Goal: Task Accomplishment & Management: Manage account settings

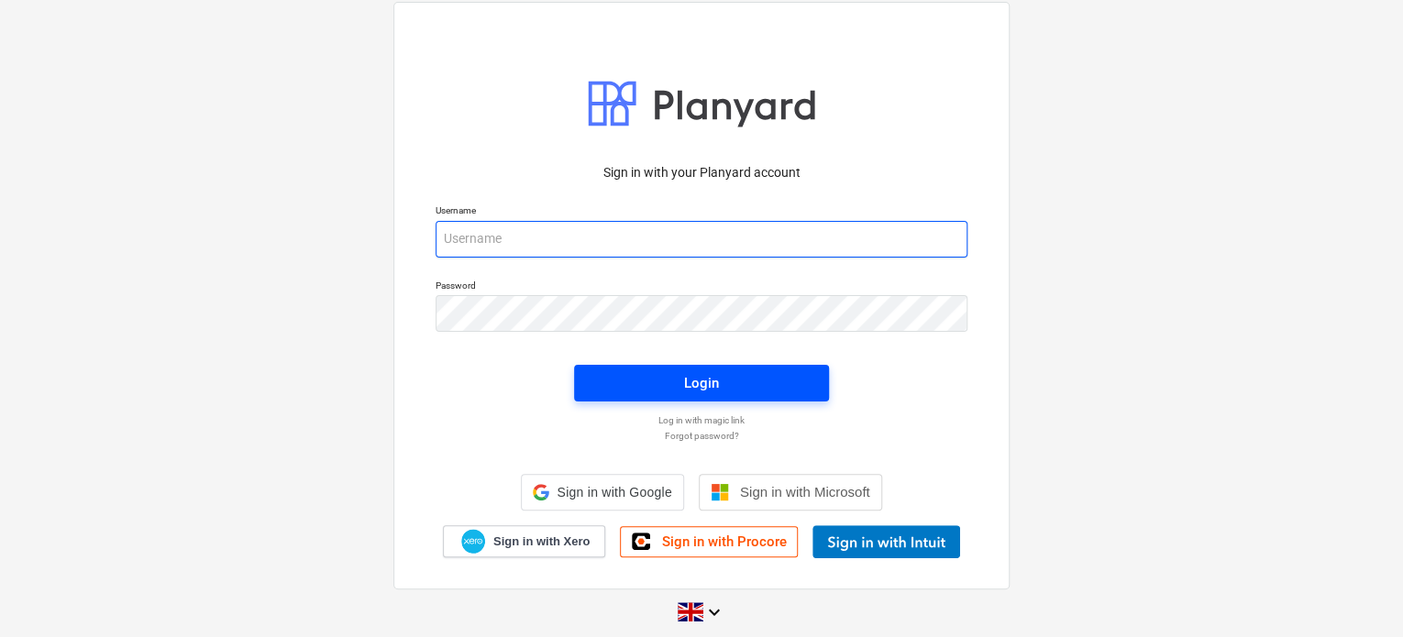
type input "[PERSON_NAME][EMAIL_ADDRESS][DOMAIN_NAME]"
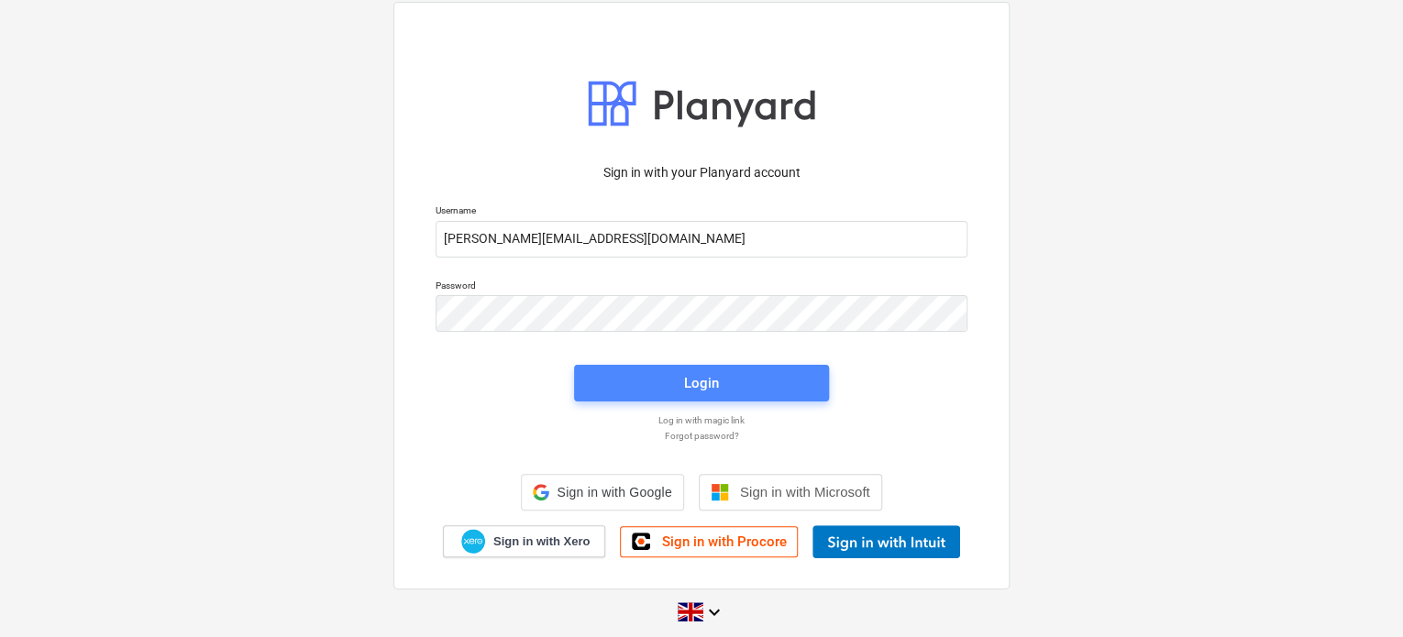
click at [740, 377] on span "Login" at bounding box center [701, 383] width 211 height 24
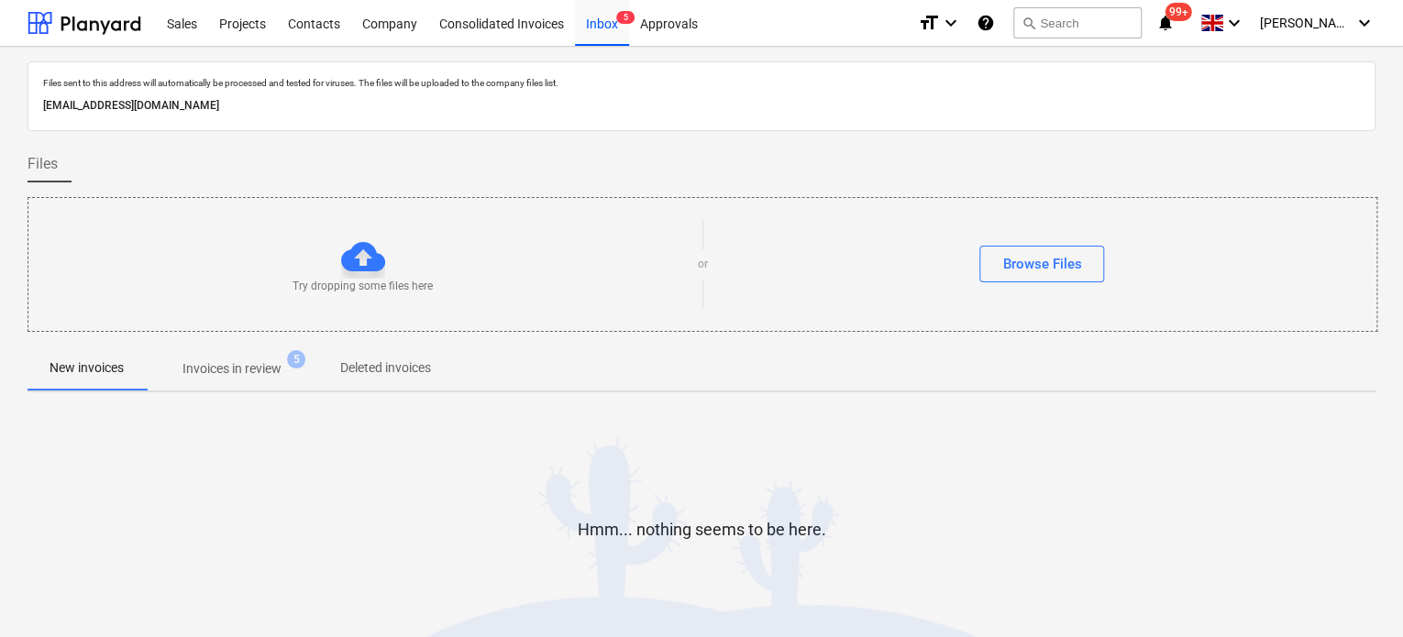
drag, startPoint x: 383, startPoint y: 106, endPoint x: 37, endPoint y: 105, distance: 346.6
click at [37, 105] on div "Files sent to this address will automatically be processed and tested for virus…" at bounding box center [702, 96] width 1348 height 70
copy p "[EMAIL_ADDRESS][DOMAIN_NAME]"
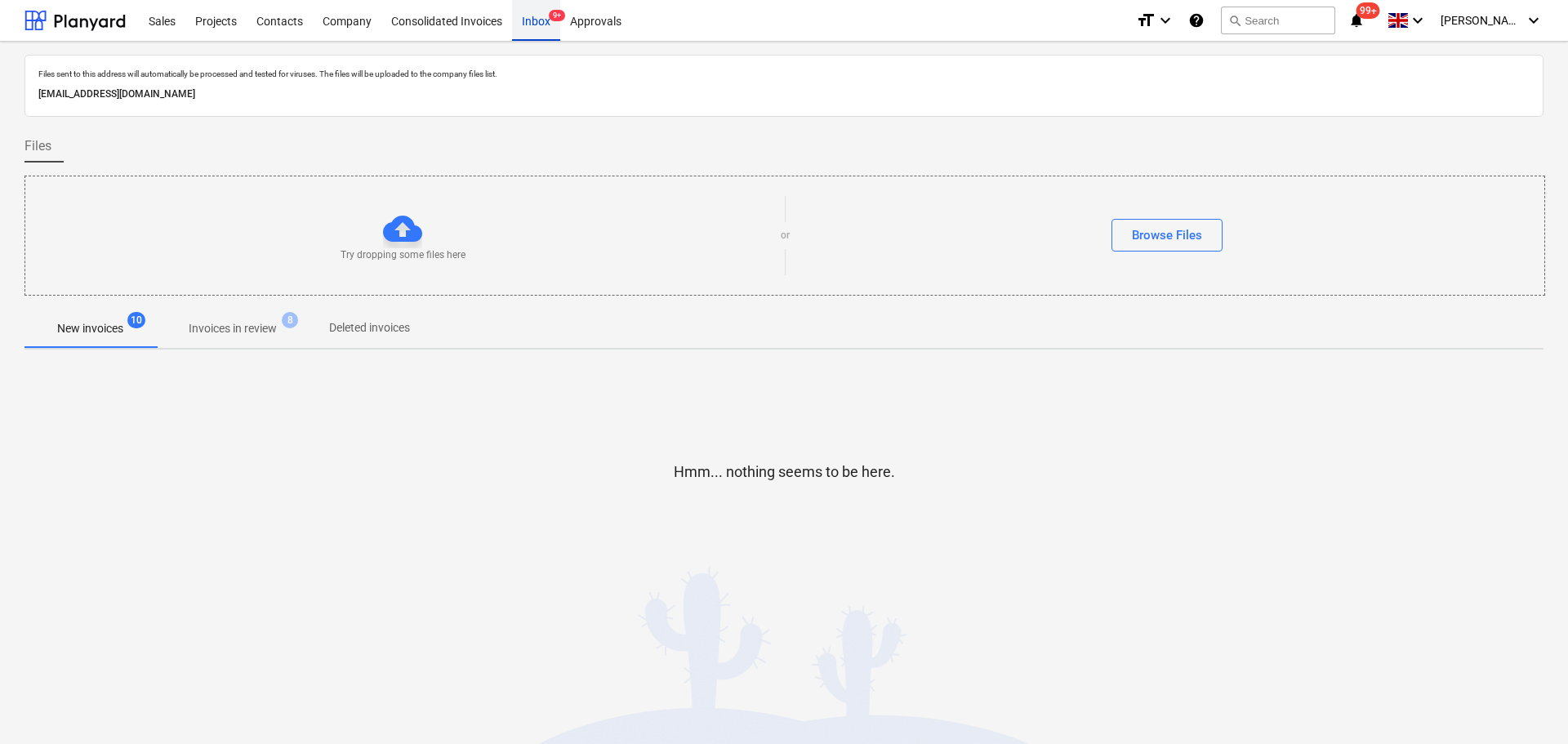
click at [544, 25] on div "Inbox 9+" at bounding box center [536, 20] width 48 height 42
click at [238, 334] on p "Invoices in review" at bounding box center [233, 328] width 88 height 17
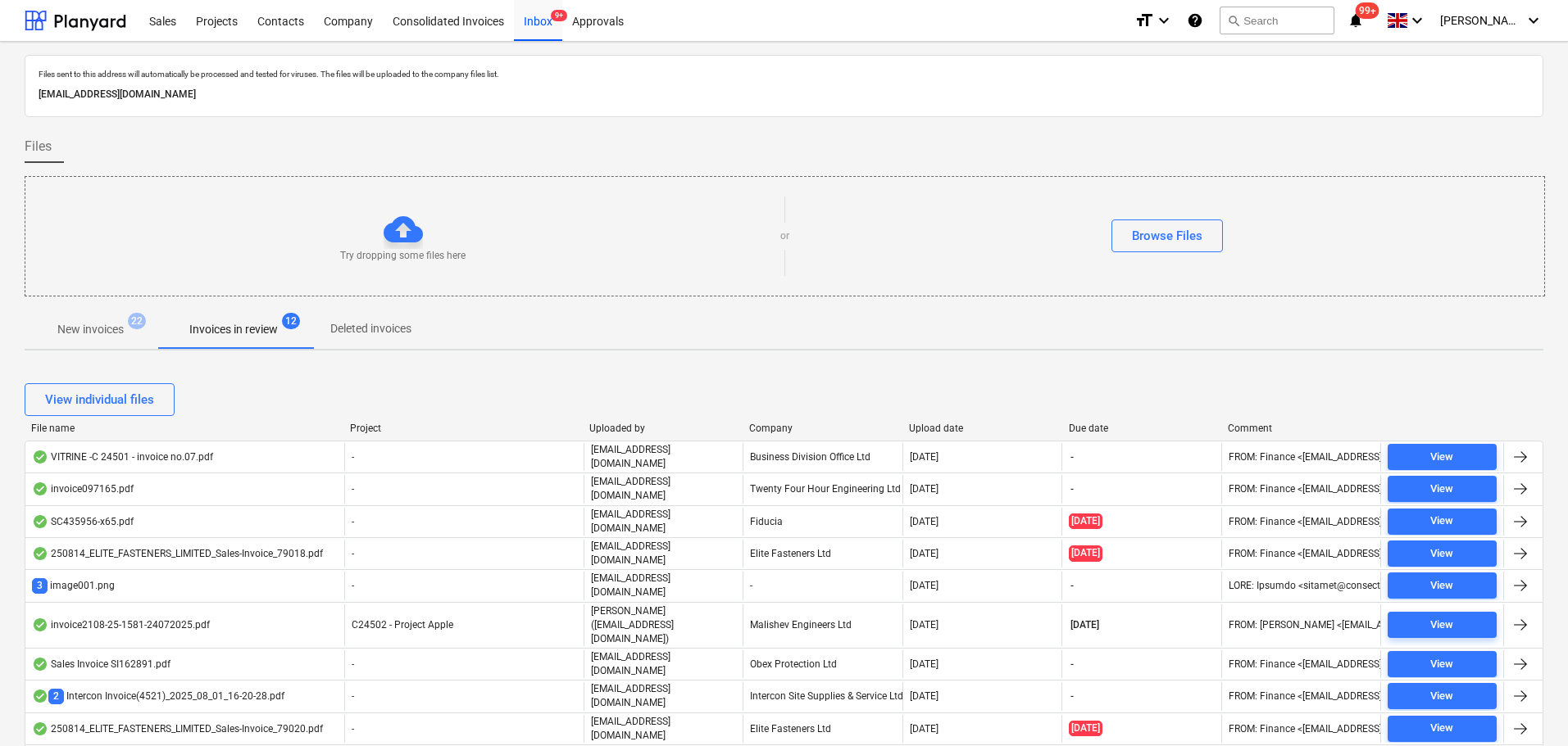
click at [127, 330] on span "New invoices 22" at bounding box center [91, 329] width 93 height 17
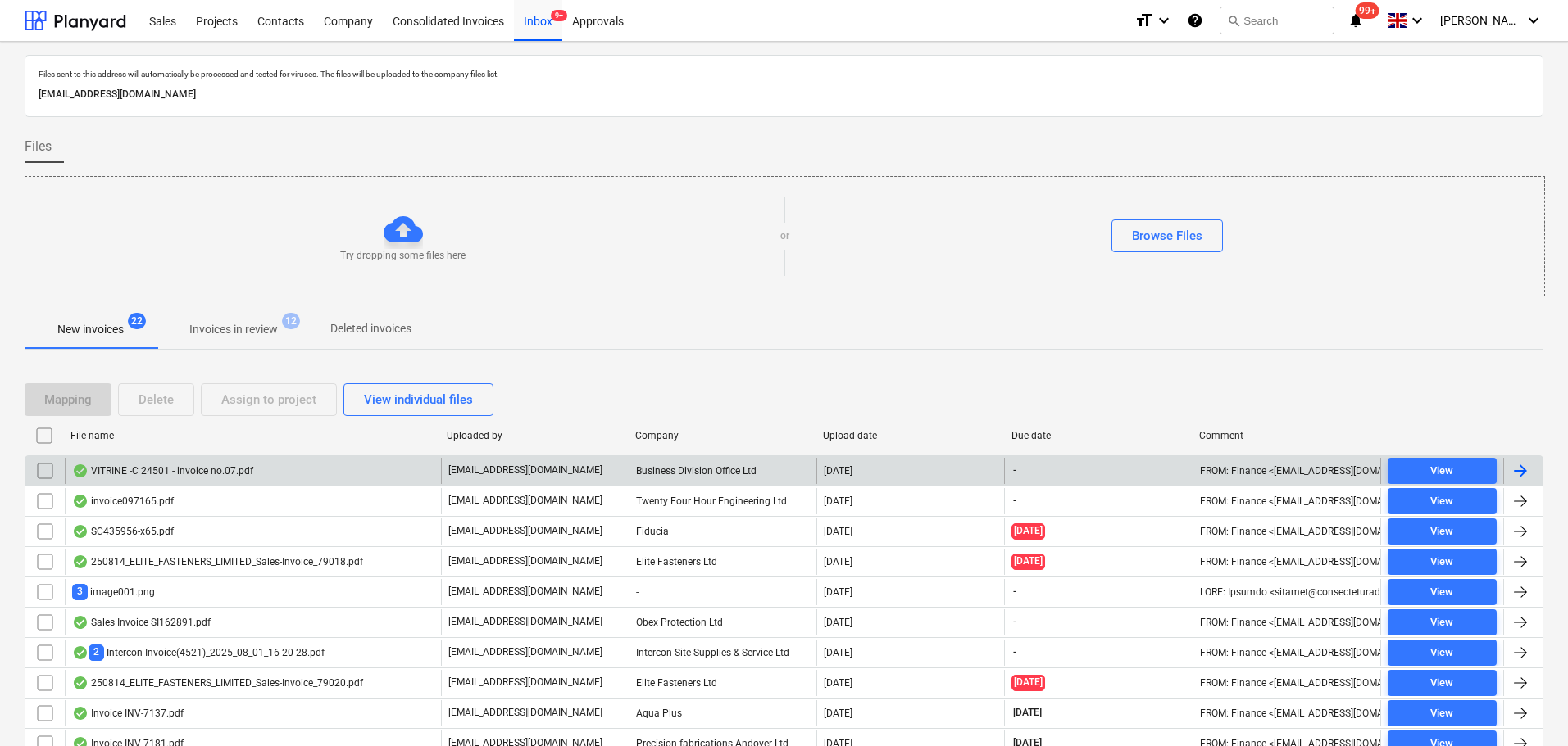
click at [212, 473] on div "VITRINE -C 24501 - invoice no.07.pdf" at bounding box center [163, 471] width 181 height 13
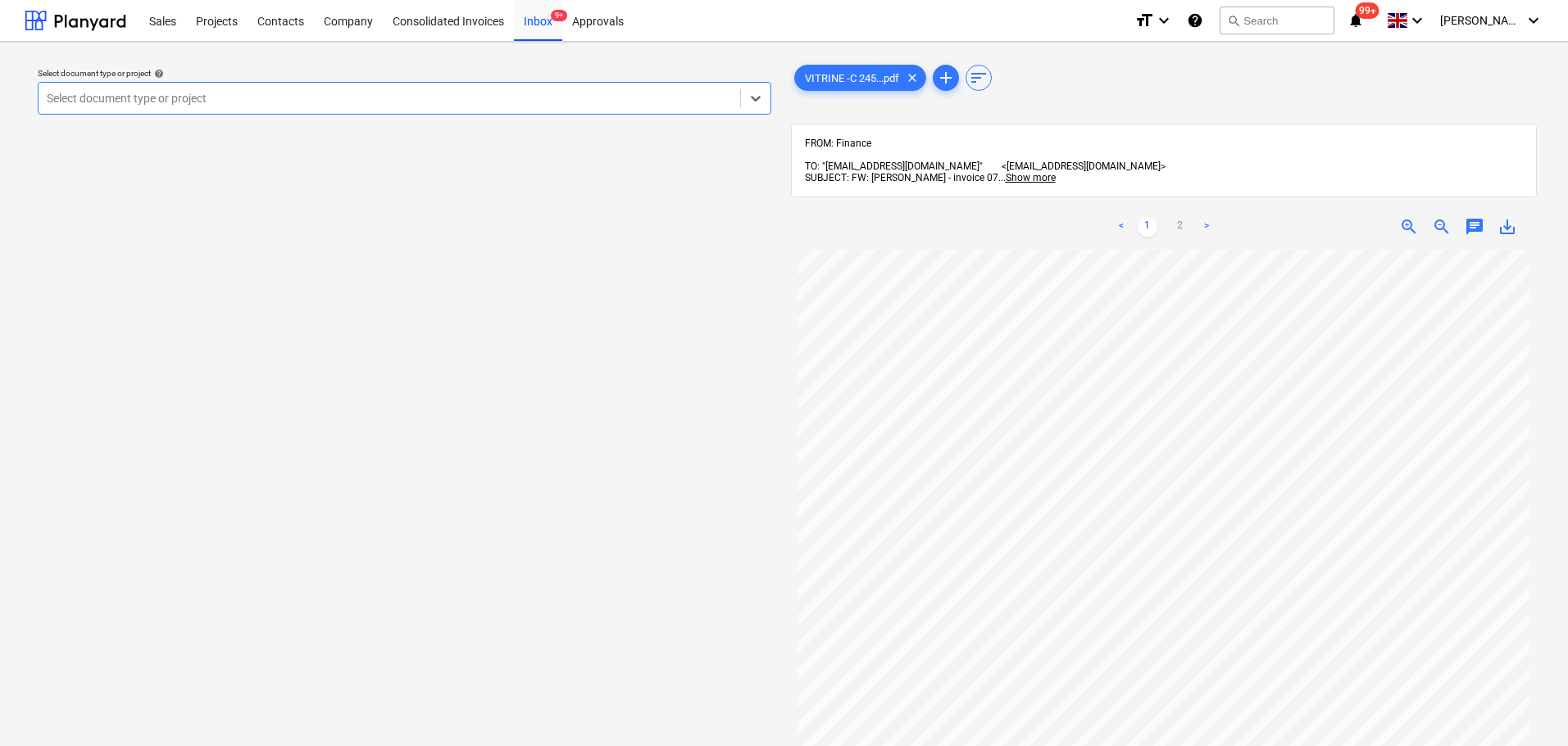
scroll to position [246, 0]
click at [379, 106] on div at bounding box center [389, 98] width 685 height 16
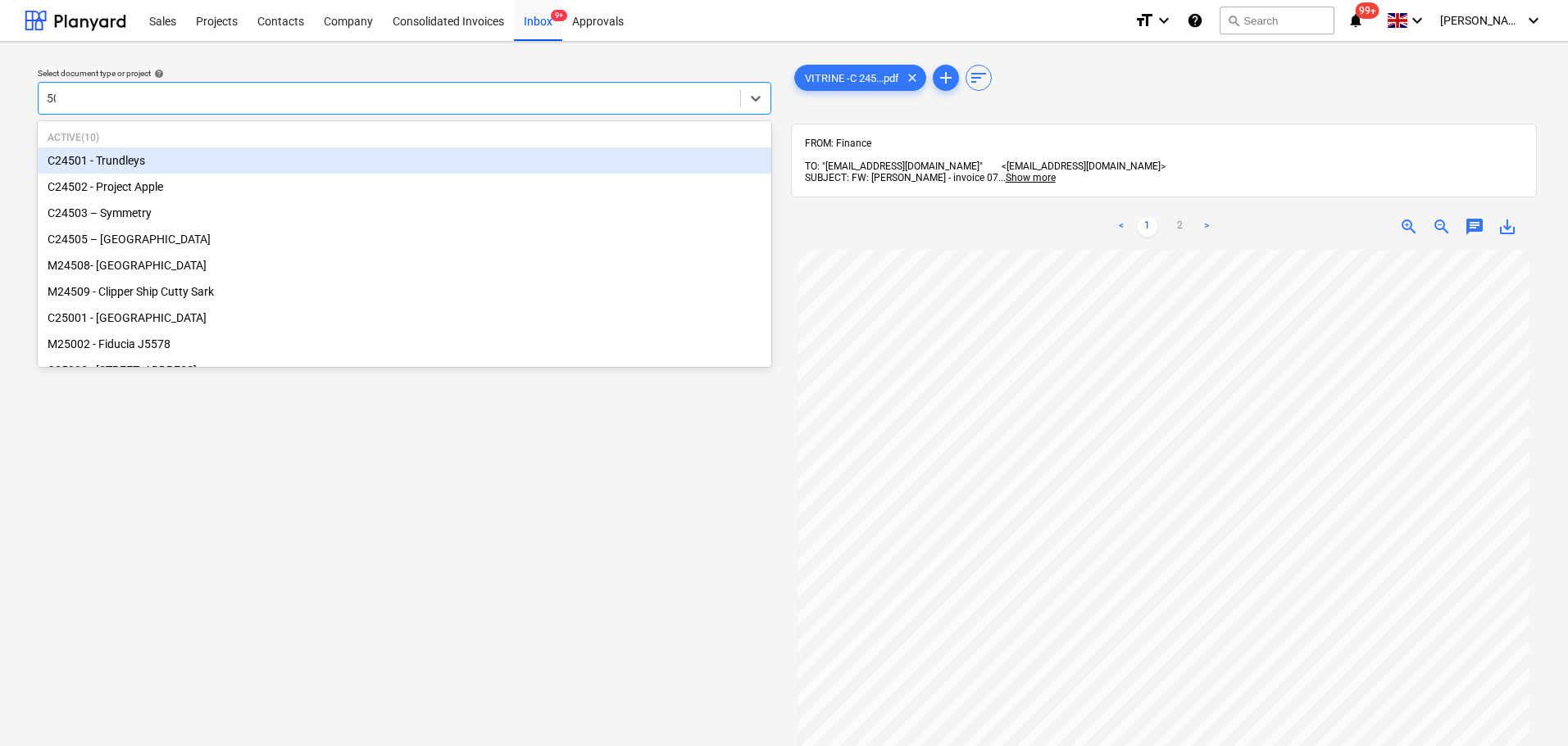
type input "501"
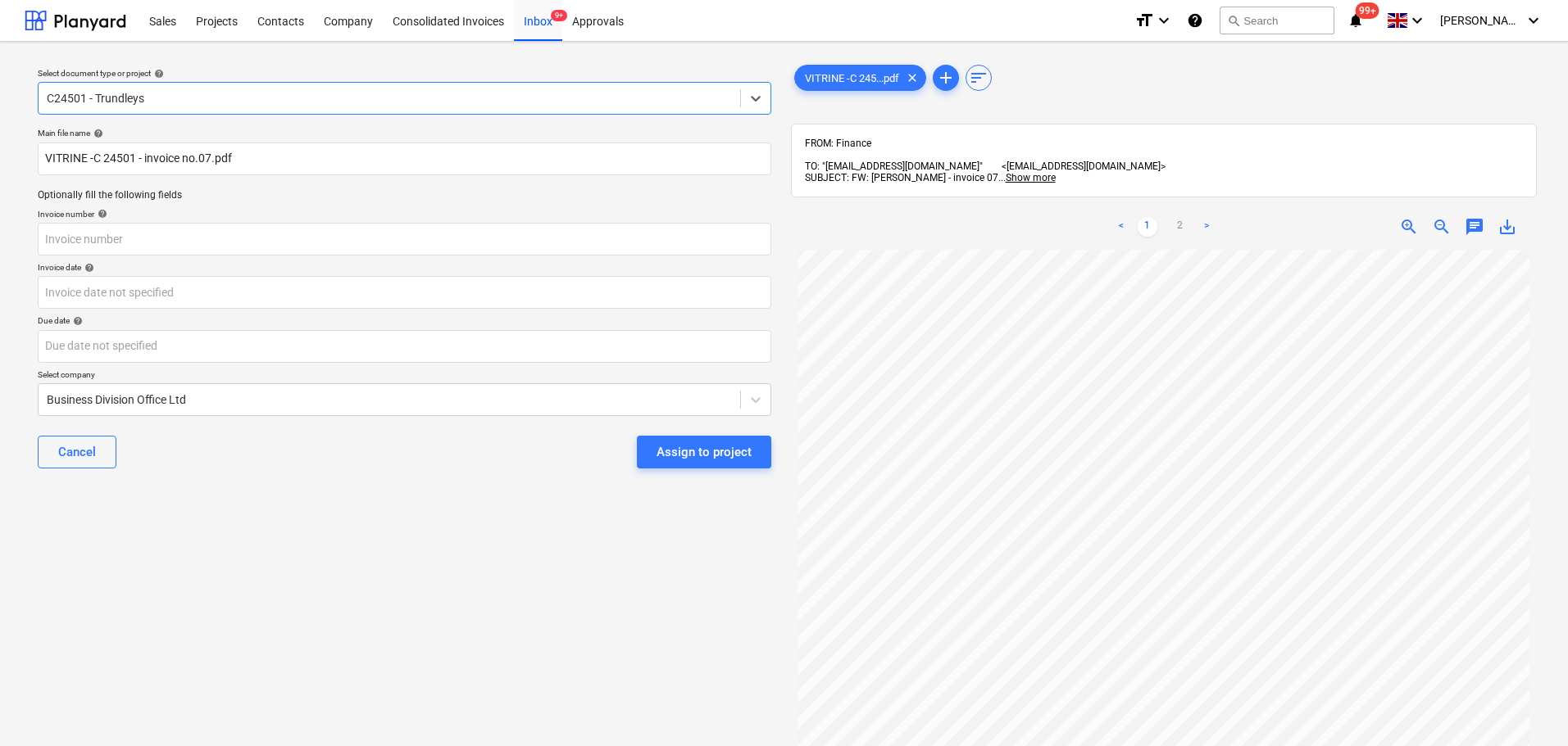
scroll to position [338, 0]
click at [334, 239] on input "text" at bounding box center [404, 239] width 734 height 33
type input "7"
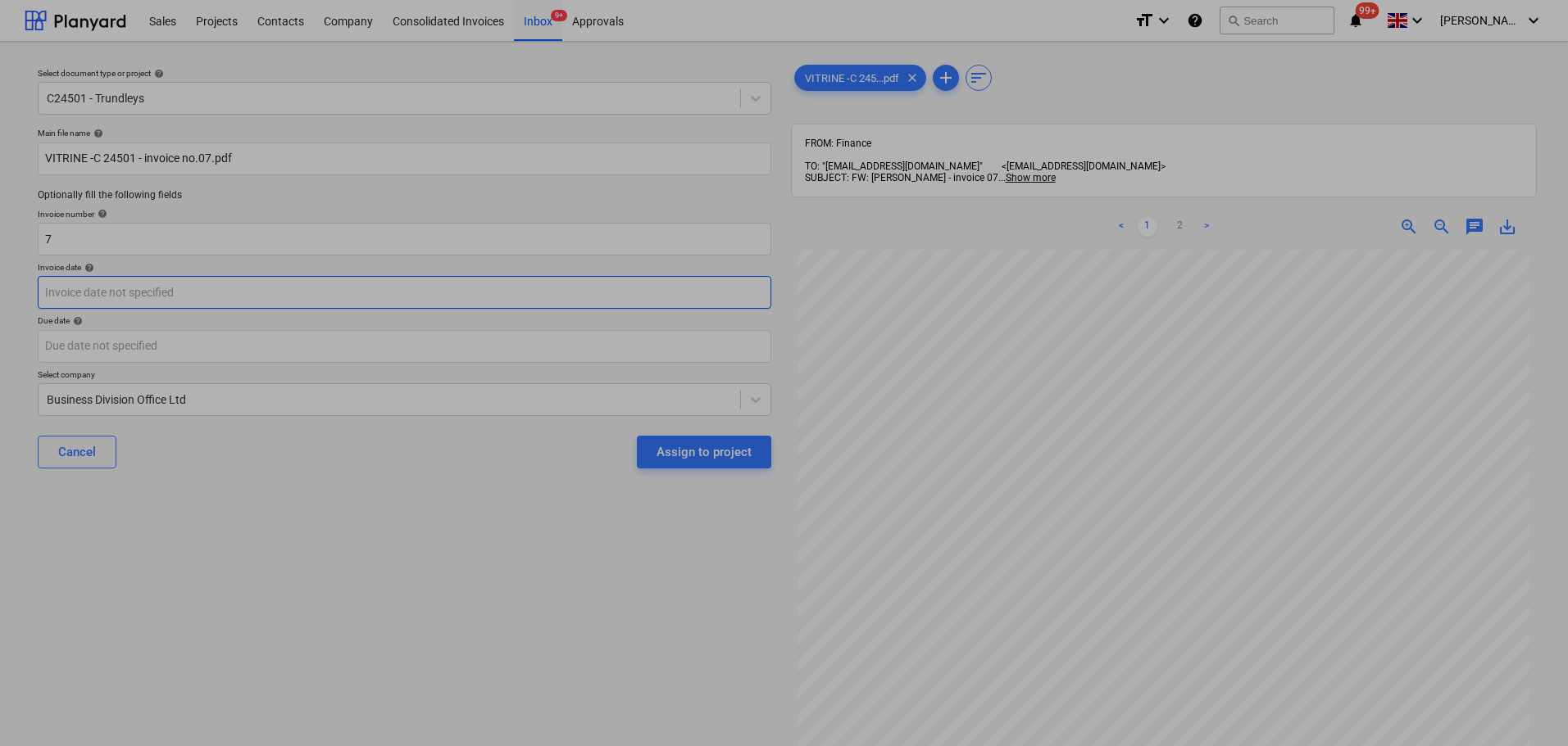
click at [639, 296] on body "Sales Projects Contacts Company Consolidated Invoices Inbox 9+ Approvals format…" at bounding box center [784, 373] width 1568 height 746
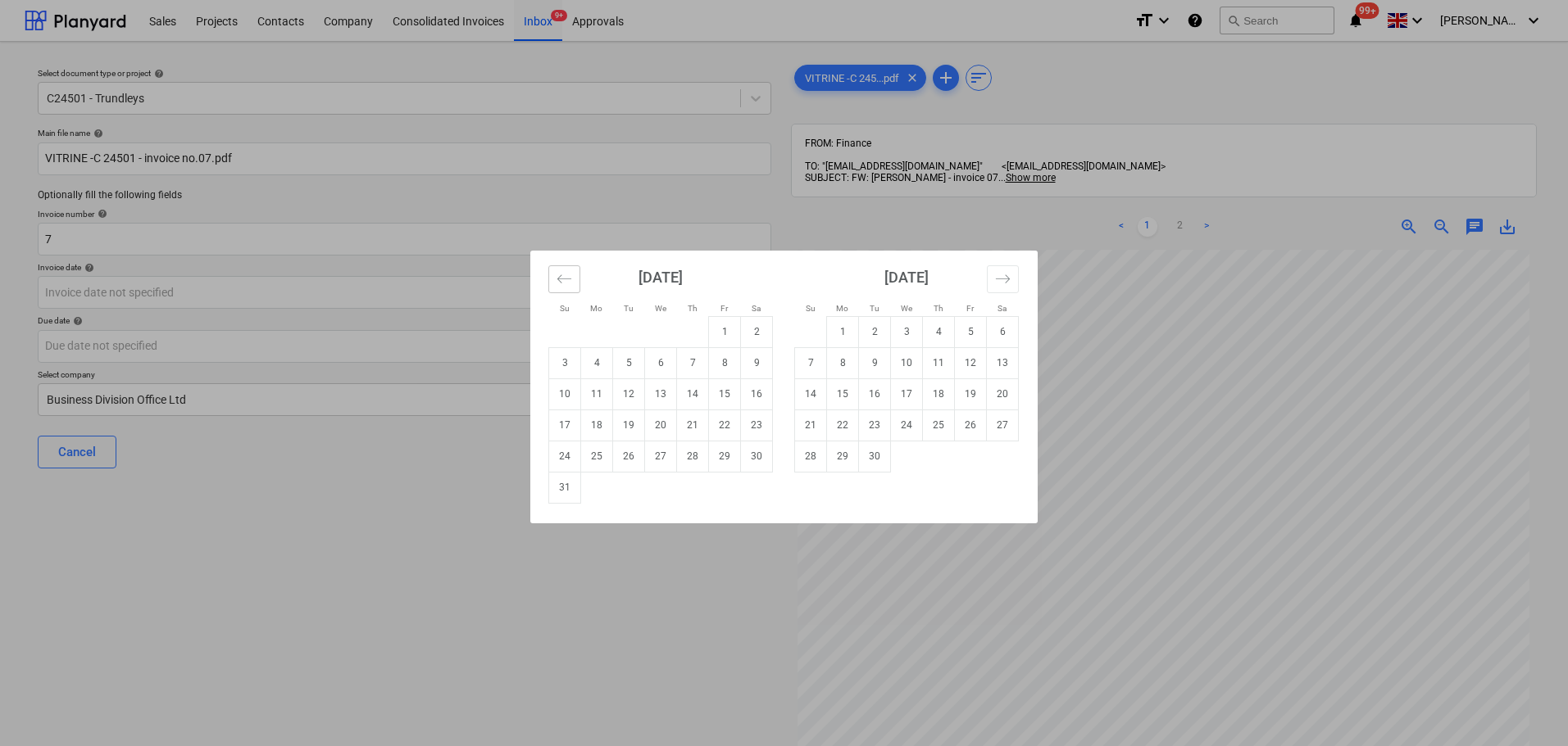
click at [573, 285] on button "Move backward to switch to the previous month." at bounding box center [564, 279] width 32 height 28
click at [822, 365] on td "3" at bounding box center [811, 363] width 32 height 31
type input "[DATE]"
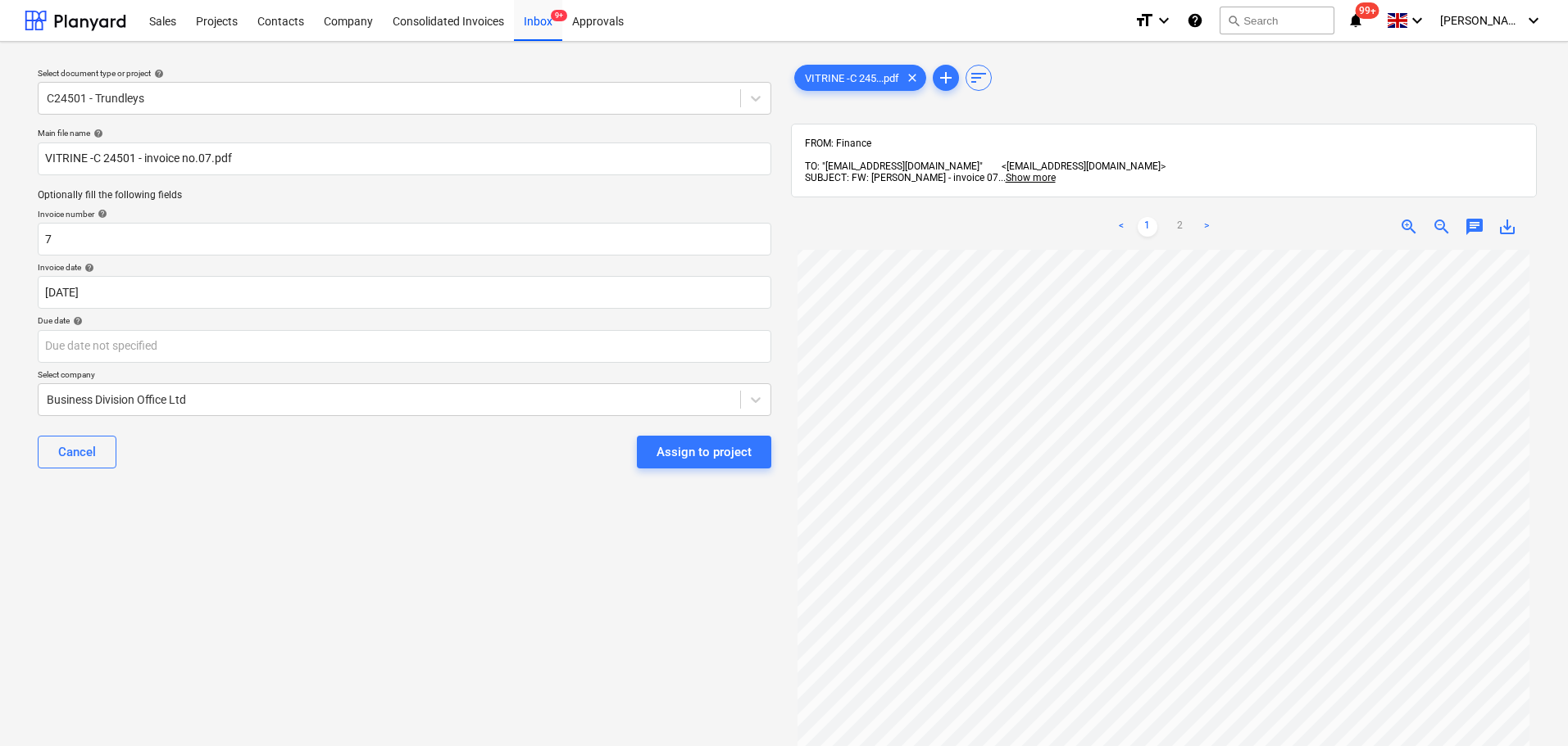
scroll to position [338, 0]
click at [236, 339] on body "Sales Projects Contacts Company Consolidated Invoices Inbox 9+ Approvals format…" at bounding box center [784, 373] width 1568 height 746
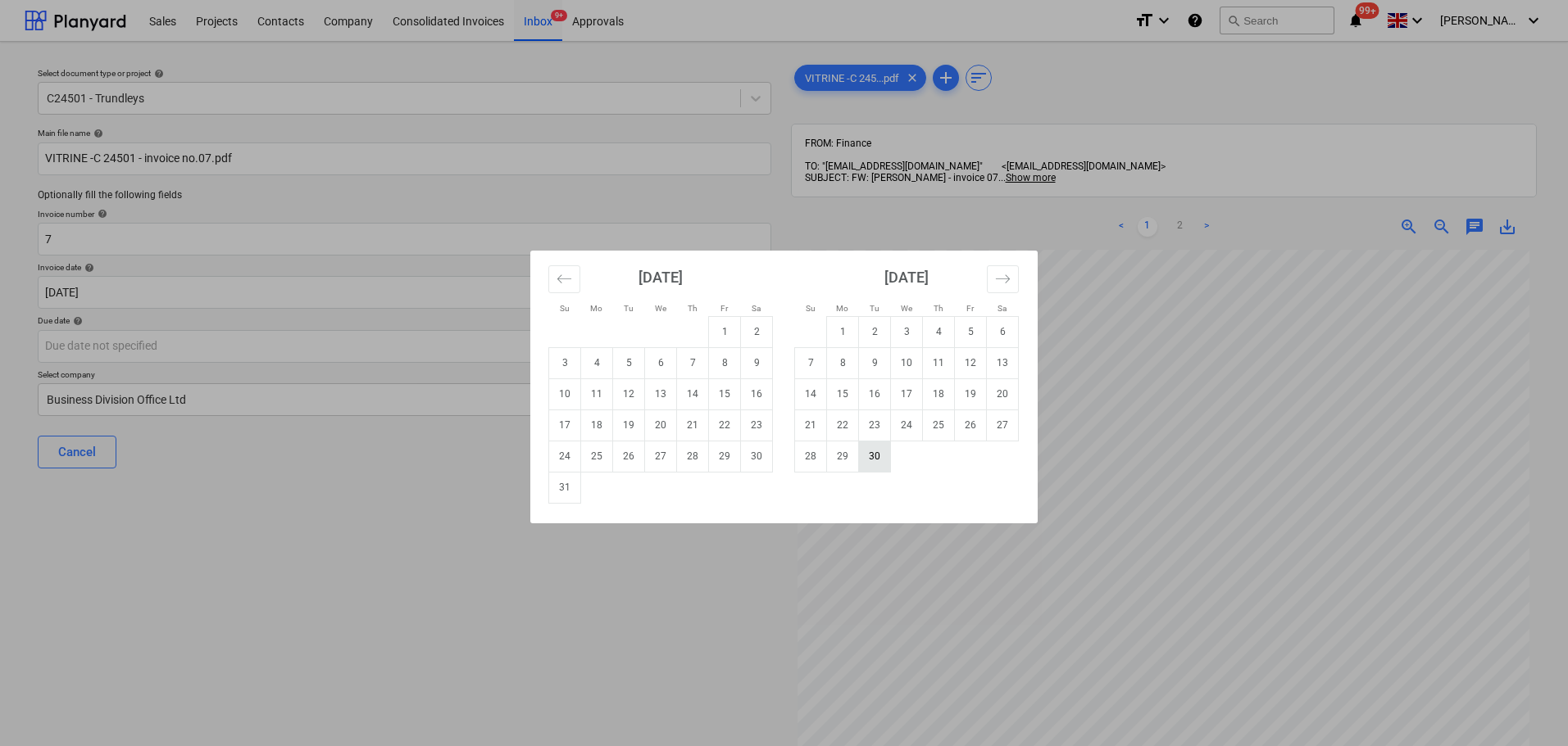
click at [873, 466] on td "30" at bounding box center [875, 456] width 32 height 31
type input "[DATE]"
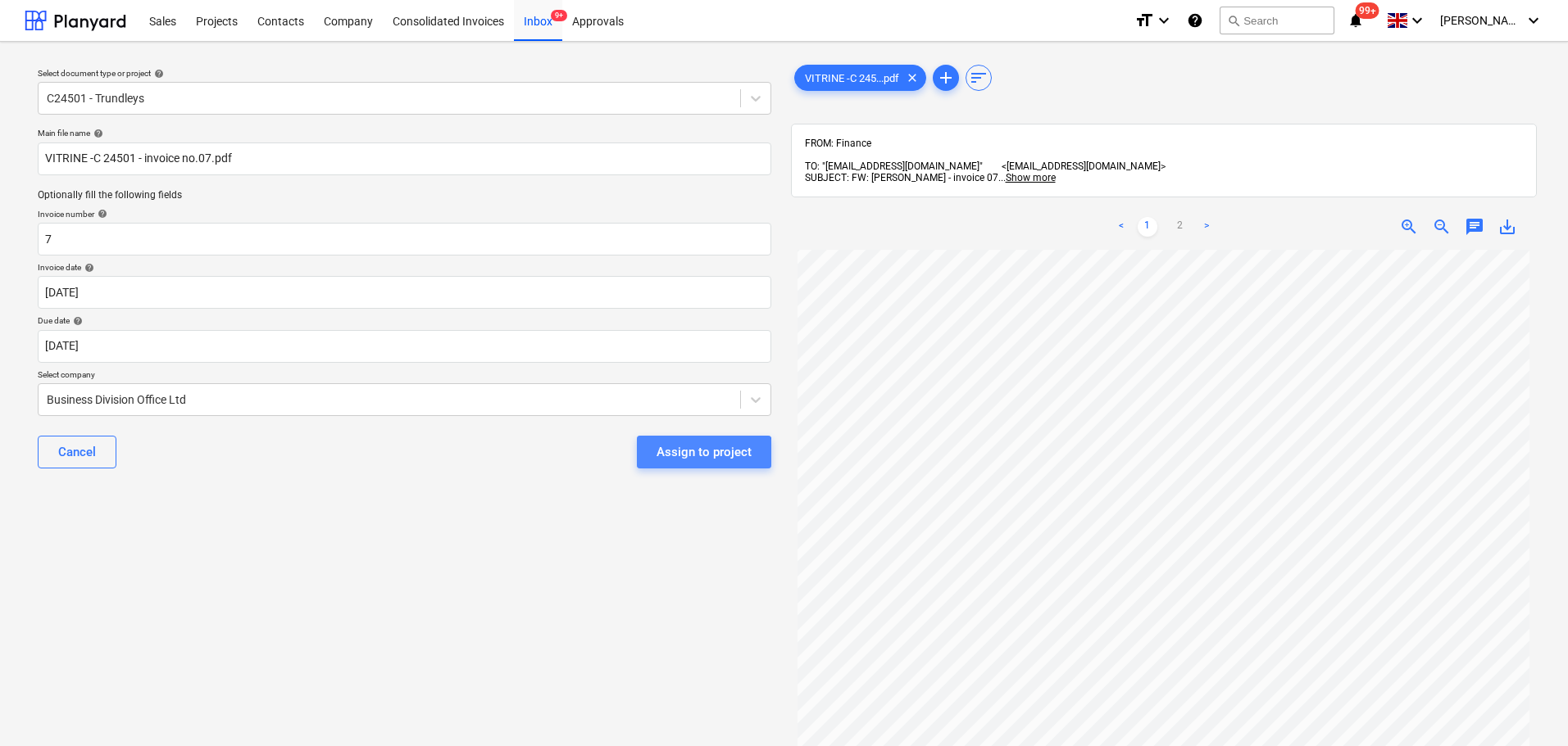
click at [674, 458] on div "Assign to project" at bounding box center [704, 452] width 95 height 21
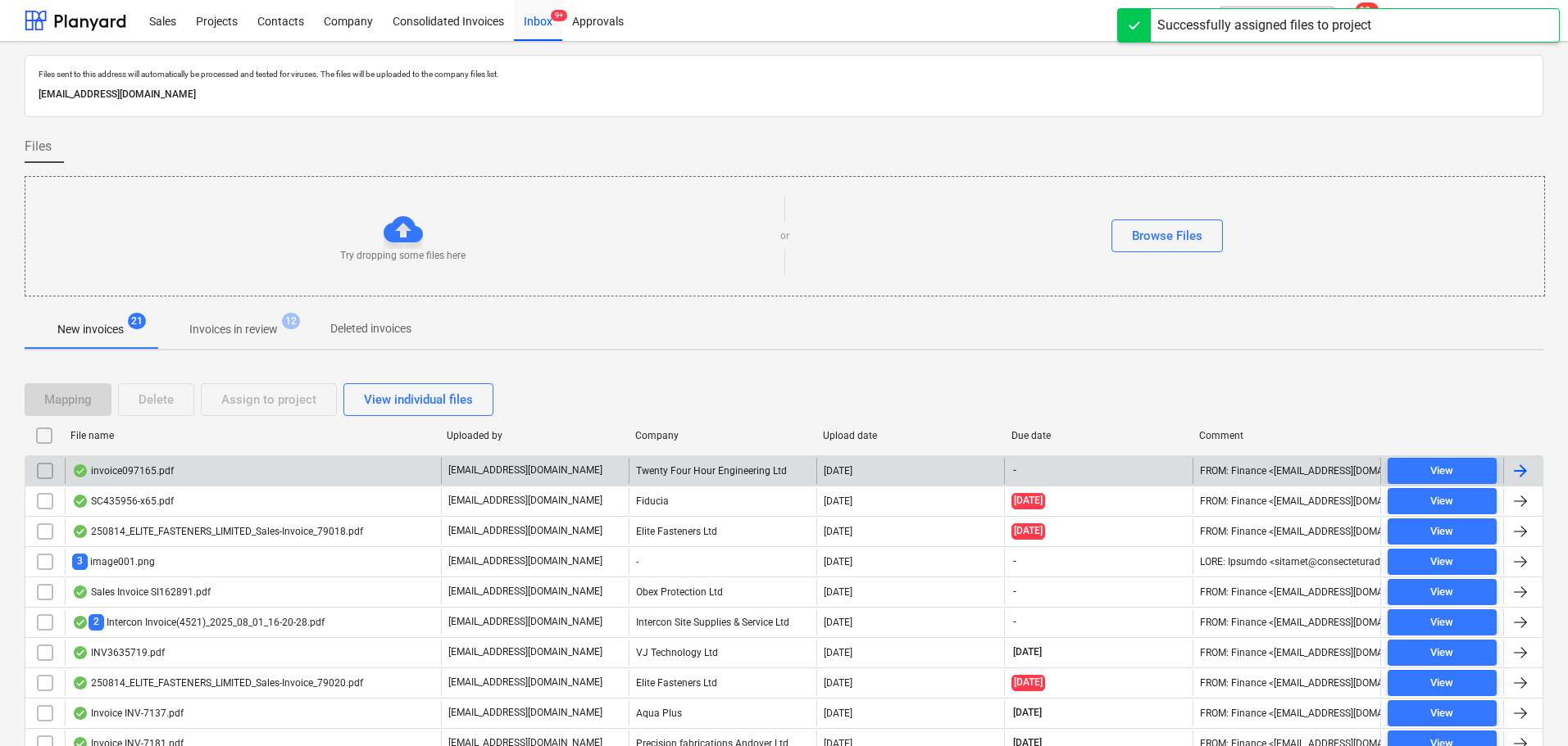
click at [168, 475] on div "invoice097165.pdf" at bounding box center [123, 471] width 102 height 13
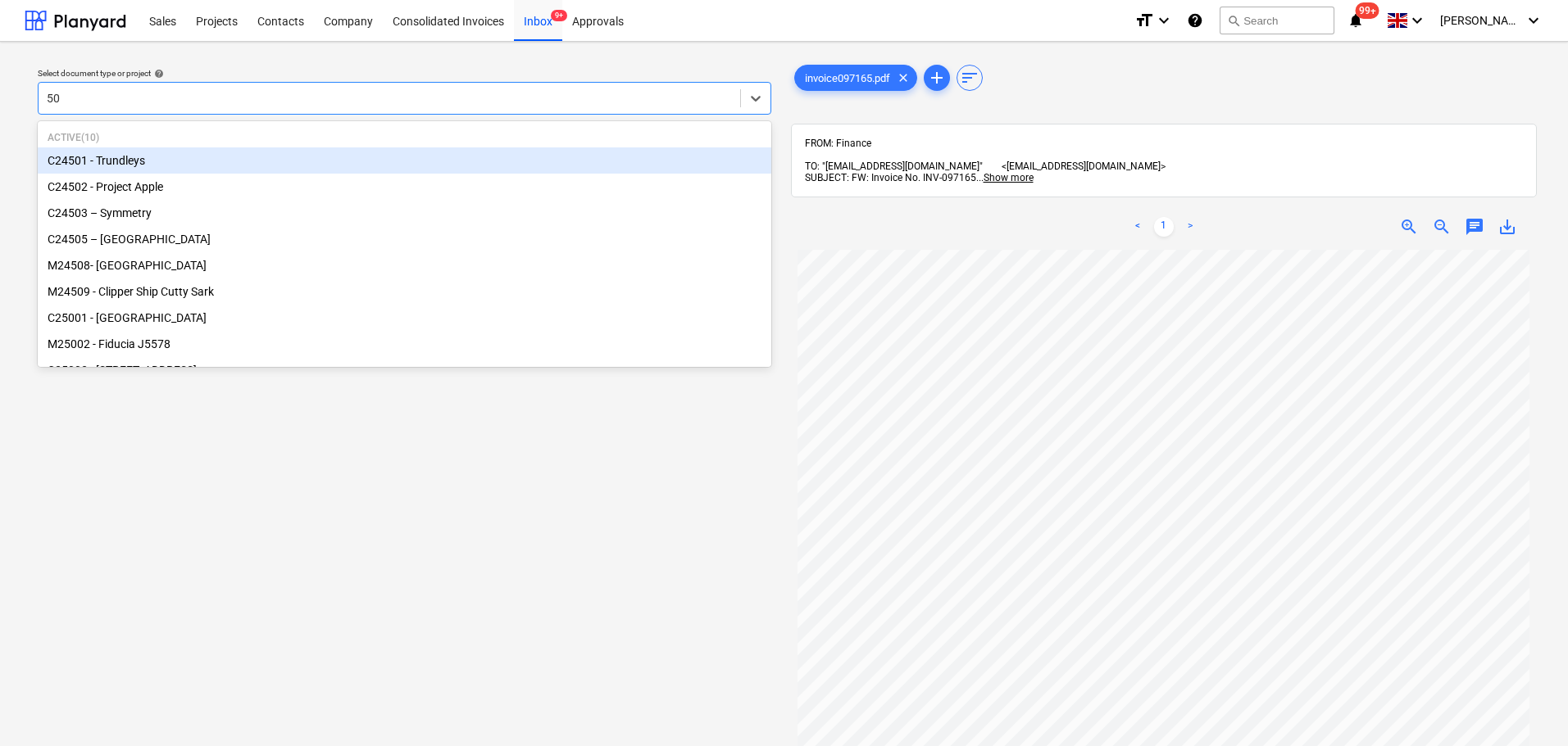
type input "501"
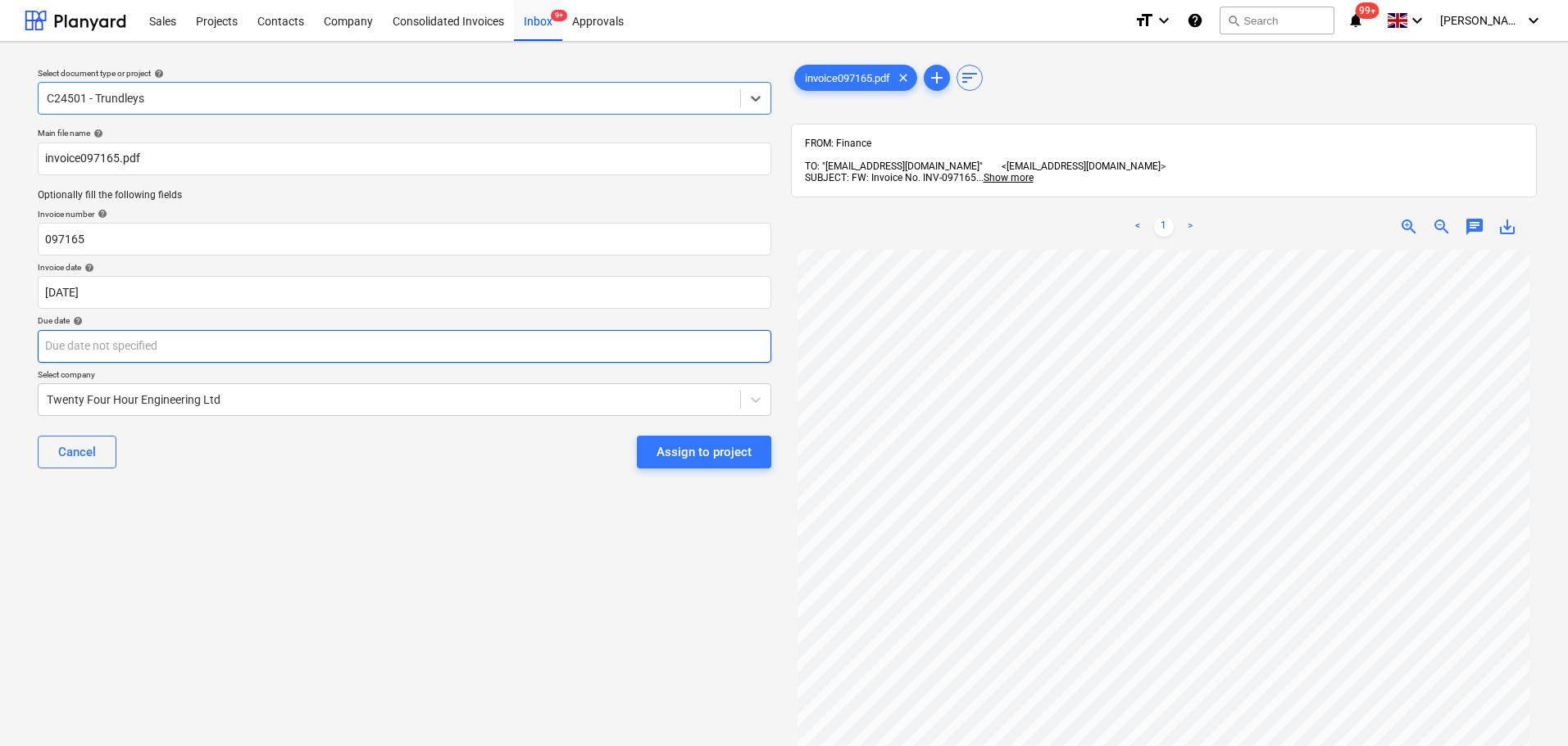
click at [374, 338] on body "Sales Projects Contacts Company Consolidated Invoices Inbox 9+ Approvals format…" at bounding box center [784, 373] width 1568 height 746
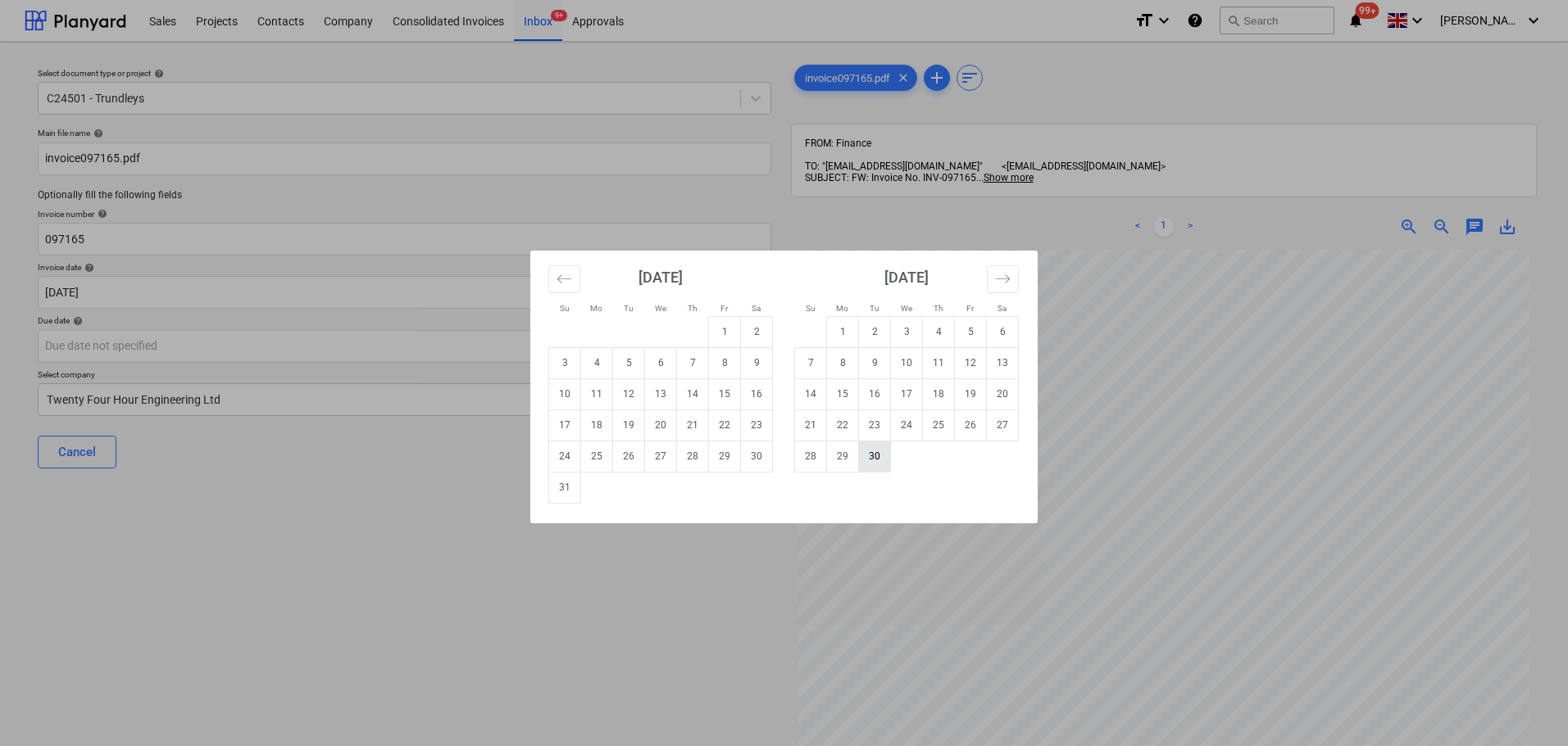
click at [884, 460] on td "30" at bounding box center [875, 456] width 32 height 31
type input "[DATE]"
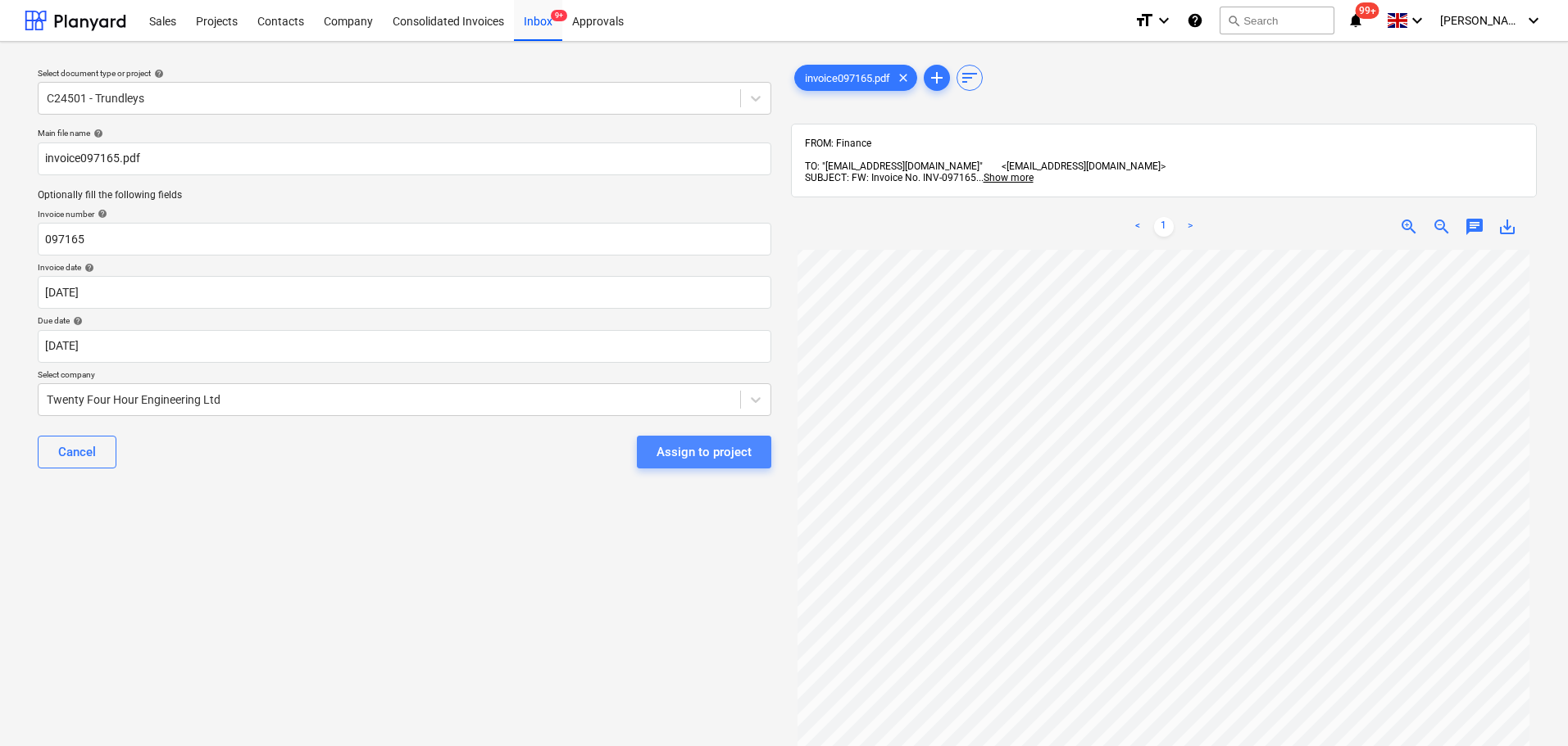
click at [716, 442] on div "Assign to project" at bounding box center [704, 452] width 95 height 21
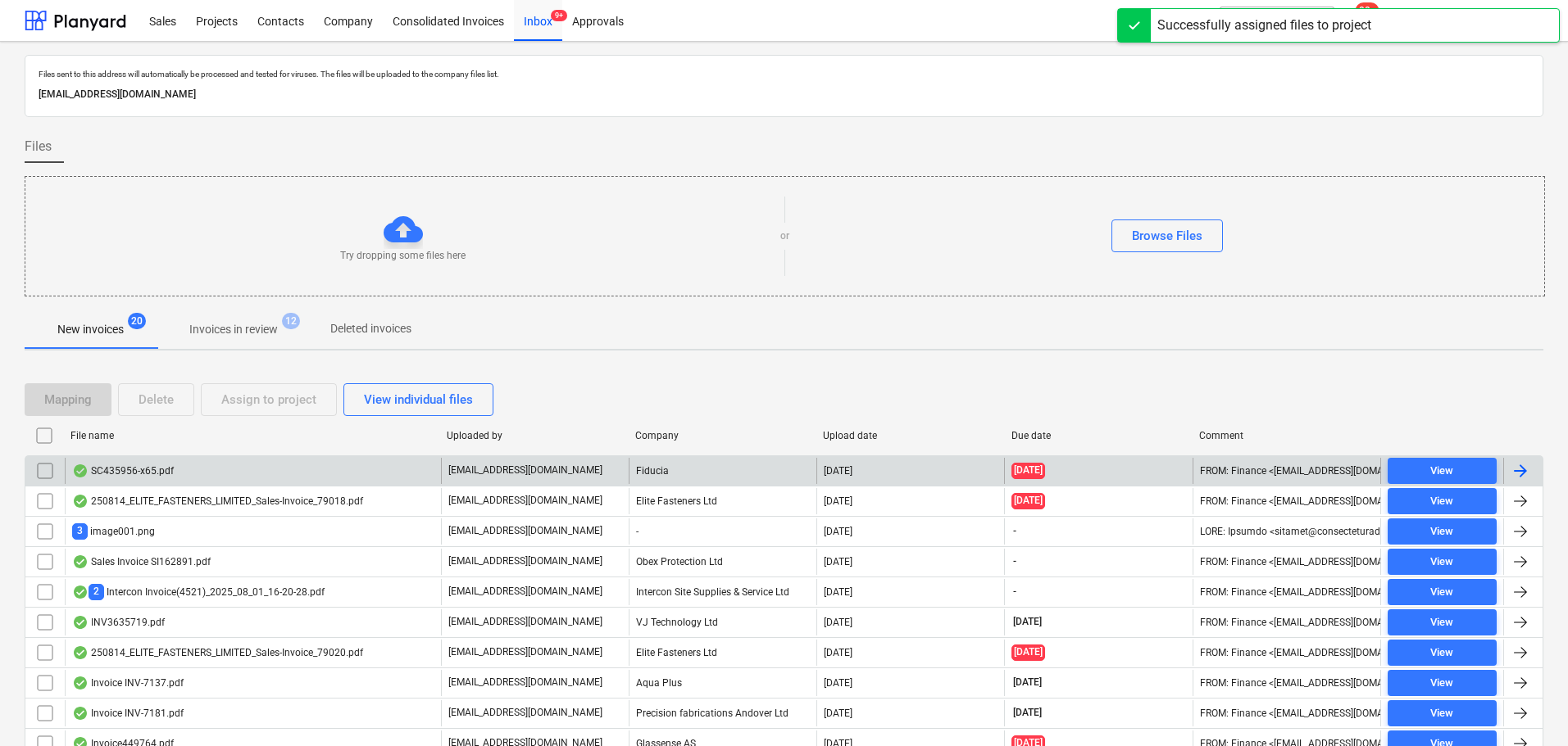
click at [169, 463] on div "SC435956-x65.pdf" at bounding box center [252, 471] width 376 height 26
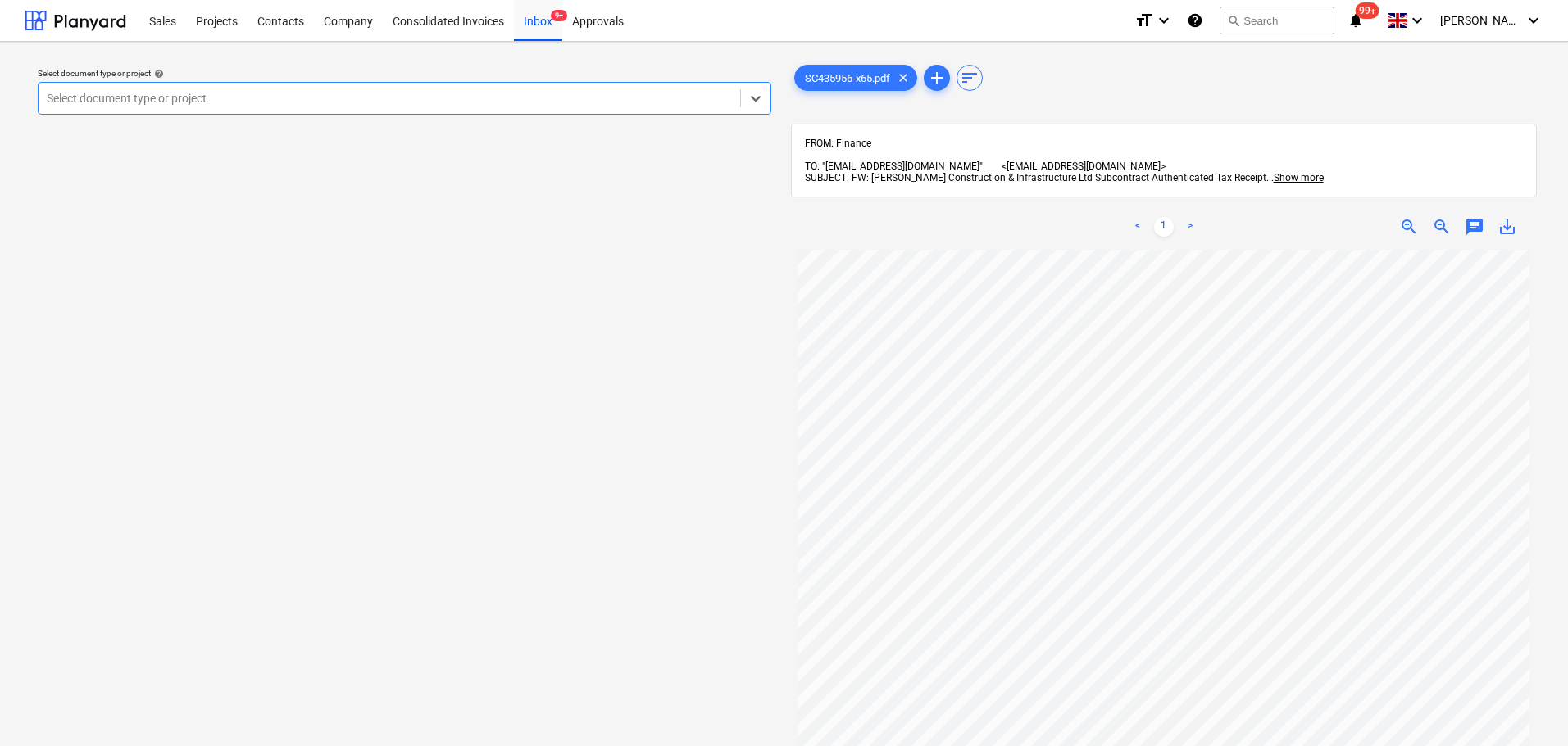
click at [1253, 222] on span "chat" at bounding box center [1474, 227] width 20 height 20
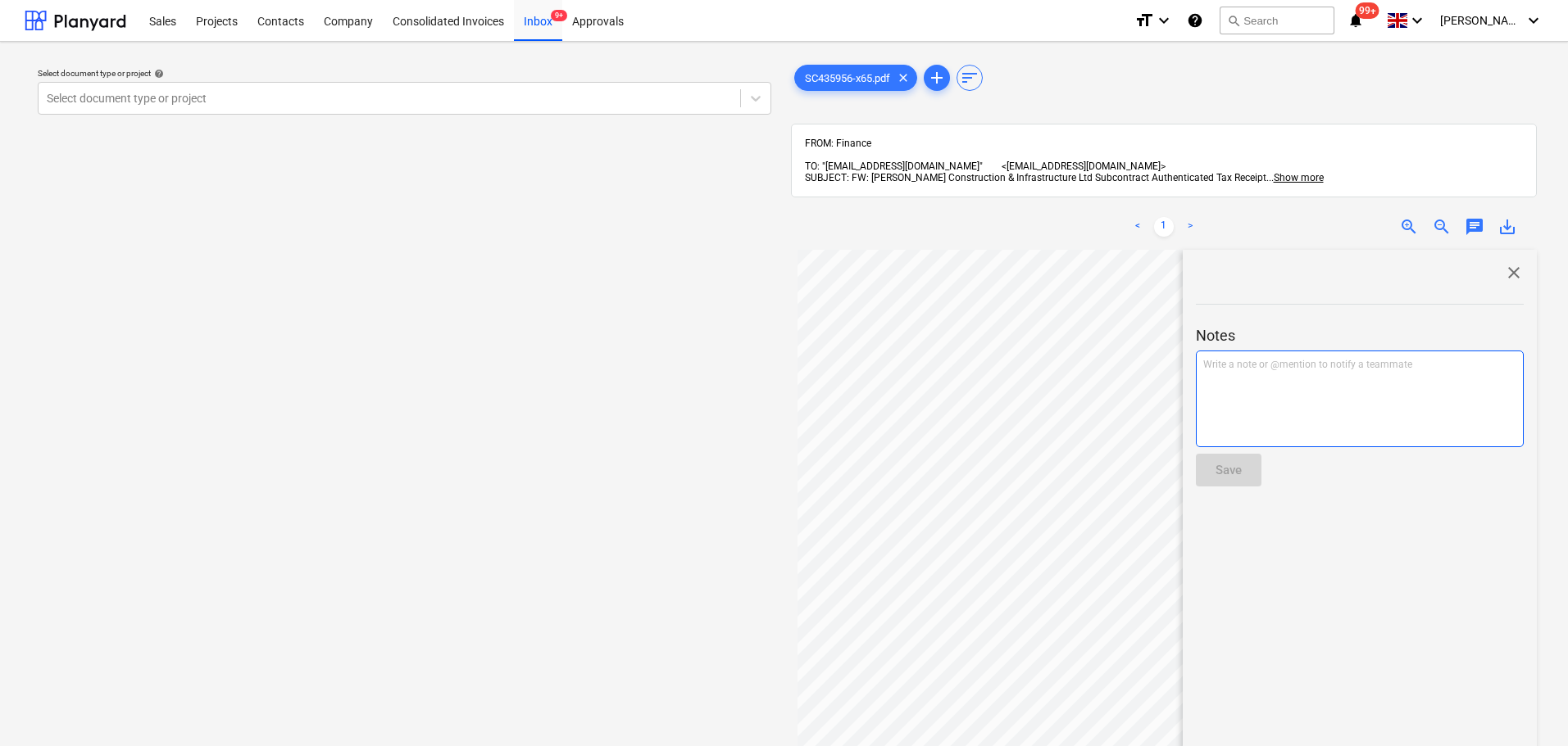
click at [1253, 393] on div "Write a note or @mention to notify a teammate [PERSON_NAME]" at bounding box center [1360, 398] width 328 height 96
drag, startPoint x: 1381, startPoint y: 368, endPoint x: 1488, endPoint y: 356, distance: 107.7
click at [1253, 358] on p "Hi @ [PERSON_NAME] ﻿ @ [PERSON_NAME] ﻿ please confirm the project to which this…" at bounding box center [1360, 373] width 313 height 31
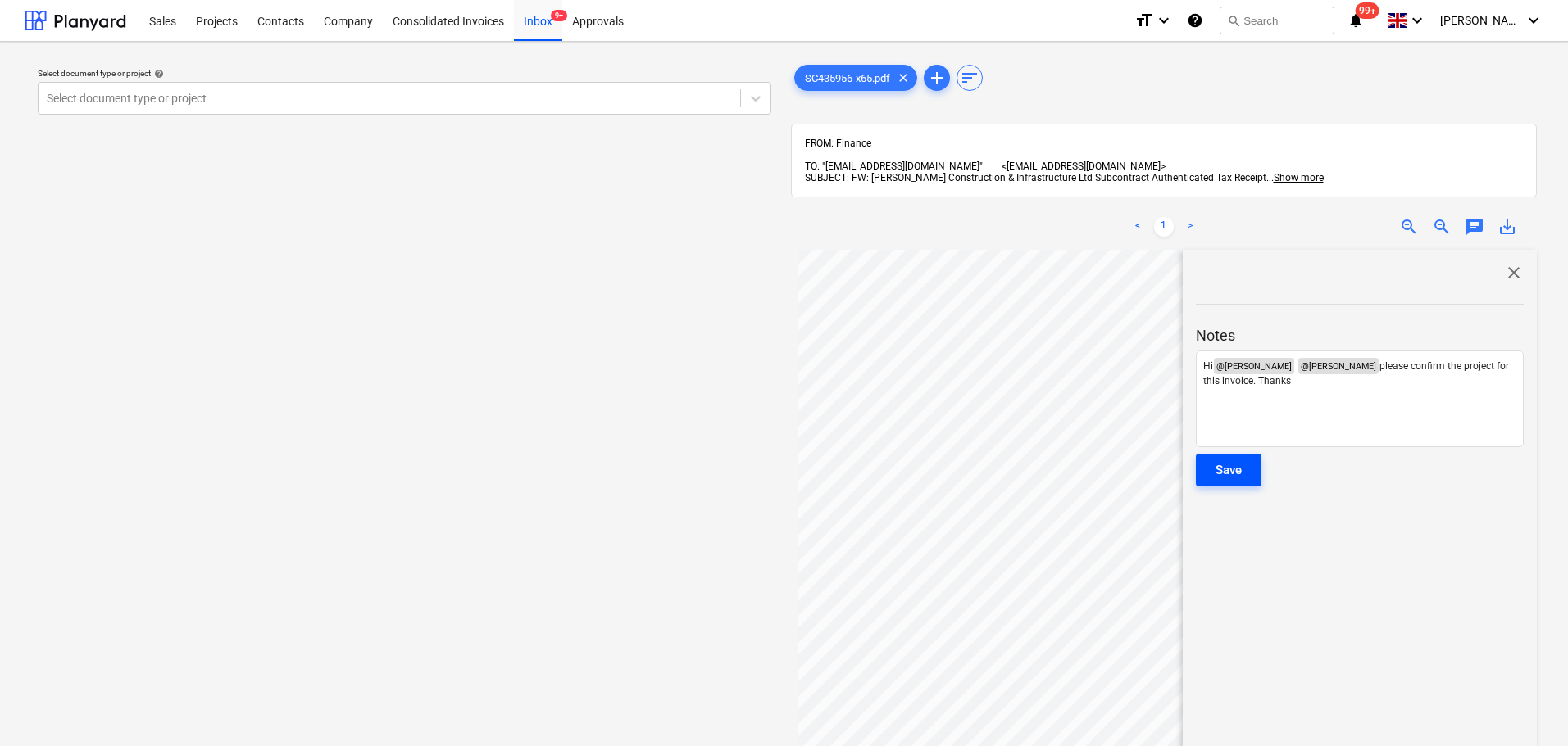
click at [1251, 461] on button "Save" at bounding box center [1228, 470] width 65 height 33
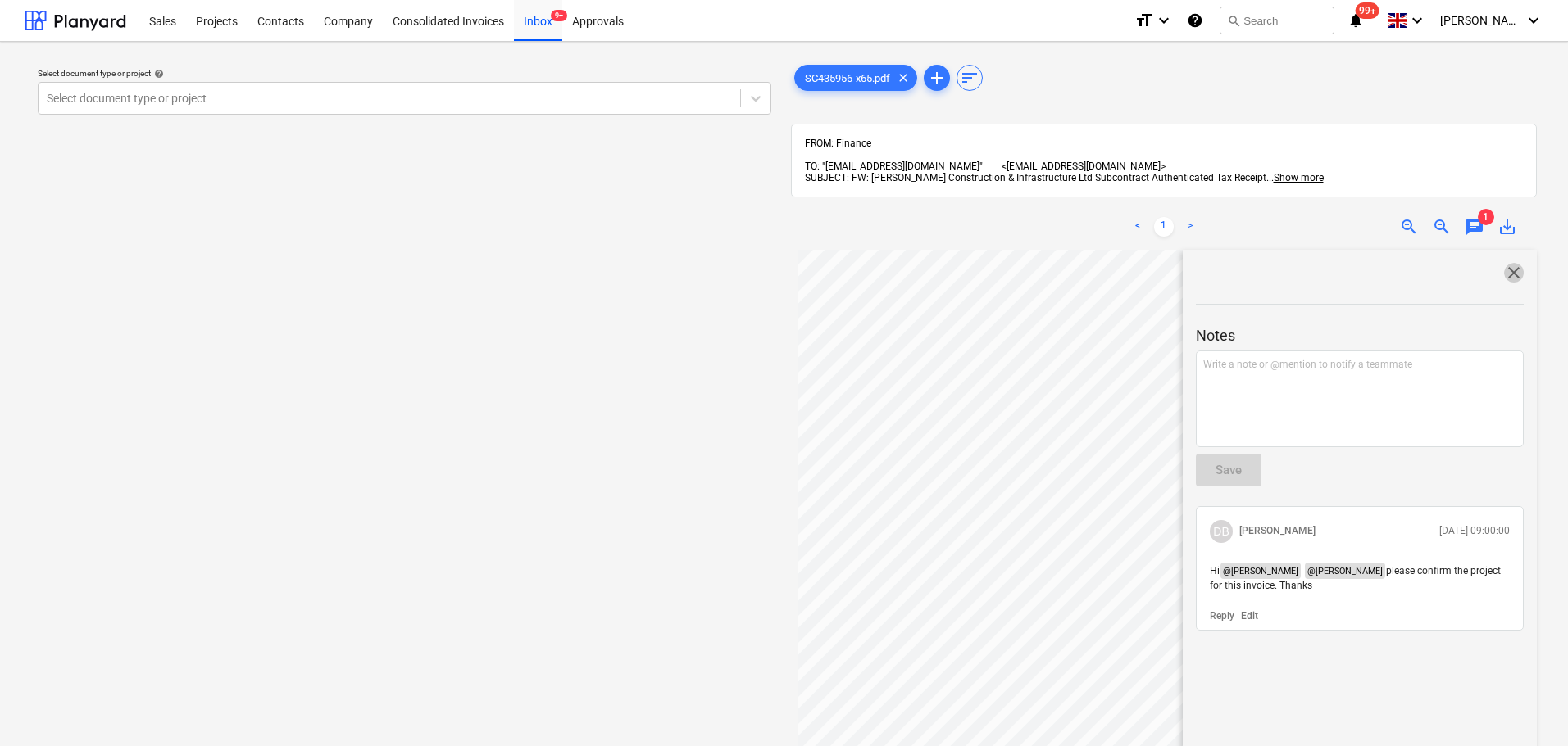
click at [1253, 263] on span "close" at bounding box center [1513, 272] width 20 height 20
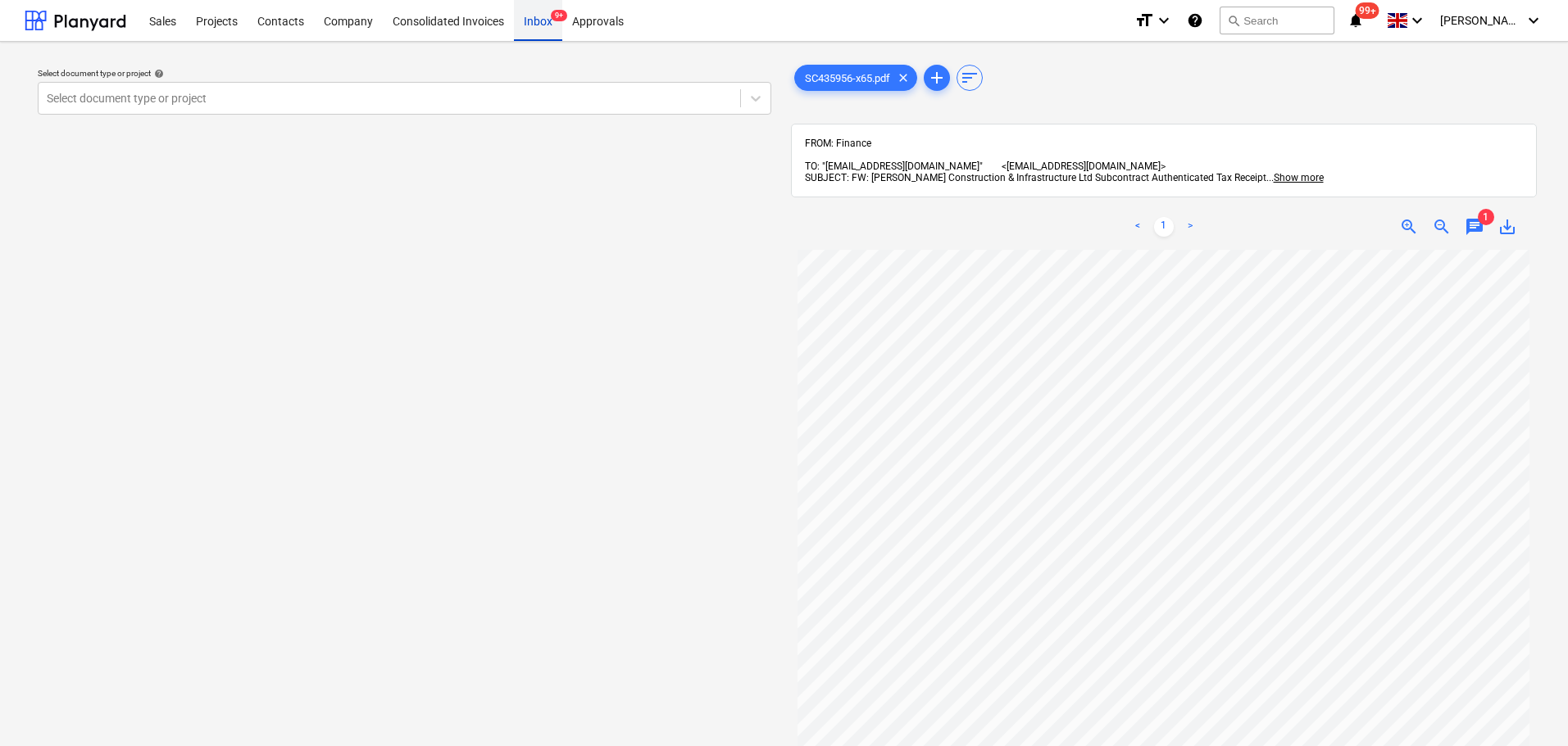
click at [538, 28] on div "Inbox 9+" at bounding box center [538, 20] width 48 height 42
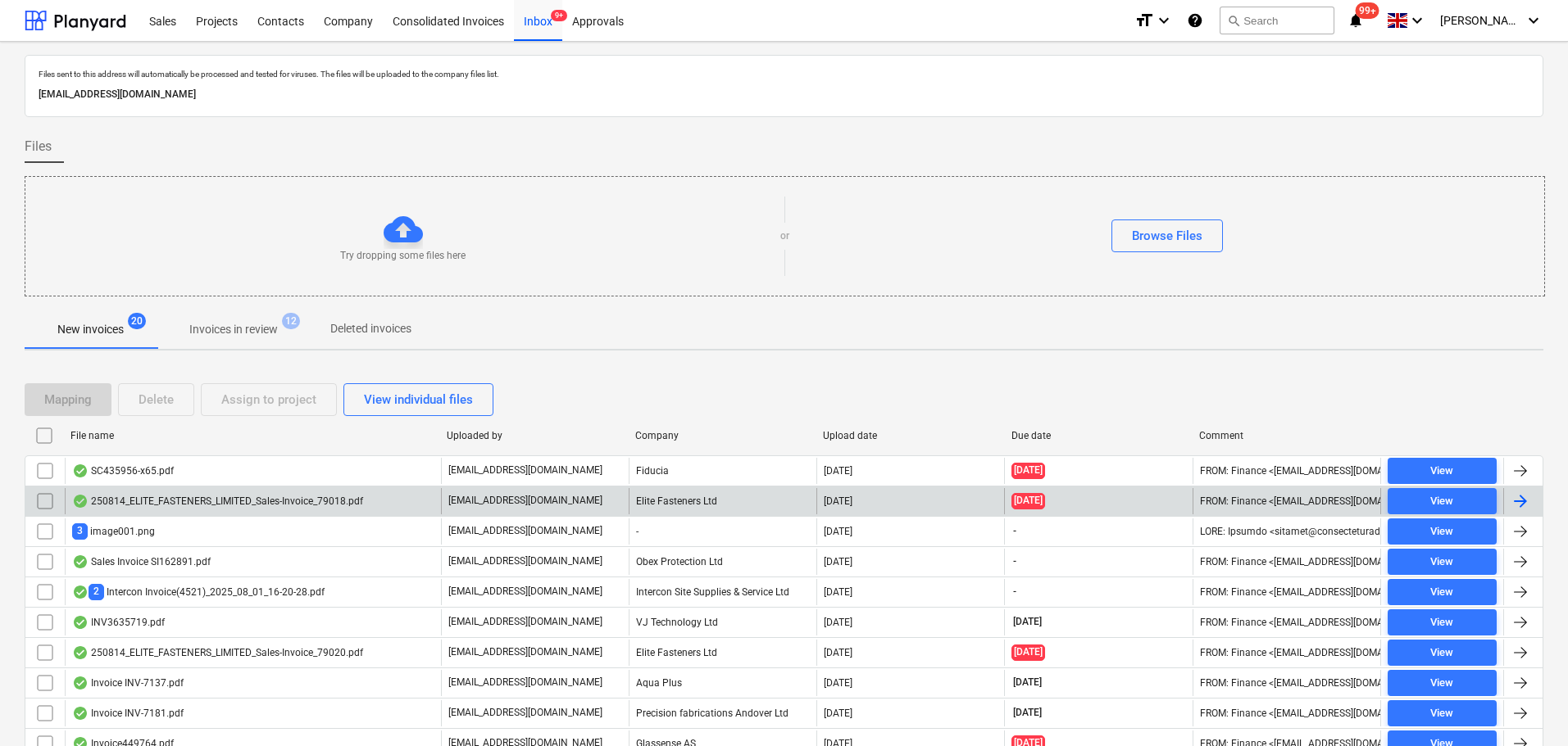
click at [293, 503] on div "250814_ELITE_FASTENERS_LIMITED_Sales-Invoice_79018.pdf" at bounding box center [217, 501] width 291 height 13
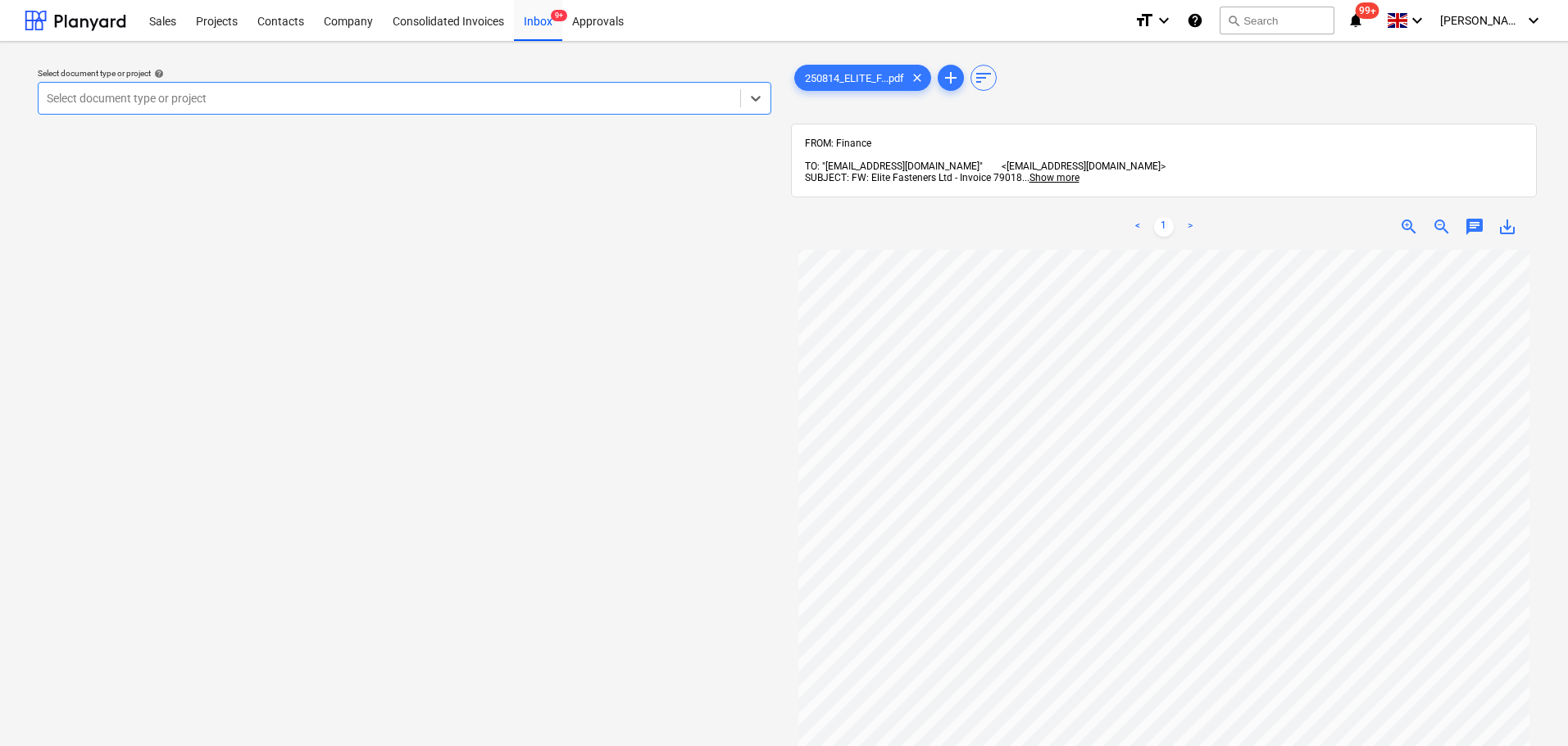
scroll to position [10, 0]
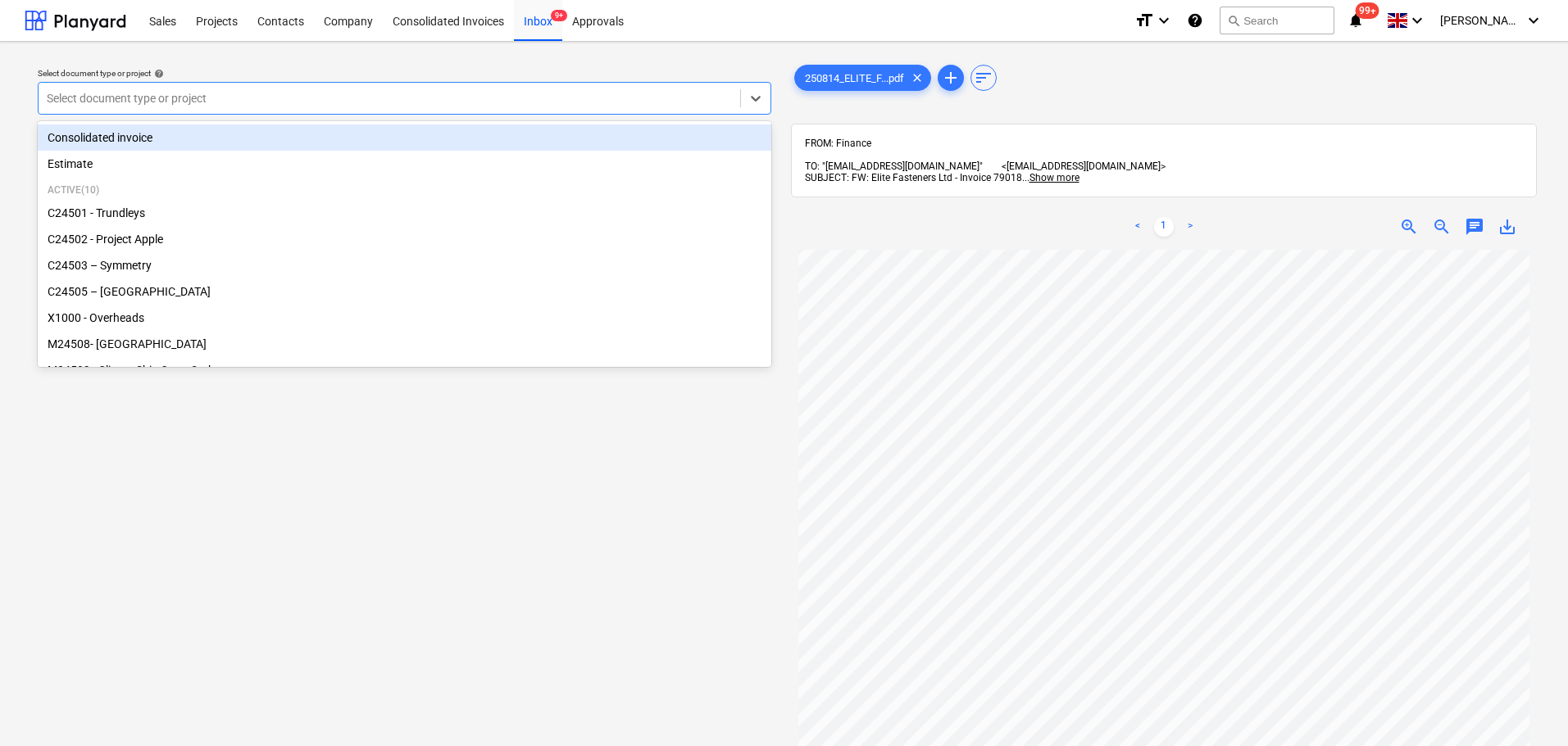
click at [350, 96] on div at bounding box center [389, 98] width 685 height 16
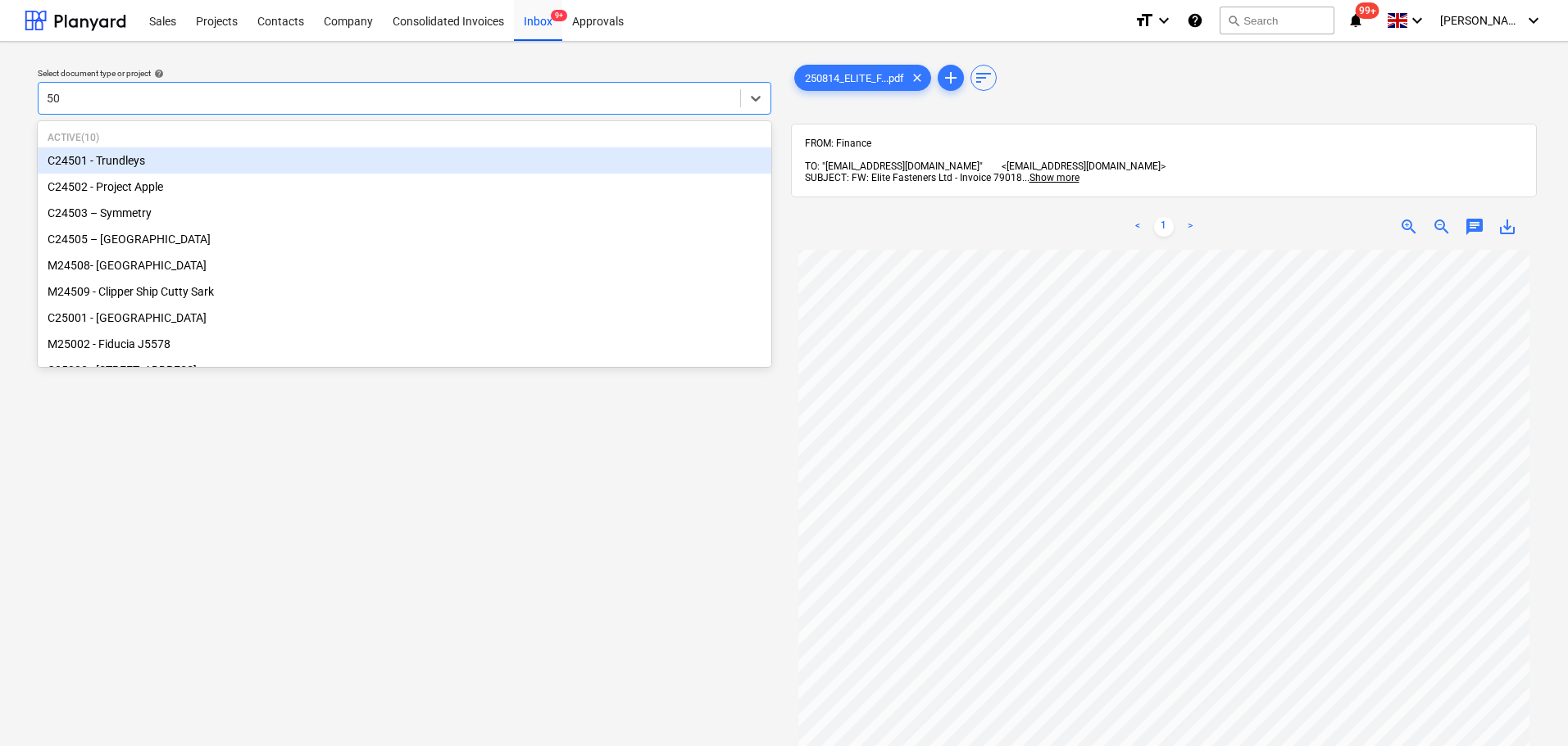
type input "501"
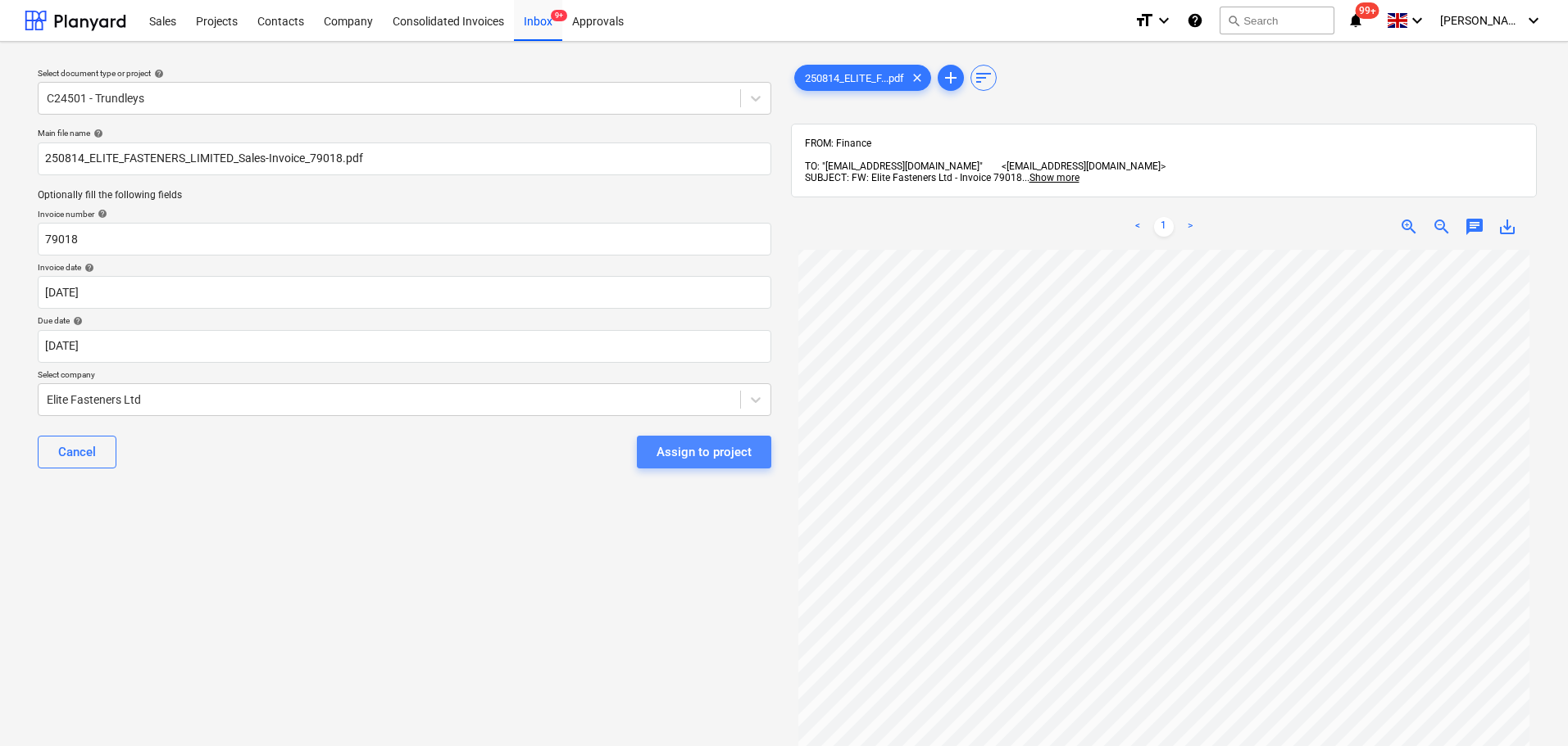
click at [729, 447] on div "Assign to project" at bounding box center [704, 452] width 95 height 21
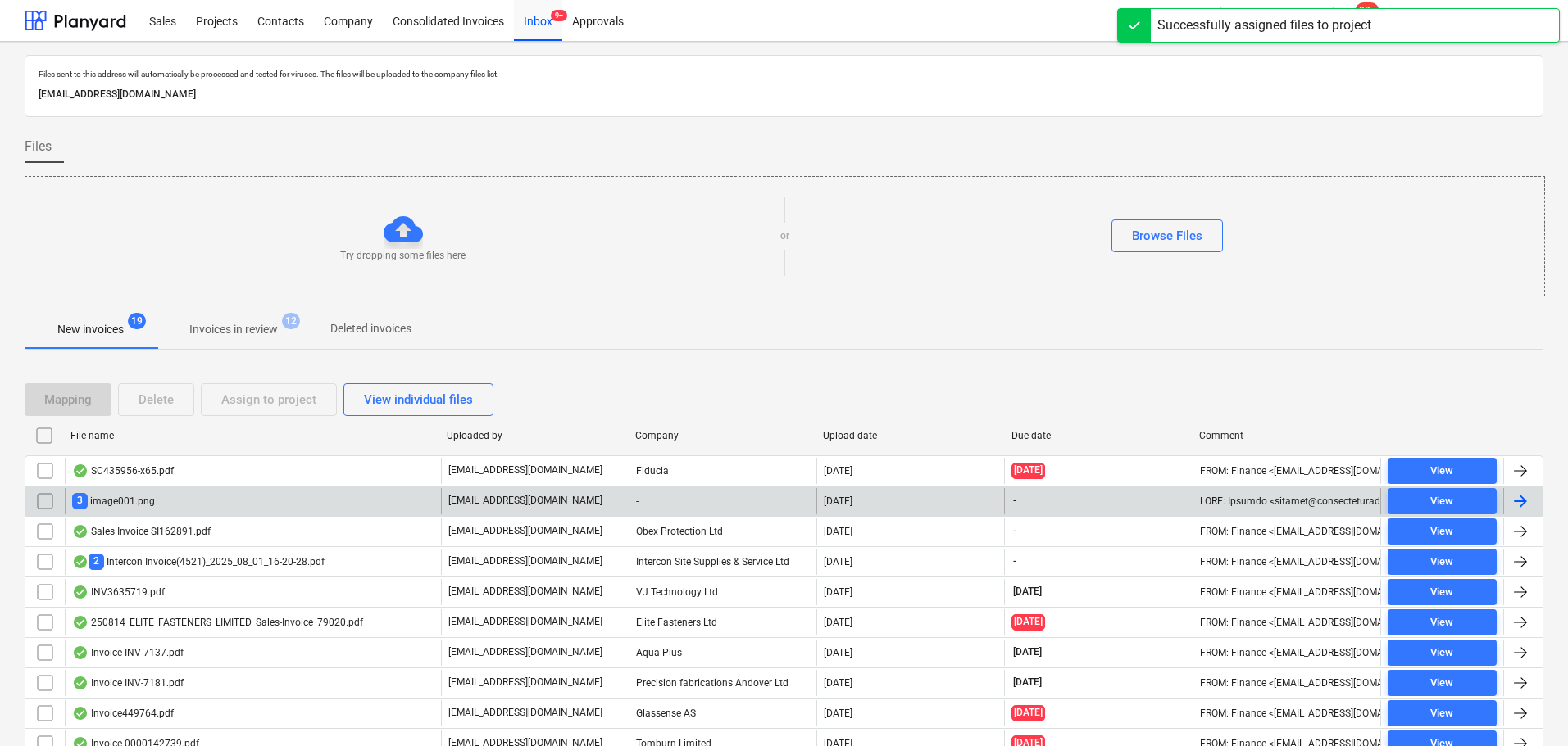
click at [45, 504] on input "checkbox" at bounding box center [45, 500] width 26 height 26
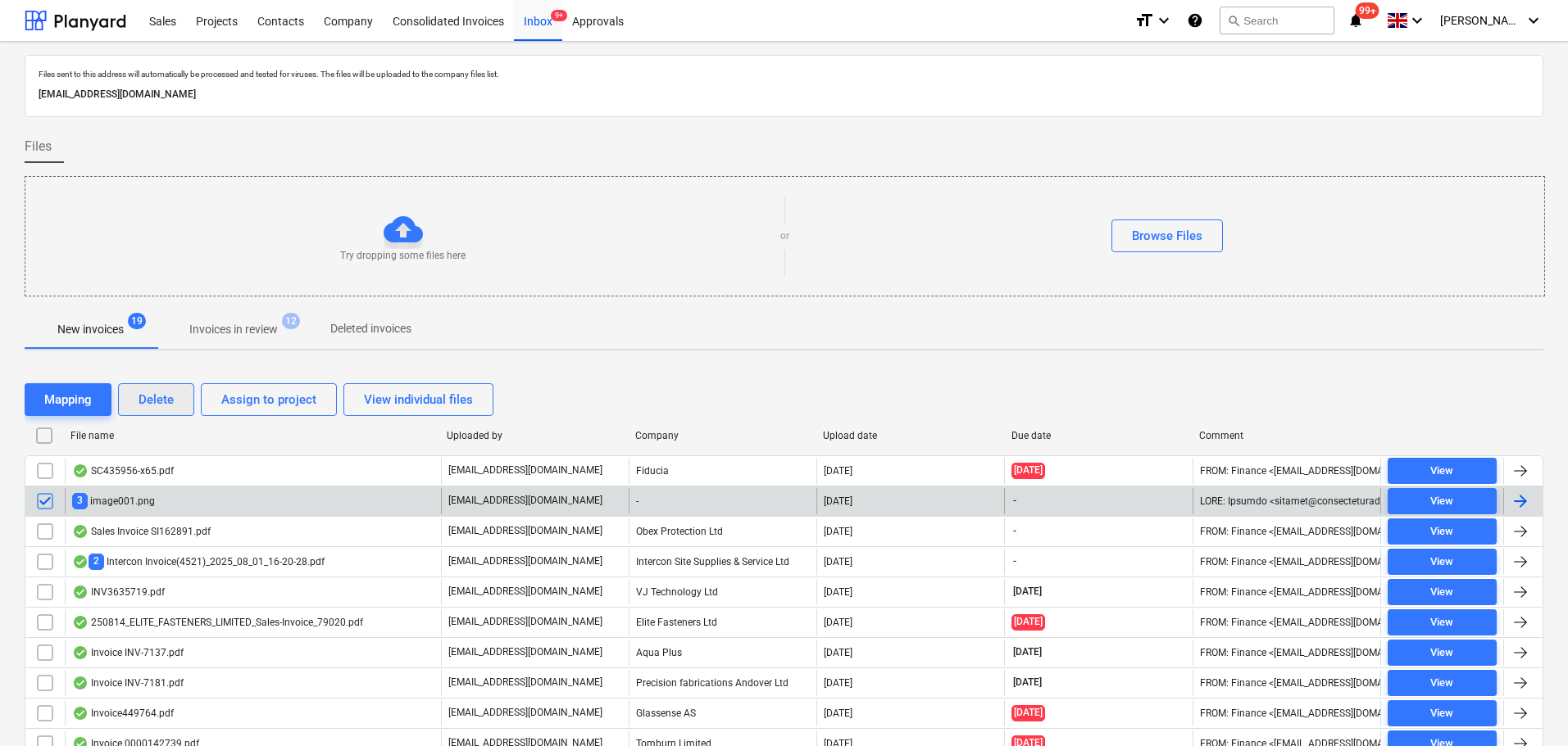
click at [153, 404] on div "Delete" at bounding box center [156, 399] width 35 height 21
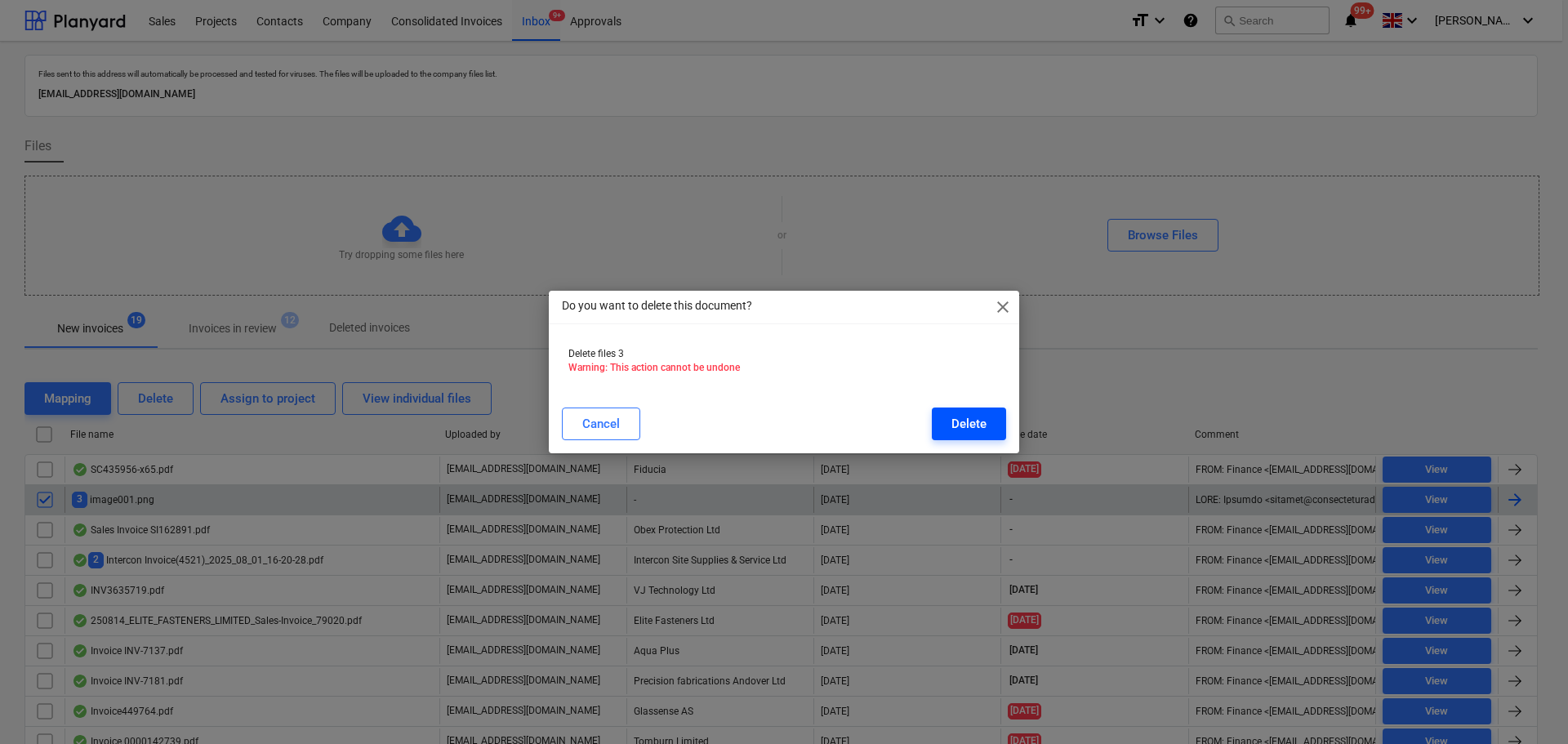
click at [951, 426] on button "Delete" at bounding box center [968, 423] width 74 height 33
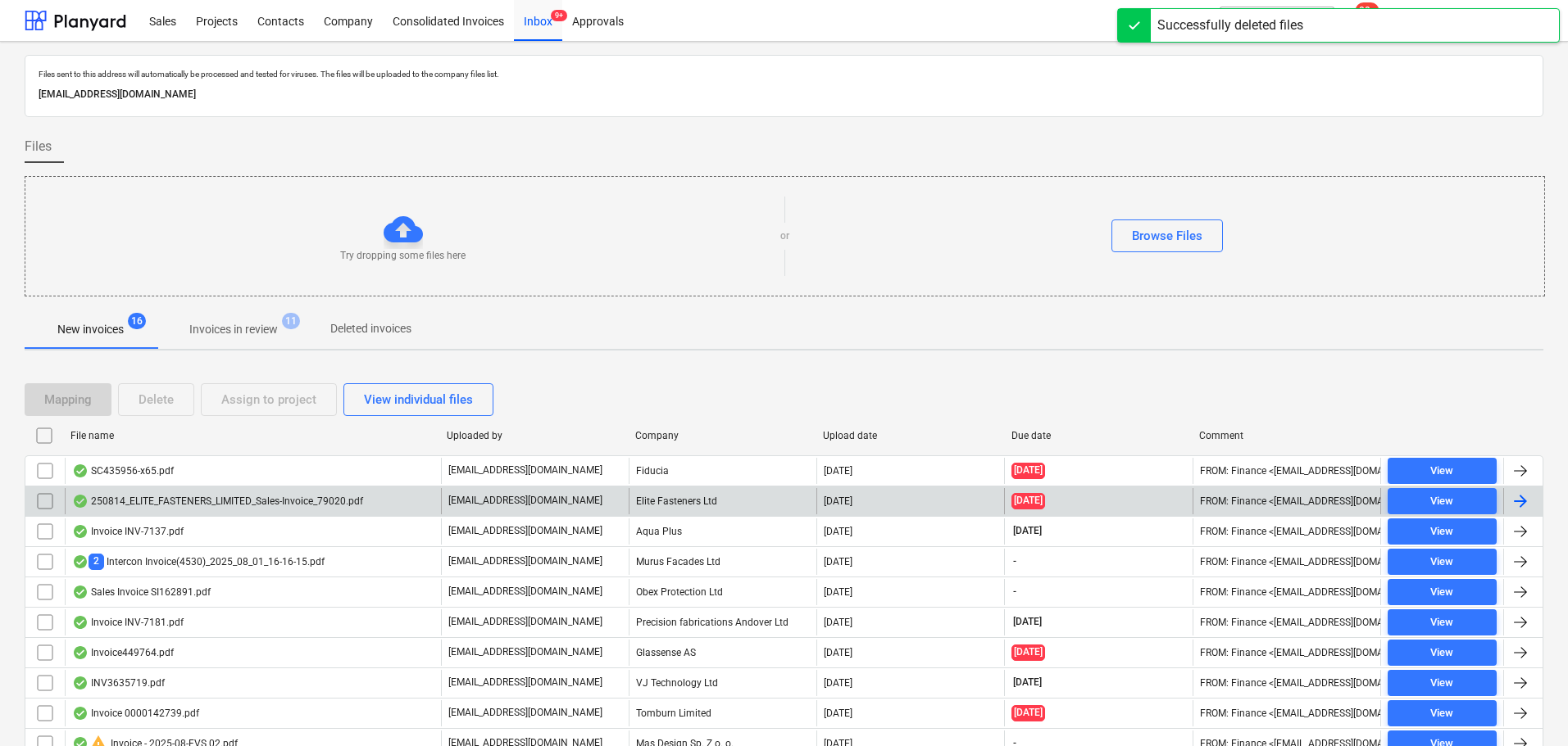
click at [233, 503] on div "250814_ELITE_FASTENERS_LIMITED_Sales-Invoice_79020.pdf" at bounding box center [217, 501] width 291 height 13
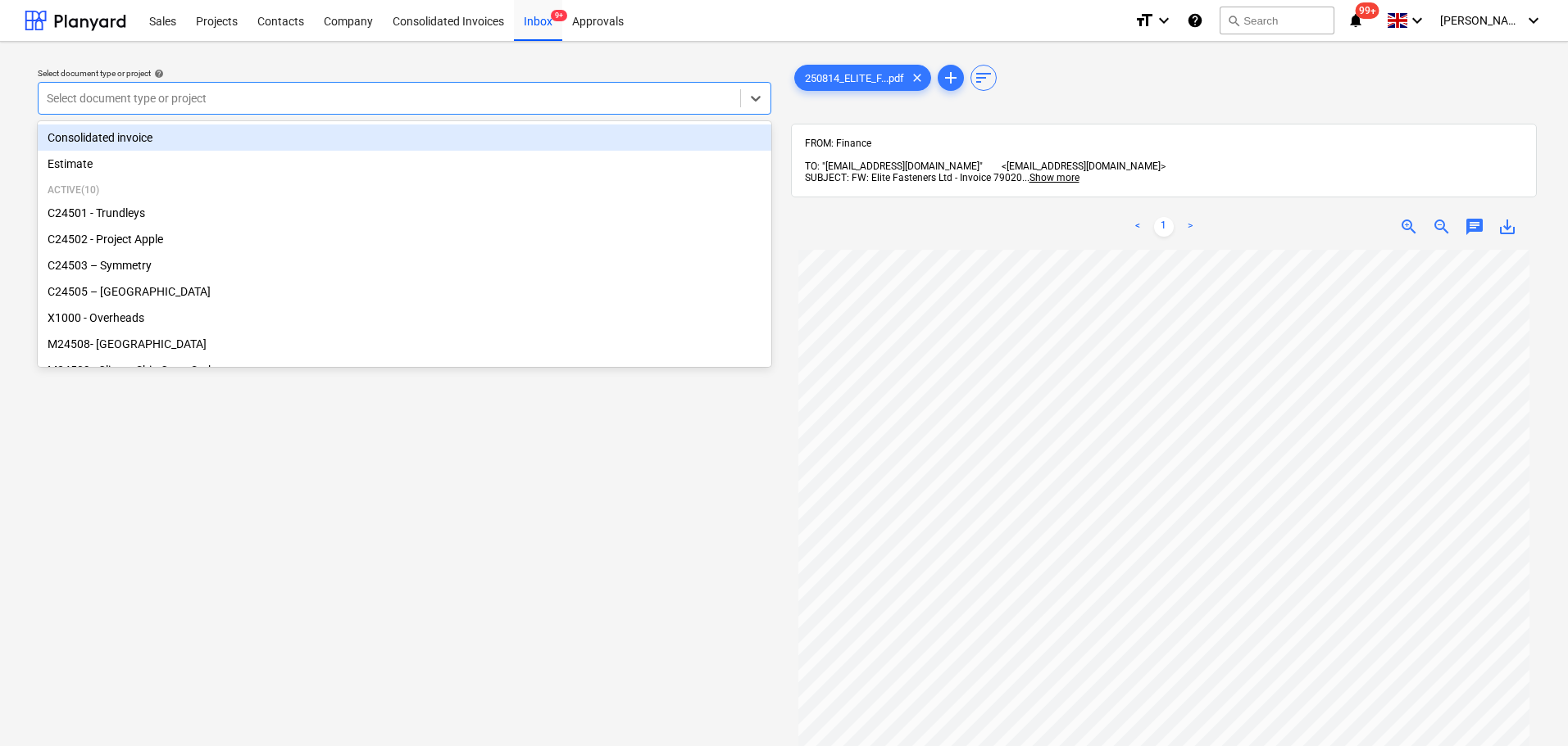
click at [222, 99] on div at bounding box center [389, 98] width 685 height 16
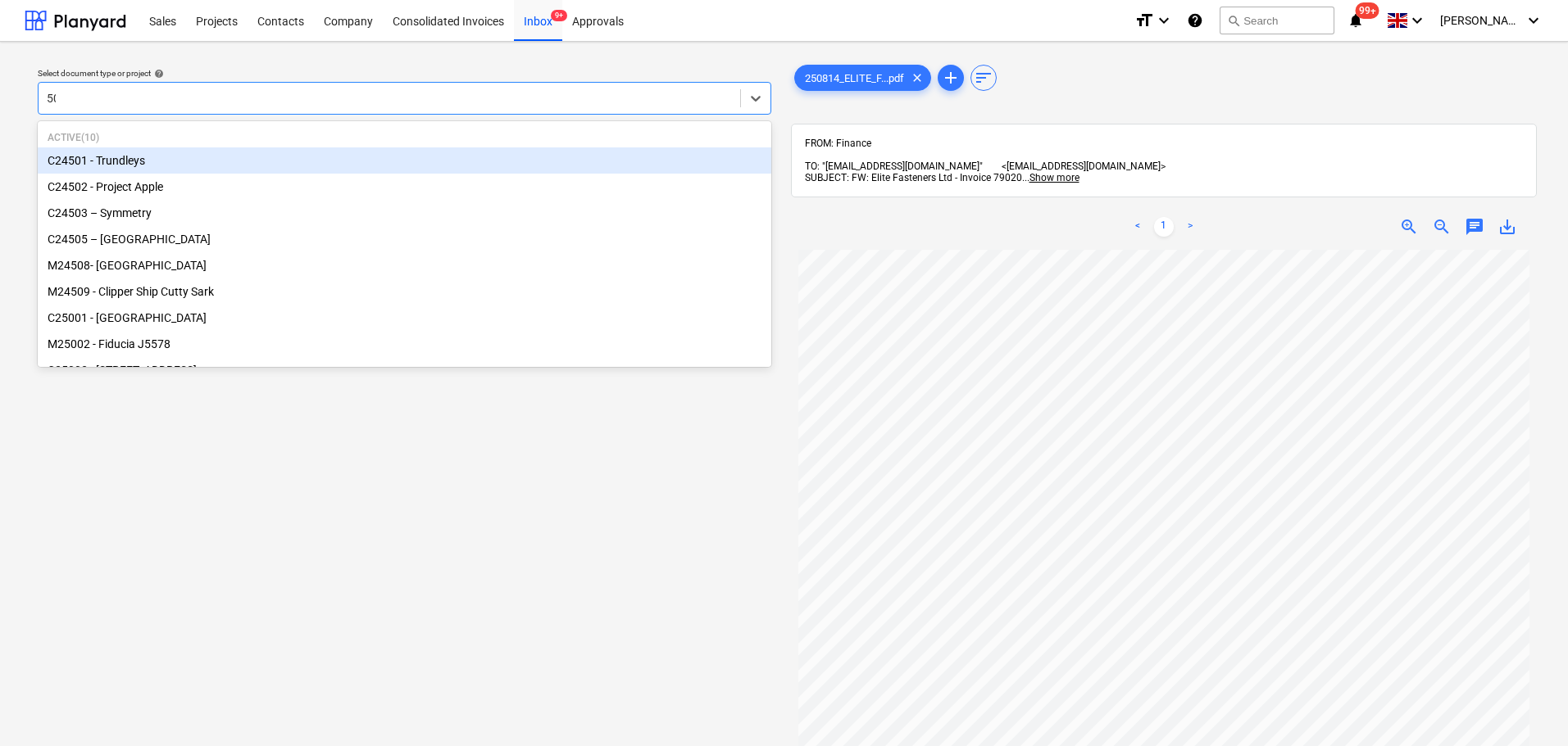
type input "501"
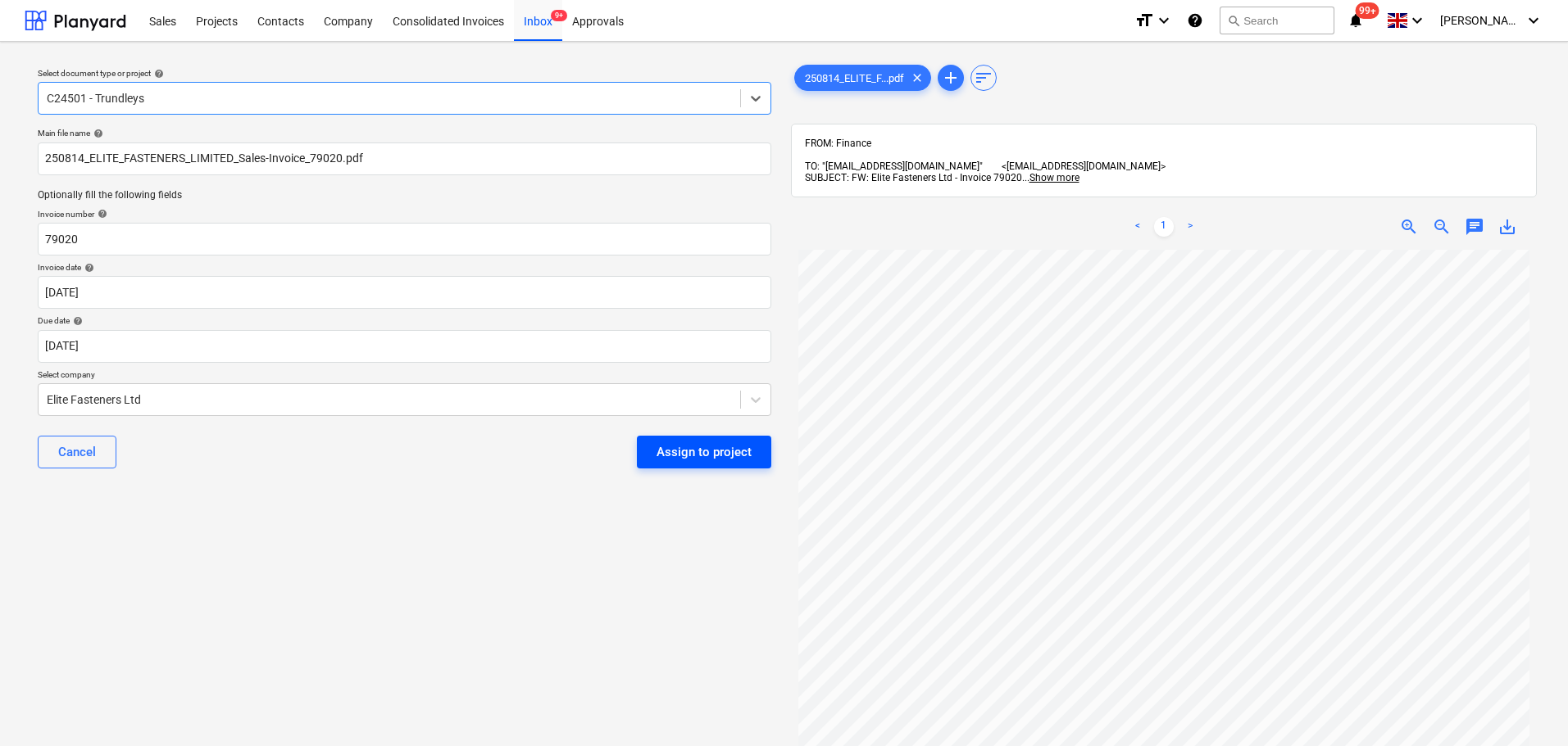
click at [717, 447] on div "Assign to project" at bounding box center [704, 452] width 95 height 21
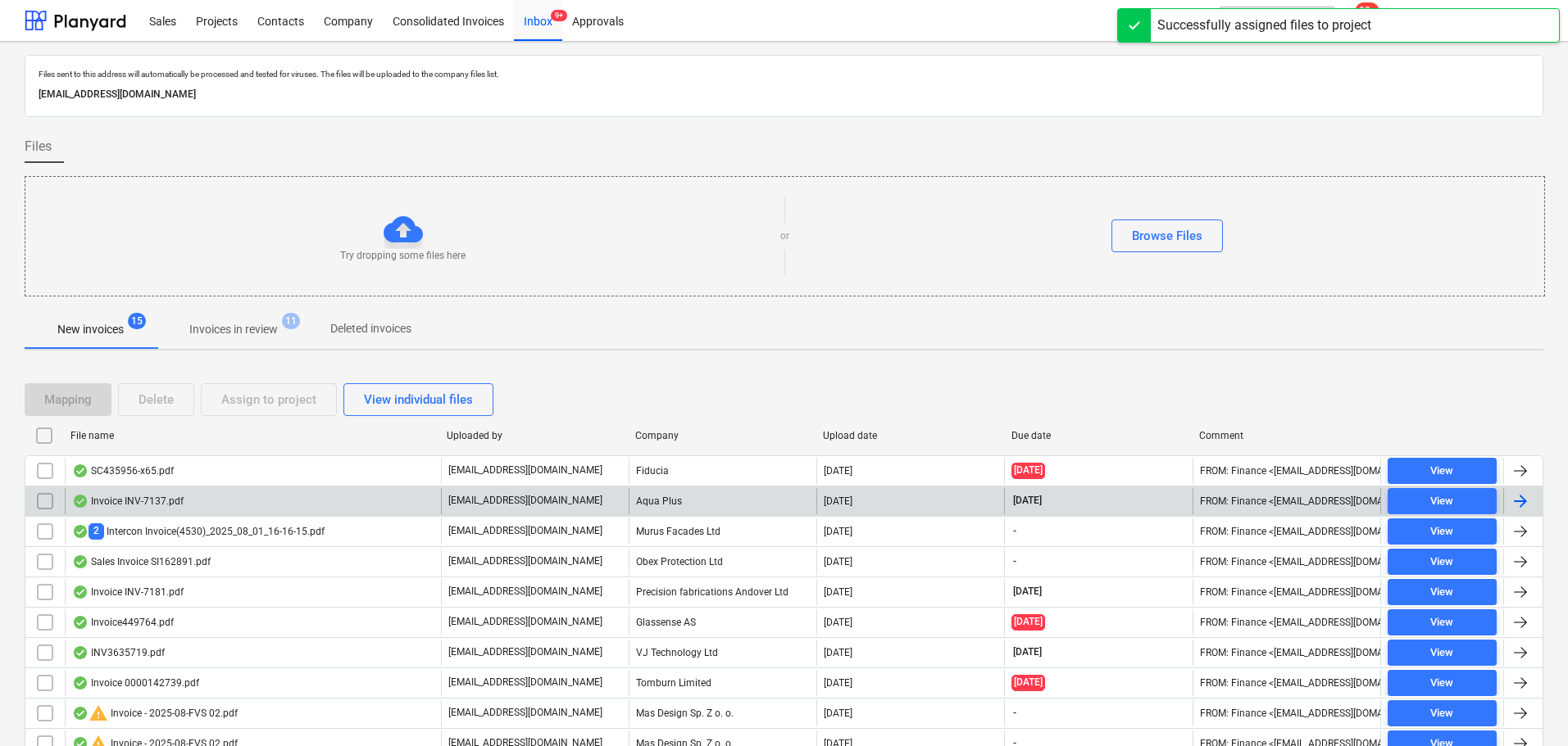
click at [153, 495] on div "Invoice INV-7137.pdf" at bounding box center [128, 501] width 112 height 13
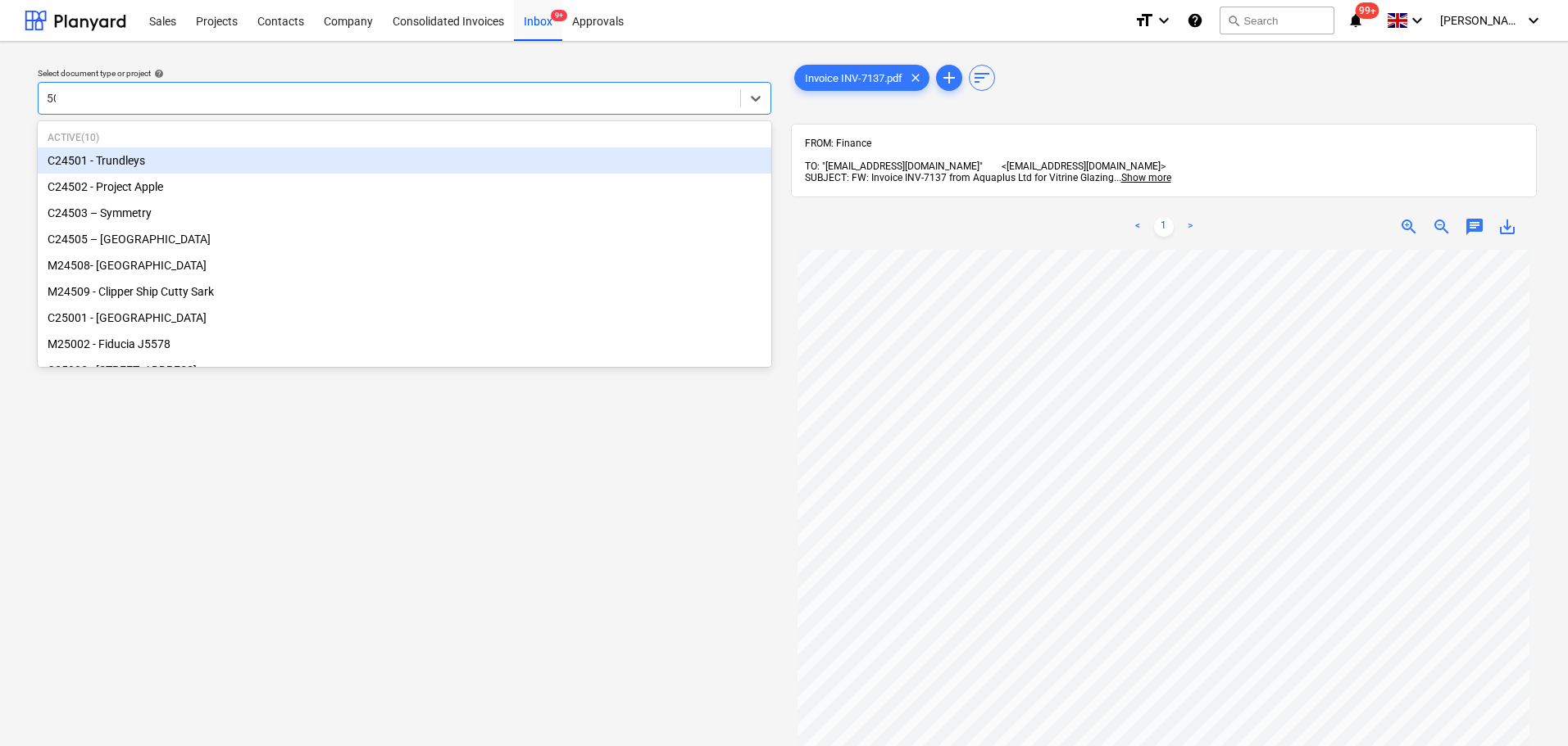
type input "501"
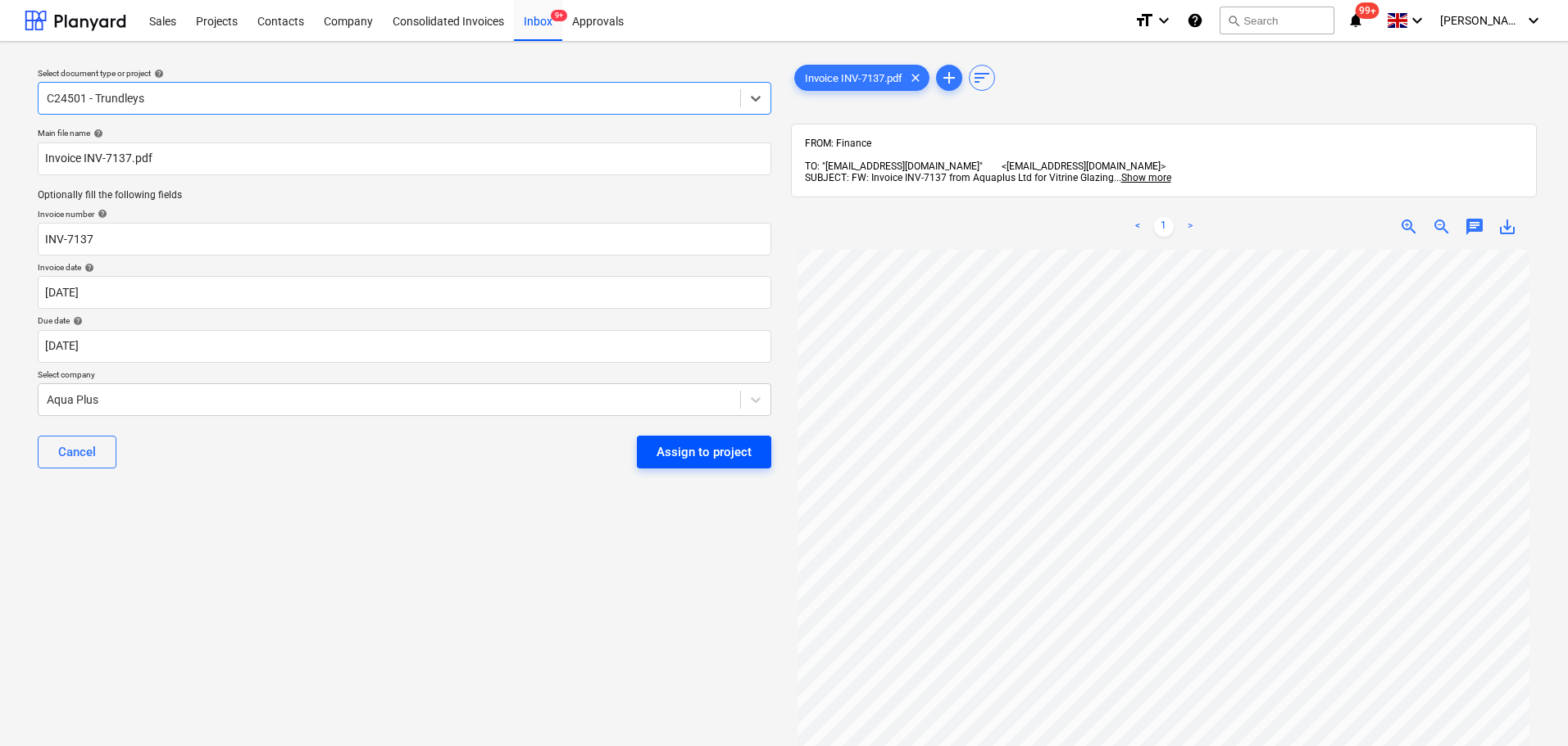
click at [702, 450] on div "Assign to project" at bounding box center [704, 452] width 95 height 21
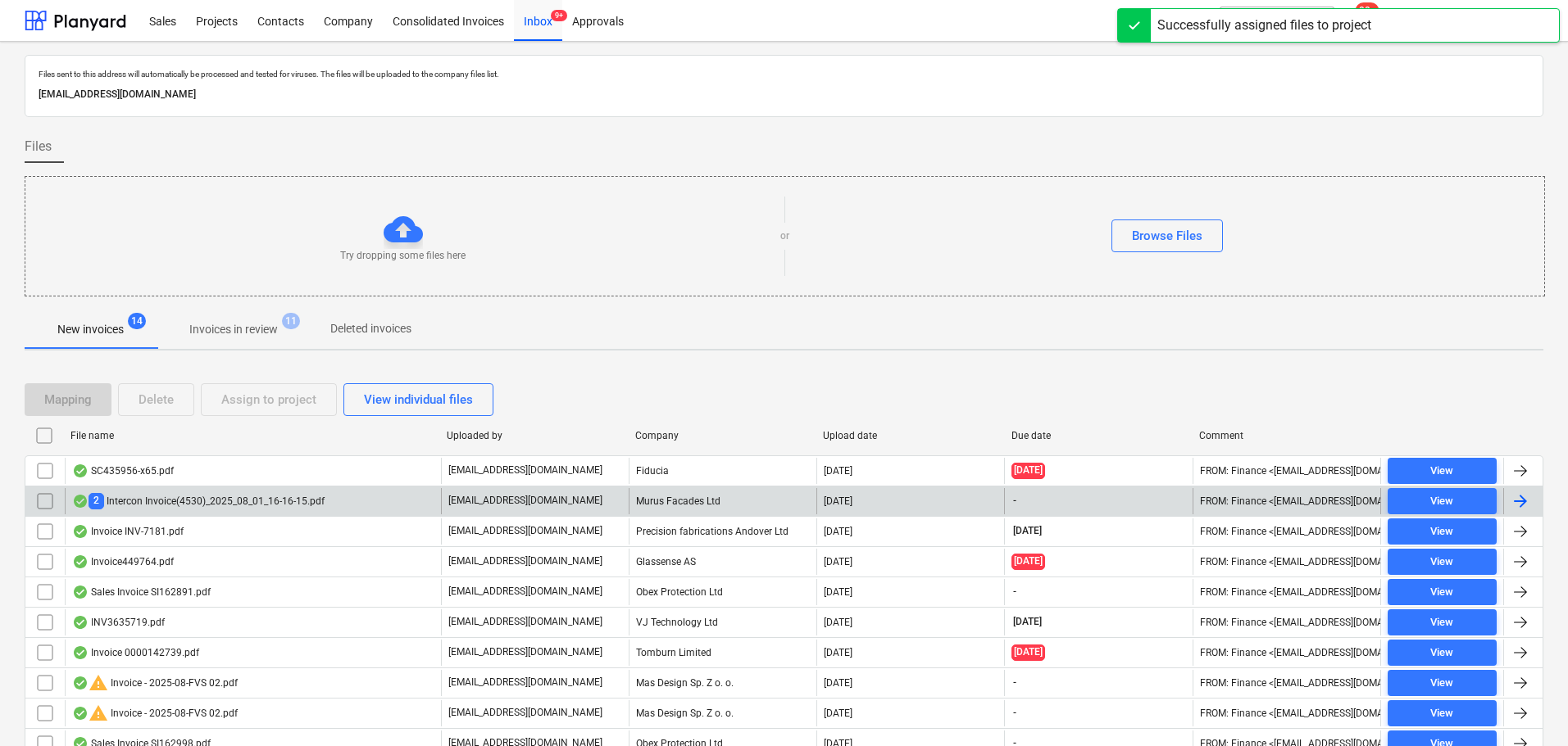
click at [275, 507] on div "2 Intercon Invoice(4530)_2025_08_01_16-16-15.pdf" at bounding box center [198, 500] width 252 height 15
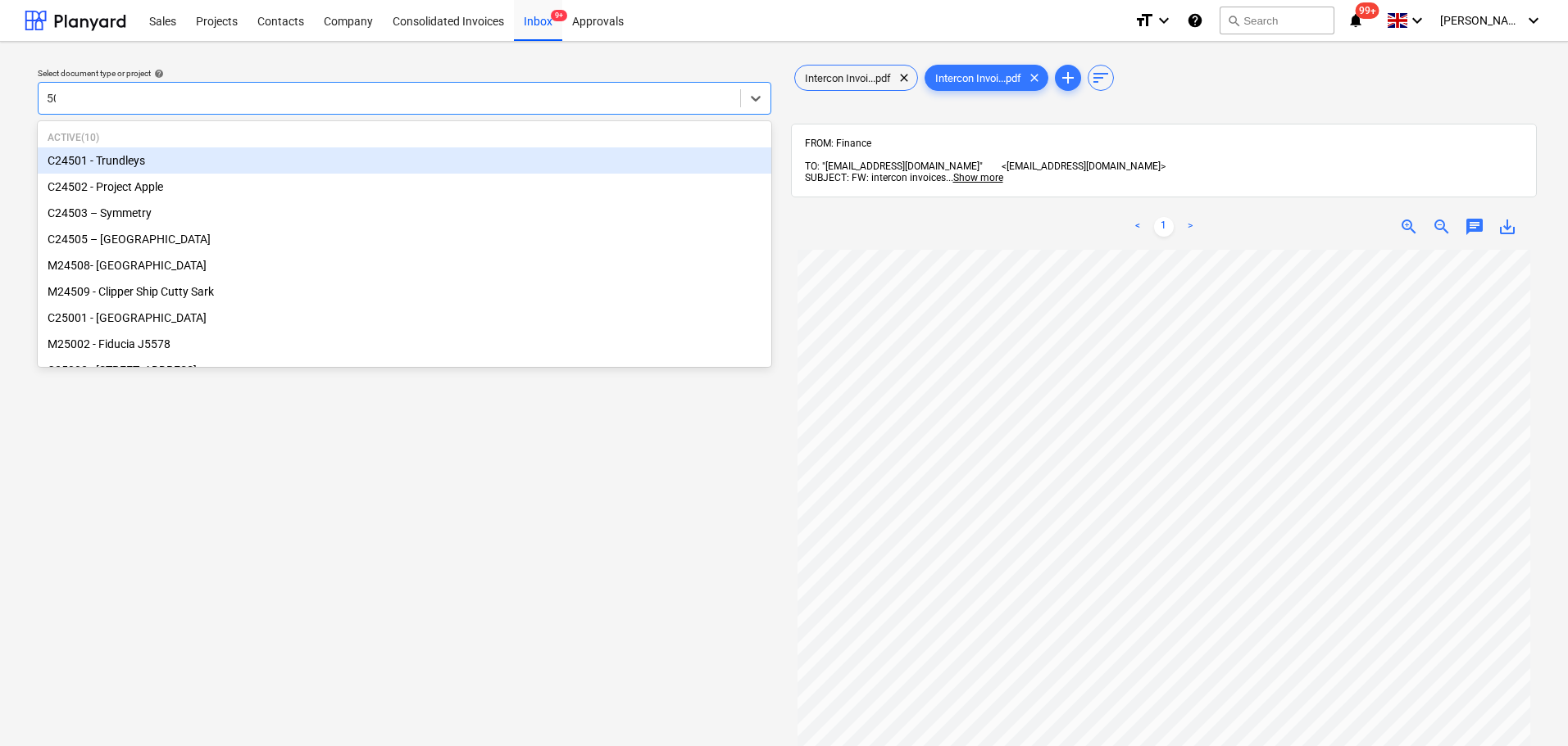
type input "505"
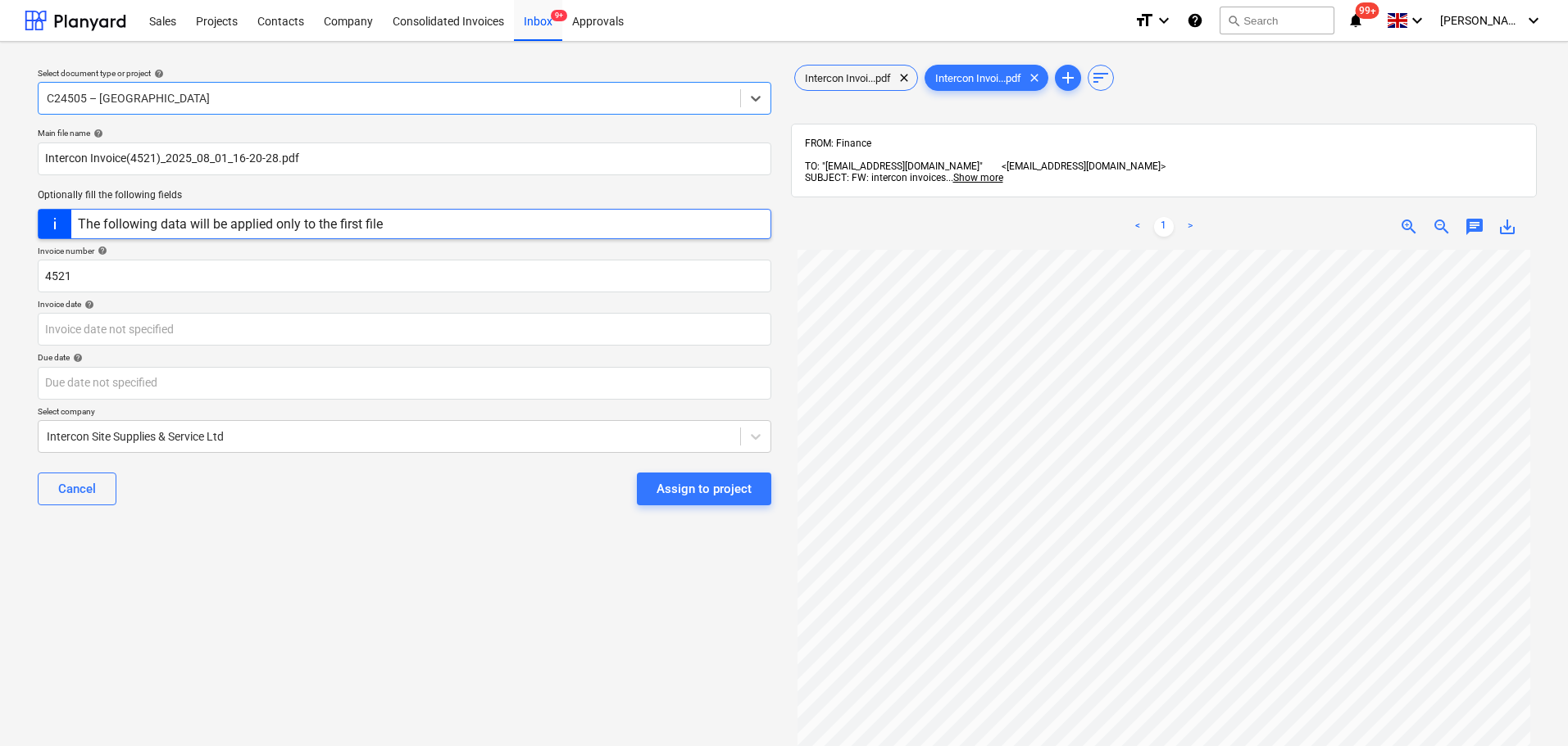
scroll to position [82, 0]
click at [232, 273] on input "4521" at bounding box center [404, 276] width 734 height 33
click at [192, 320] on body "Sales Projects Contacts Company Consolidated Invoices Inbox 9+ Approvals format…" at bounding box center [784, 373] width 1568 height 746
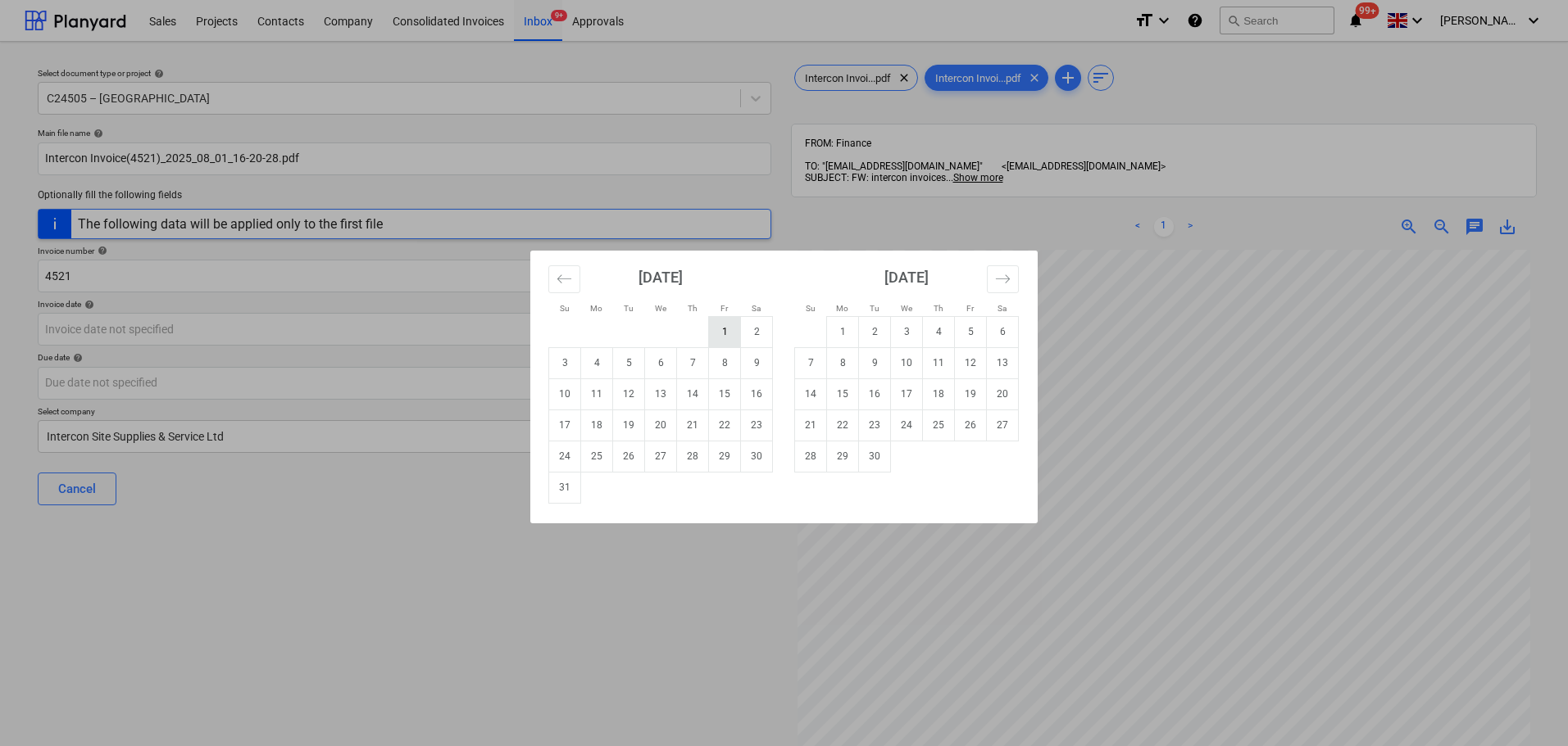
click at [733, 332] on td "1" at bounding box center [725, 331] width 32 height 31
type input "[DATE]"
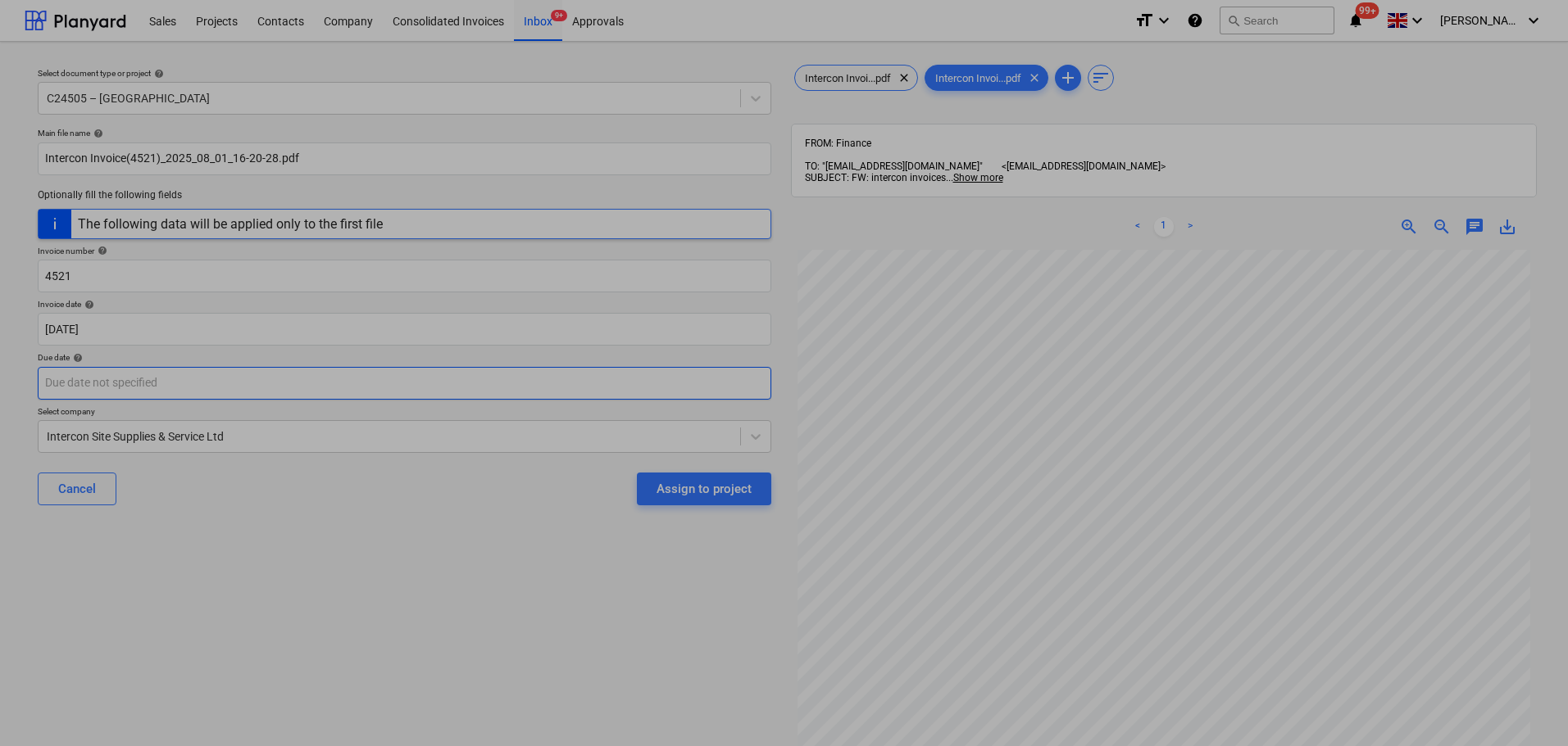
click at [429, 371] on body "Sales Projects Contacts Company Consolidated Invoices Inbox 9+ Approvals format…" at bounding box center [784, 373] width 1568 height 746
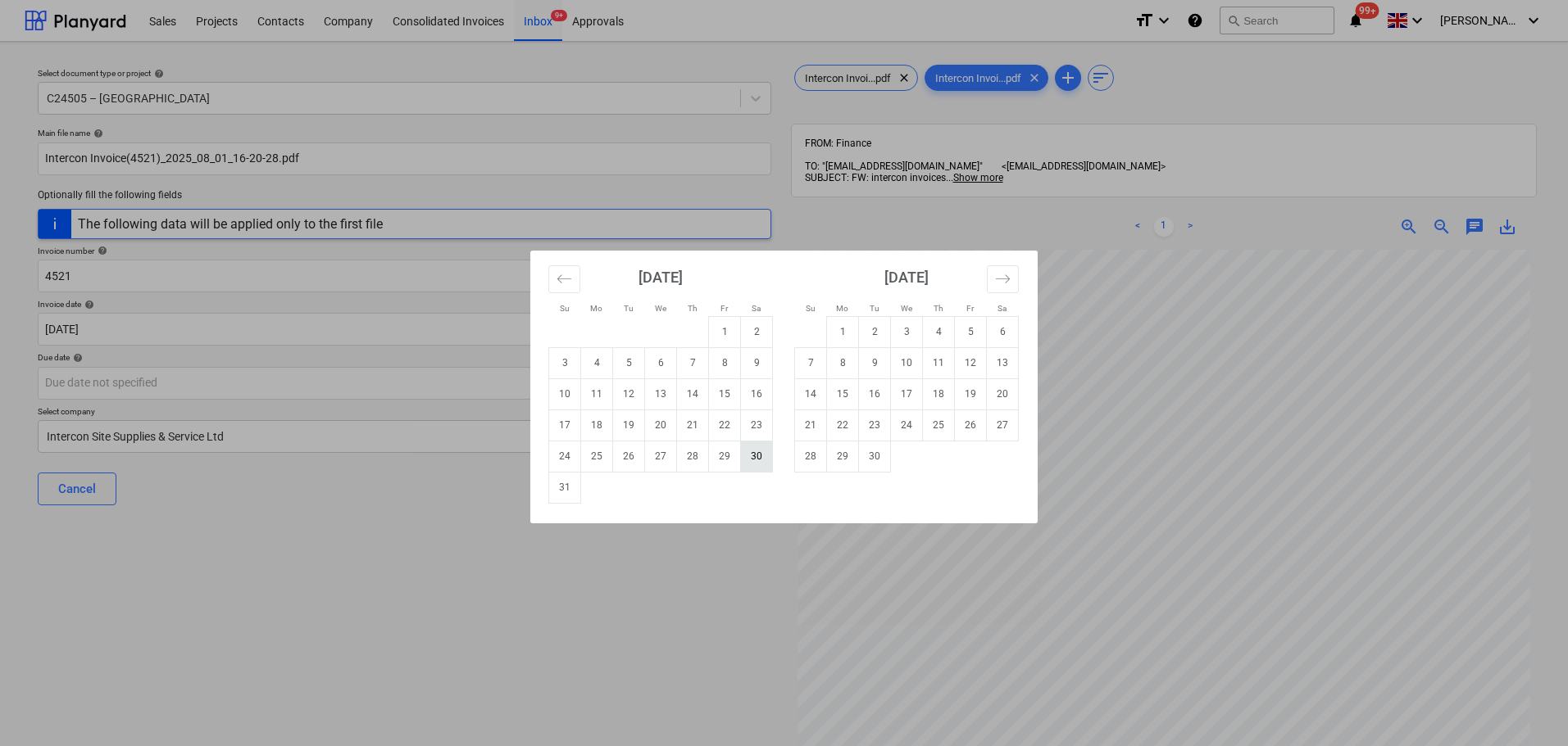
click at [754, 459] on td "30" at bounding box center [757, 456] width 32 height 31
type input "[DATE]"
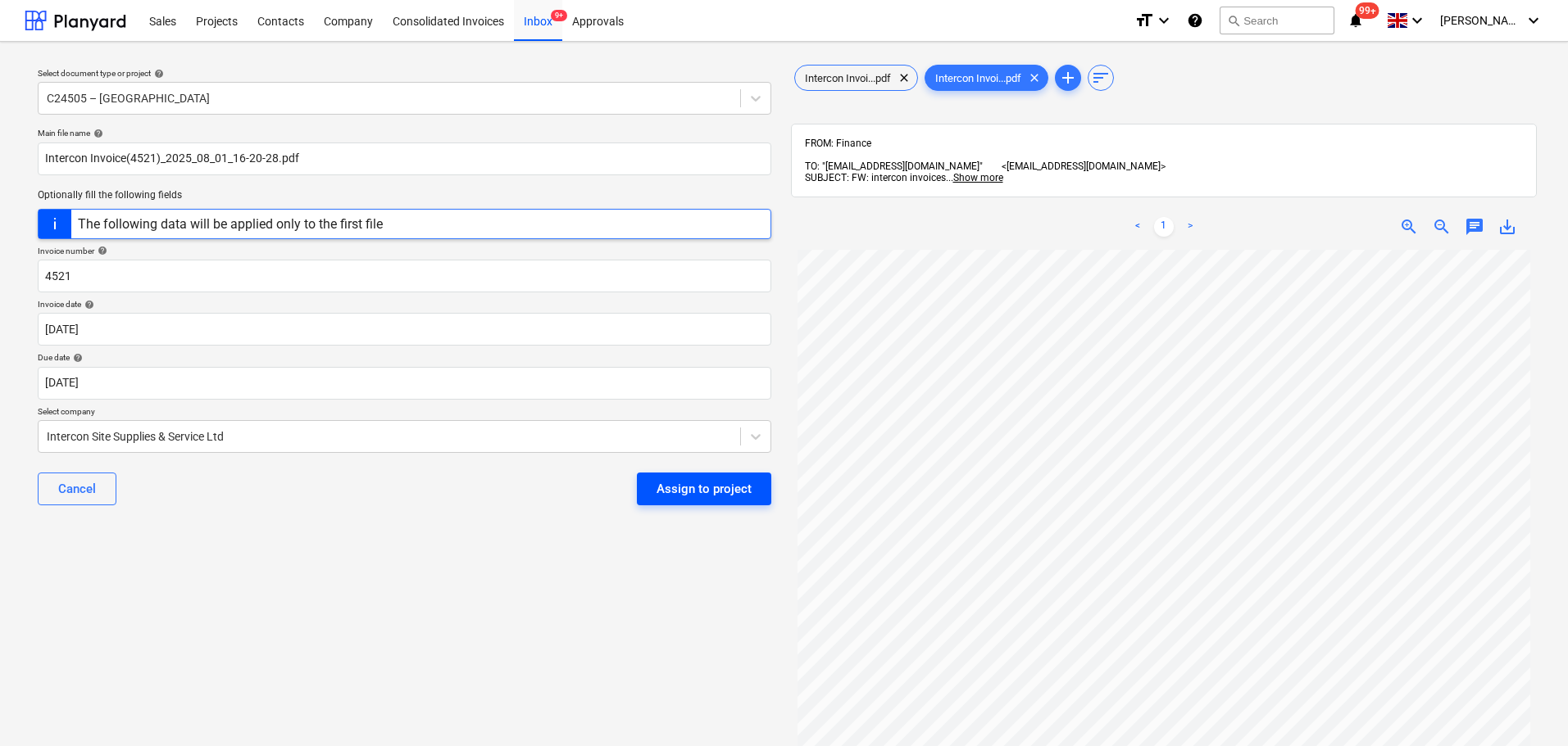
click at [729, 484] on div "Assign to project" at bounding box center [704, 489] width 95 height 21
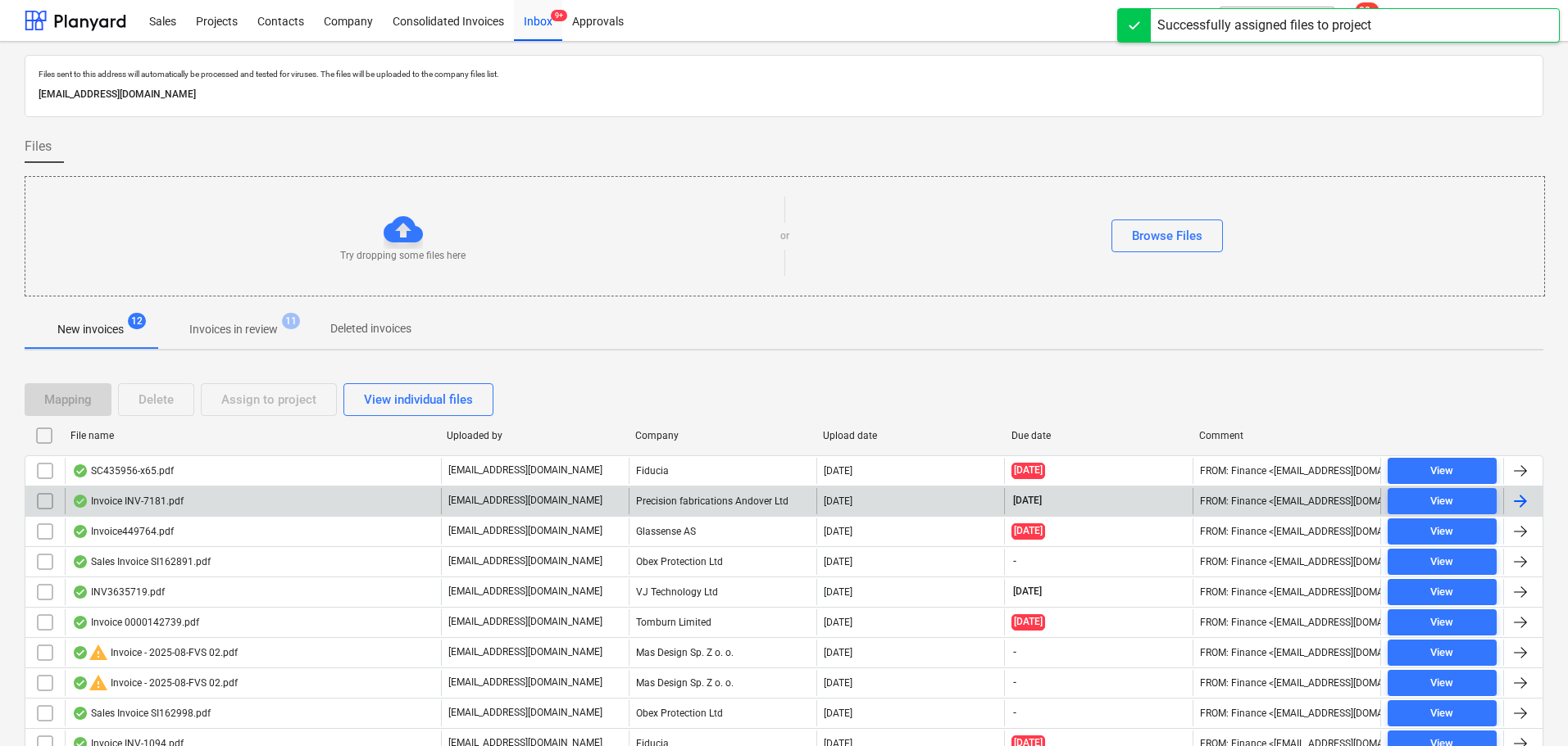
click at [552, 502] on p "[EMAIL_ADDRESS][DOMAIN_NAME]" at bounding box center [526, 501] width 154 height 14
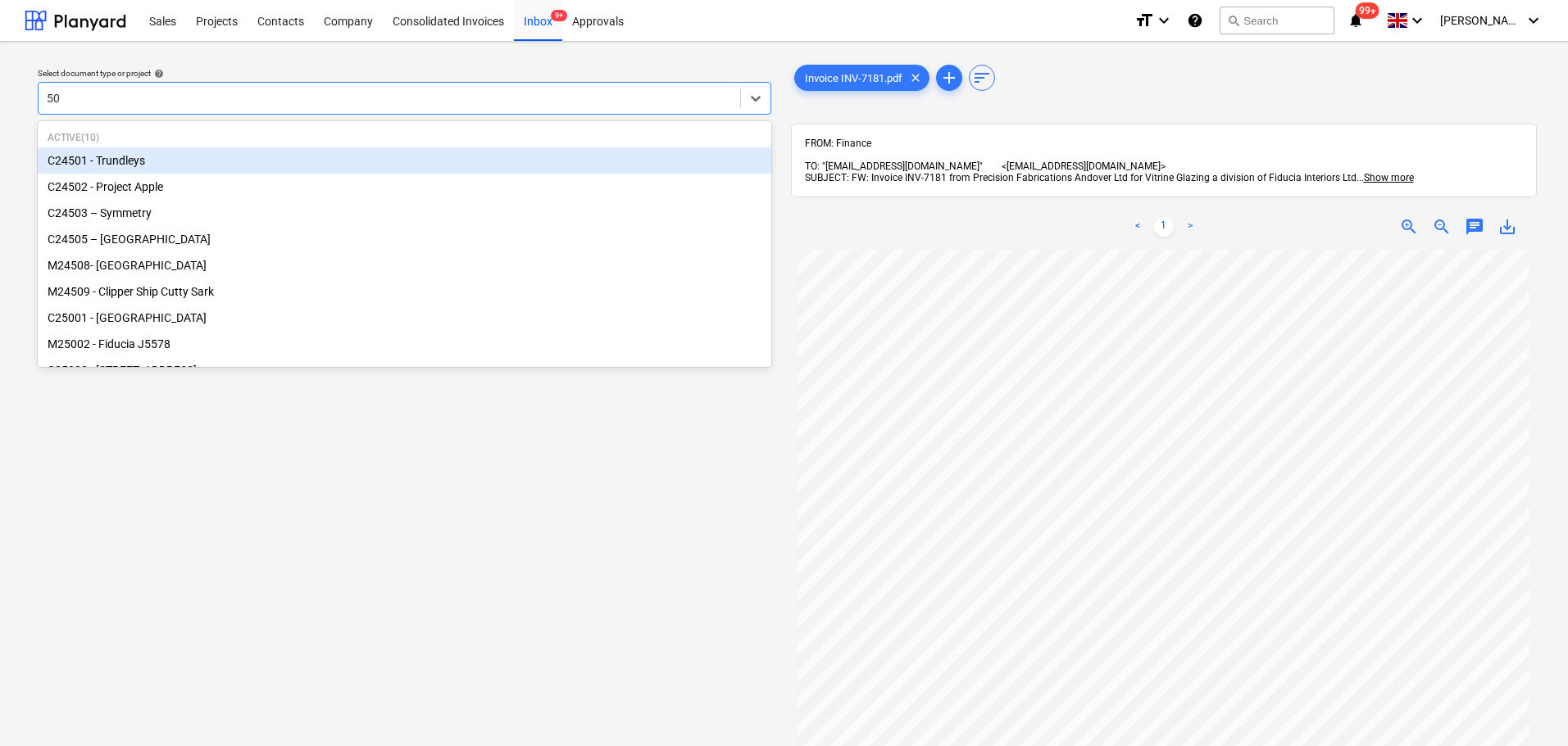
type input "501"
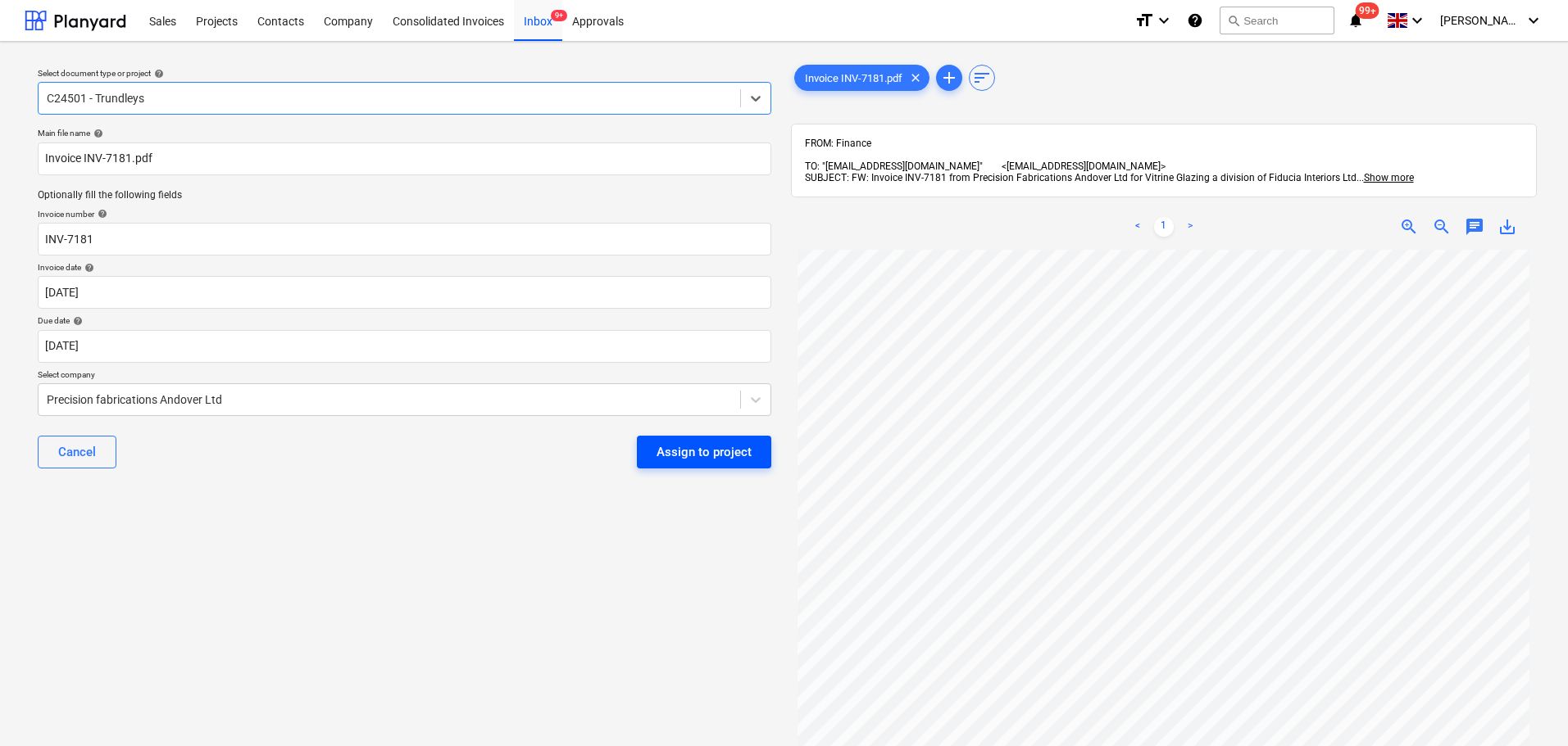
click at [724, 443] on div "Assign to project" at bounding box center [704, 452] width 95 height 21
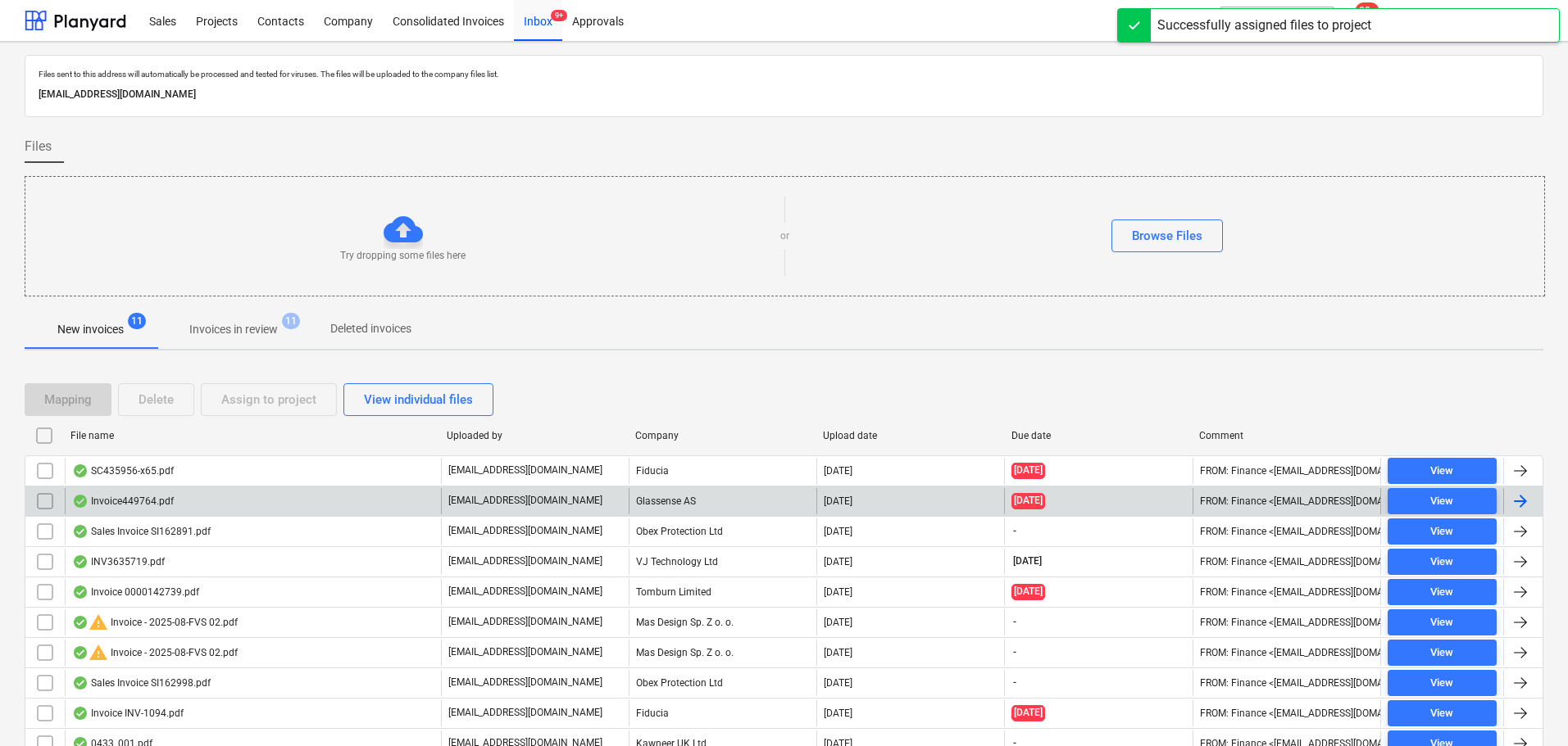
click at [409, 501] on div "Invoice449764.pdf" at bounding box center [252, 500] width 376 height 26
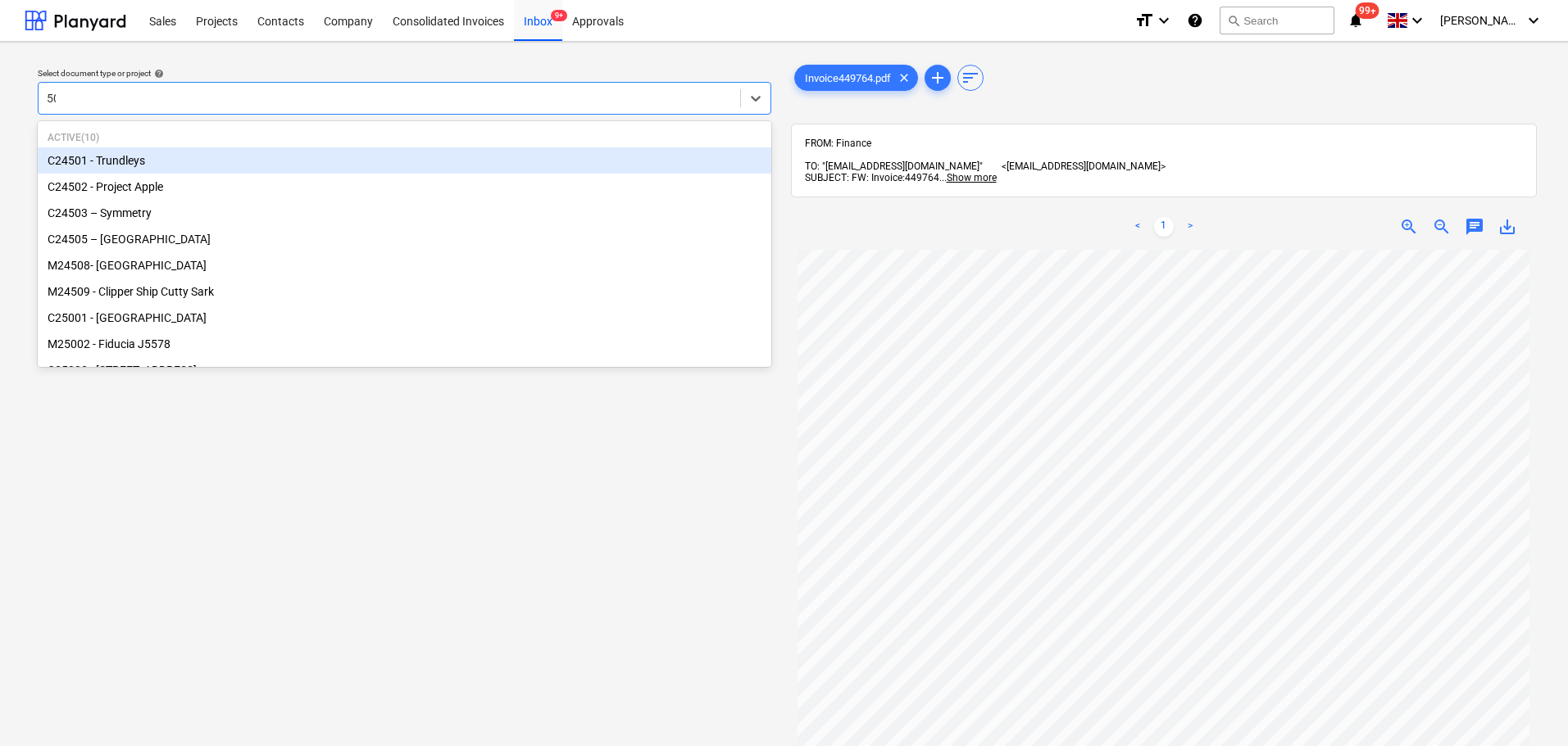
type input "505"
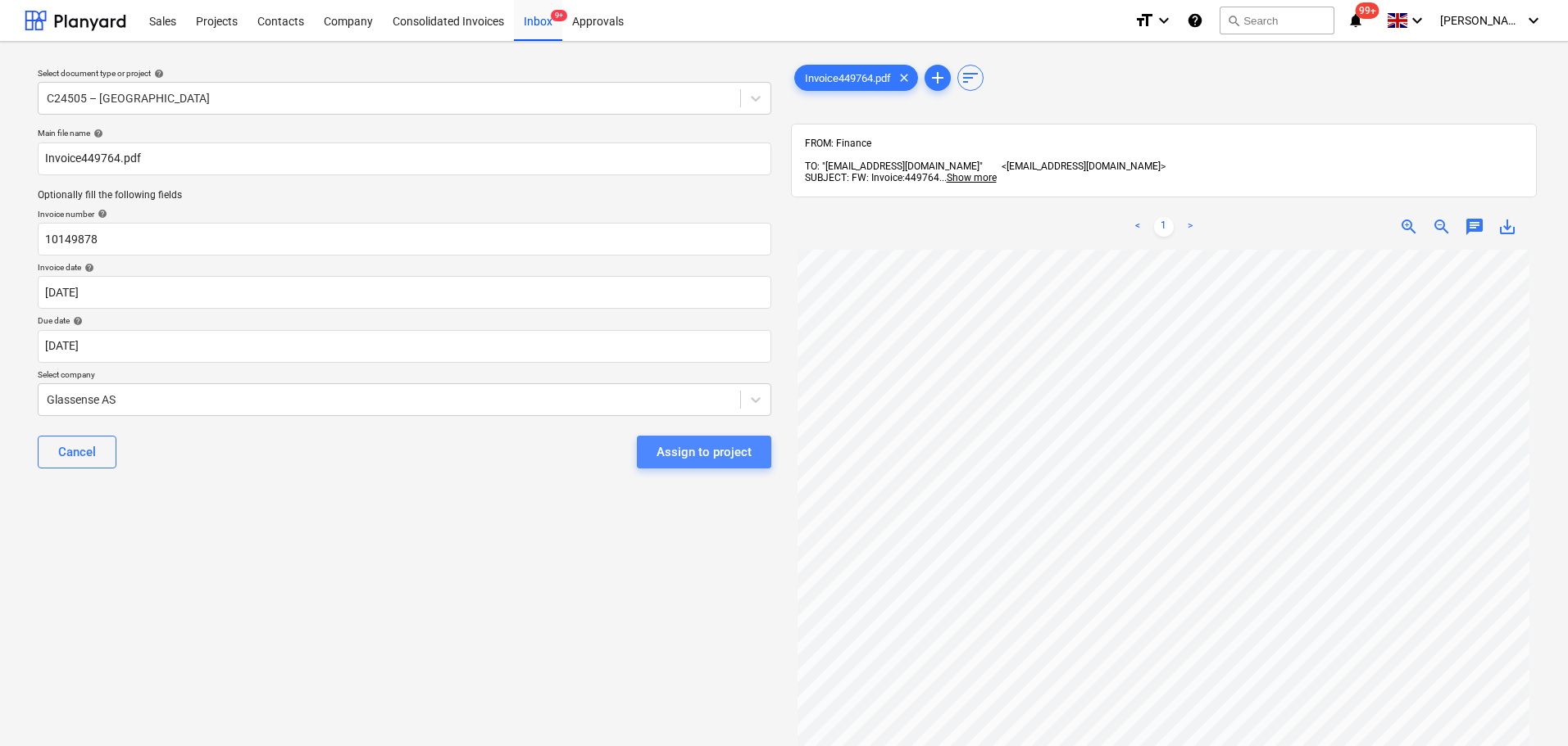
click at [722, 459] on div "Assign to project" at bounding box center [704, 452] width 95 height 21
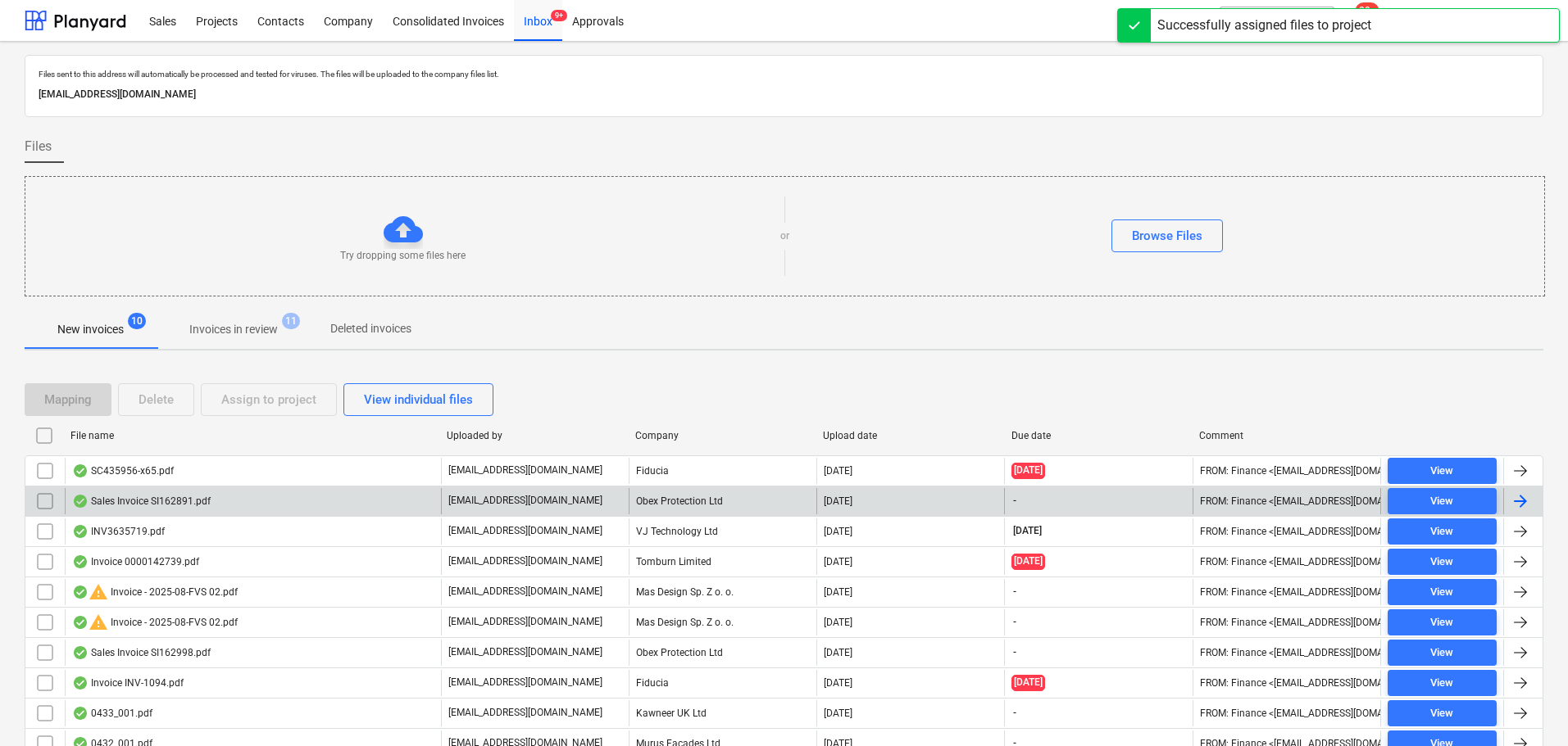
click at [324, 499] on div "Sales Invoice SI162891.pdf" at bounding box center [252, 500] width 376 height 26
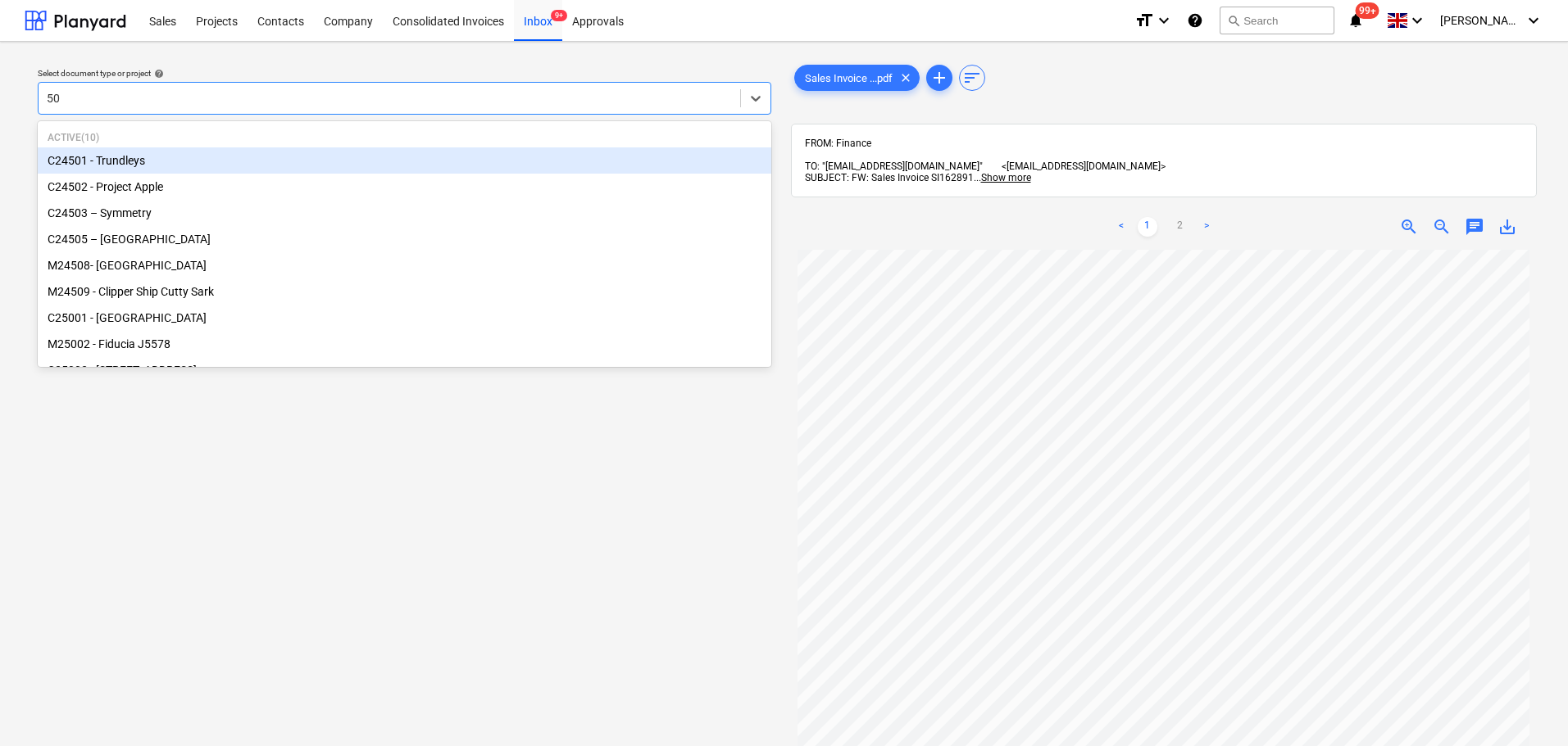
type input "501"
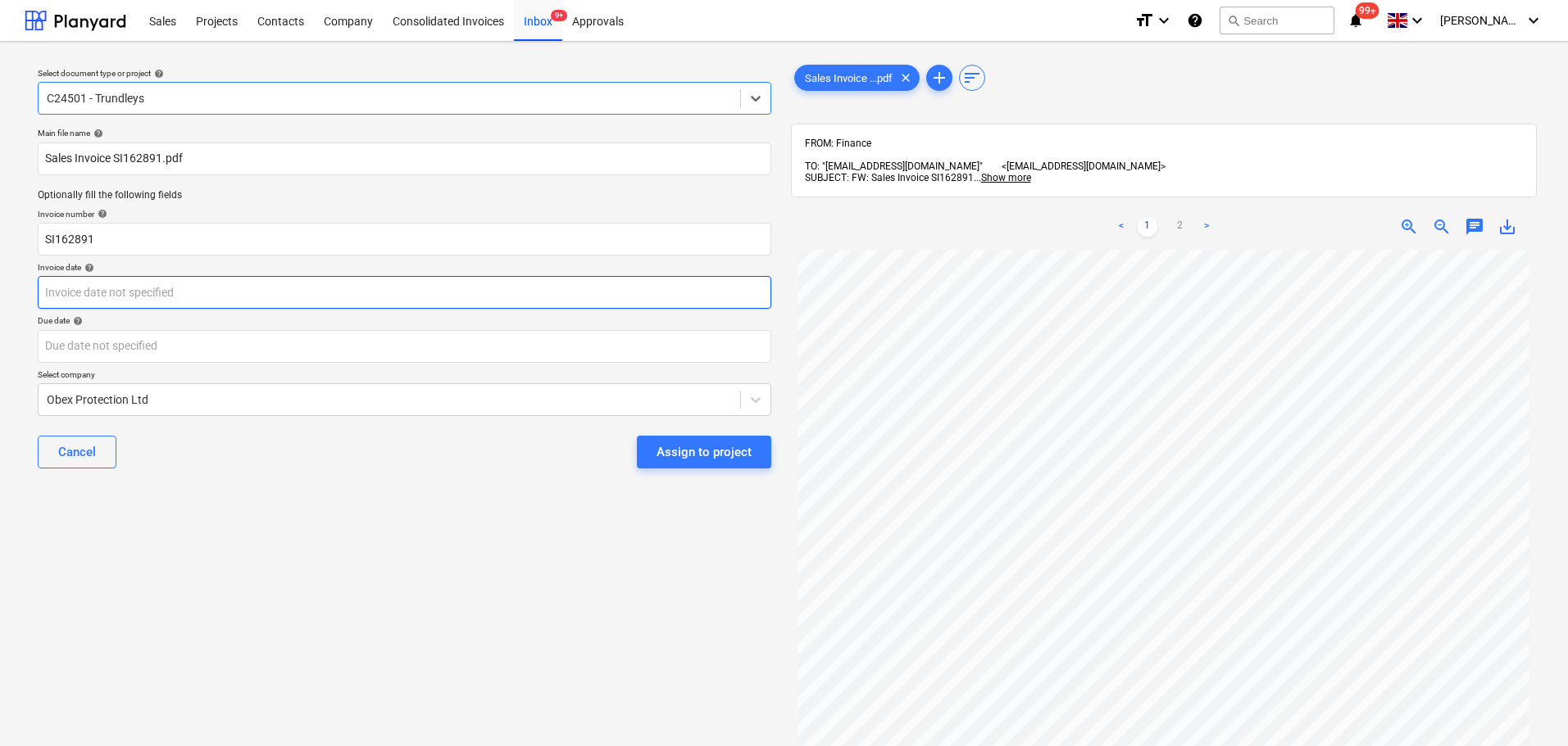
click at [266, 300] on body "Sales Projects Contacts Company Consolidated Invoices Inbox 9+ Approvals format…" at bounding box center [784, 373] width 1568 height 746
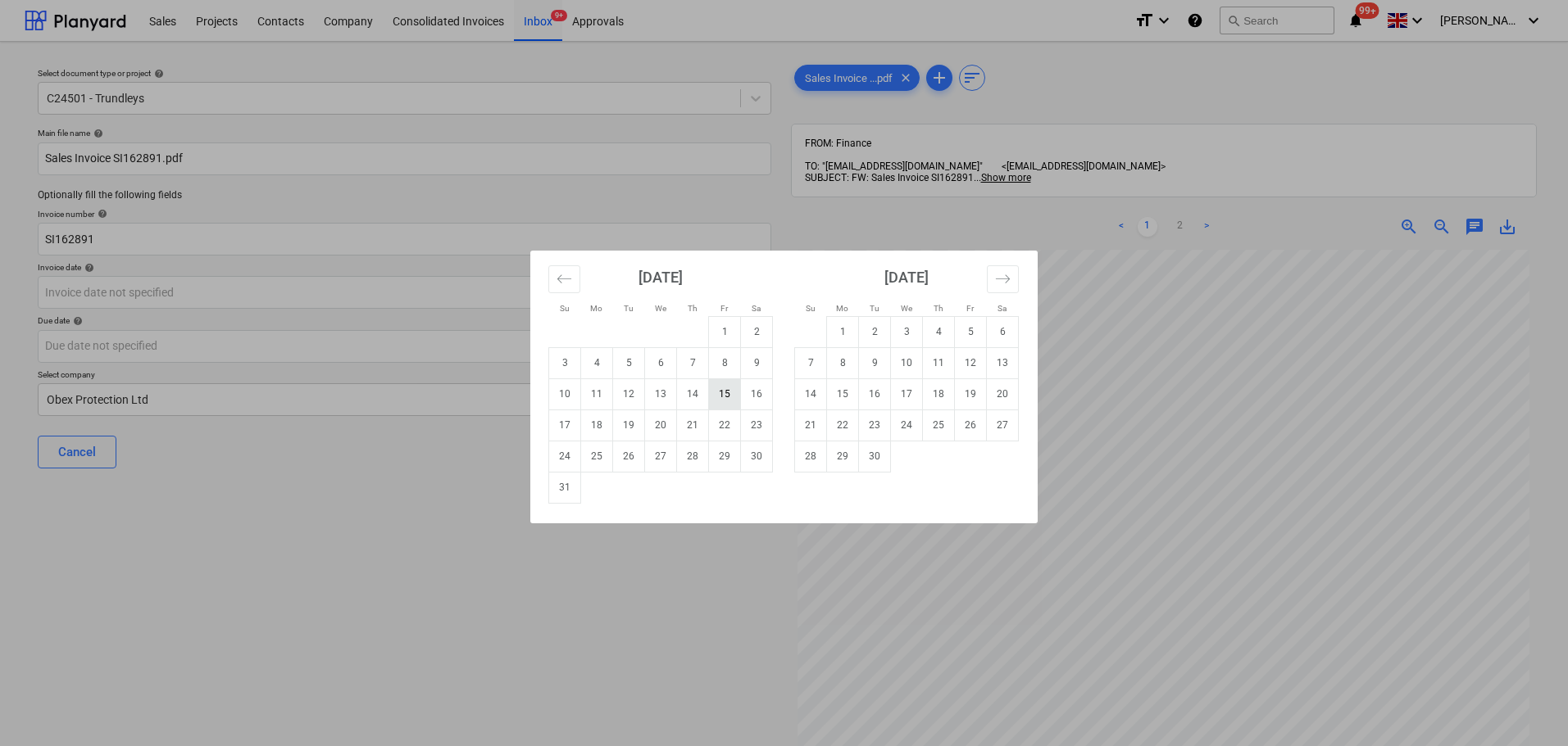
click at [712, 395] on td "15" at bounding box center [725, 394] width 32 height 31
type input "[DATE]"
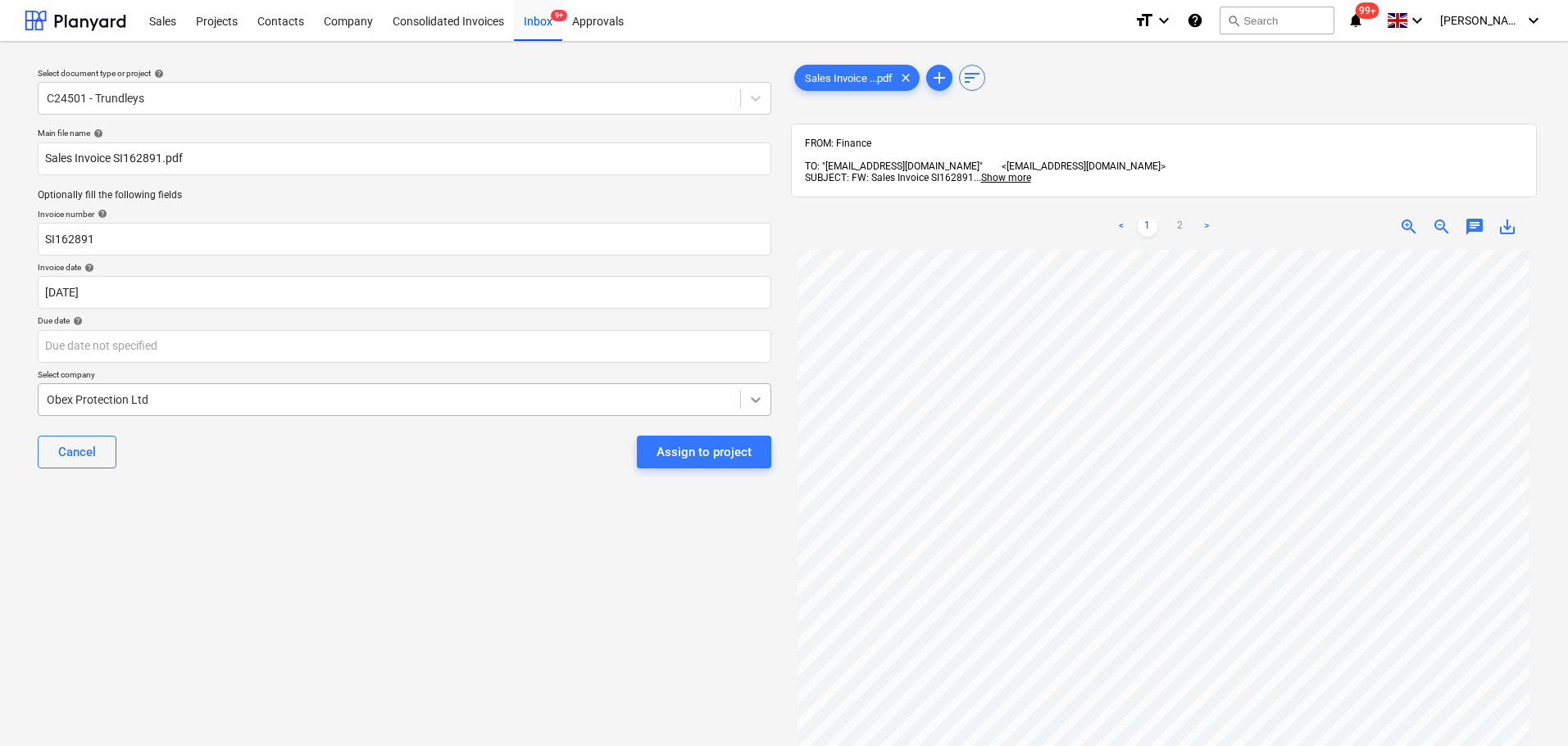
scroll to position [82, 0]
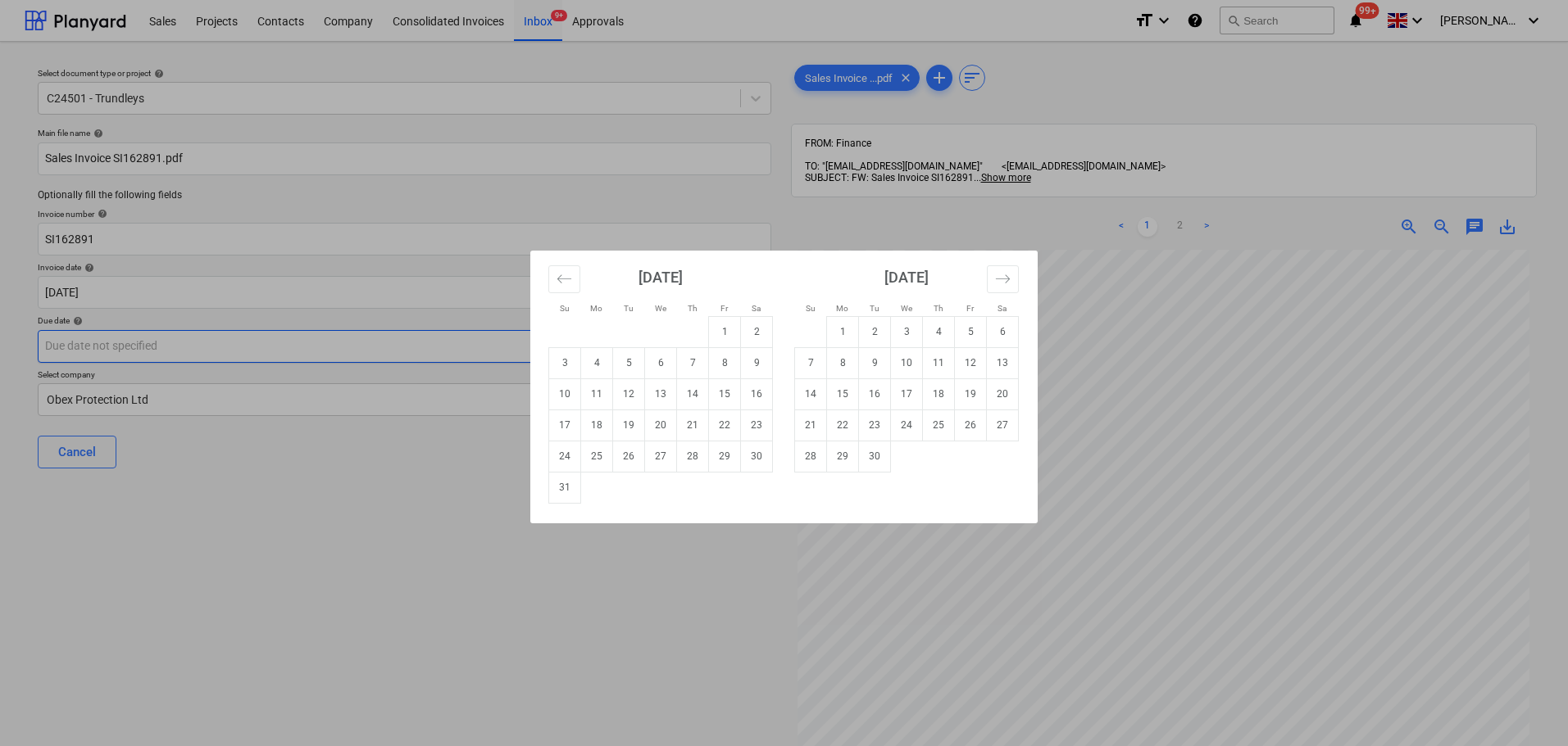
click at [255, 353] on body "Sales Projects Contacts Company Consolidated Invoices Inbox 9+ Approvals format…" at bounding box center [784, 373] width 1568 height 746
click at [887, 471] on td "30" at bounding box center [875, 456] width 32 height 31
type input "[DATE]"
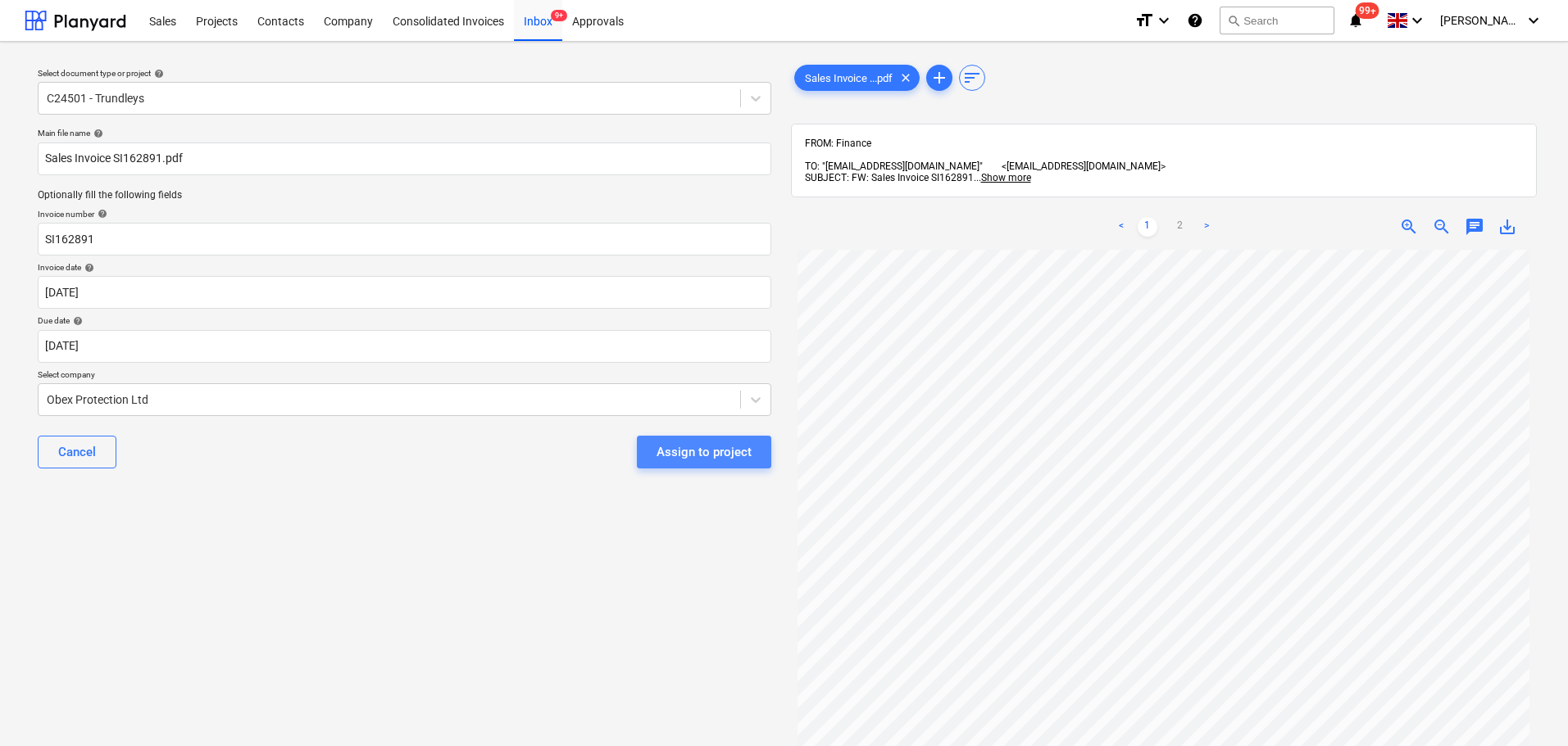
click at [744, 456] on div "Assign to project" at bounding box center [704, 452] width 95 height 21
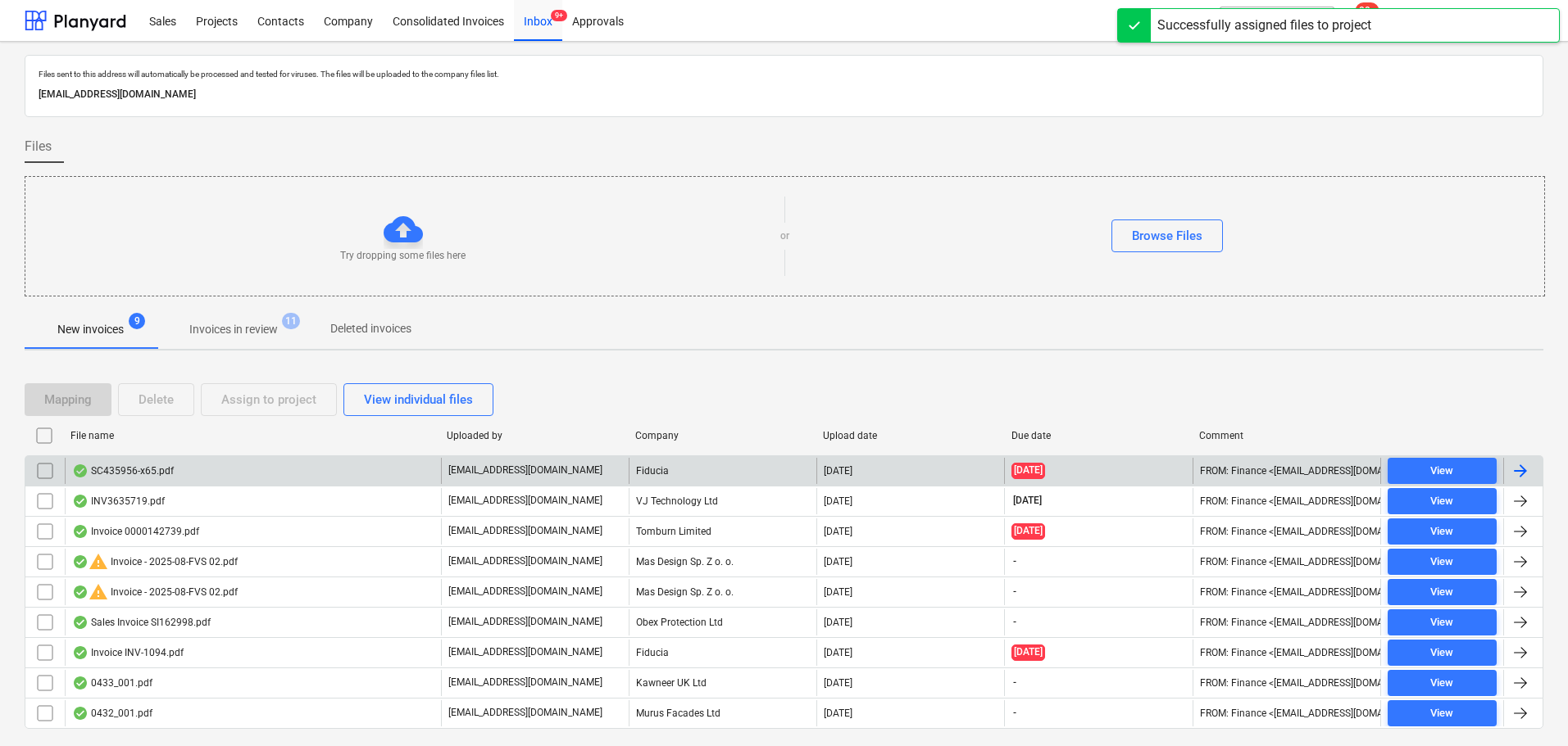
click at [364, 477] on div "SC435956-x65.pdf" at bounding box center [252, 471] width 376 height 26
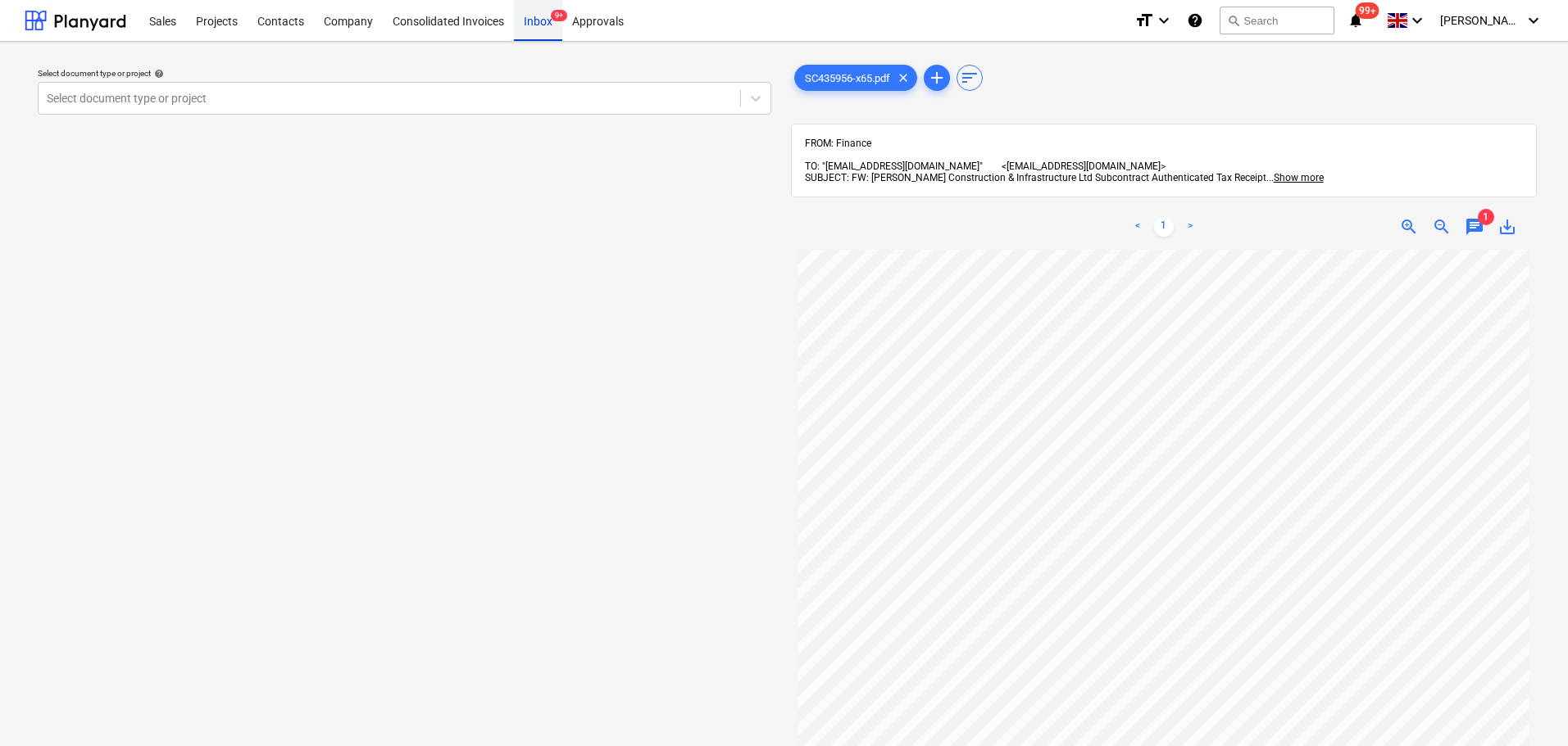
click at [552, 29] on div "Inbox 9+" at bounding box center [538, 20] width 48 height 42
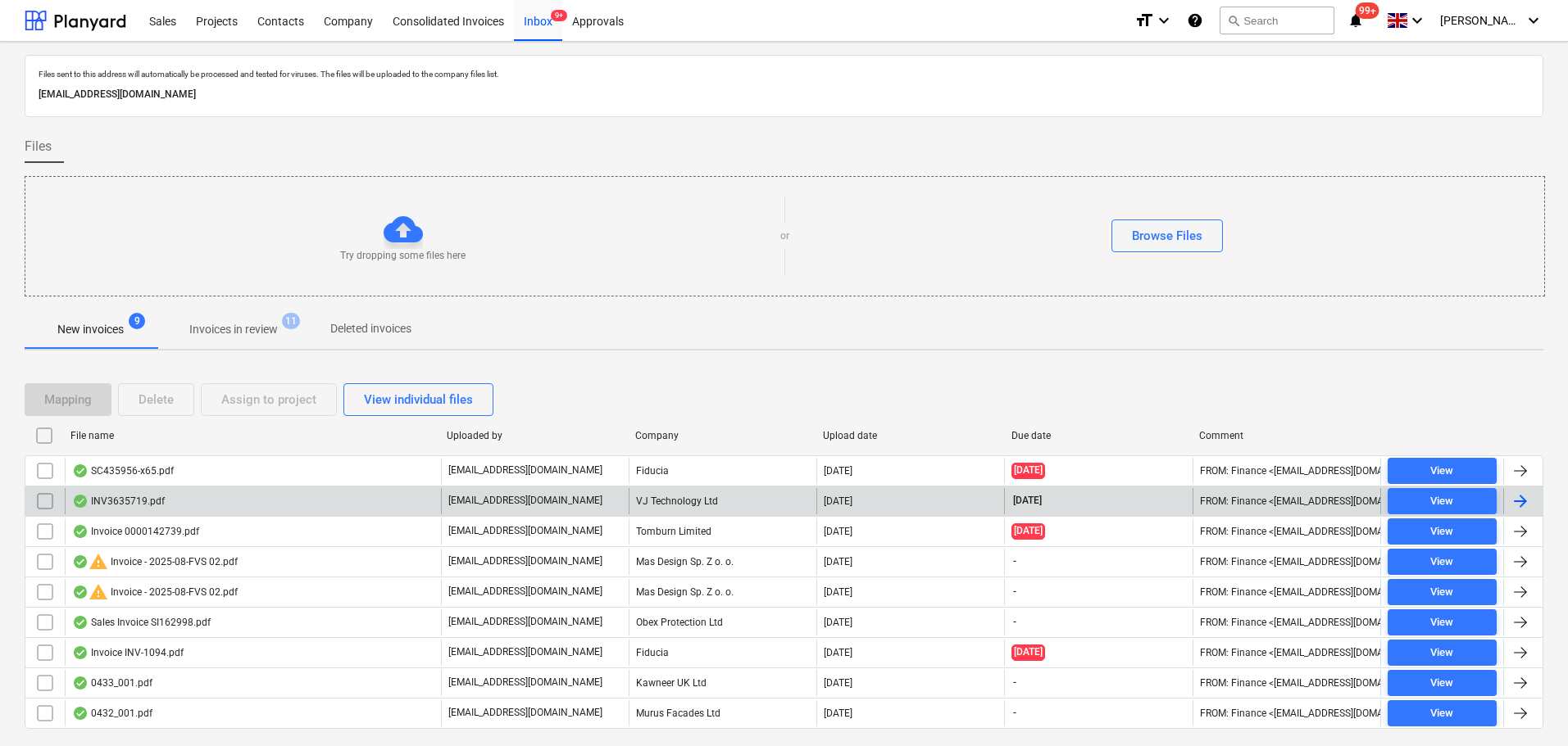
click at [282, 501] on div "INV3635719.pdf" at bounding box center [252, 500] width 376 height 26
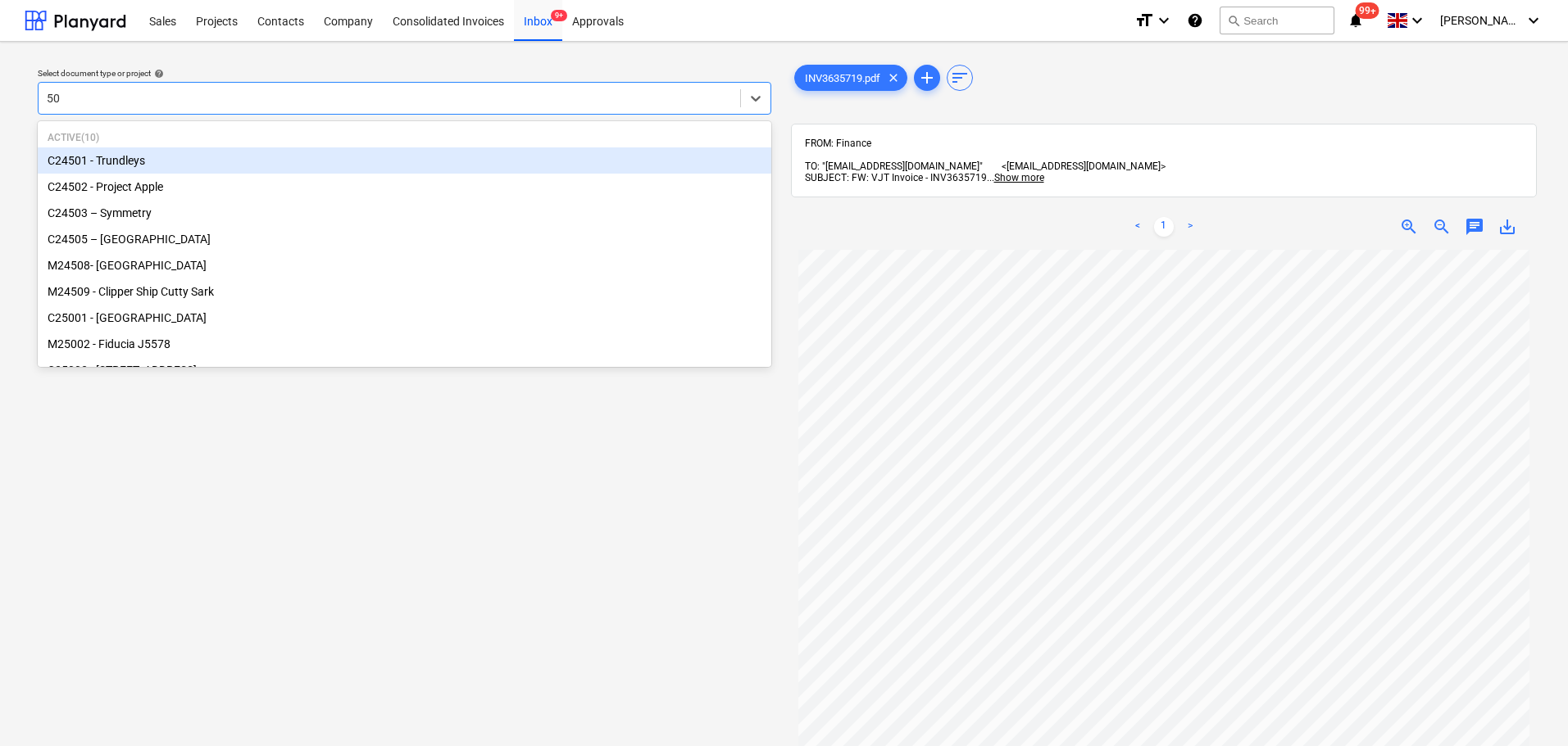
type input "505"
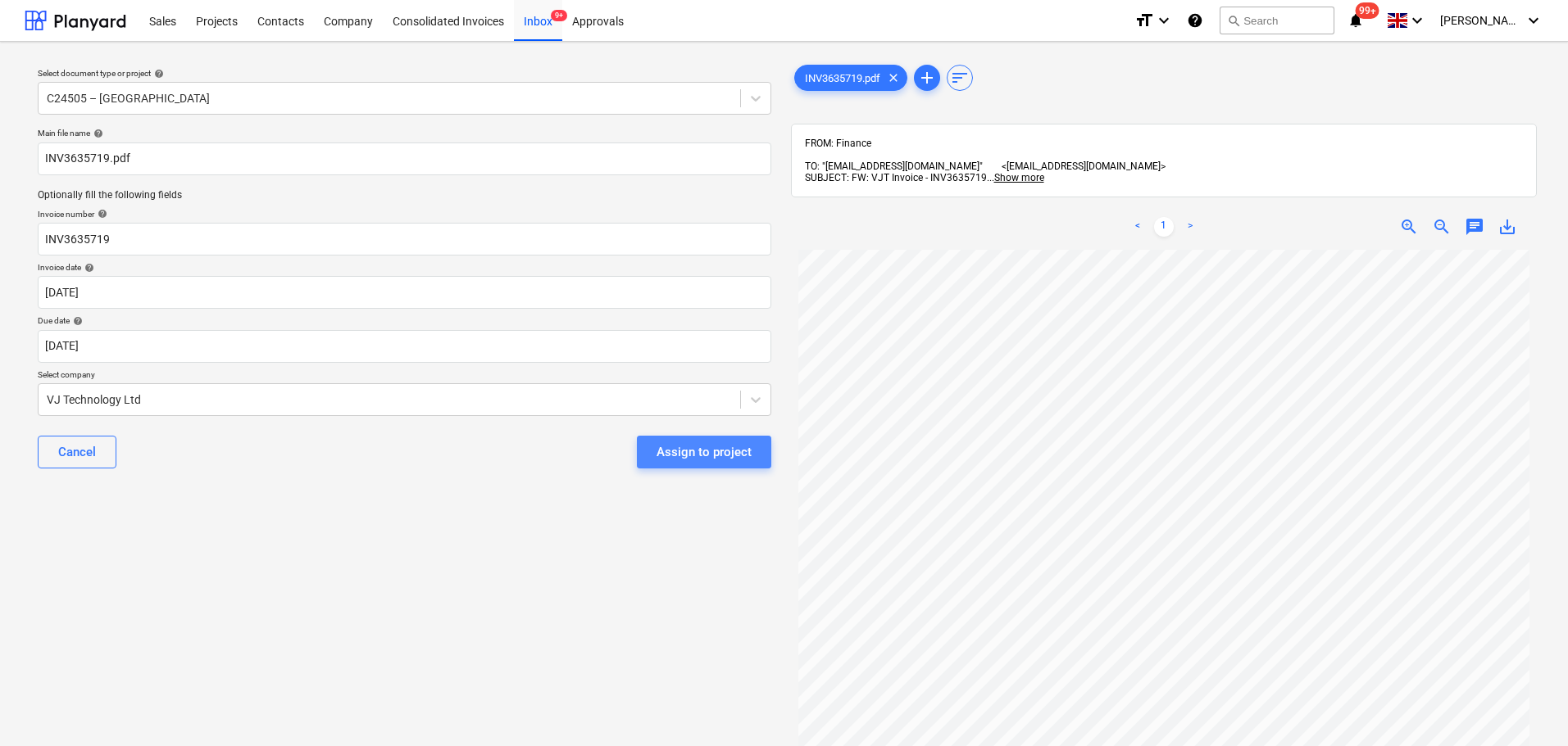
click at [722, 457] on div "Assign to project" at bounding box center [704, 452] width 95 height 21
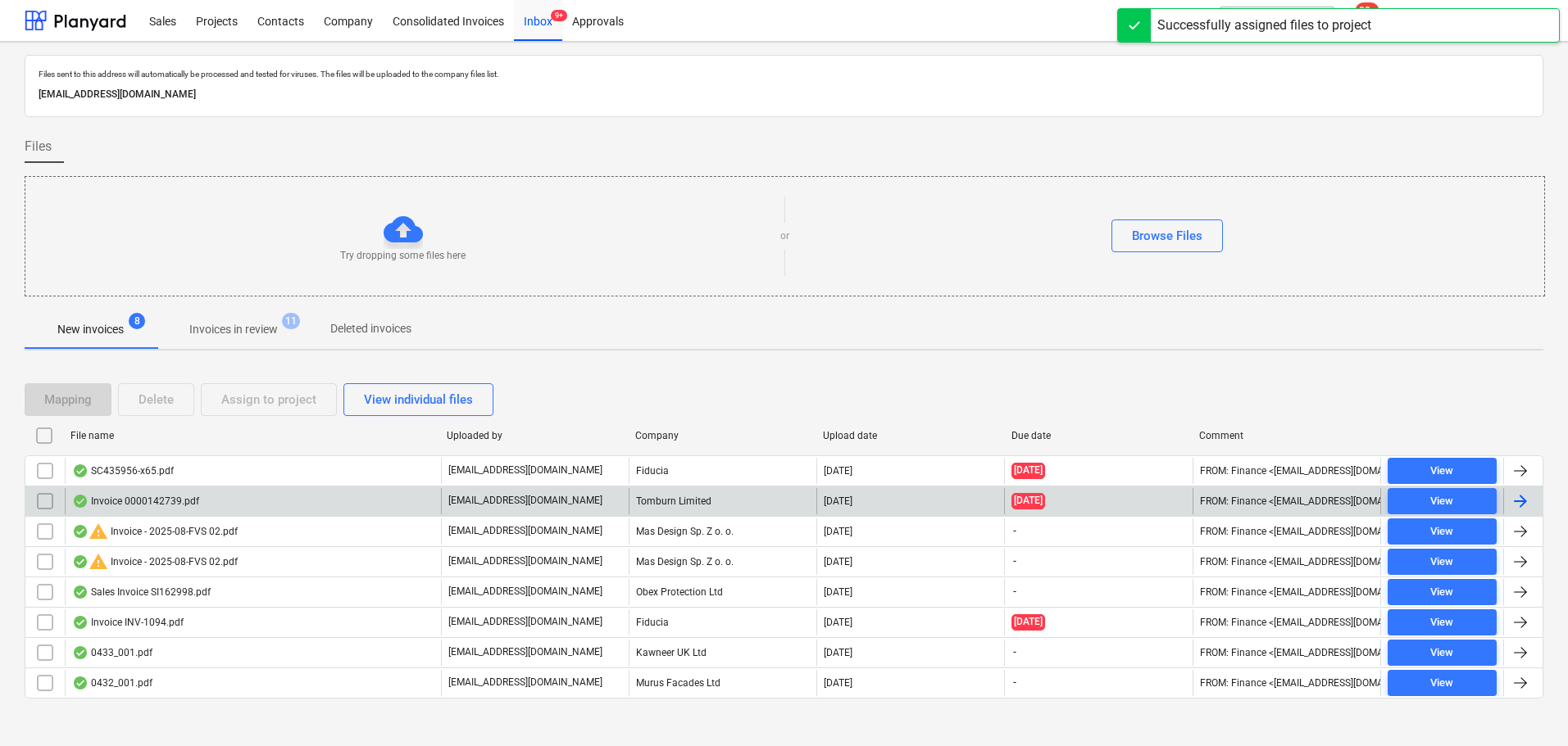
click at [203, 509] on div "Invoice 0000142739.pdf" at bounding box center [252, 500] width 376 height 26
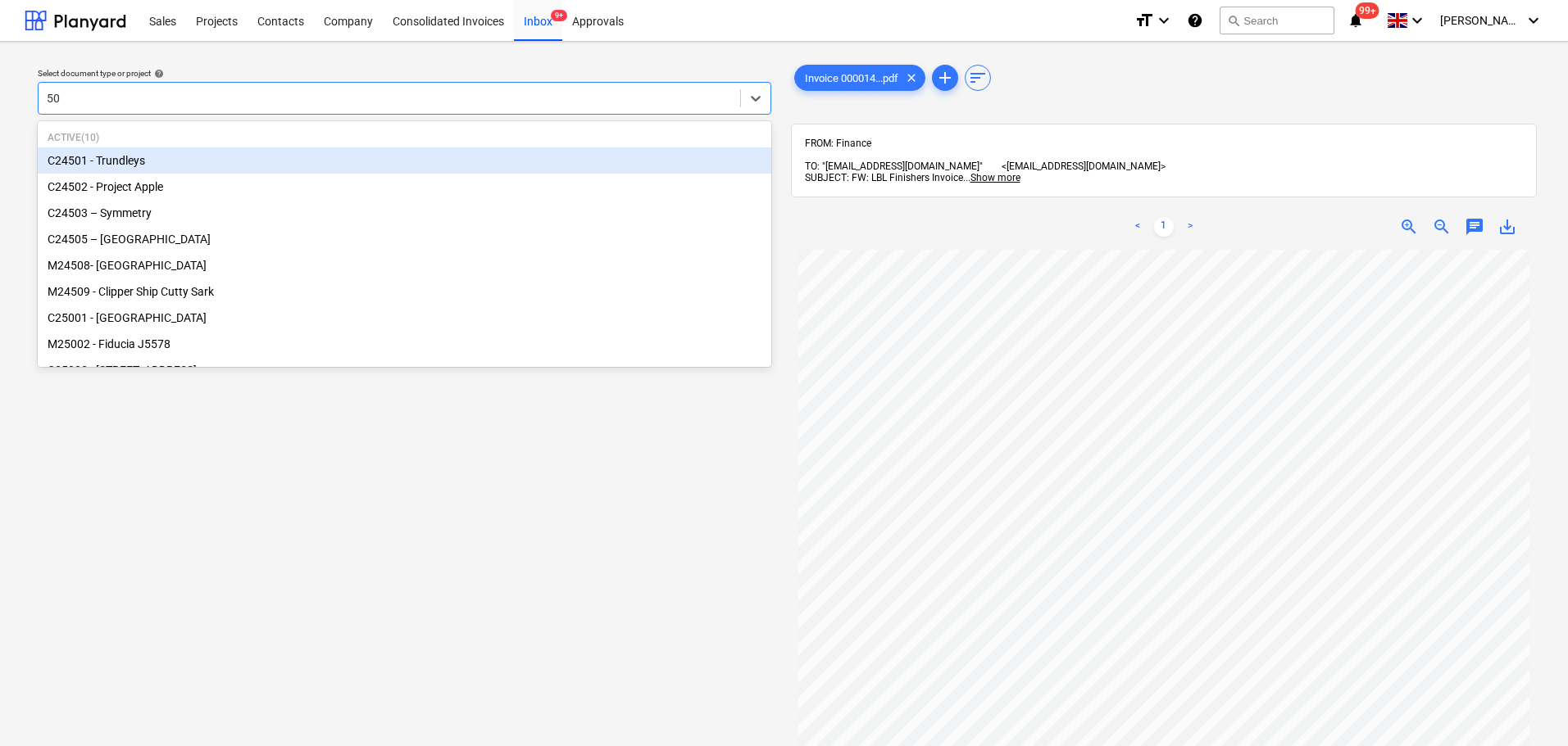
type input "505"
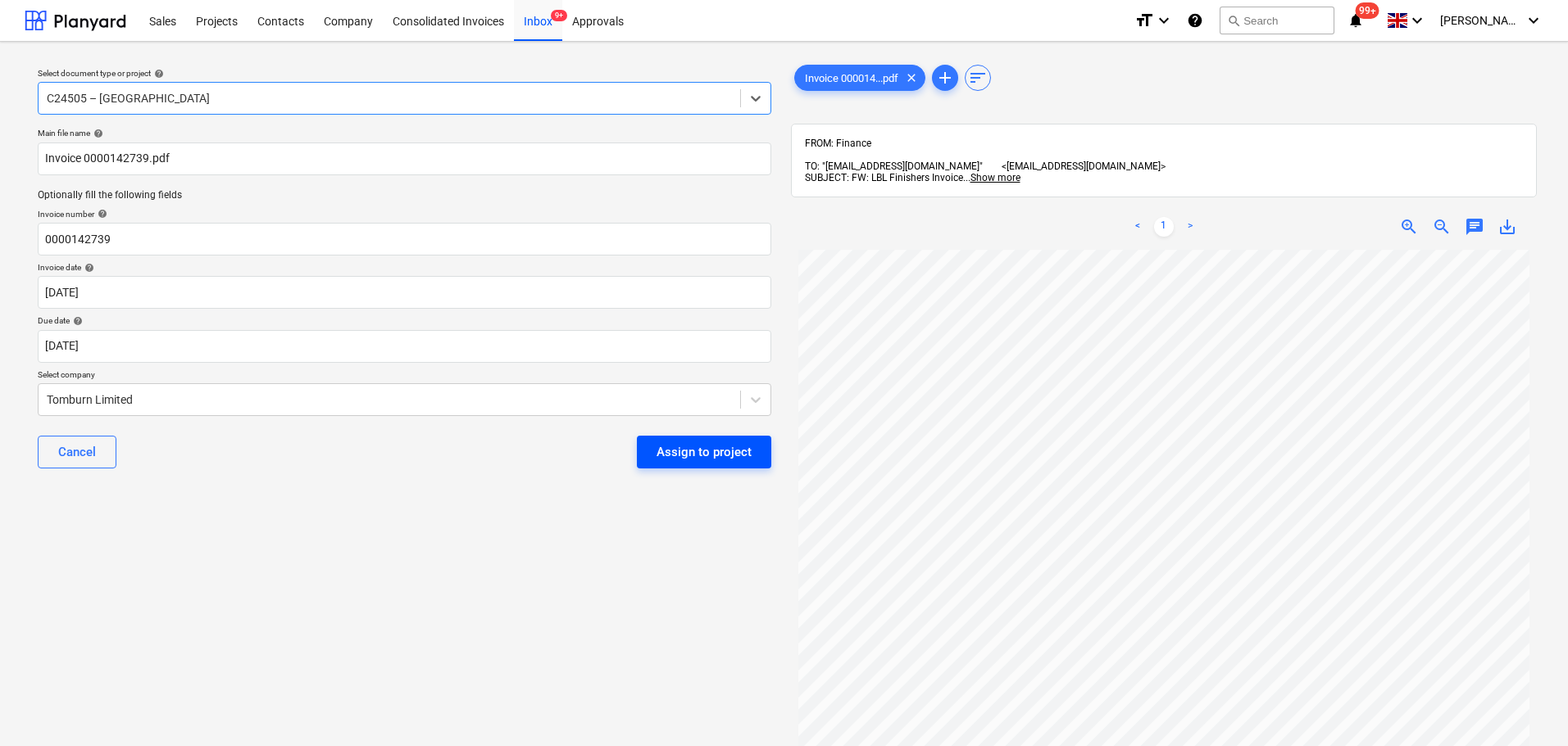
click at [740, 448] on div "Assign to project" at bounding box center [704, 452] width 95 height 21
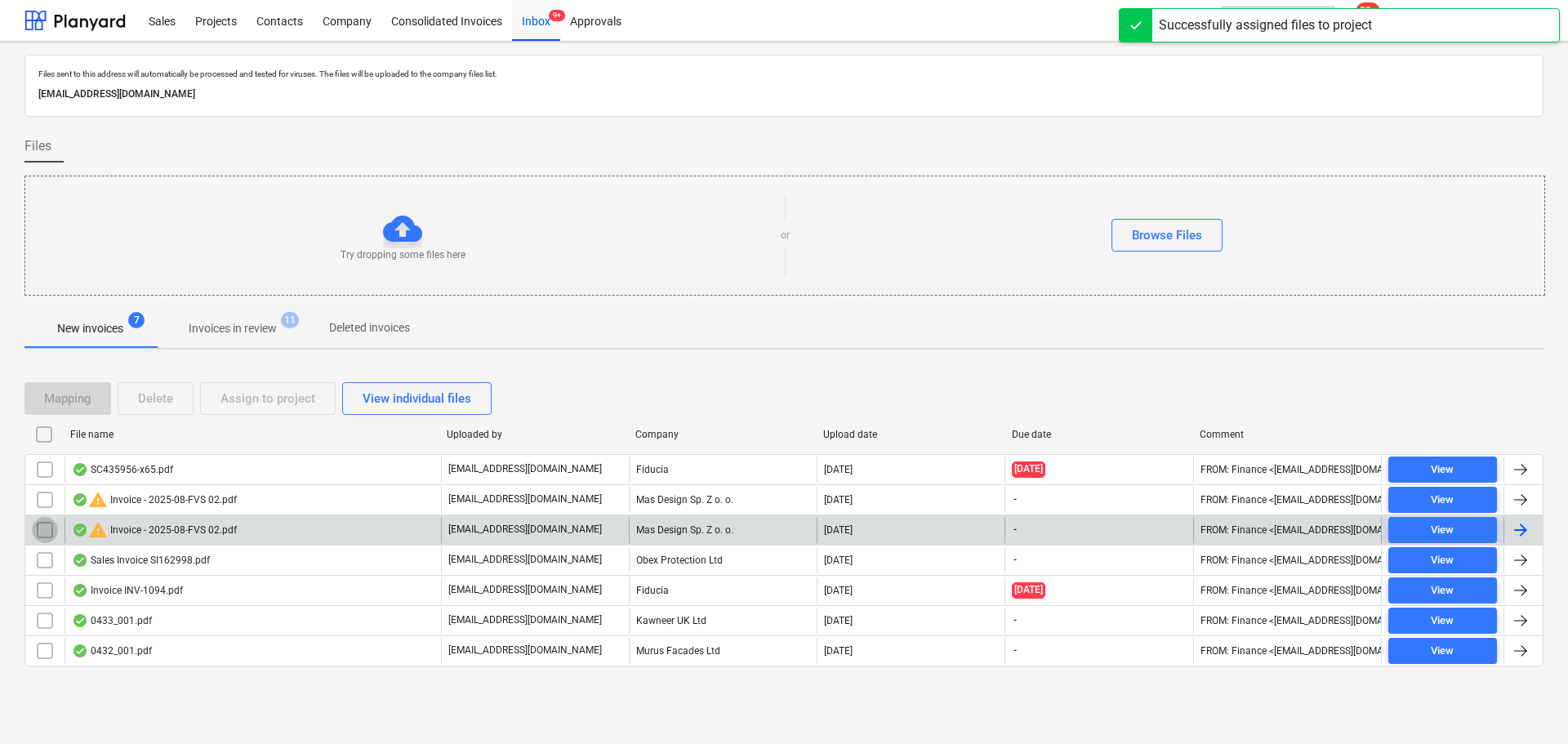
click at [45, 526] on input "checkbox" at bounding box center [45, 529] width 26 height 26
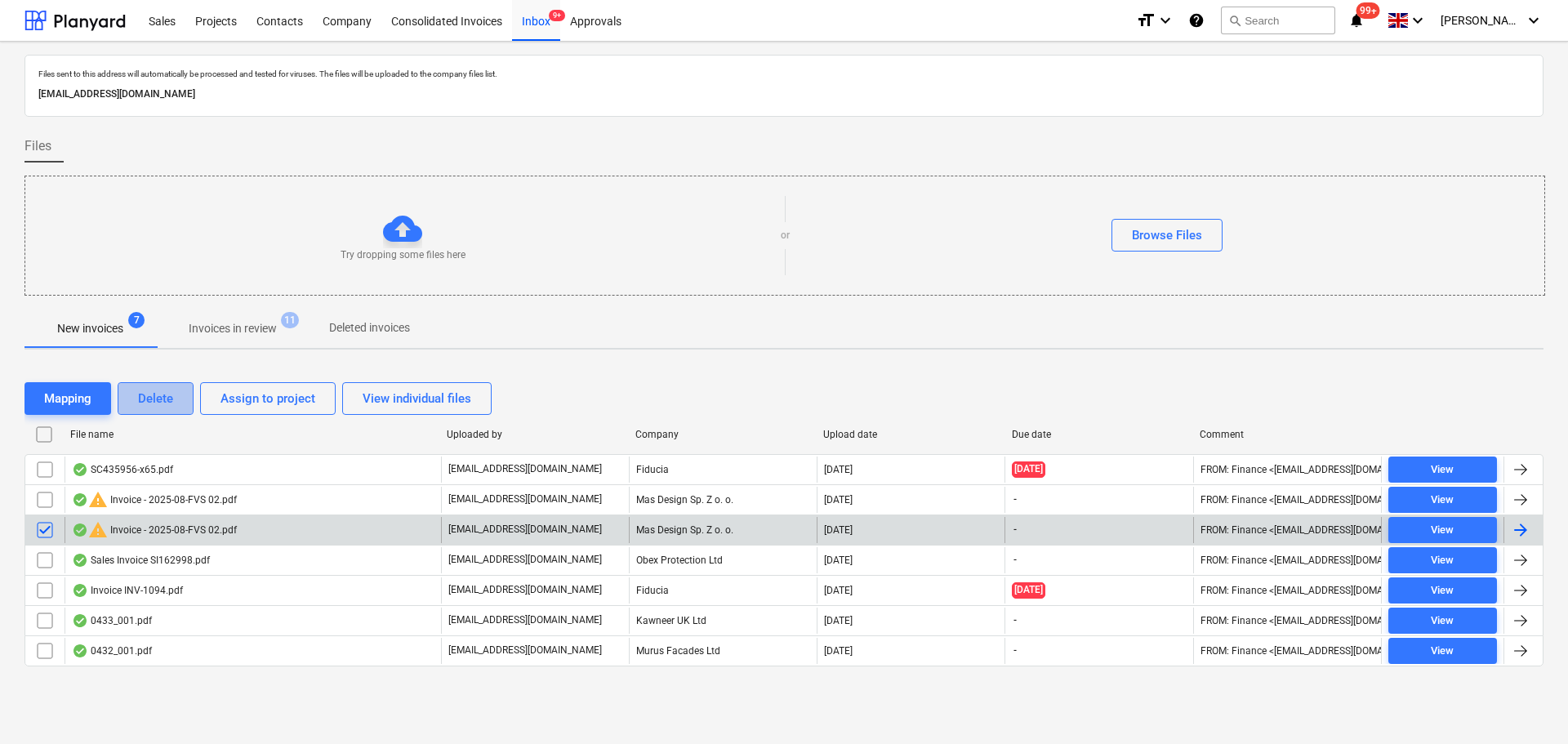
click at [165, 397] on div "Delete" at bounding box center [155, 398] width 35 height 21
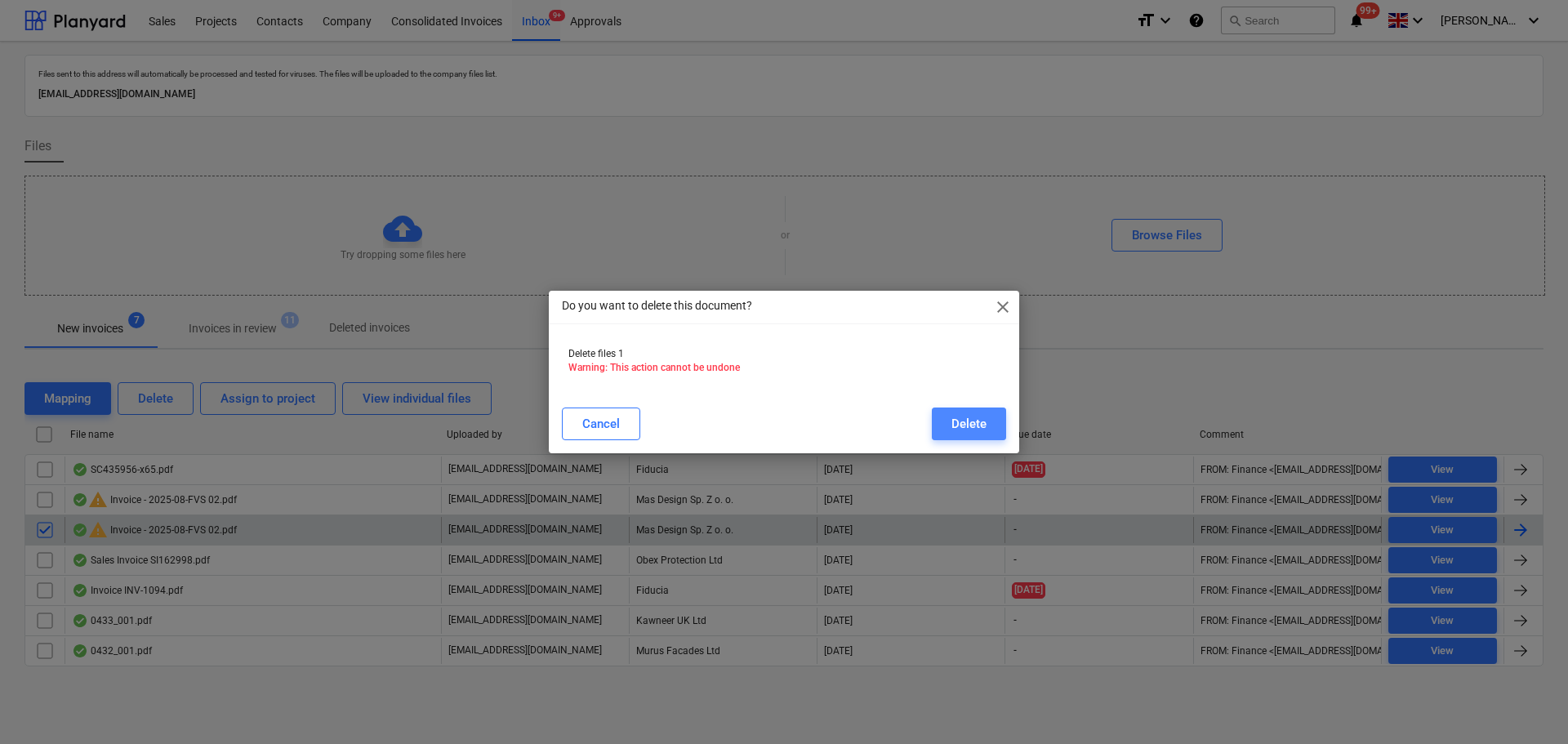
click at [984, 417] on div "Delete" at bounding box center [968, 424] width 35 height 21
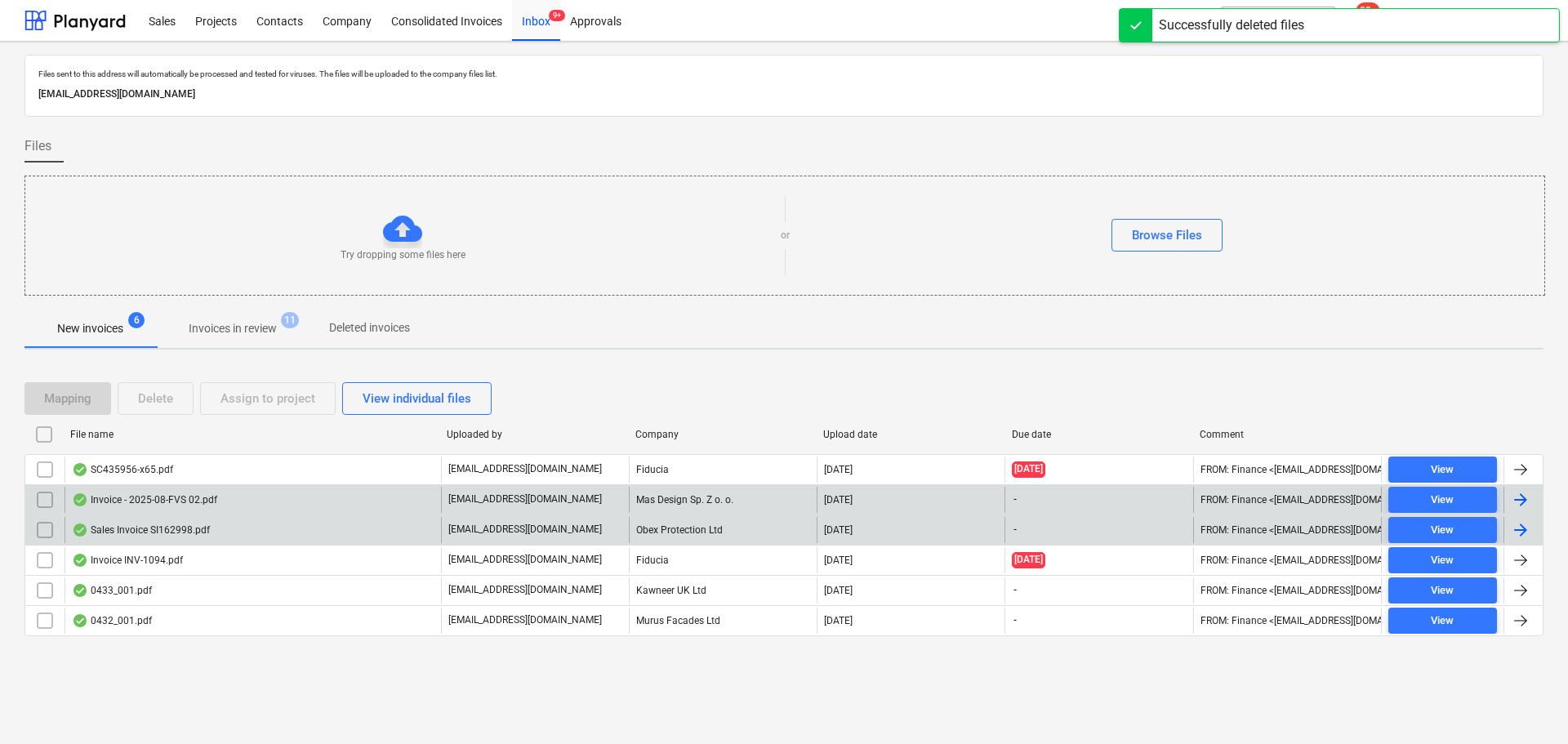
click at [242, 499] on div "Invoice - 2025-08-FVS 02.pdf" at bounding box center [252, 499] width 377 height 26
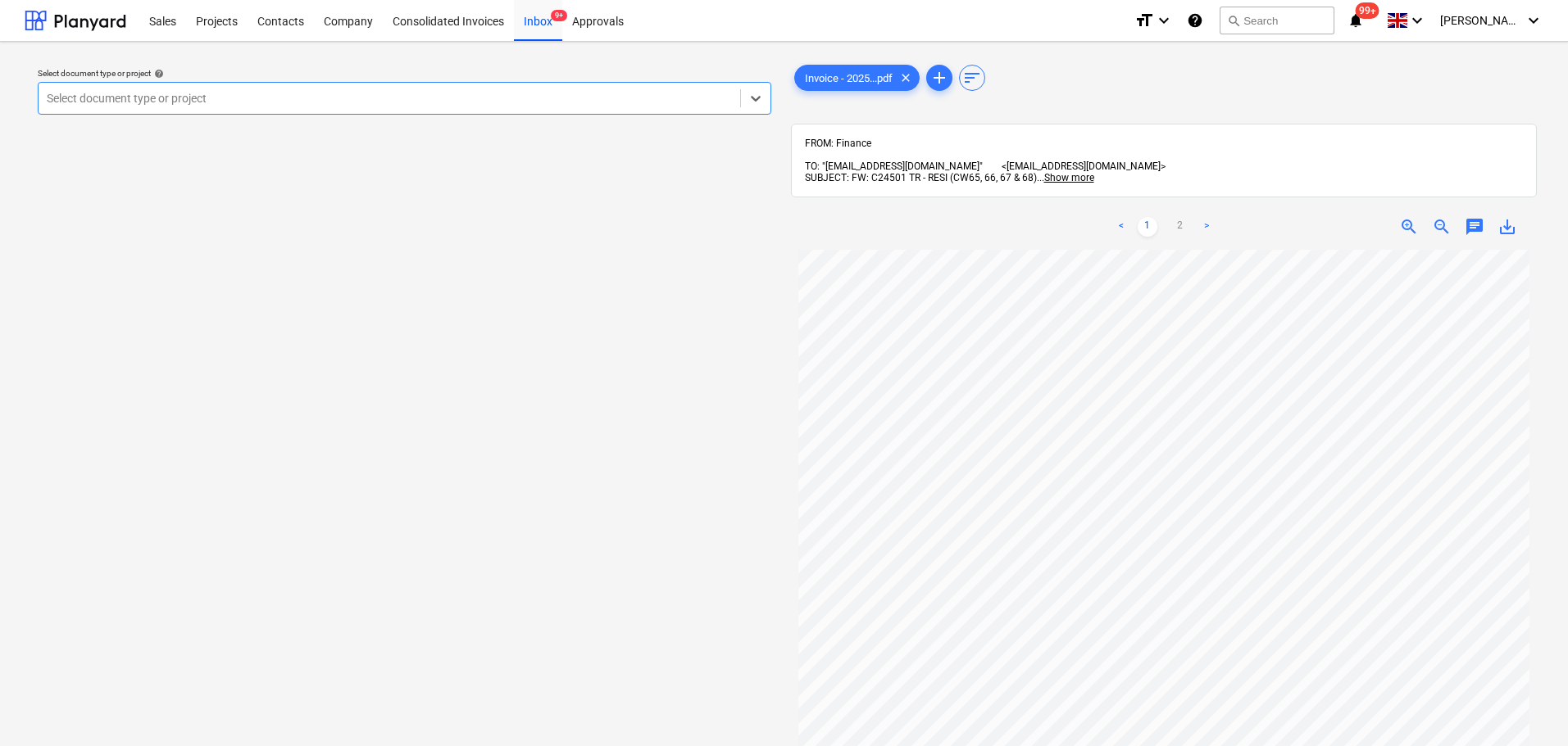
scroll to position [163, 0]
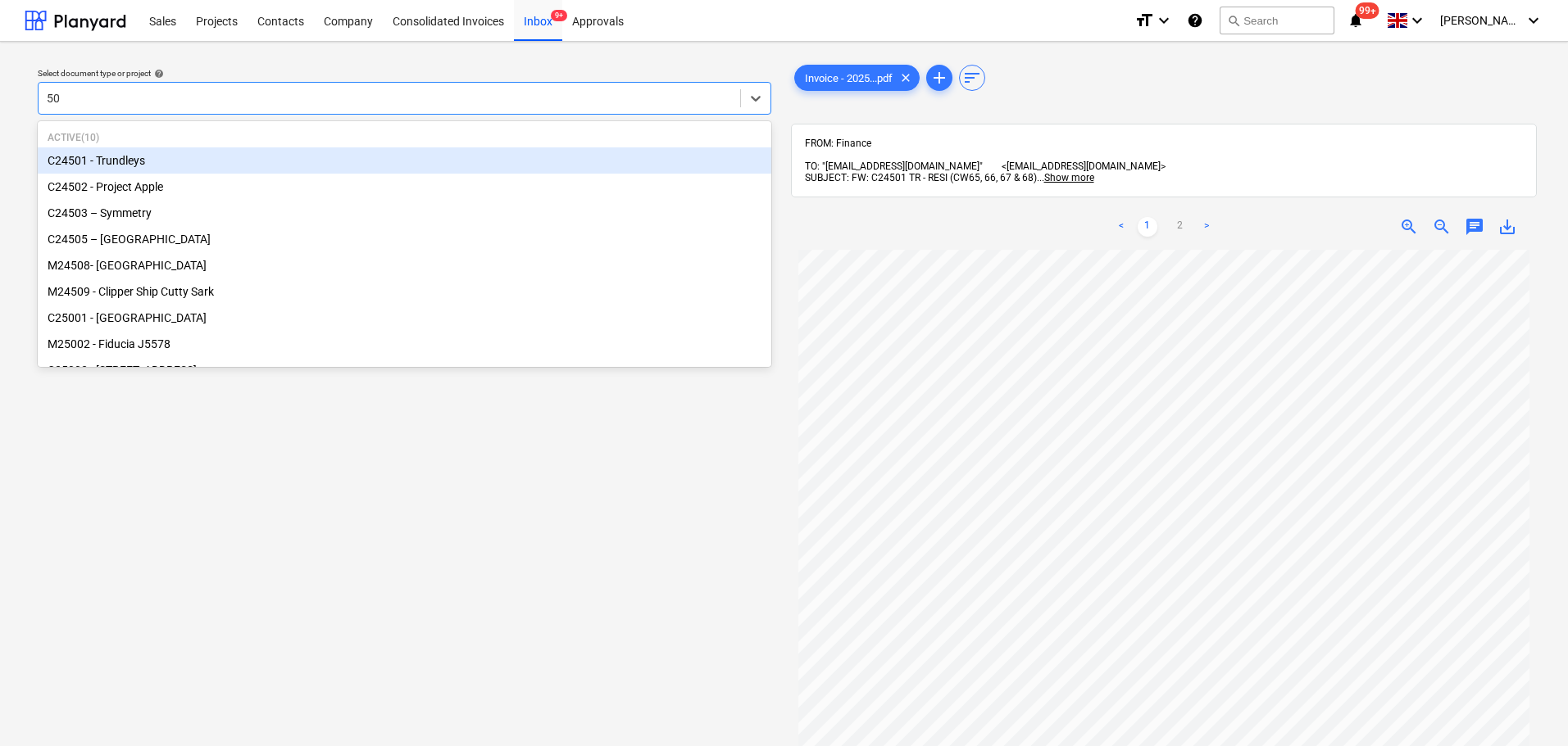
type input "501"
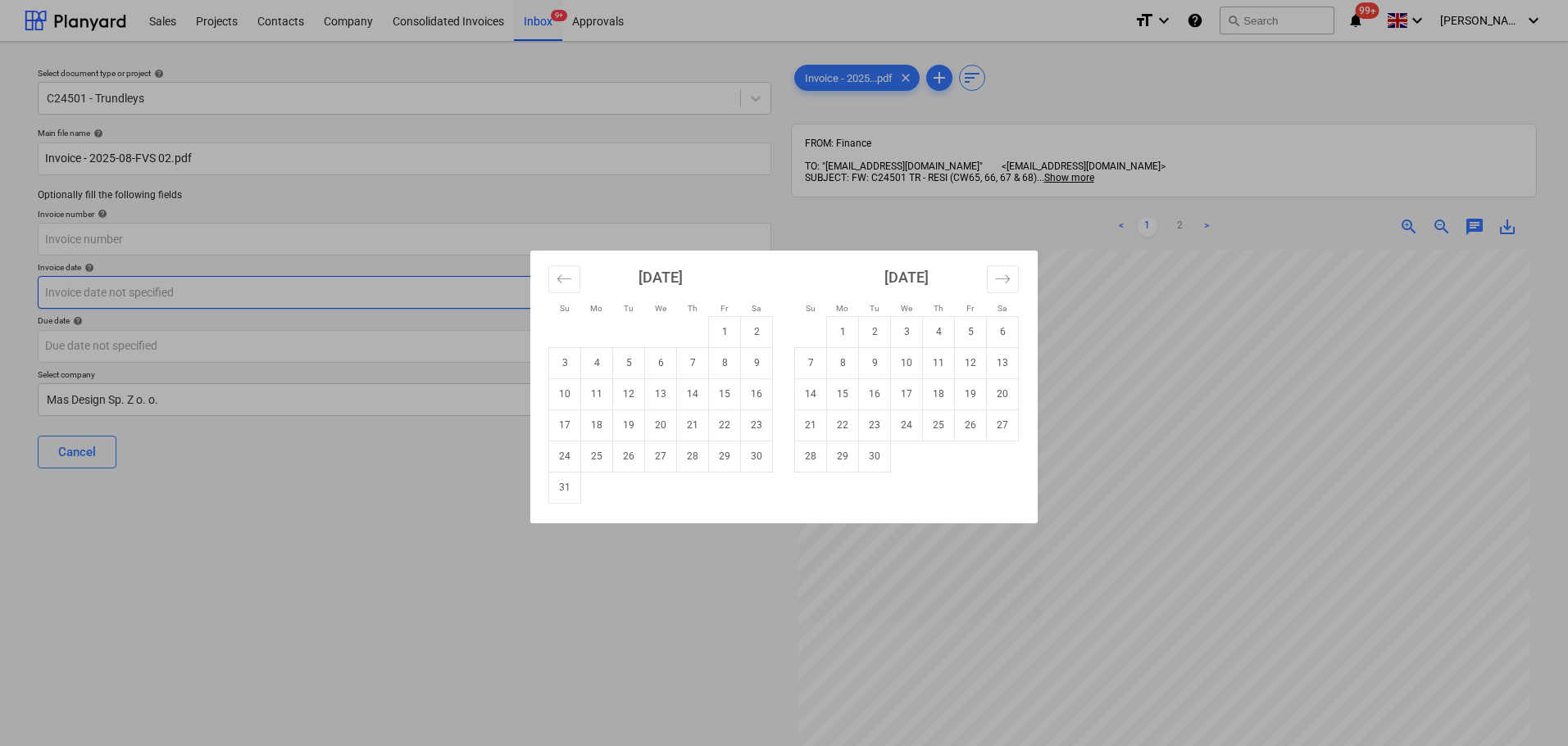
click at [240, 290] on body "Sales Projects Contacts Company Consolidated Invoices Inbox 9+ Approvals format…" at bounding box center [784, 373] width 1568 height 746
click at [584, 426] on td "18" at bounding box center [597, 424] width 32 height 31
type input "[DATE]"
click at [467, 339] on body "Sales Projects Contacts Company Consolidated Invoices Inbox 9+ Approvals format…" at bounding box center [784, 373] width 1568 height 746
click at [594, 456] on td "25" at bounding box center [597, 456] width 32 height 31
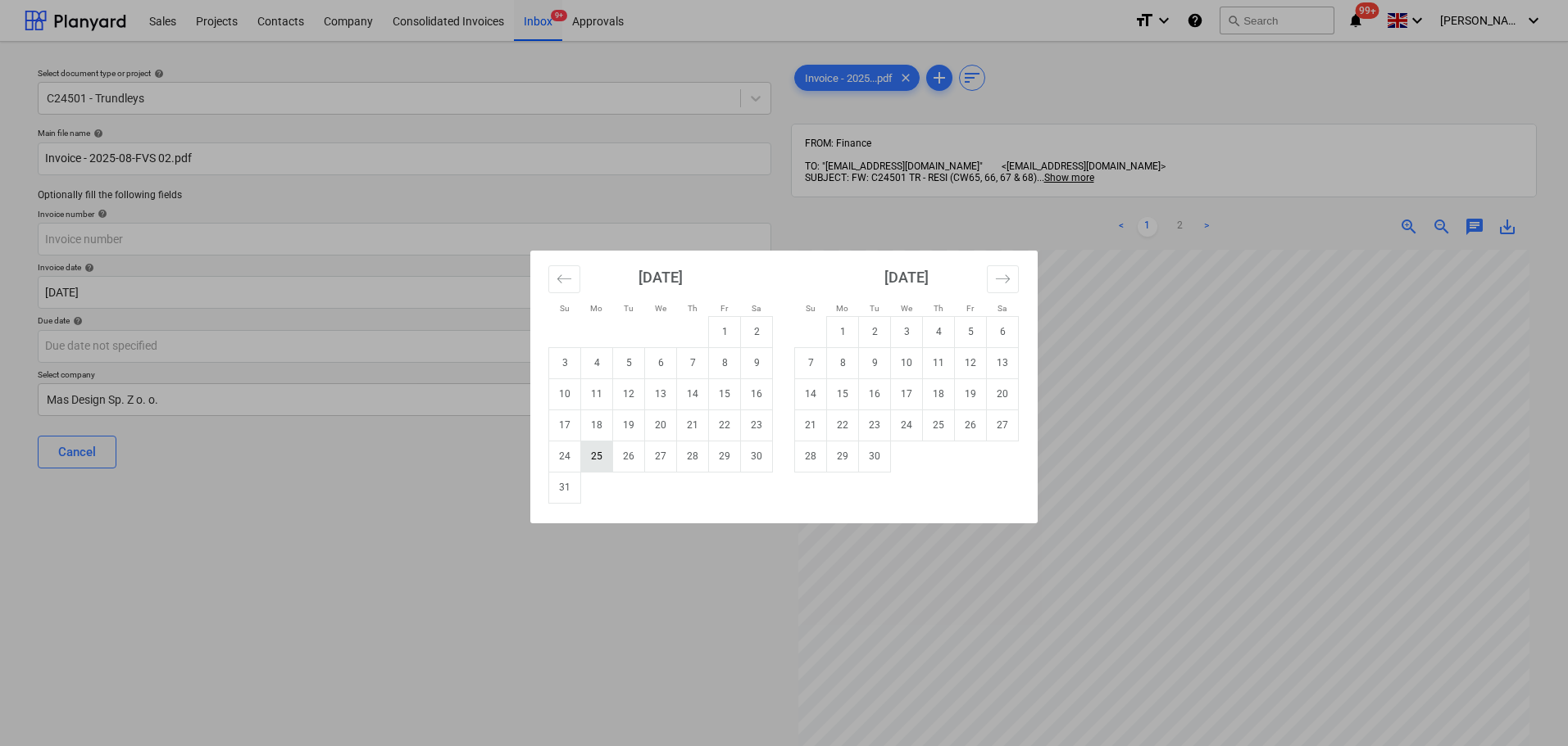
type input "[DATE]"
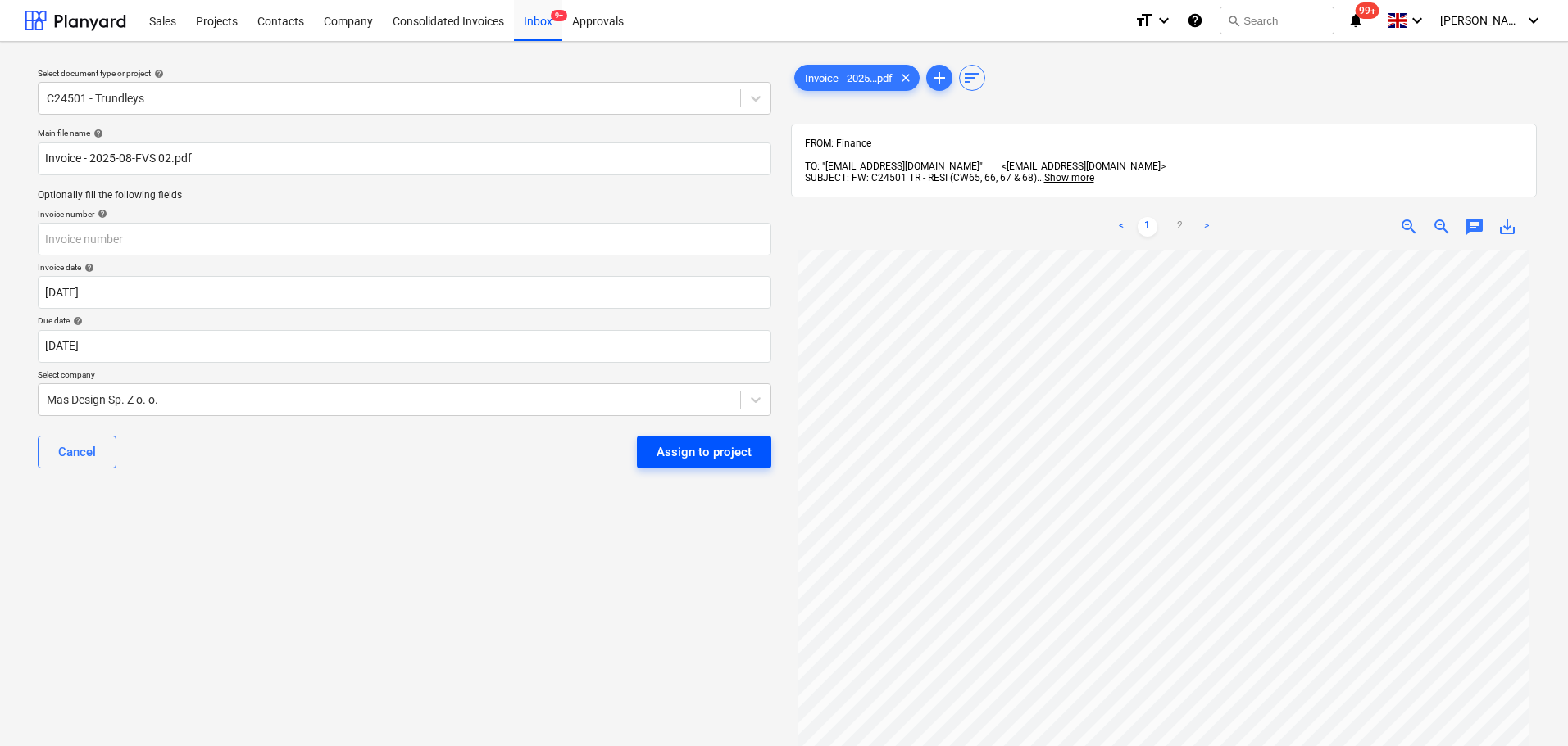
click at [704, 448] on div "Assign to project" at bounding box center [704, 452] width 95 height 21
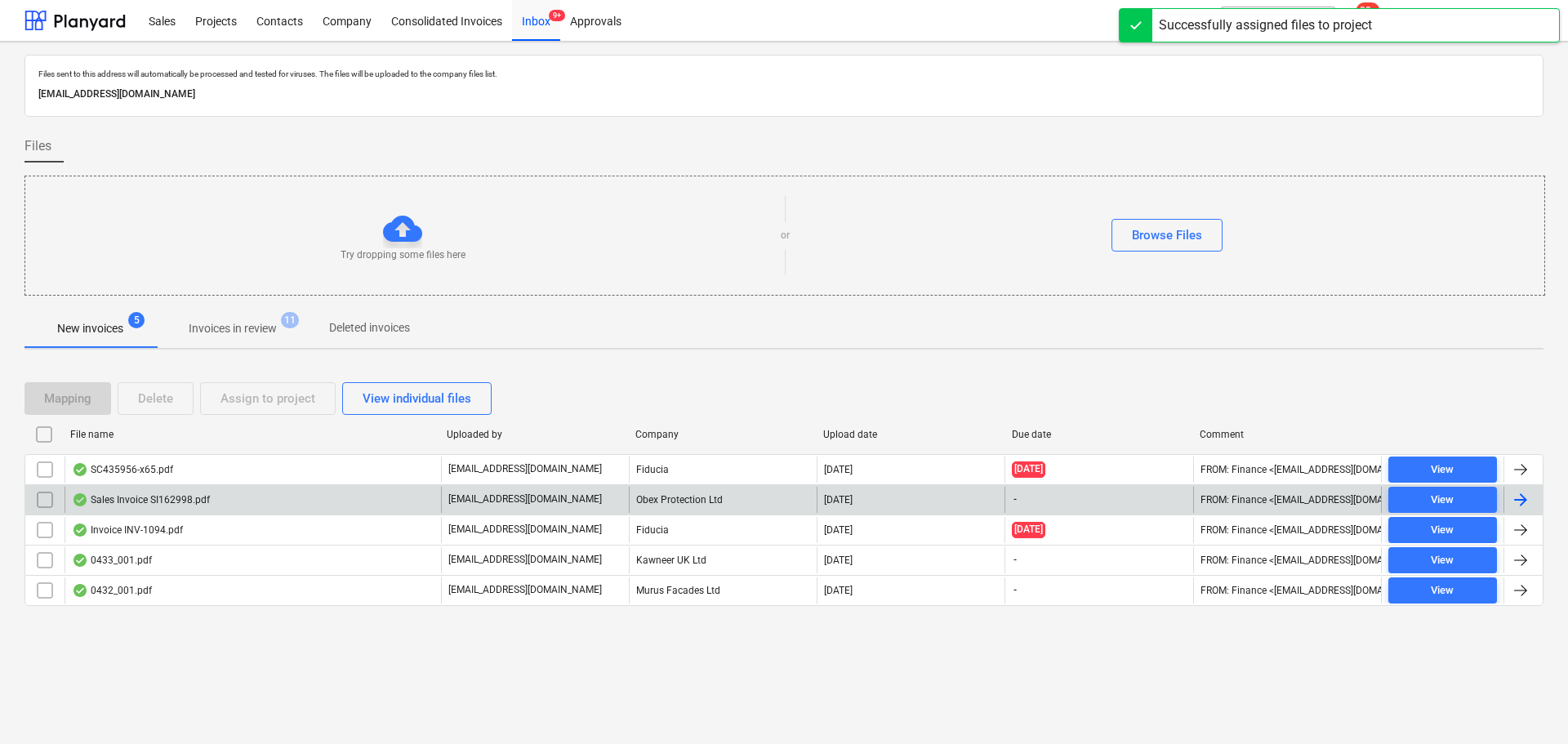
click at [196, 505] on div "Sales Invoice SI162998.pdf" at bounding box center [141, 500] width 138 height 13
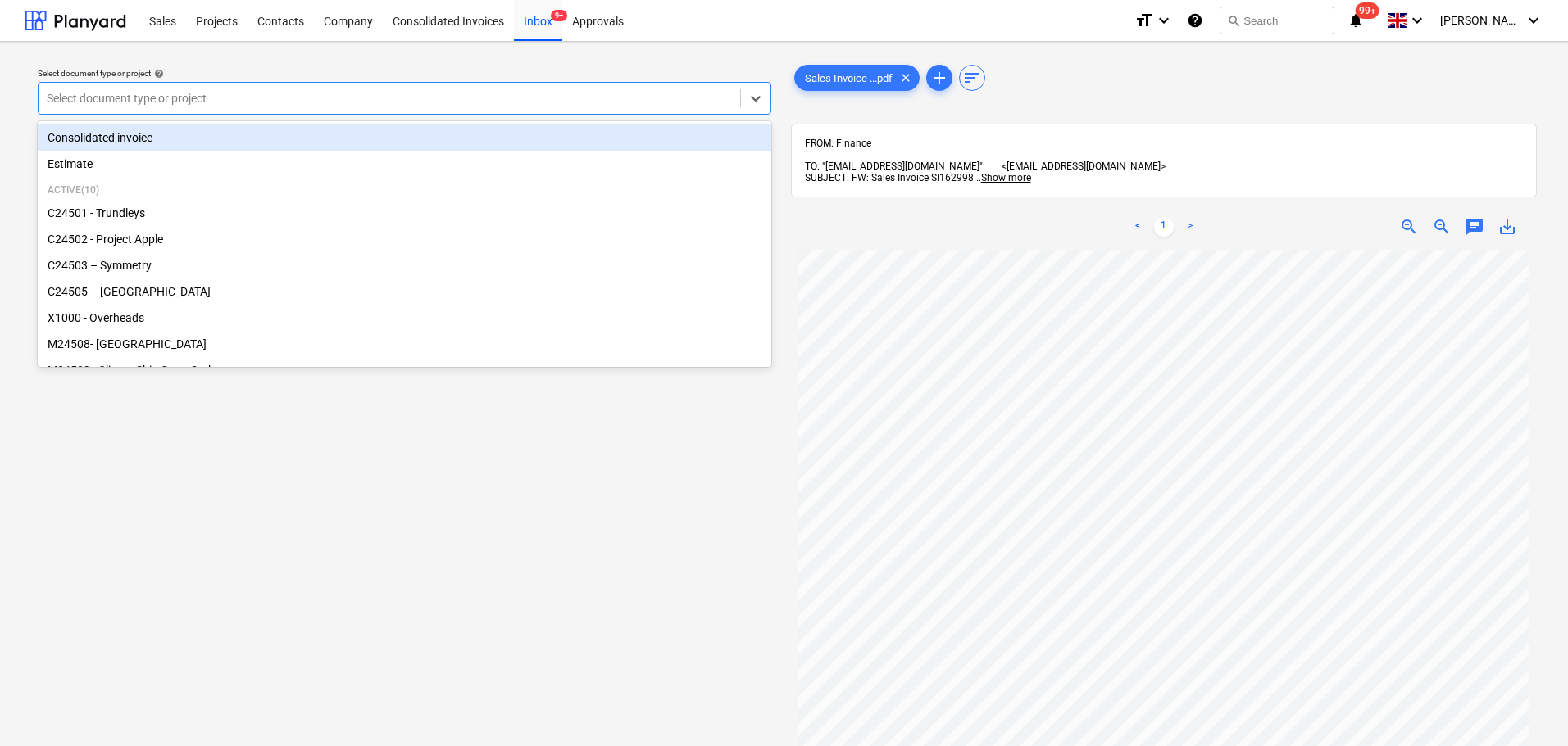
click at [330, 94] on div at bounding box center [389, 98] width 685 height 16
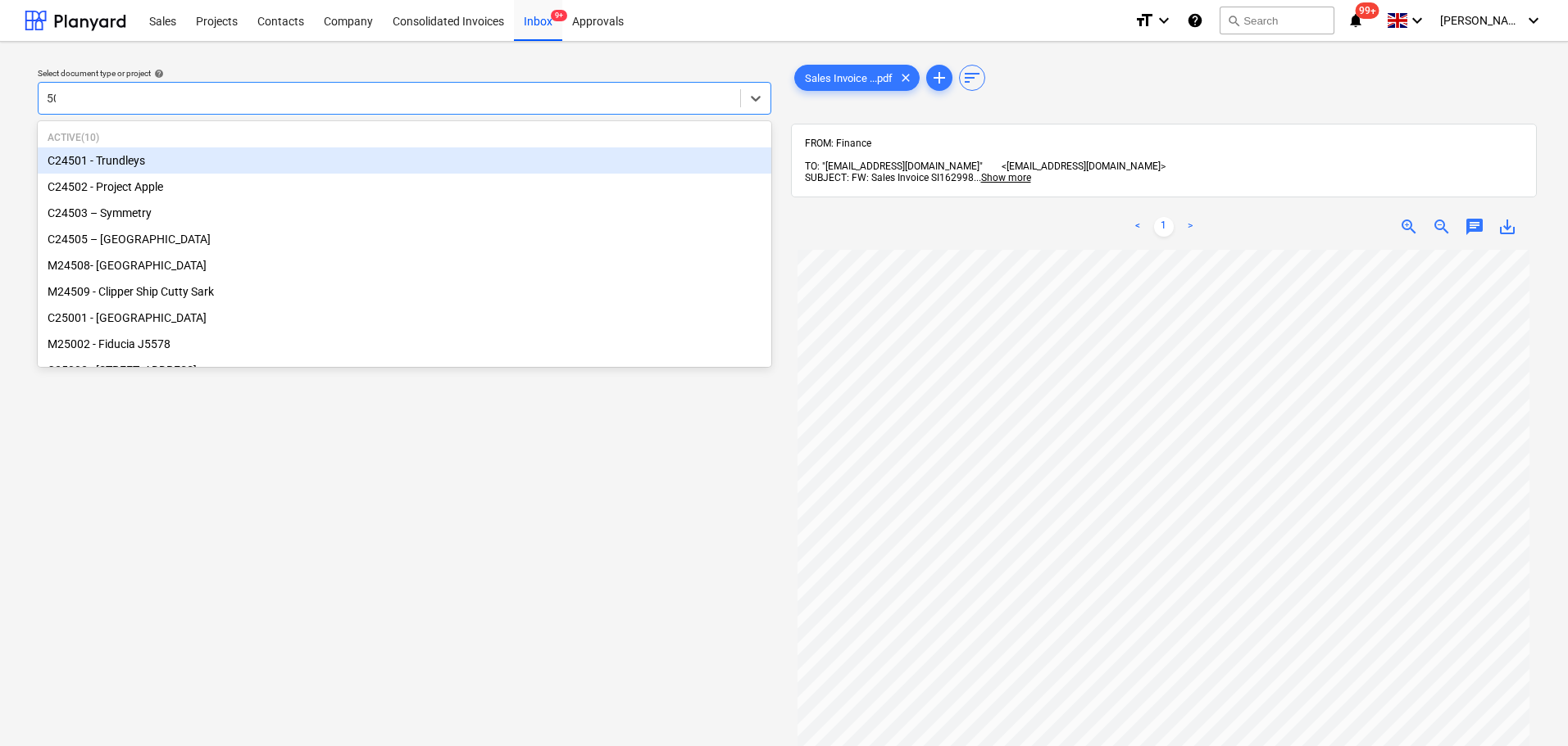
type input "505"
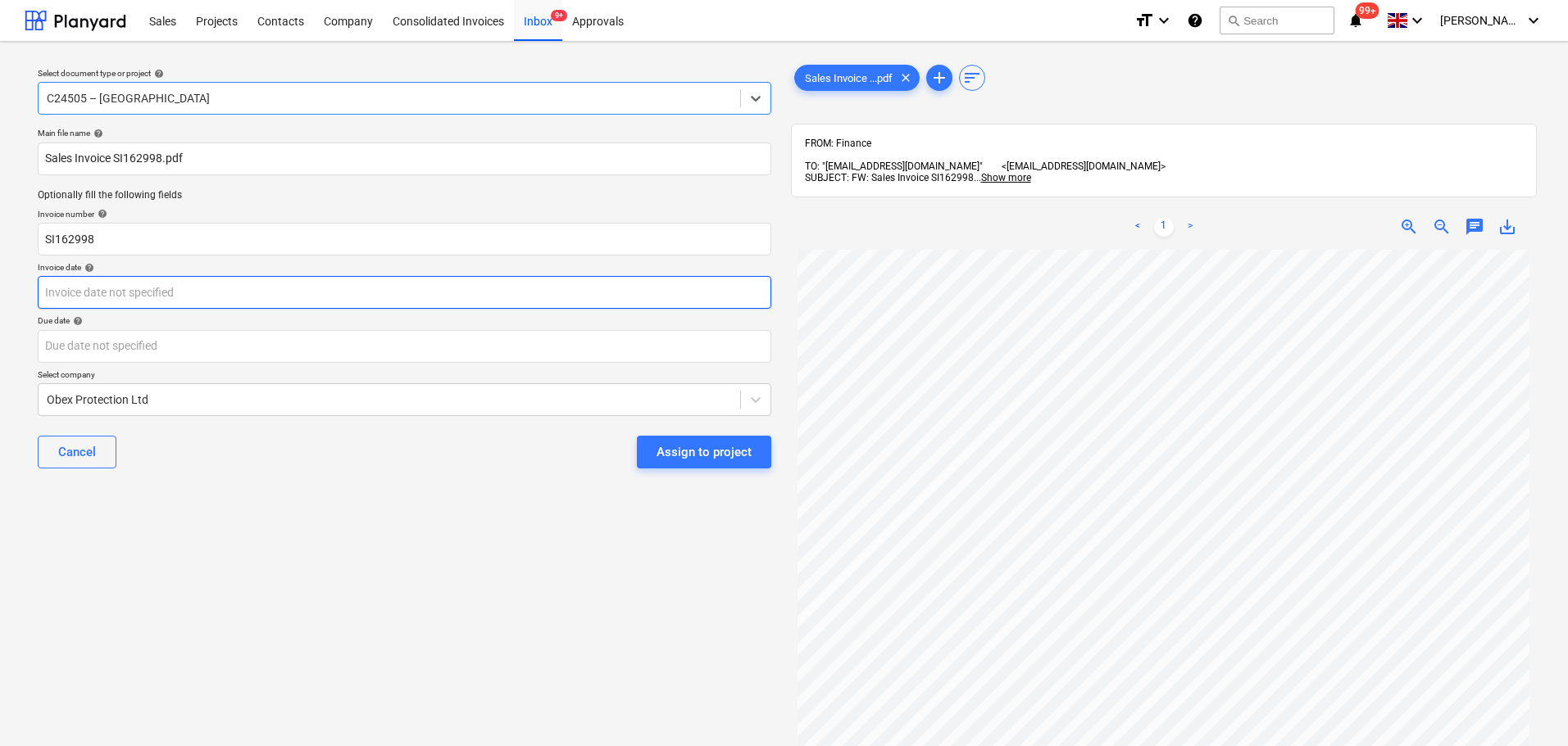
click at [359, 298] on body "Sales Projects Contacts Company Consolidated Invoices Inbox 9+ Approvals format…" at bounding box center [784, 373] width 1568 height 746
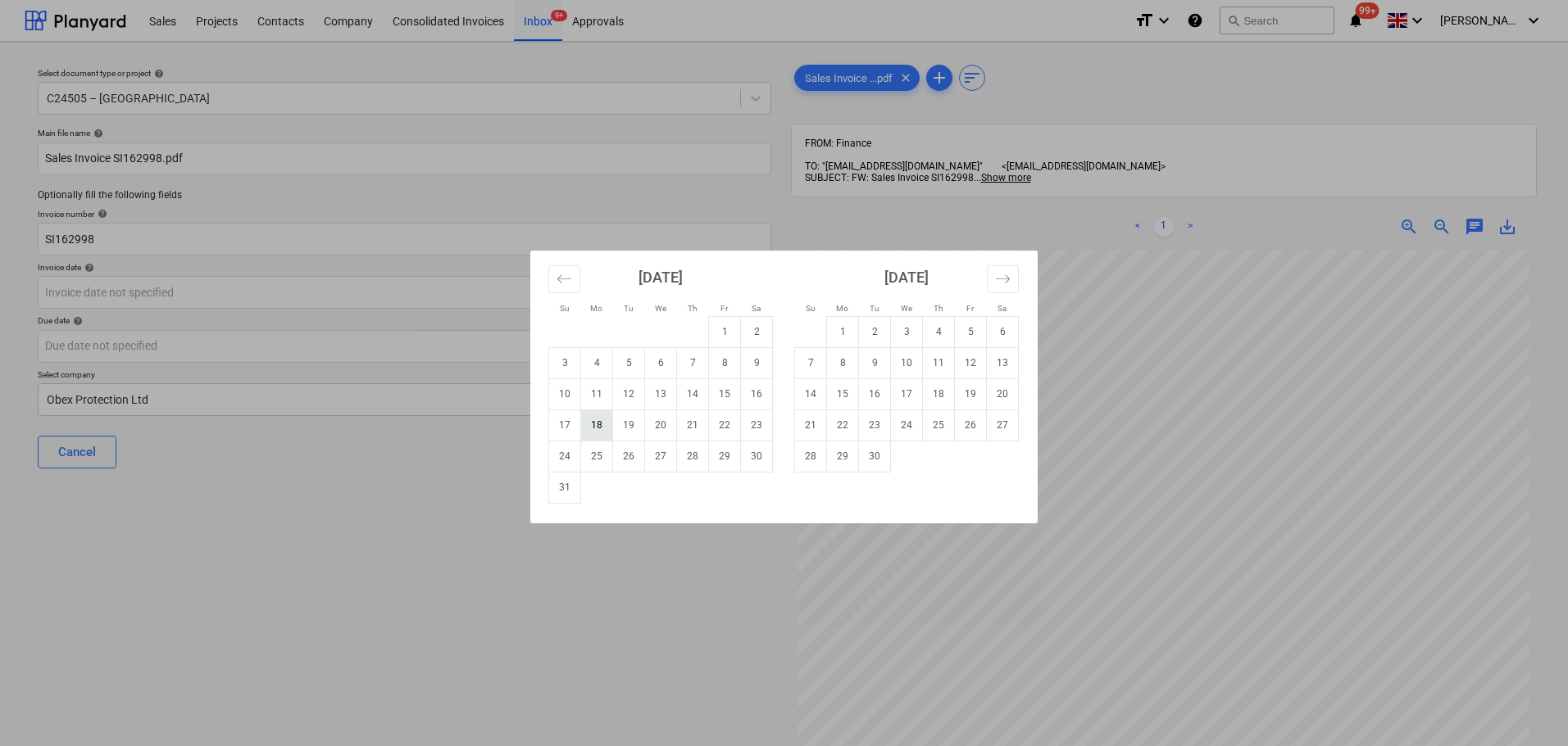
click at [596, 424] on td "18" at bounding box center [597, 424] width 32 height 31
type input "[DATE]"
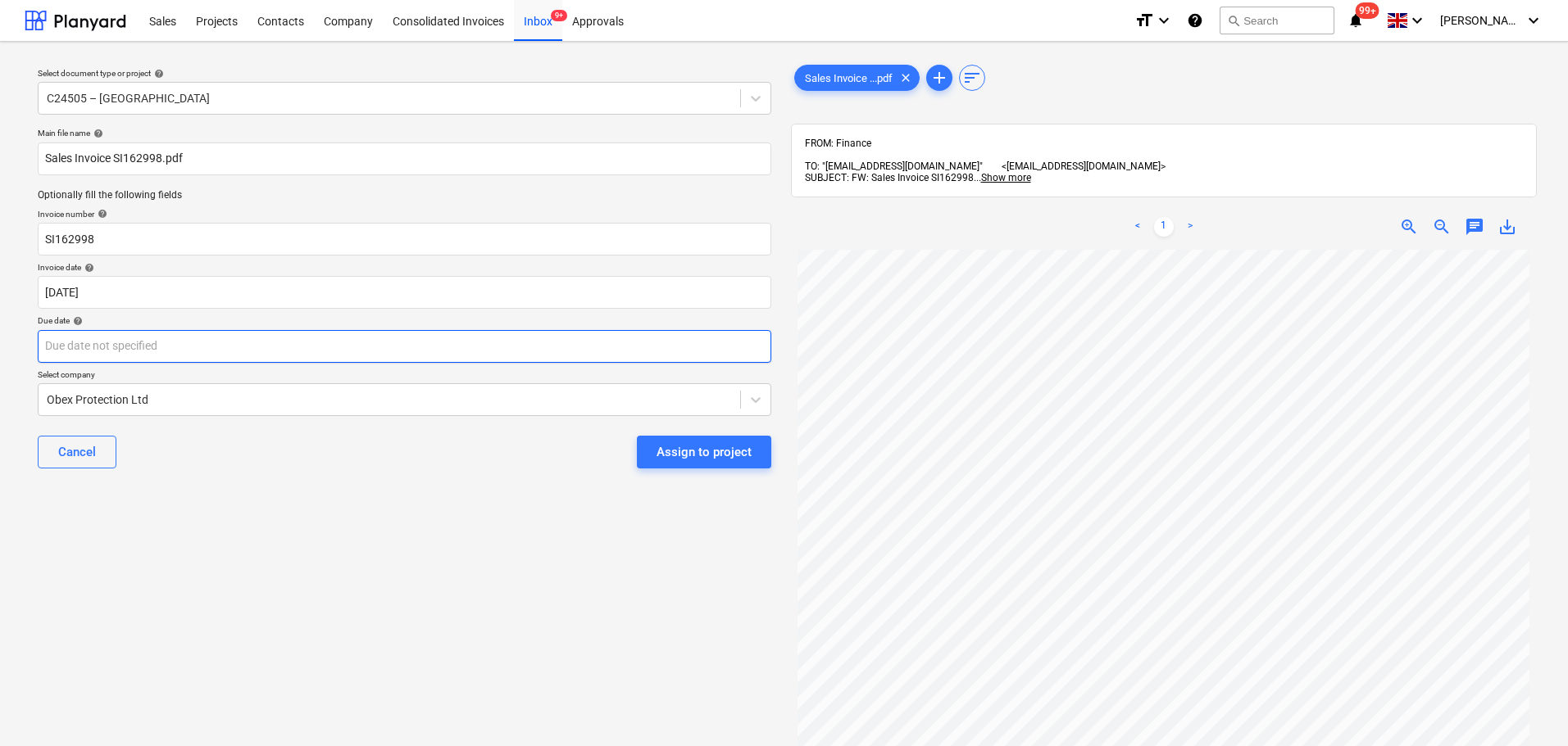
click at [316, 342] on body "Sales Projects Contacts Company Consolidated Invoices Inbox 9+ Approvals format…" at bounding box center [784, 373] width 1568 height 746
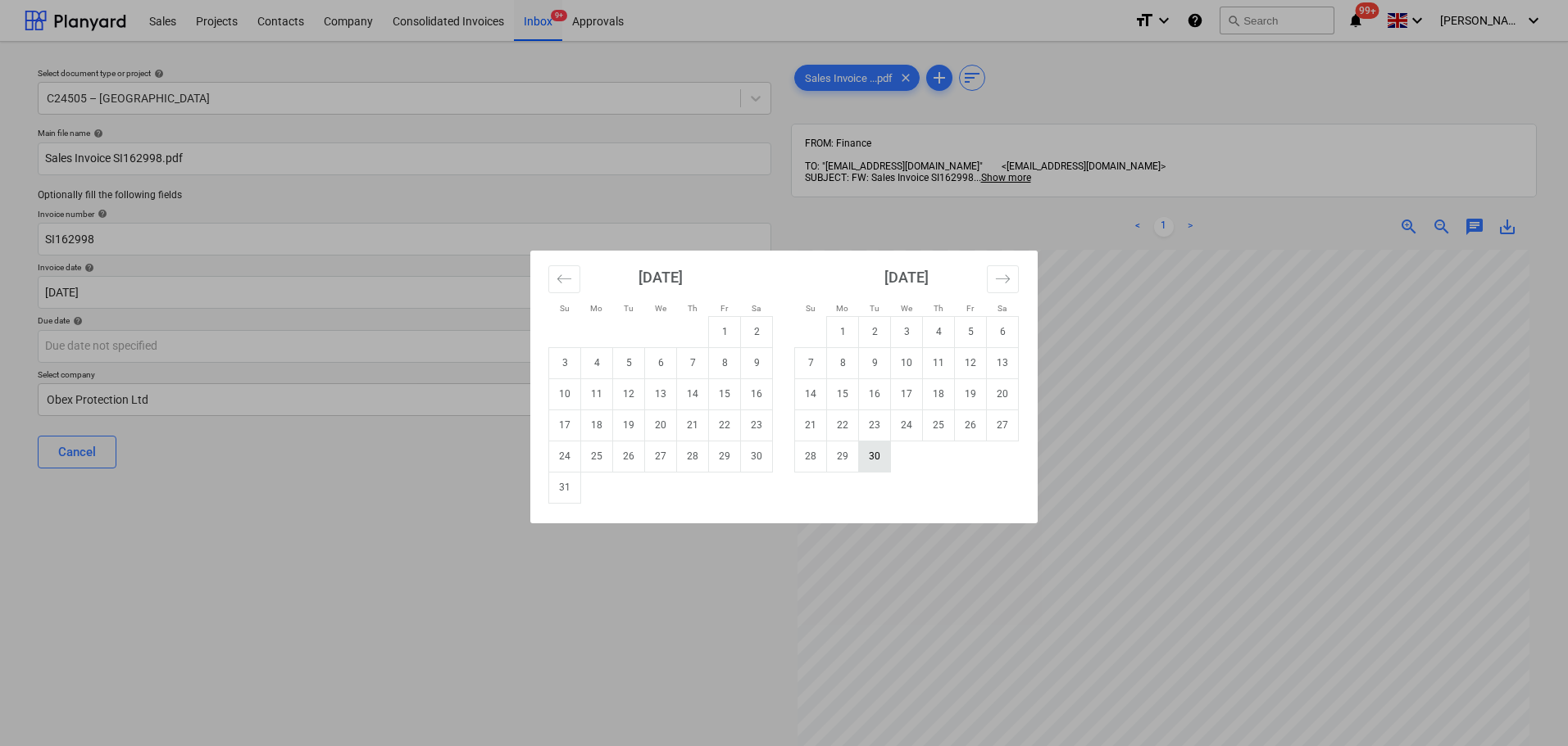
click at [873, 458] on td "30" at bounding box center [875, 456] width 32 height 31
type input "[DATE]"
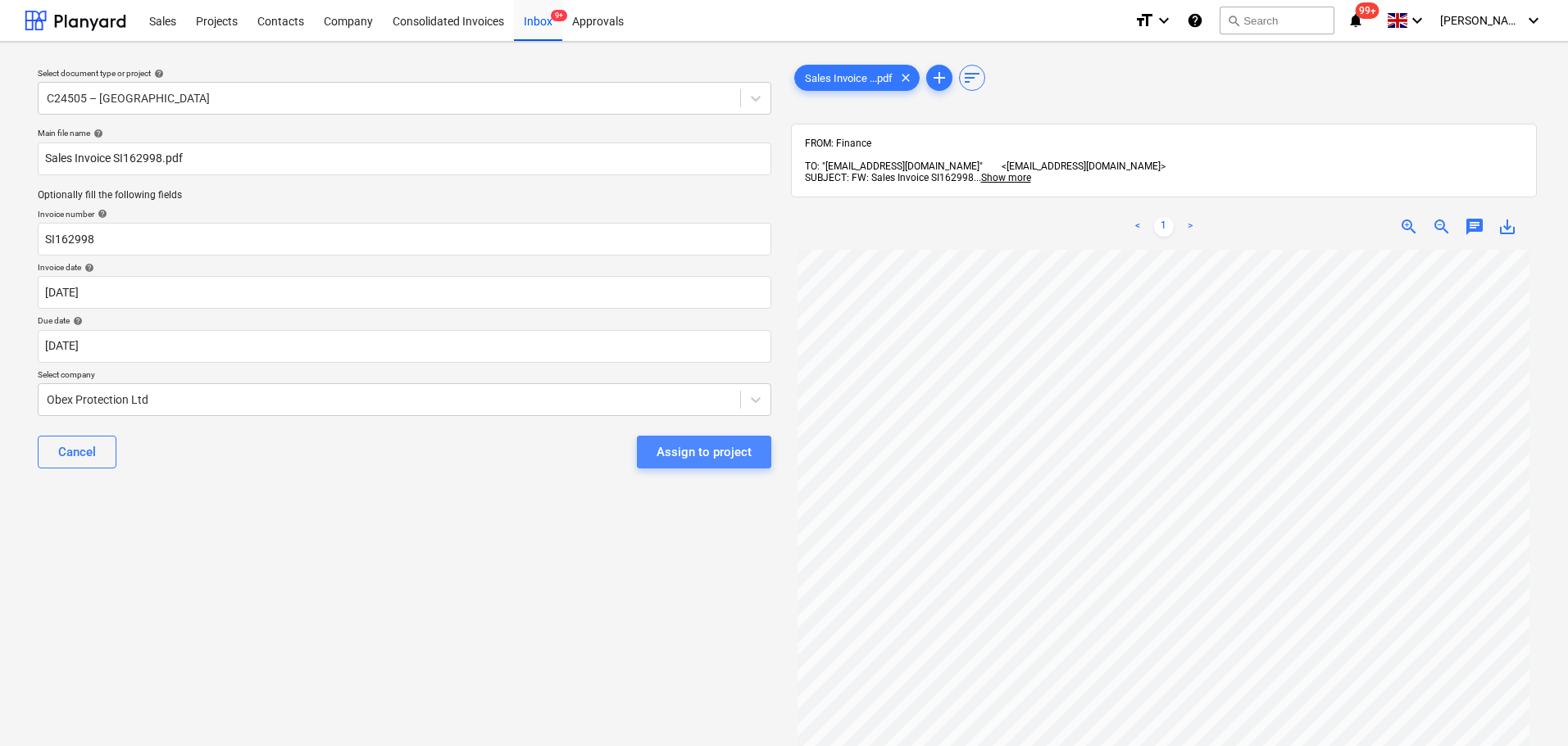
click at [731, 448] on div "Assign to project" at bounding box center [704, 452] width 95 height 21
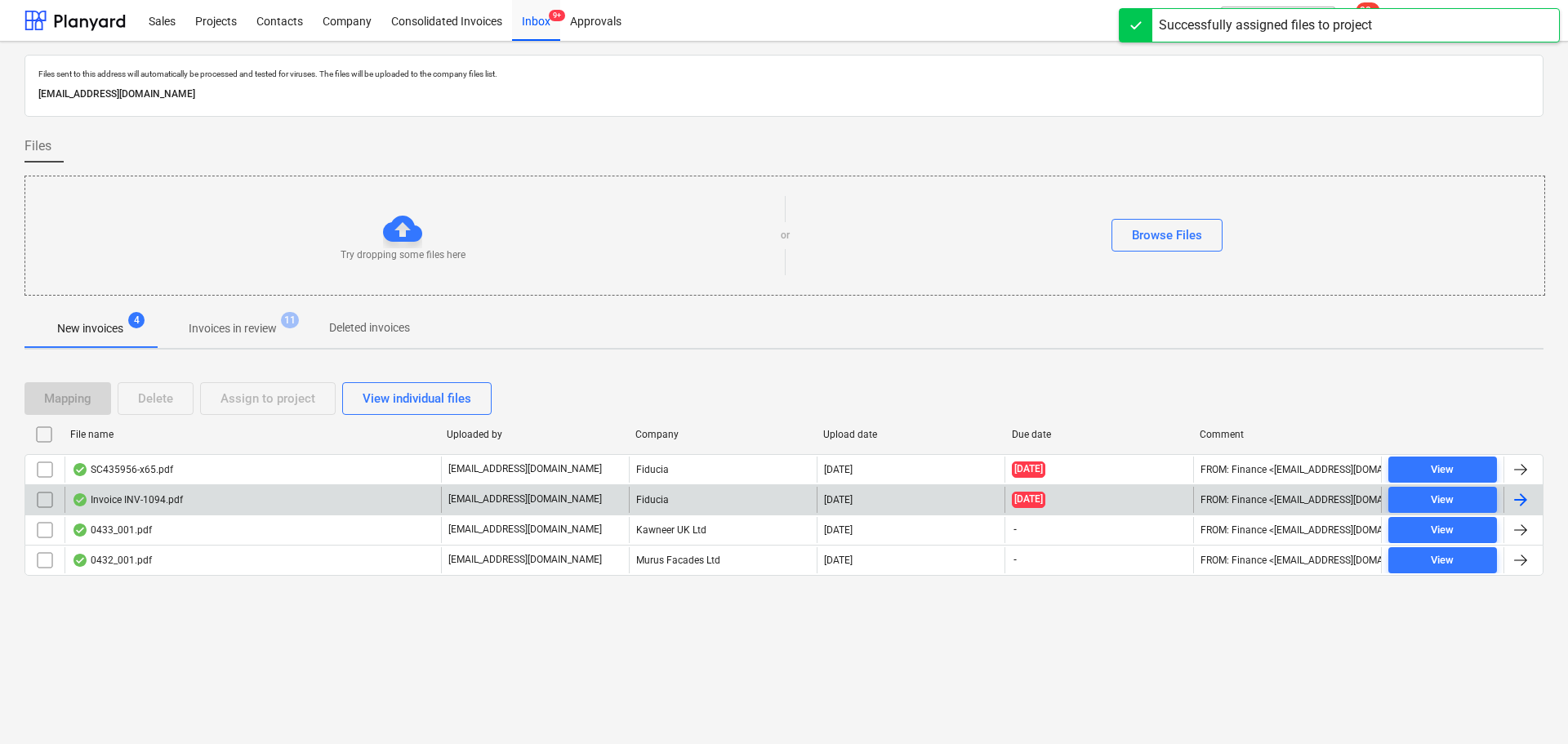
click at [187, 503] on div "Invoice INV-1094.pdf" at bounding box center [252, 499] width 377 height 26
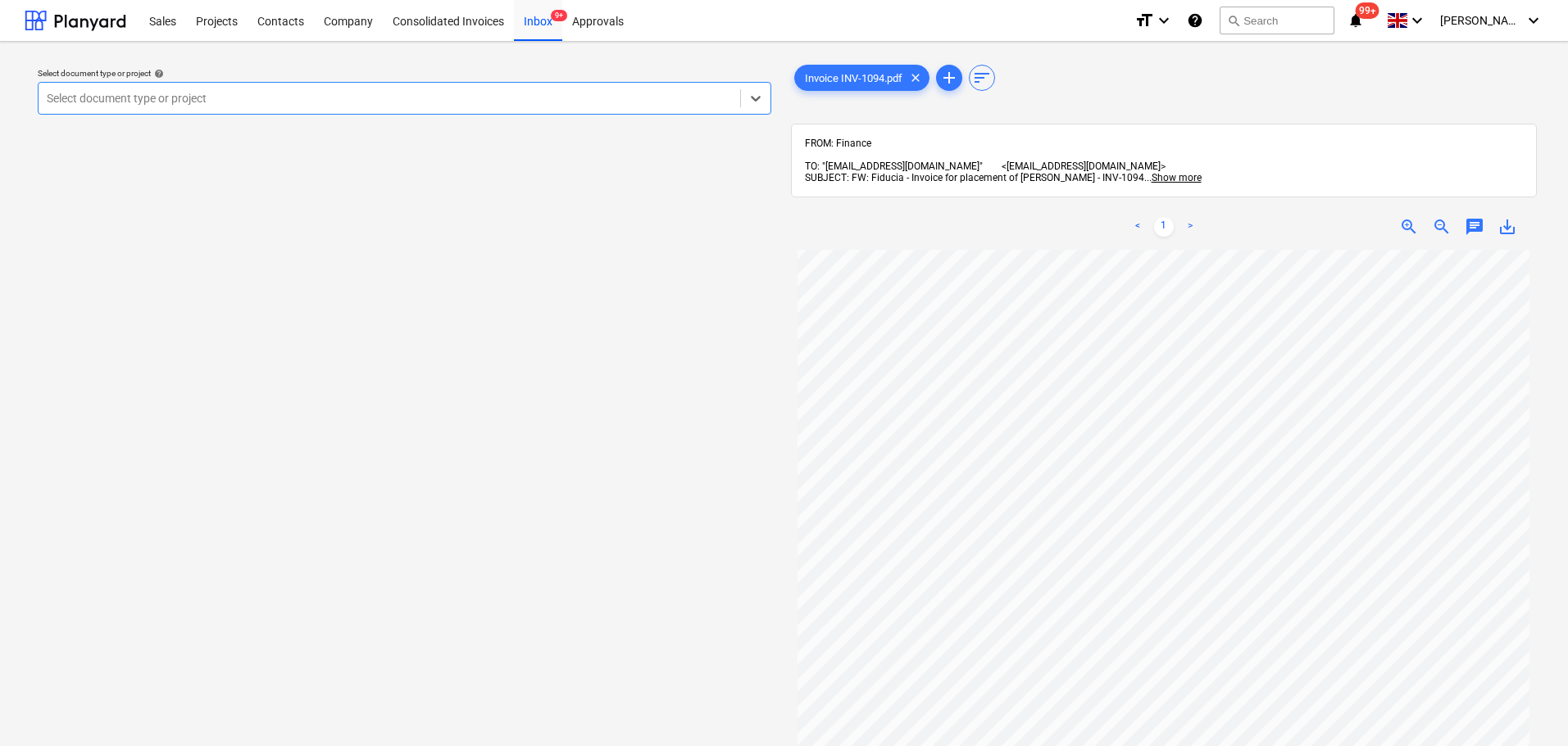
scroll to position [10, 0]
click at [1253, 217] on span "chat" at bounding box center [1474, 227] width 20 height 20
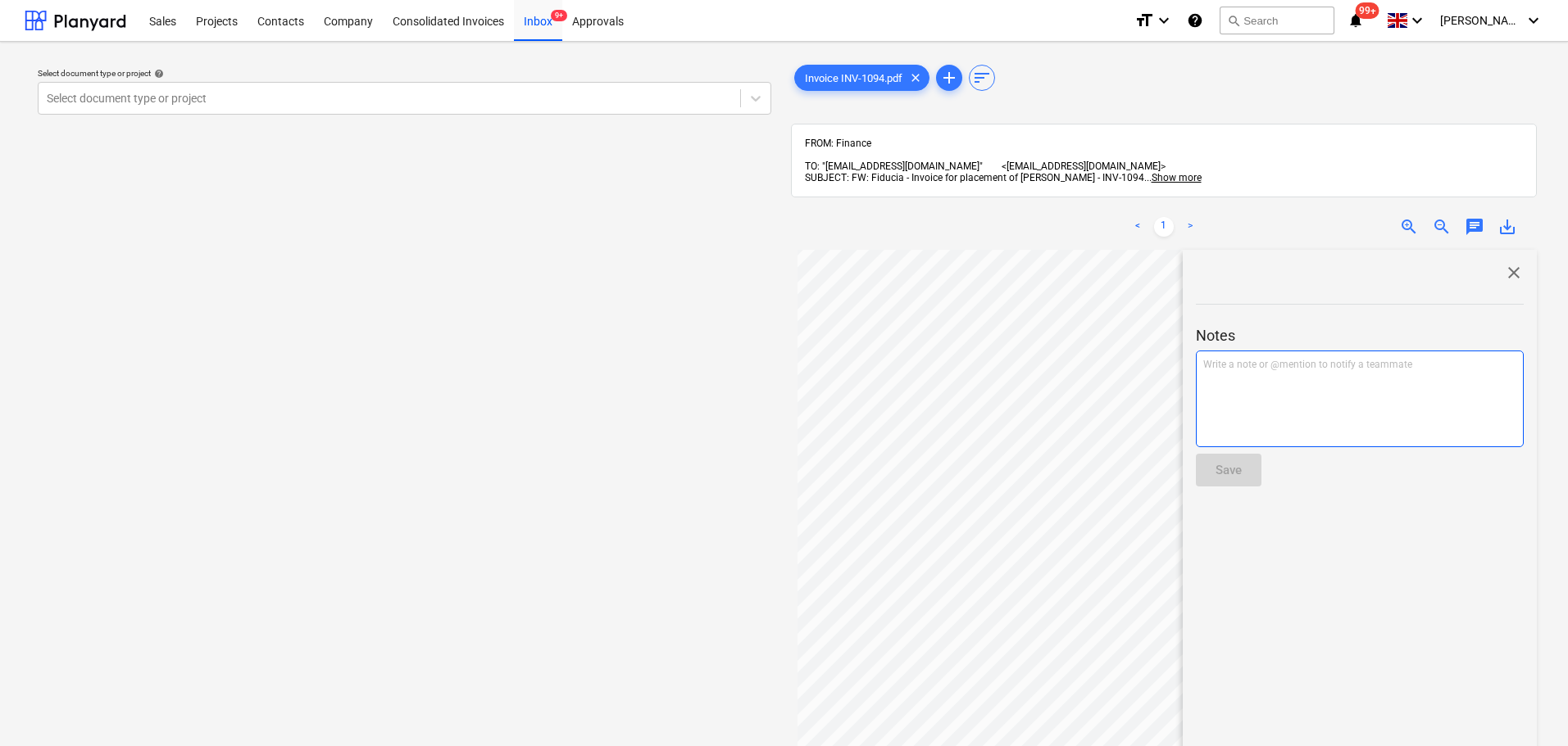
click at [1253, 381] on div "Write a note or @mention to notify a teammate [PERSON_NAME]" at bounding box center [1360, 398] width 328 height 96
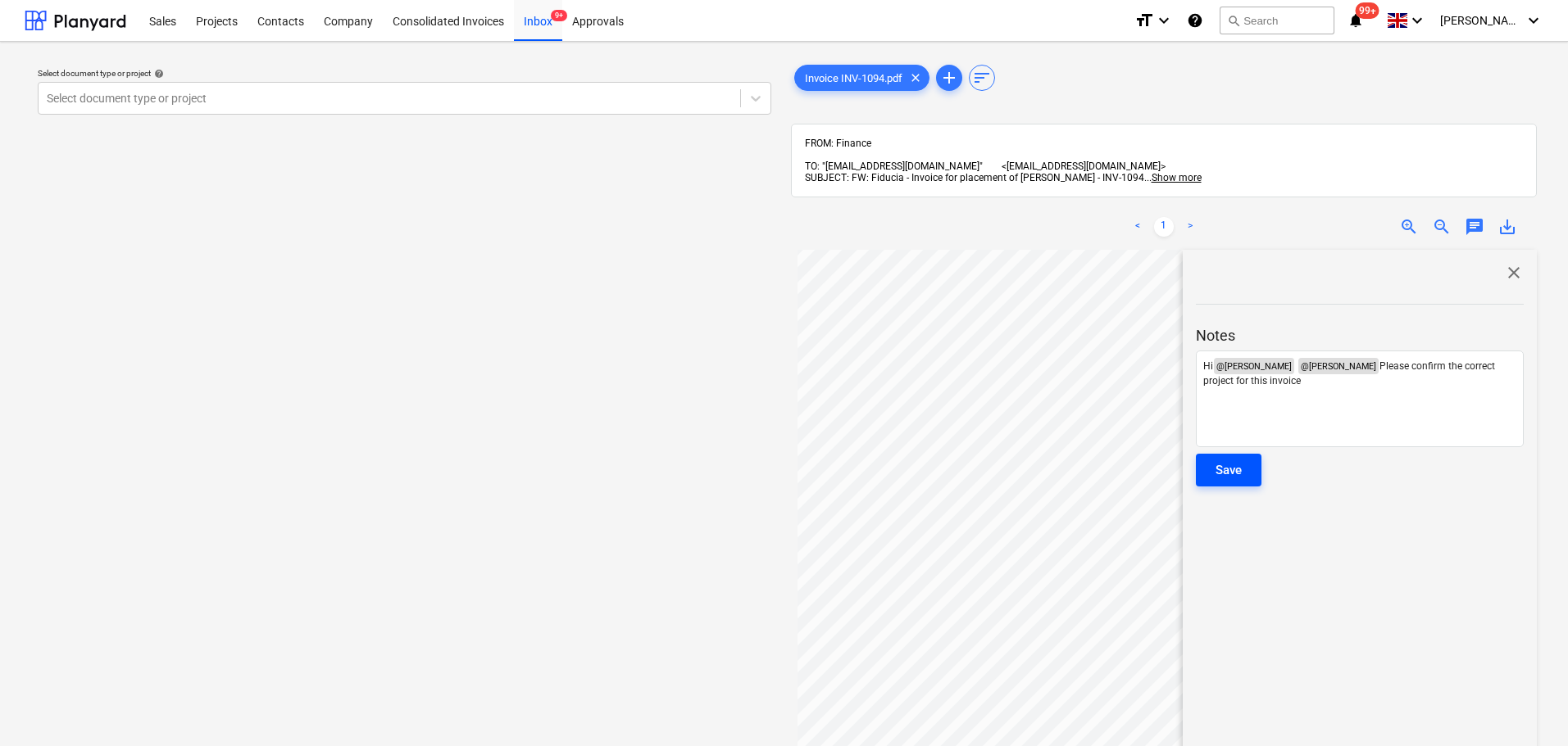
click at [1212, 457] on button "Save" at bounding box center [1228, 470] width 65 height 33
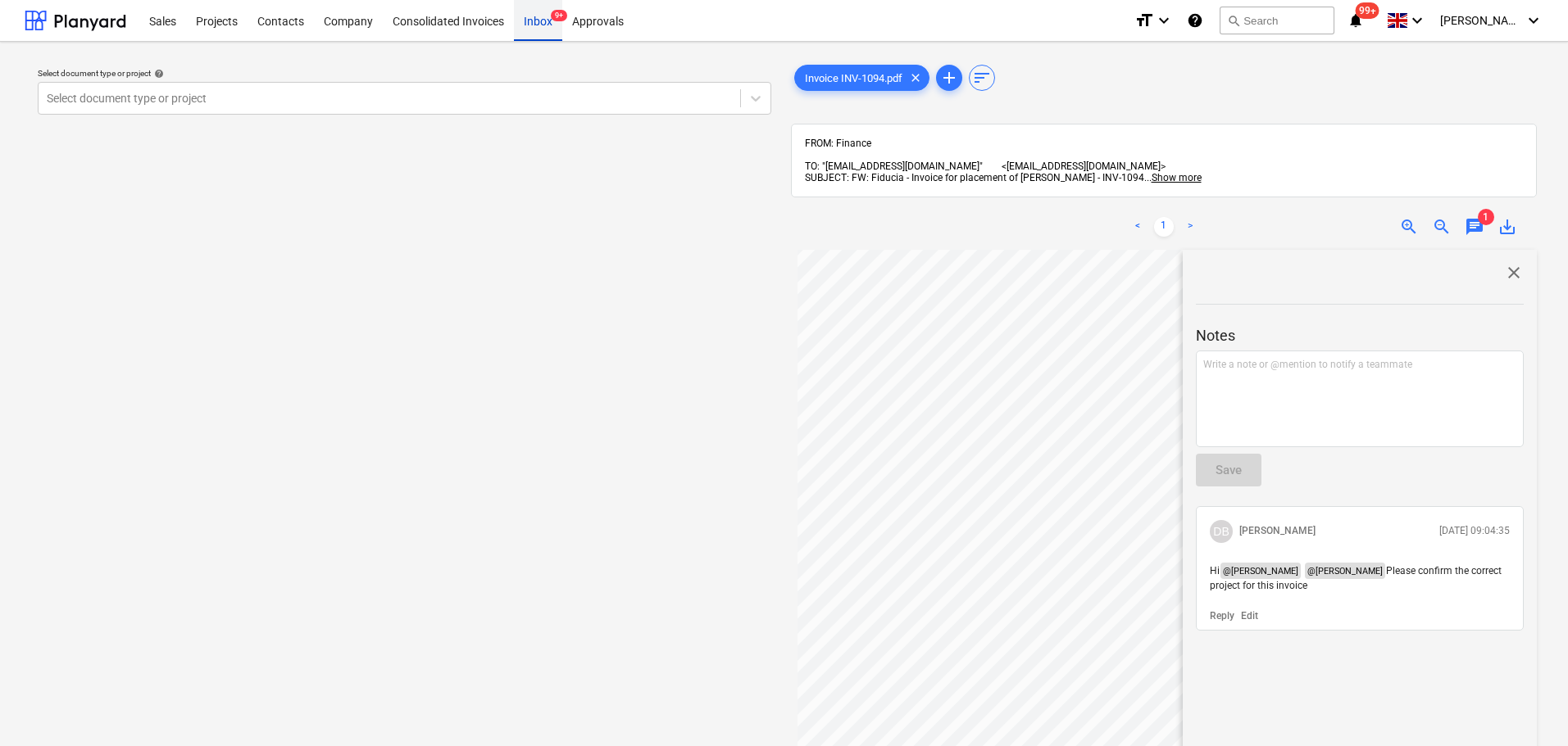
click at [557, 22] on div "Inbox 9+" at bounding box center [538, 20] width 48 height 42
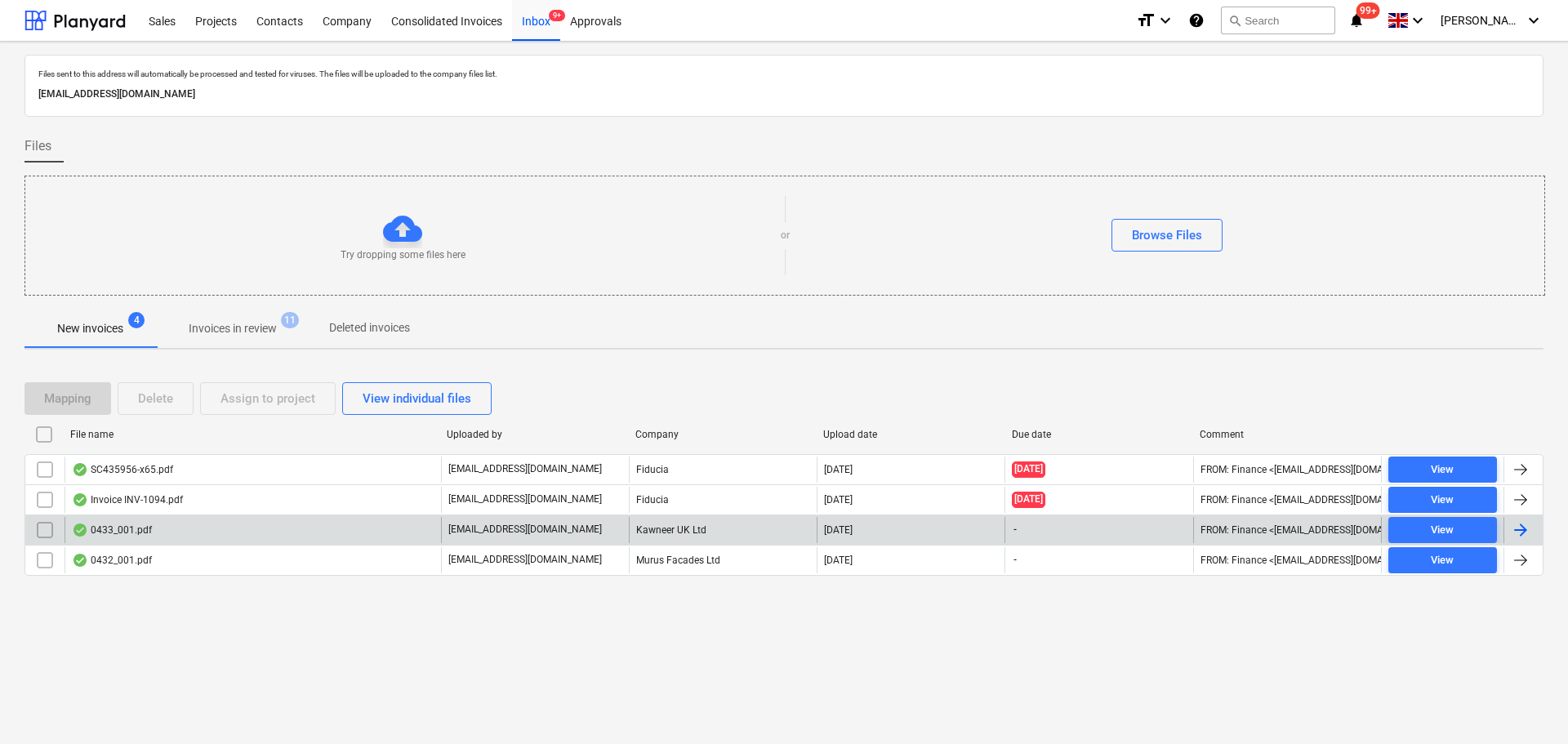
click at [133, 524] on div "0433_001.pdf" at bounding box center [112, 530] width 80 height 13
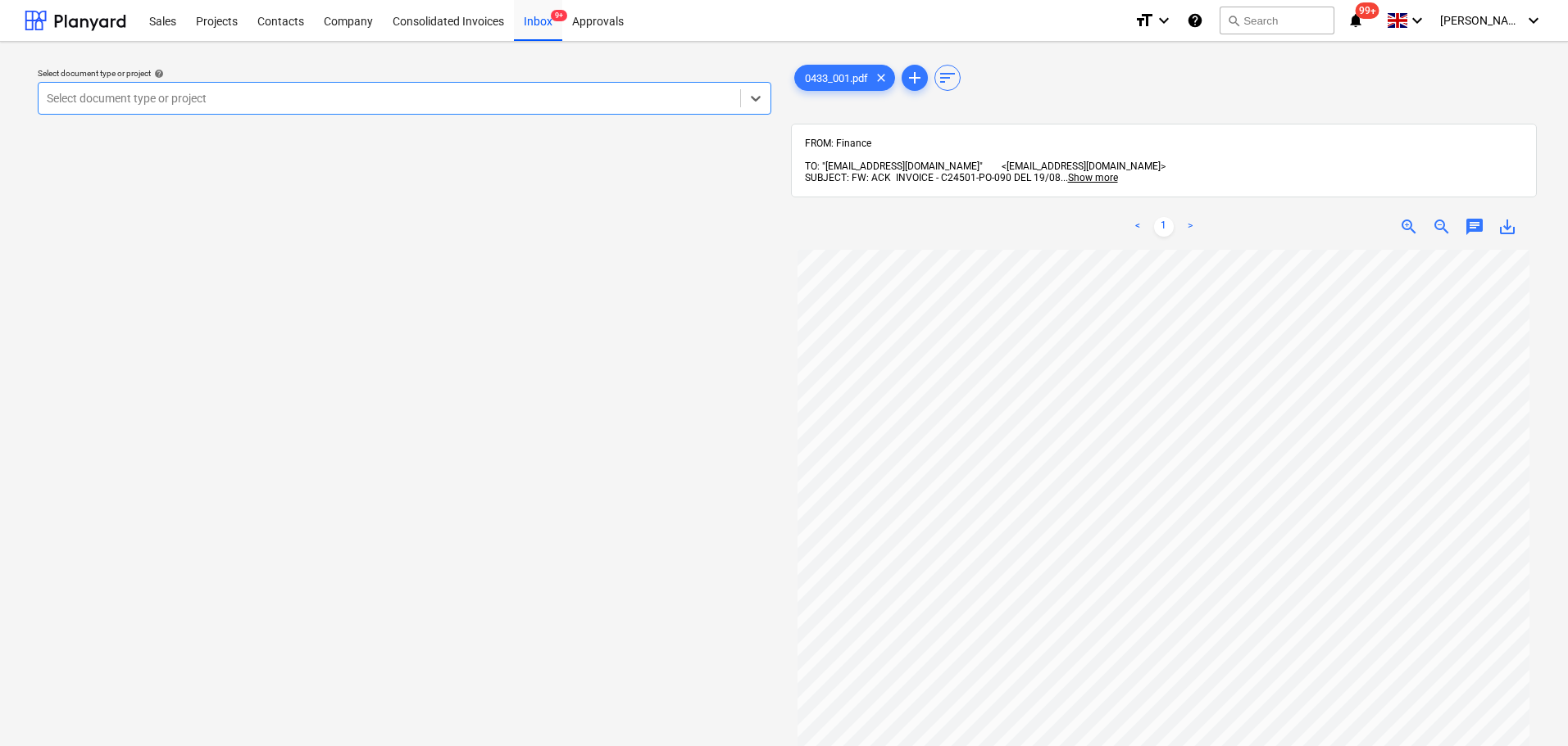
scroll to position [82, 0]
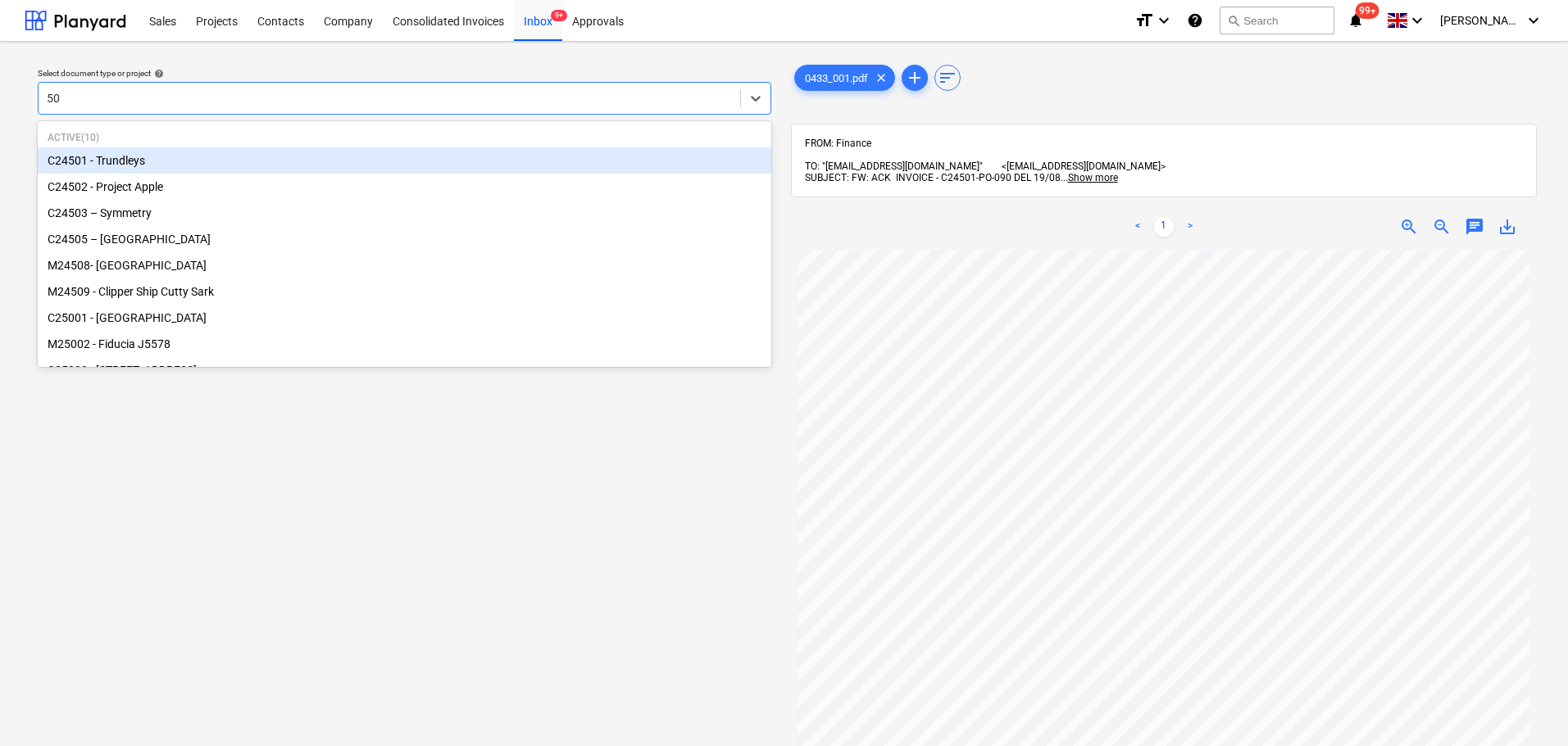
type input "501"
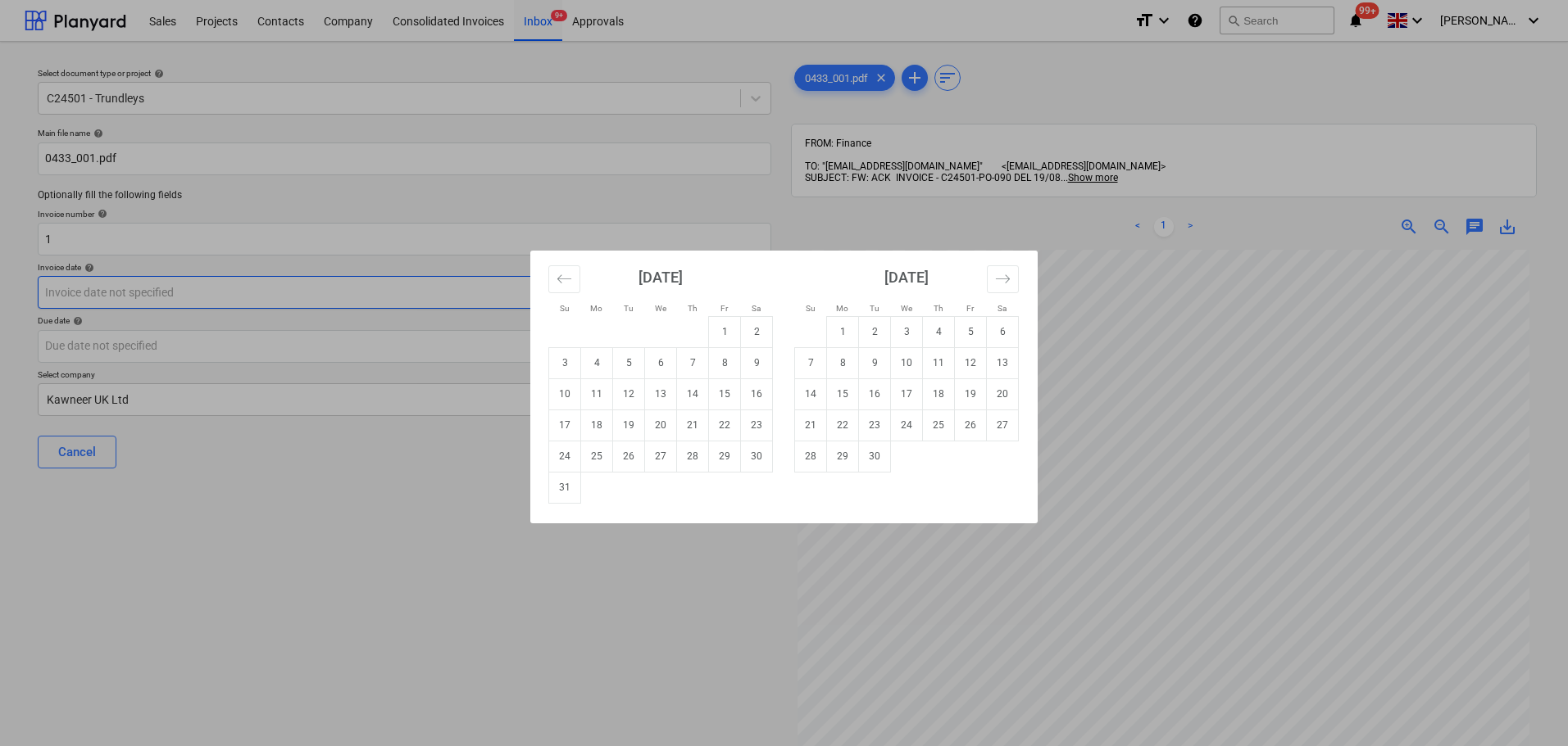
click at [586, 297] on body "Sales Projects Contacts Company Consolidated Invoices Inbox 9+ Approvals format…" at bounding box center [784, 373] width 1568 height 746
click at [635, 430] on td "19" at bounding box center [629, 424] width 32 height 31
type input "[DATE]"
click at [508, 345] on body "Sales Projects Contacts Company Consolidated Invoices Inbox 9+ Approvals format…" at bounding box center [784, 373] width 1568 height 746
click at [881, 456] on td "30" at bounding box center [875, 456] width 32 height 31
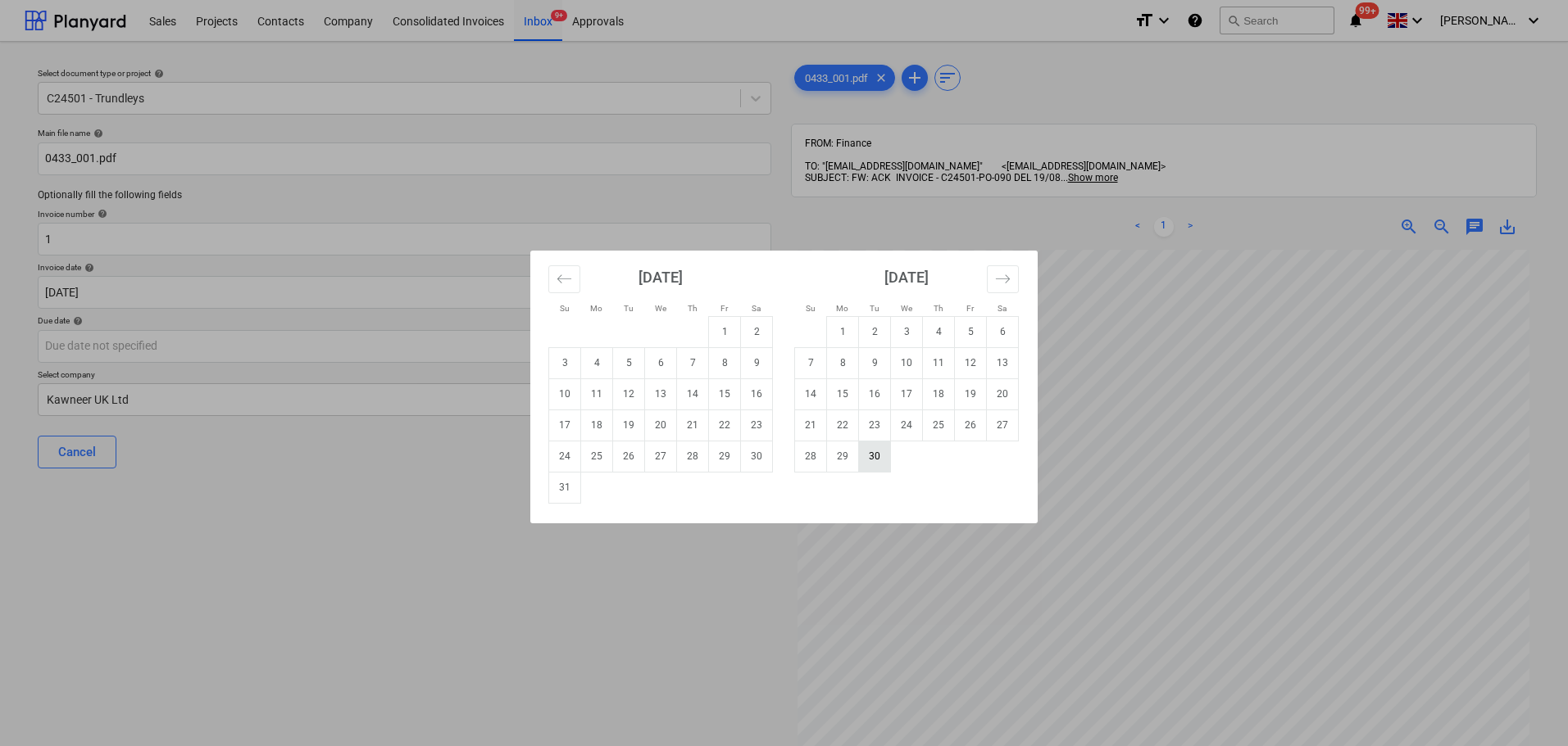
type input "[DATE]"
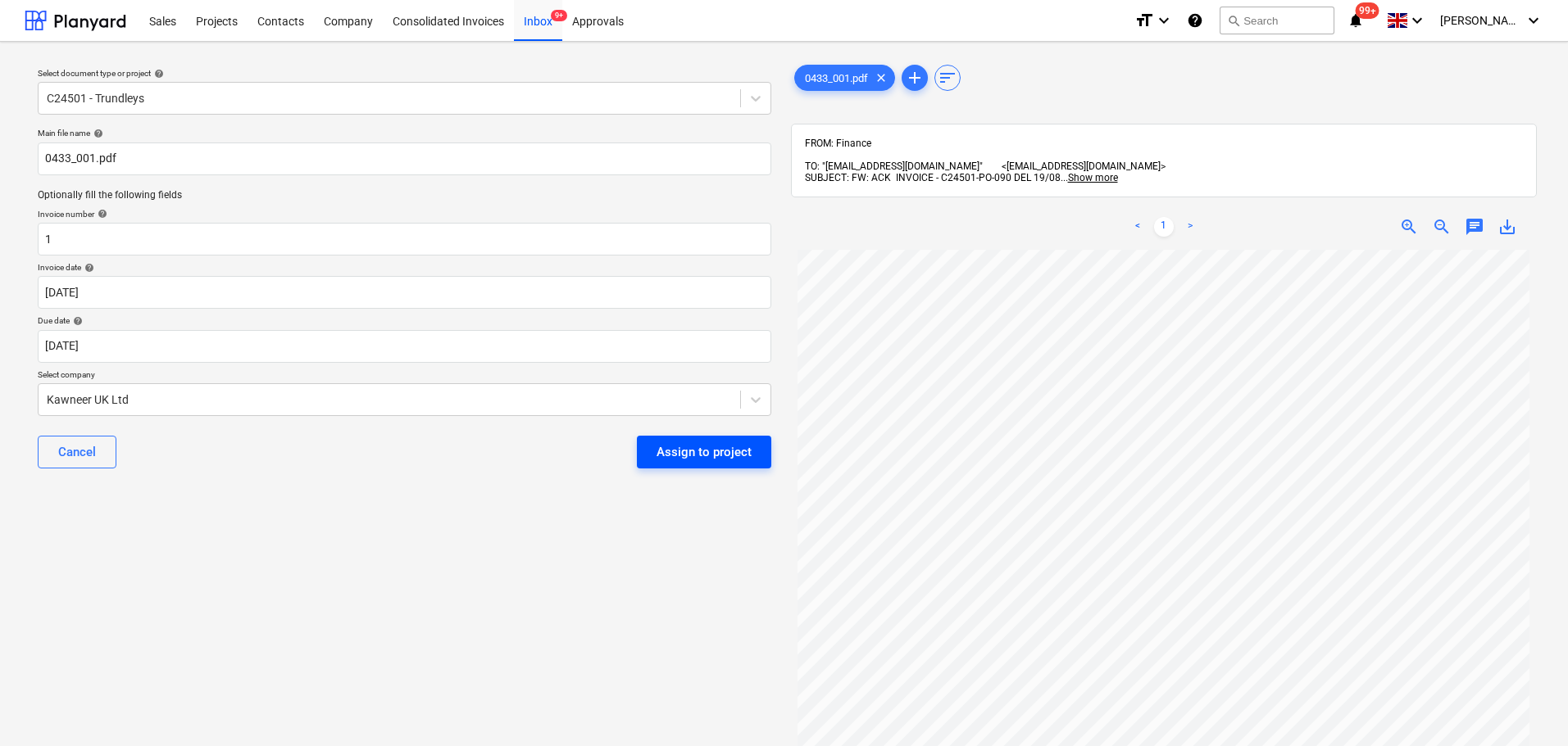
click at [750, 457] on div "Assign to project" at bounding box center [704, 452] width 95 height 21
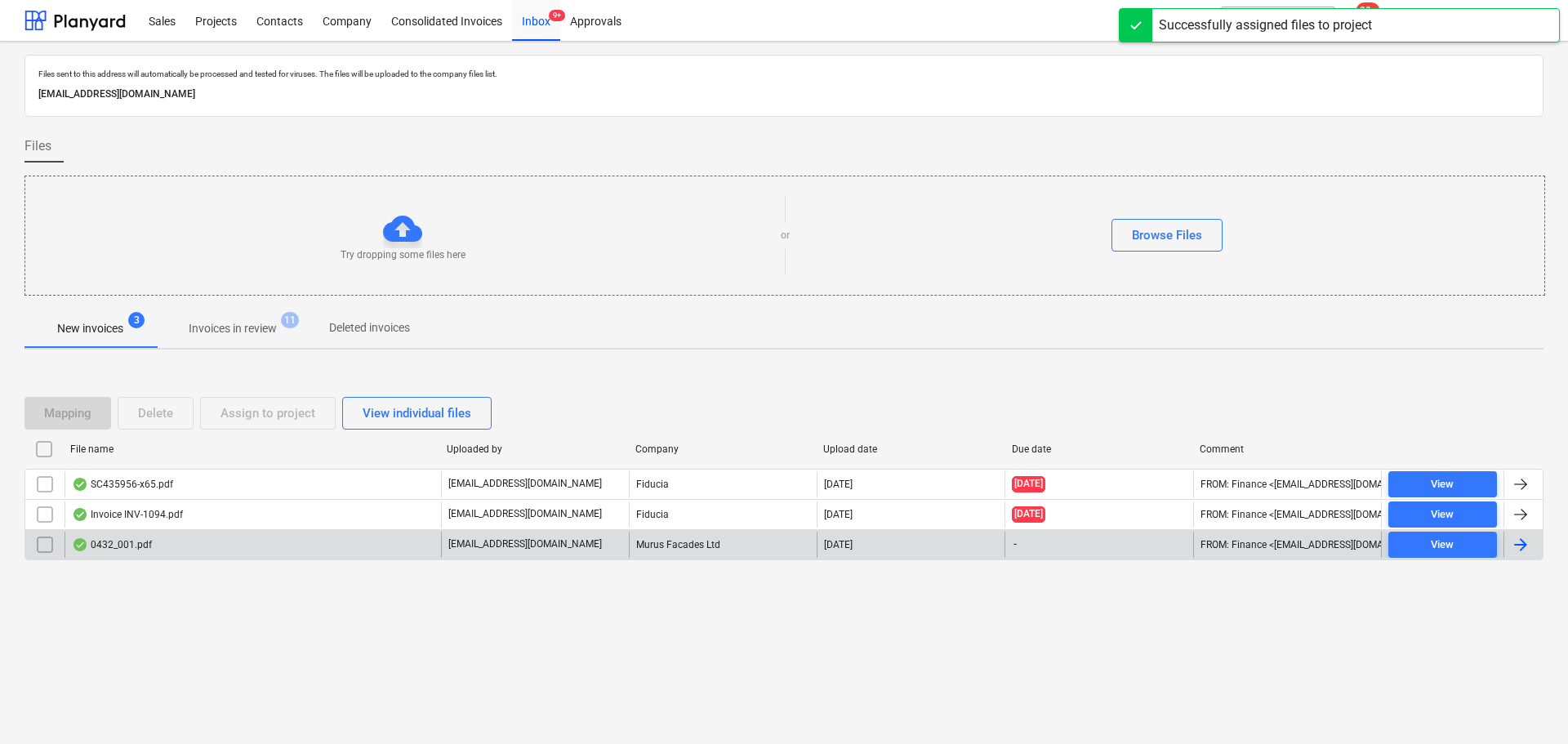
click at [145, 551] on div "0432_001.pdf" at bounding box center [112, 544] width 80 height 13
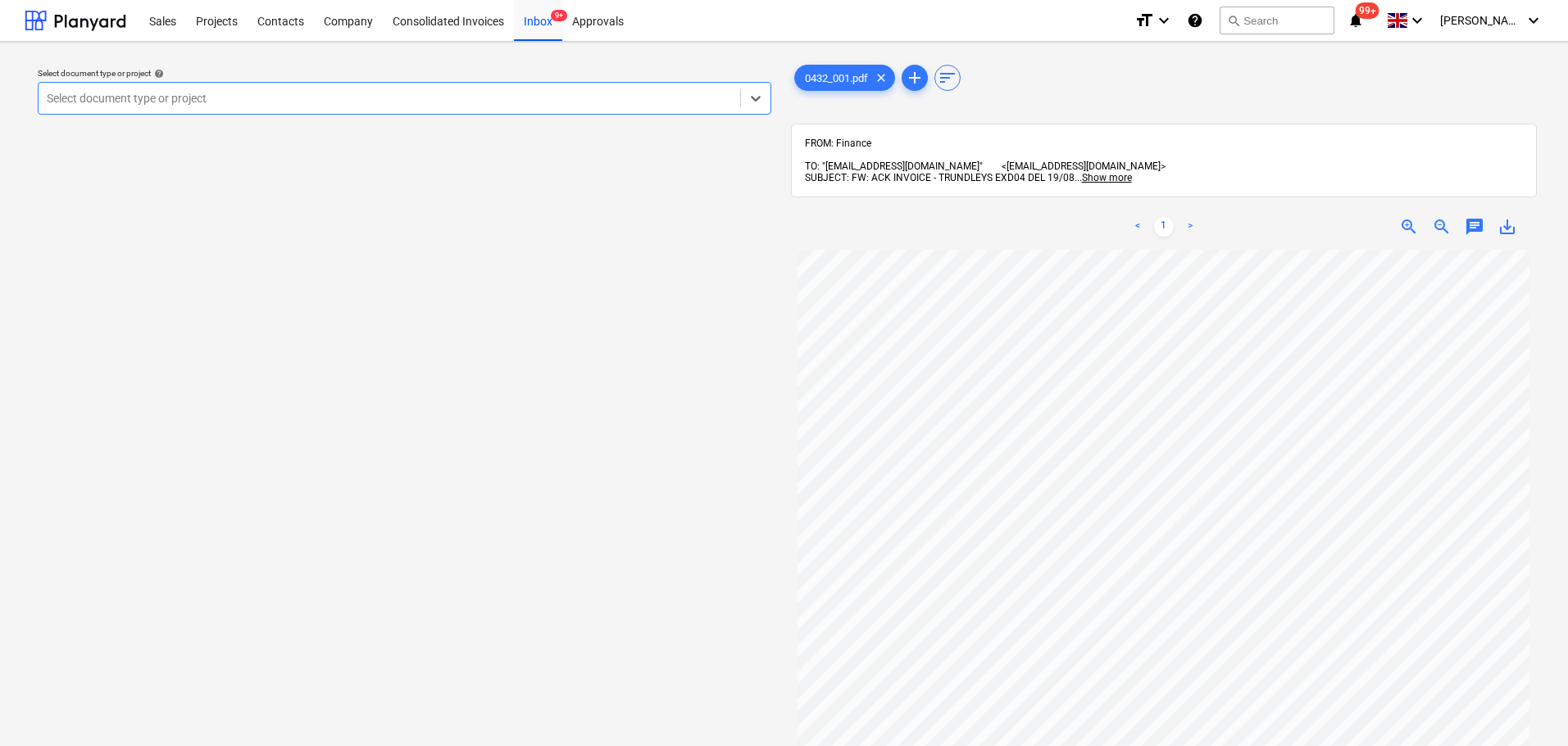
scroll to position [163, 0]
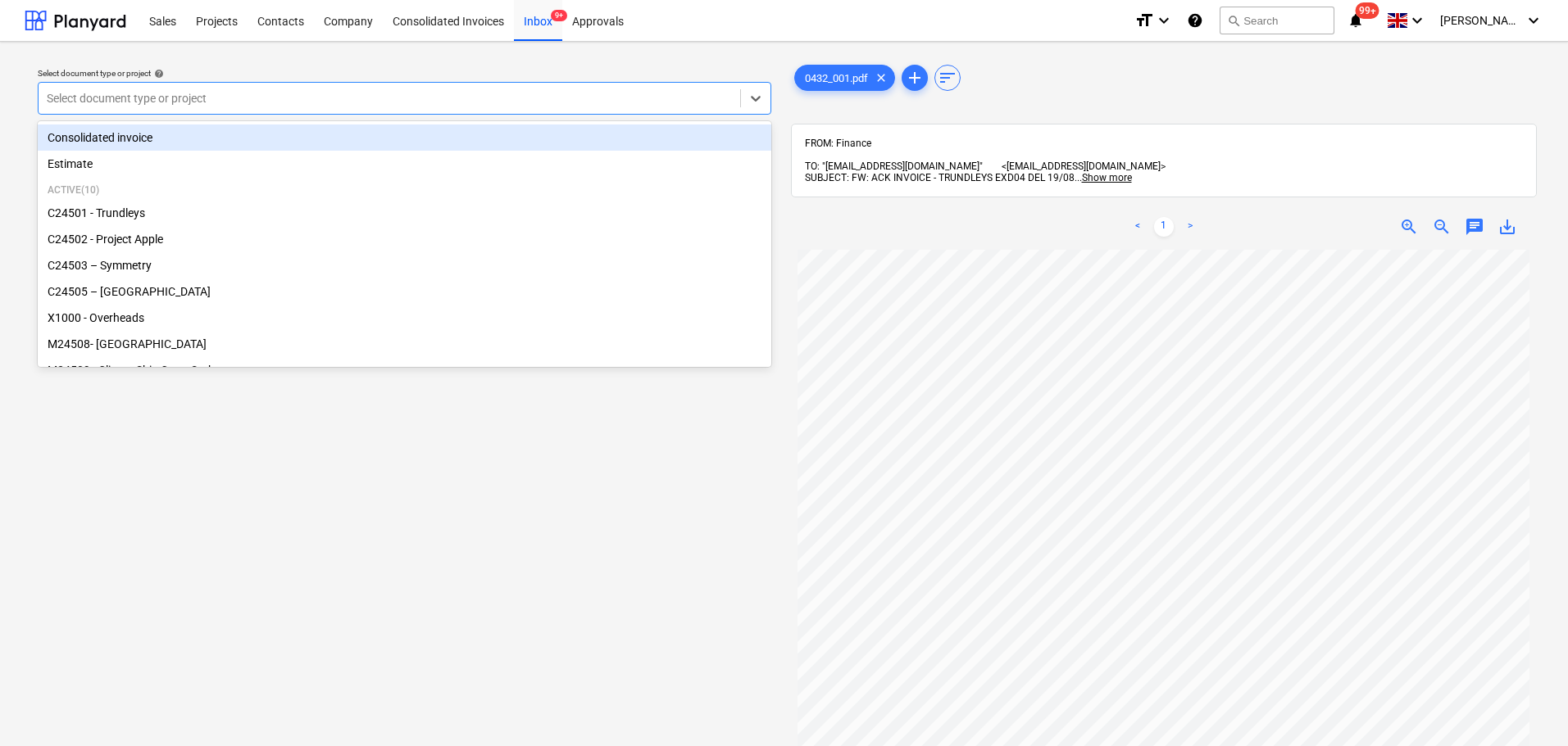
click at [341, 102] on div at bounding box center [389, 98] width 685 height 16
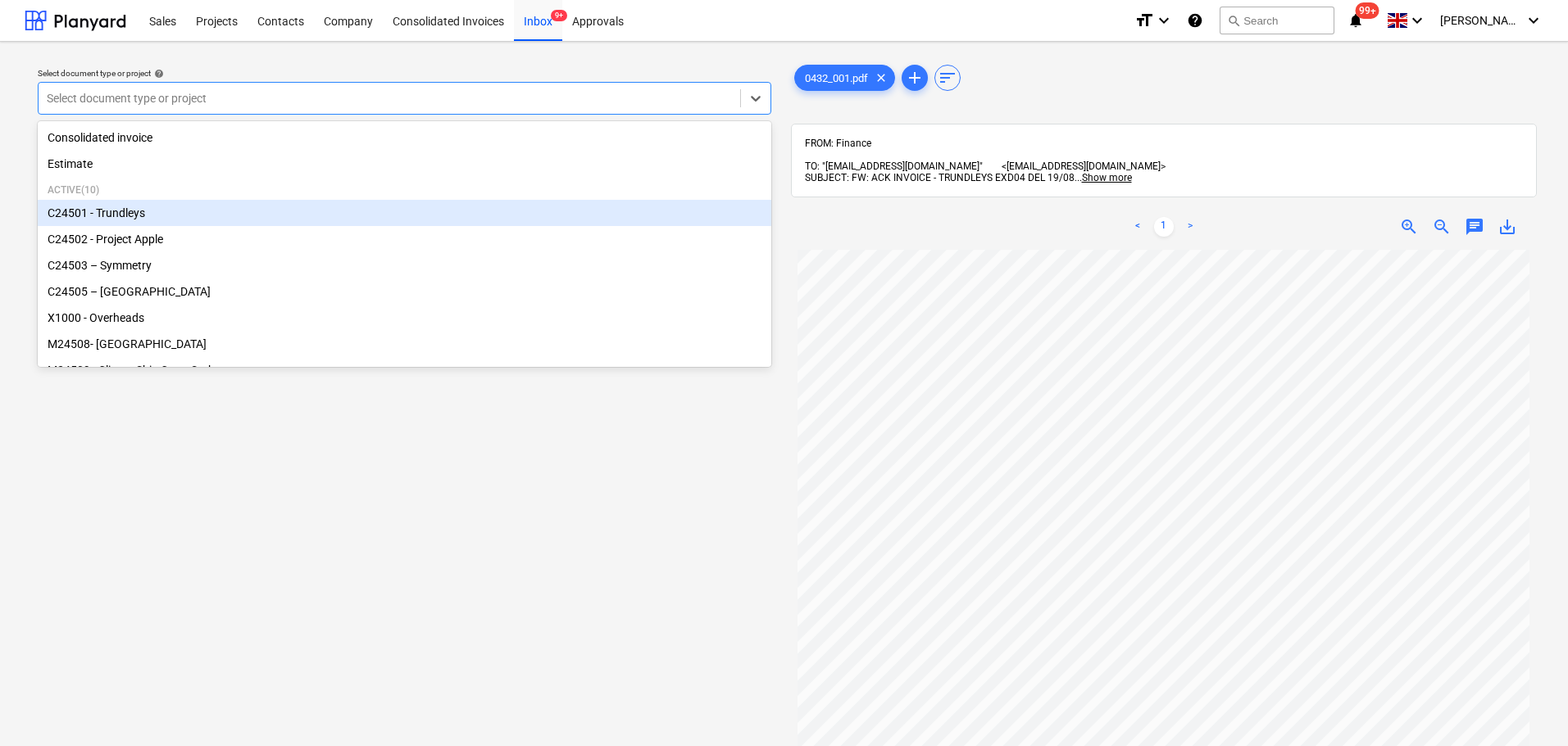
click at [234, 210] on div "C24501 - Trundleys" at bounding box center [404, 213] width 734 height 26
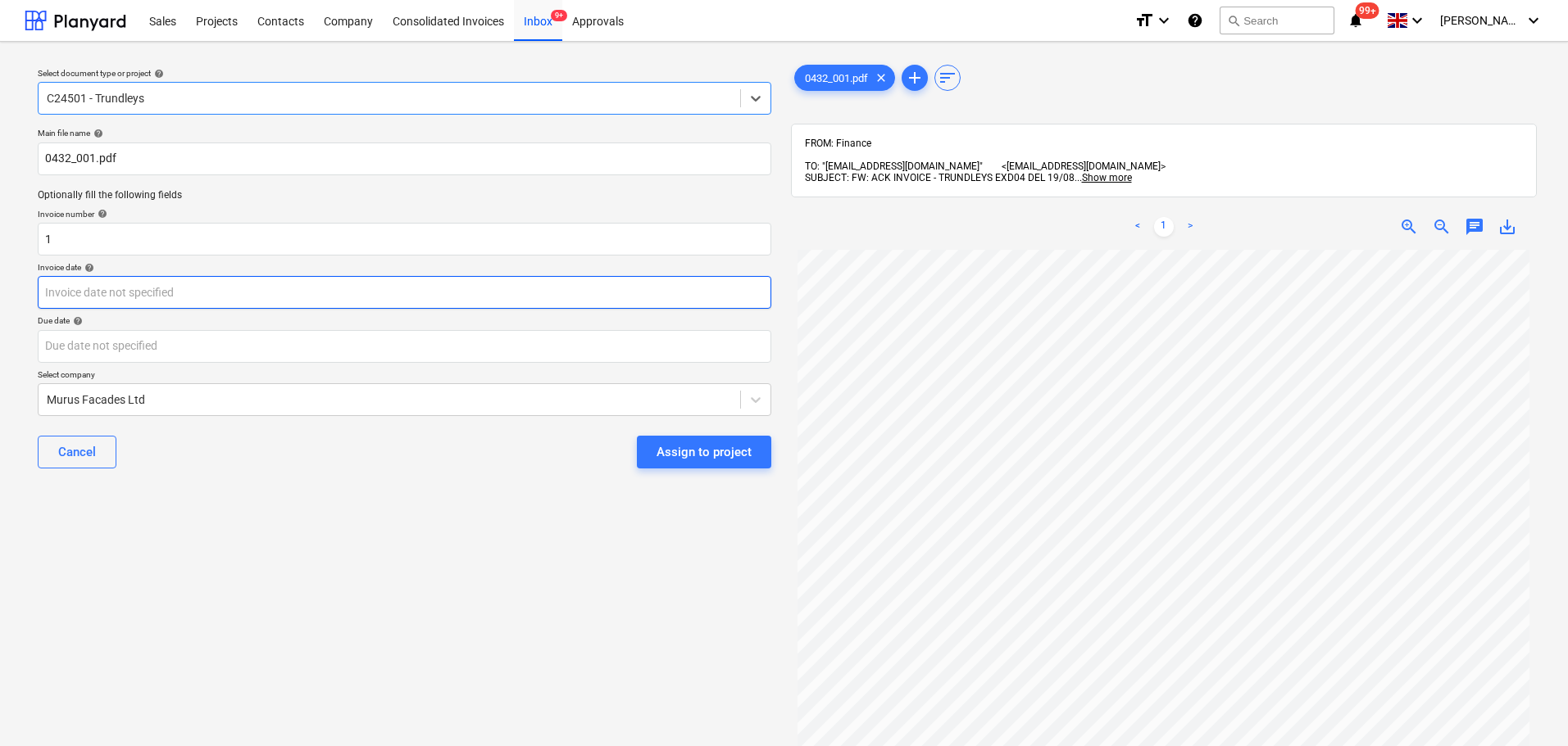
click at [373, 289] on body "Sales Projects Contacts Company Consolidated Invoices Inbox 9+ Approvals format…" at bounding box center [784, 373] width 1568 height 746
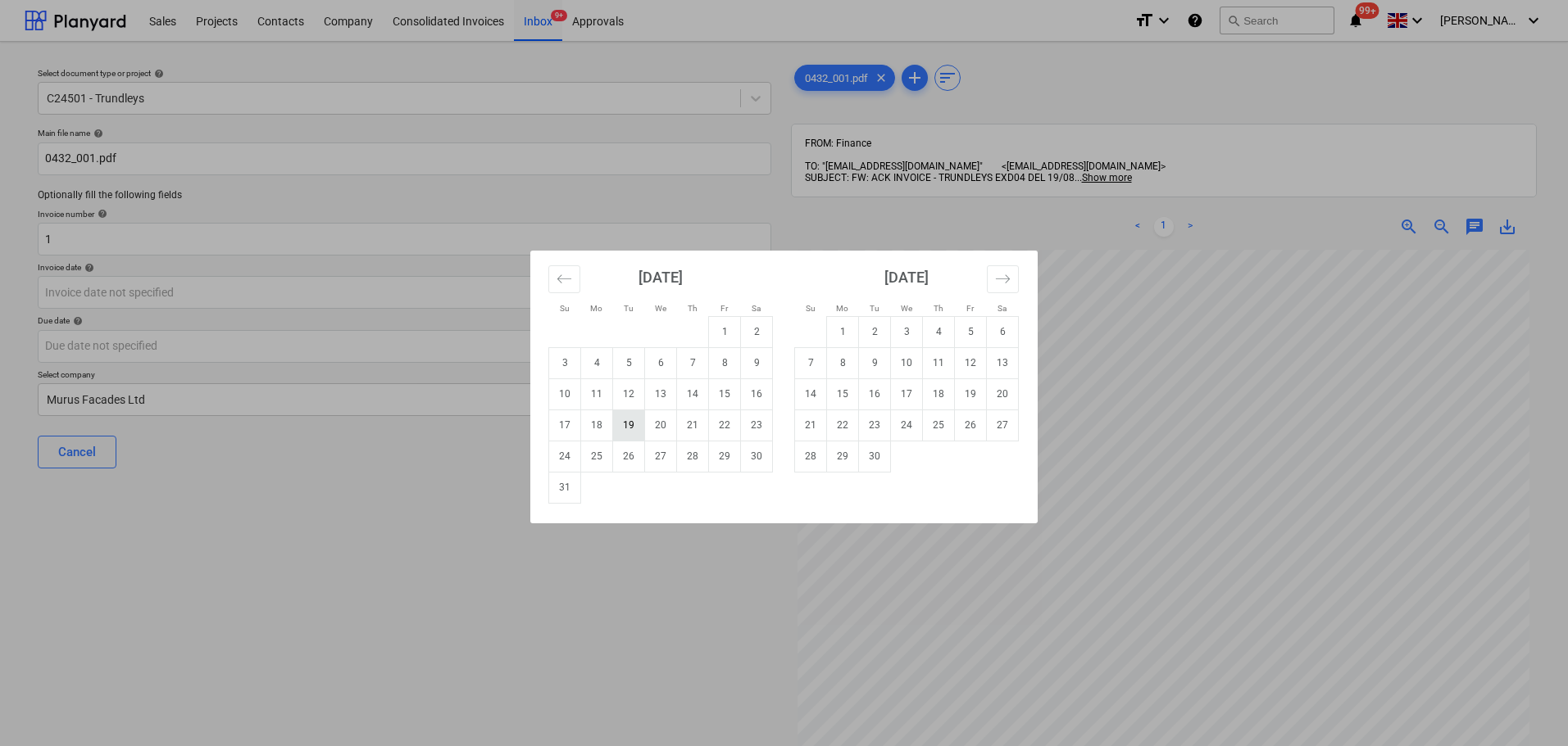
click at [634, 427] on td "19" at bounding box center [629, 424] width 32 height 31
type input "[DATE]"
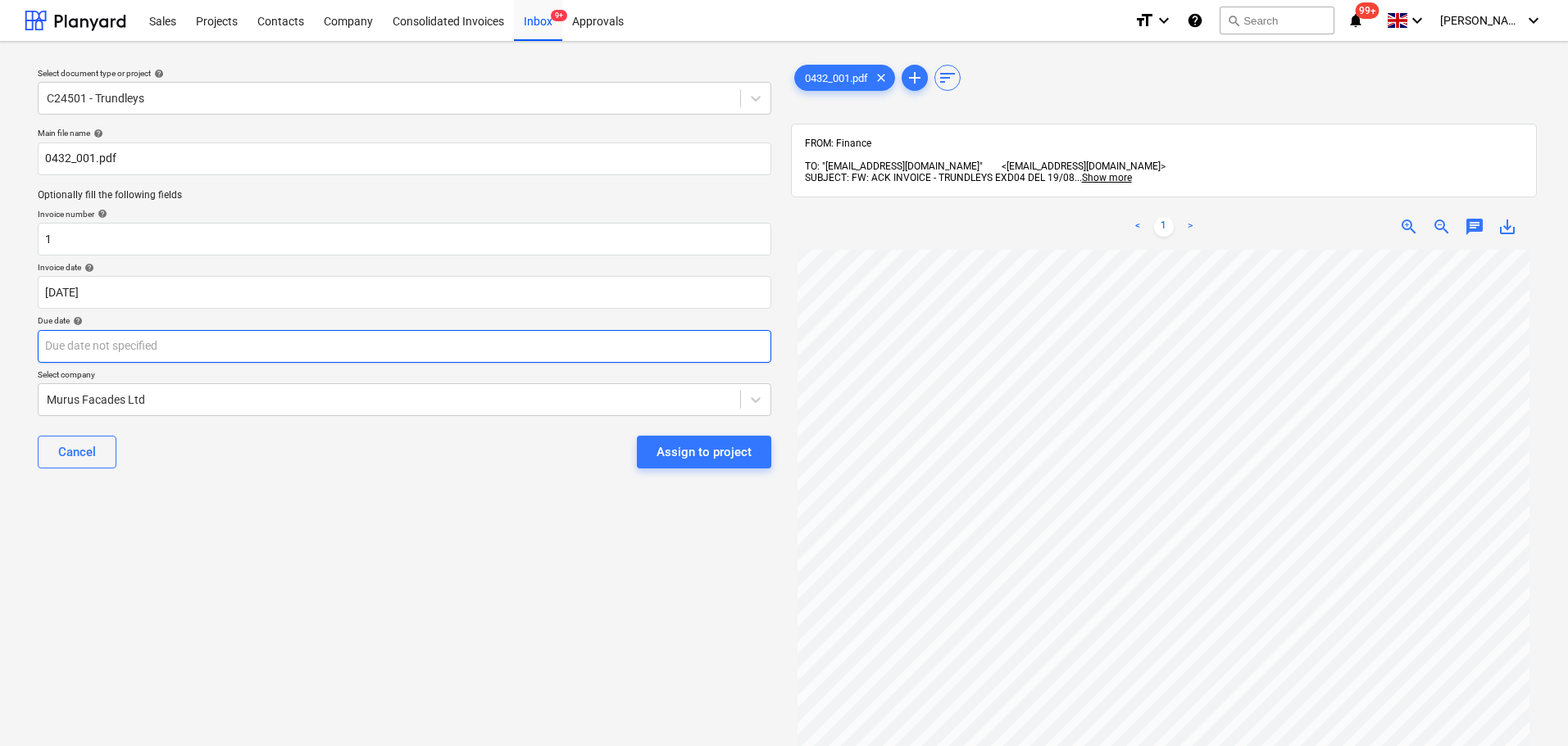
click at [426, 342] on body "Sales Projects Contacts Company Consolidated Invoices Inbox 9+ Approvals format…" at bounding box center [784, 373] width 1568 height 746
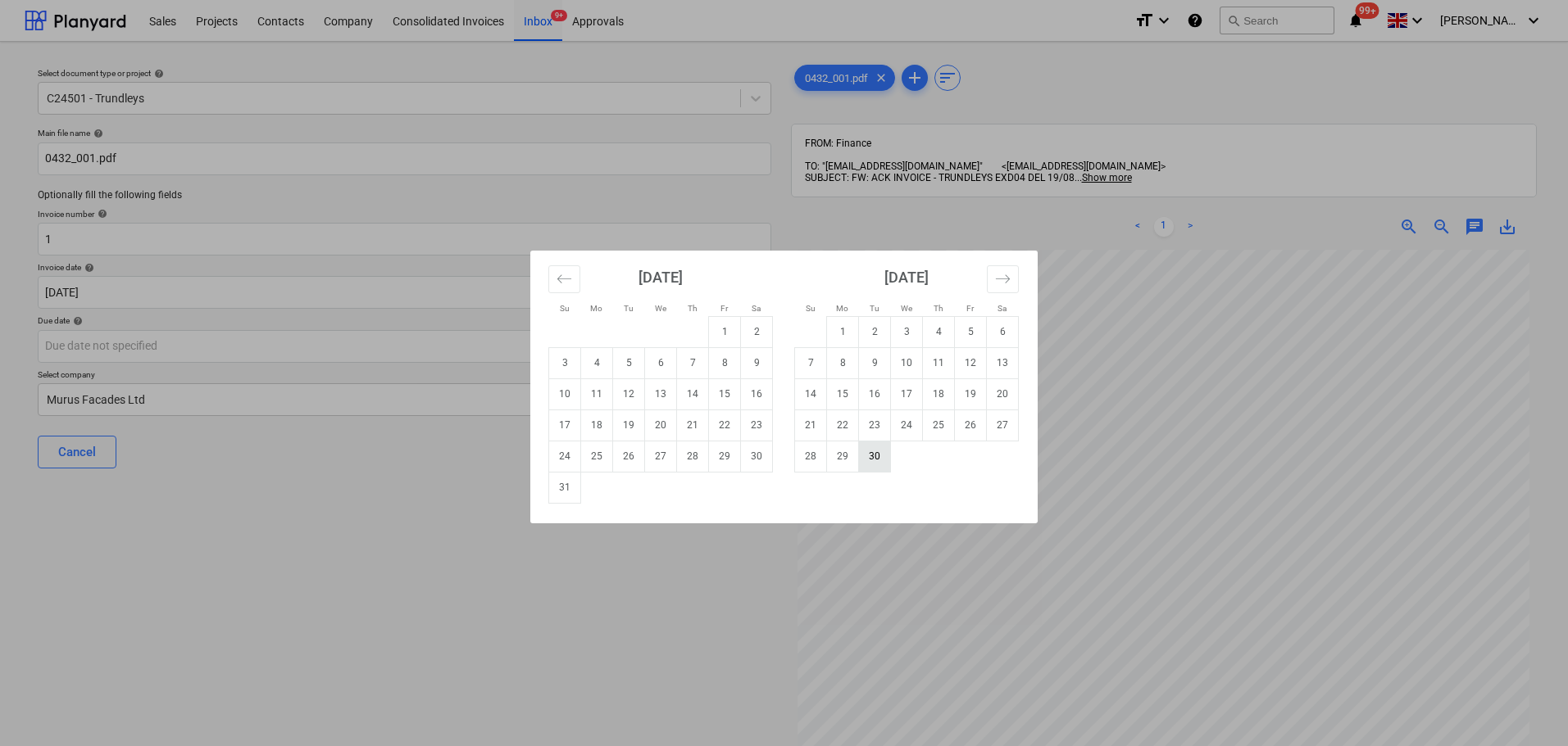
click at [880, 460] on td "30" at bounding box center [875, 456] width 32 height 31
type input "[DATE]"
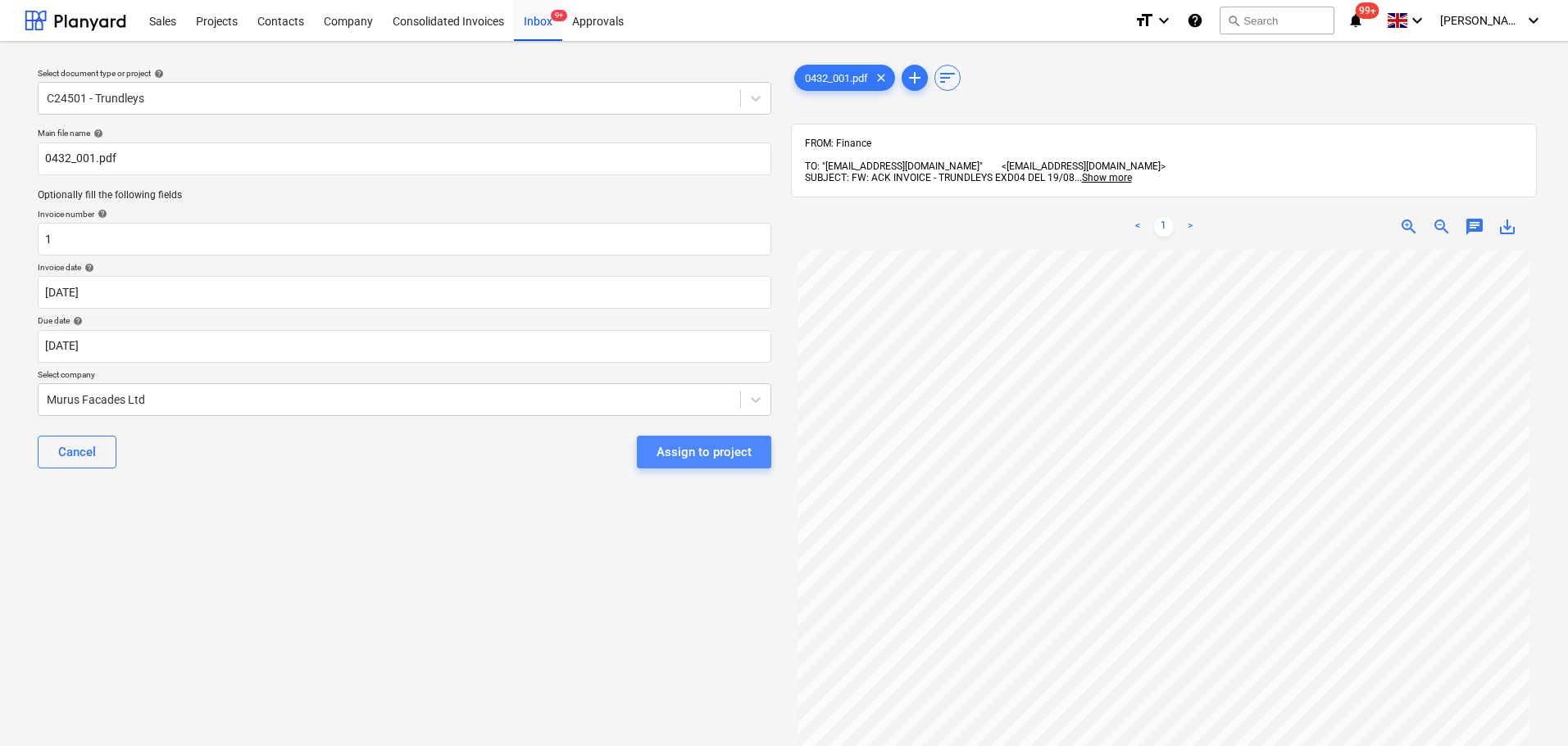
click at [738, 457] on div "Assign to project" at bounding box center [704, 452] width 95 height 21
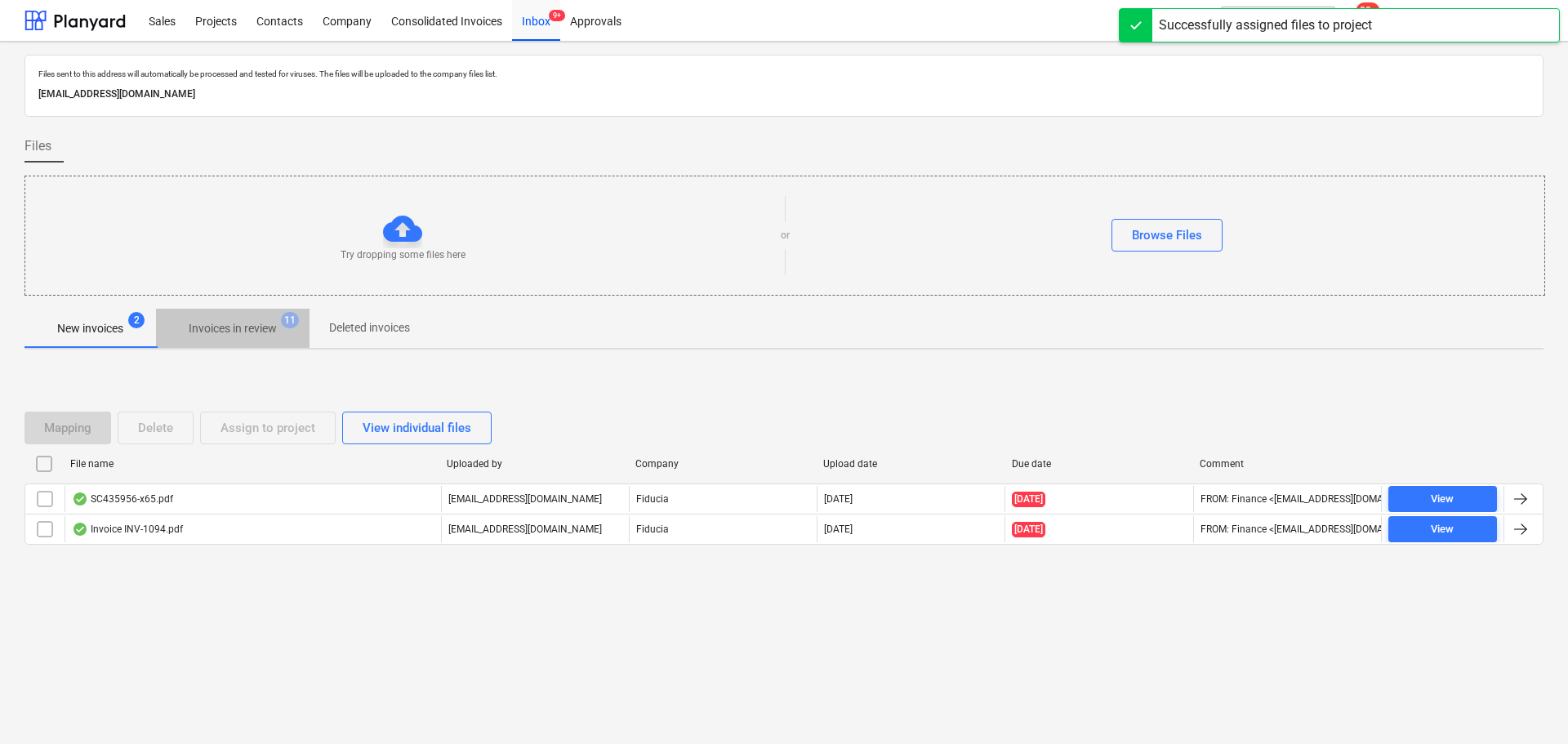
click at [225, 331] on p "Invoices in review" at bounding box center [233, 328] width 88 height 17
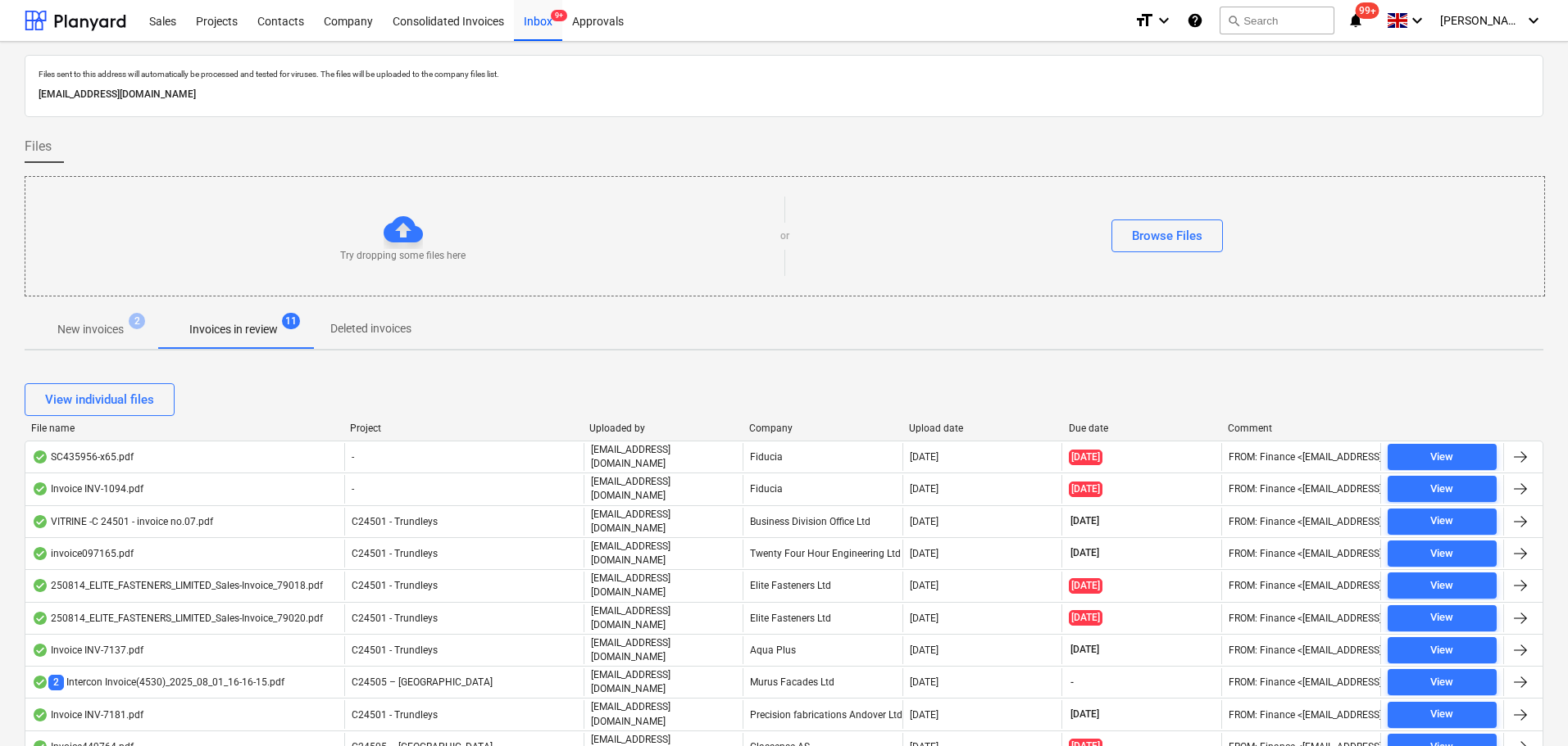
click at [123, 336] on p "New invoices" at bounding box center [90, 329] width 66 height 17
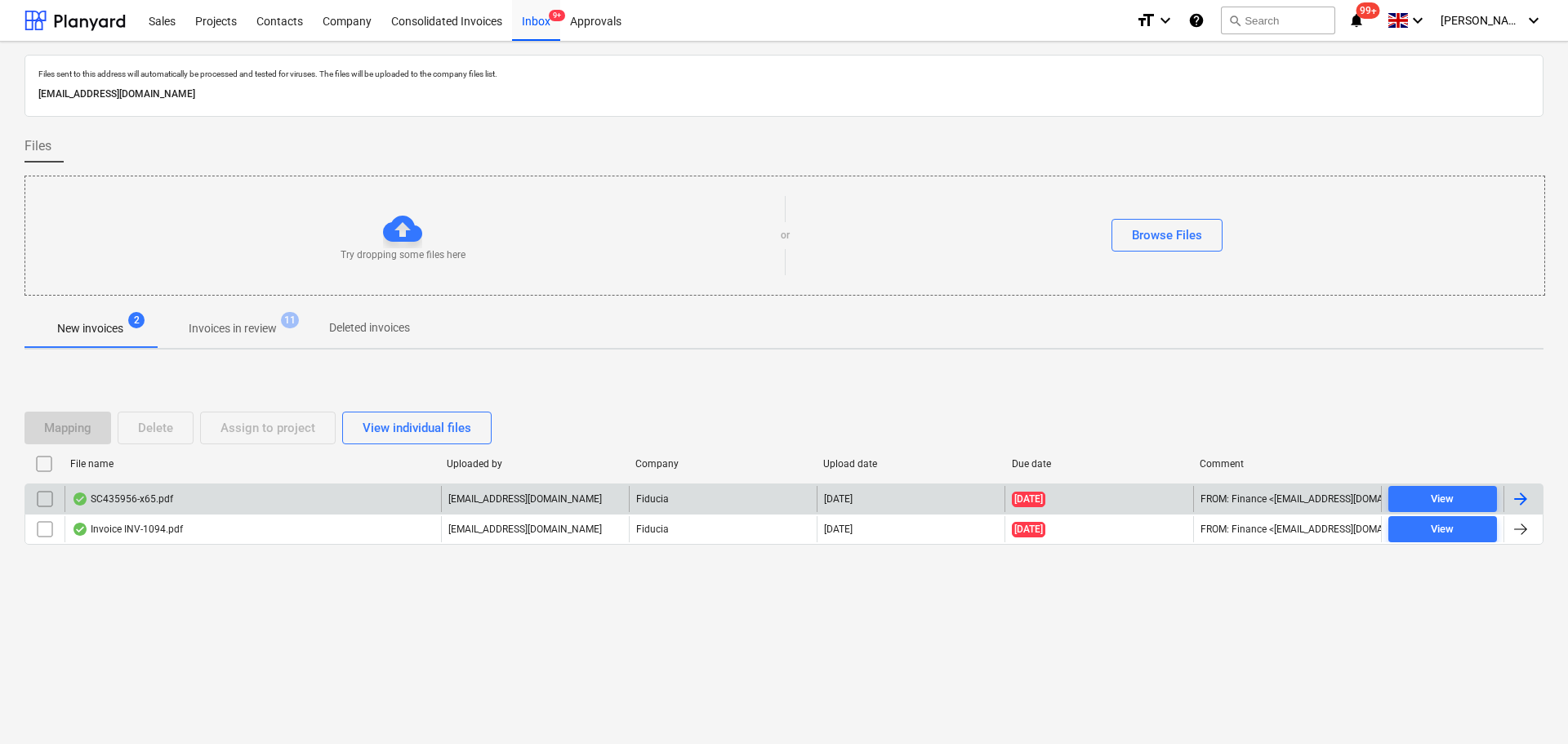
click at [200, 496] on div "SC435956-x65.pdf" at bounding box center [252, 499] width 377 height 26
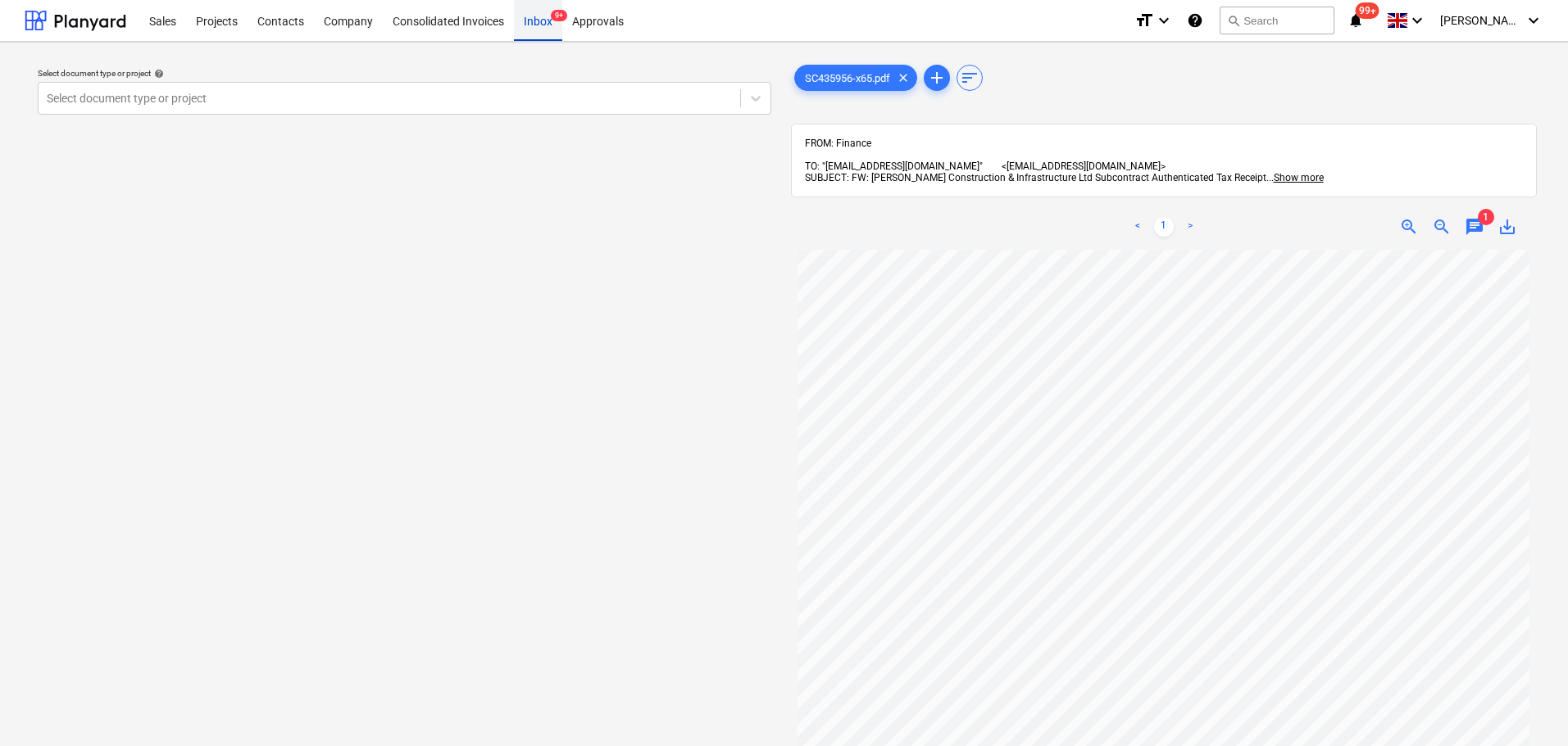
click at [558, 22] on div "Inbox 9+" at bounding box center [538, 20] width 48 height 42
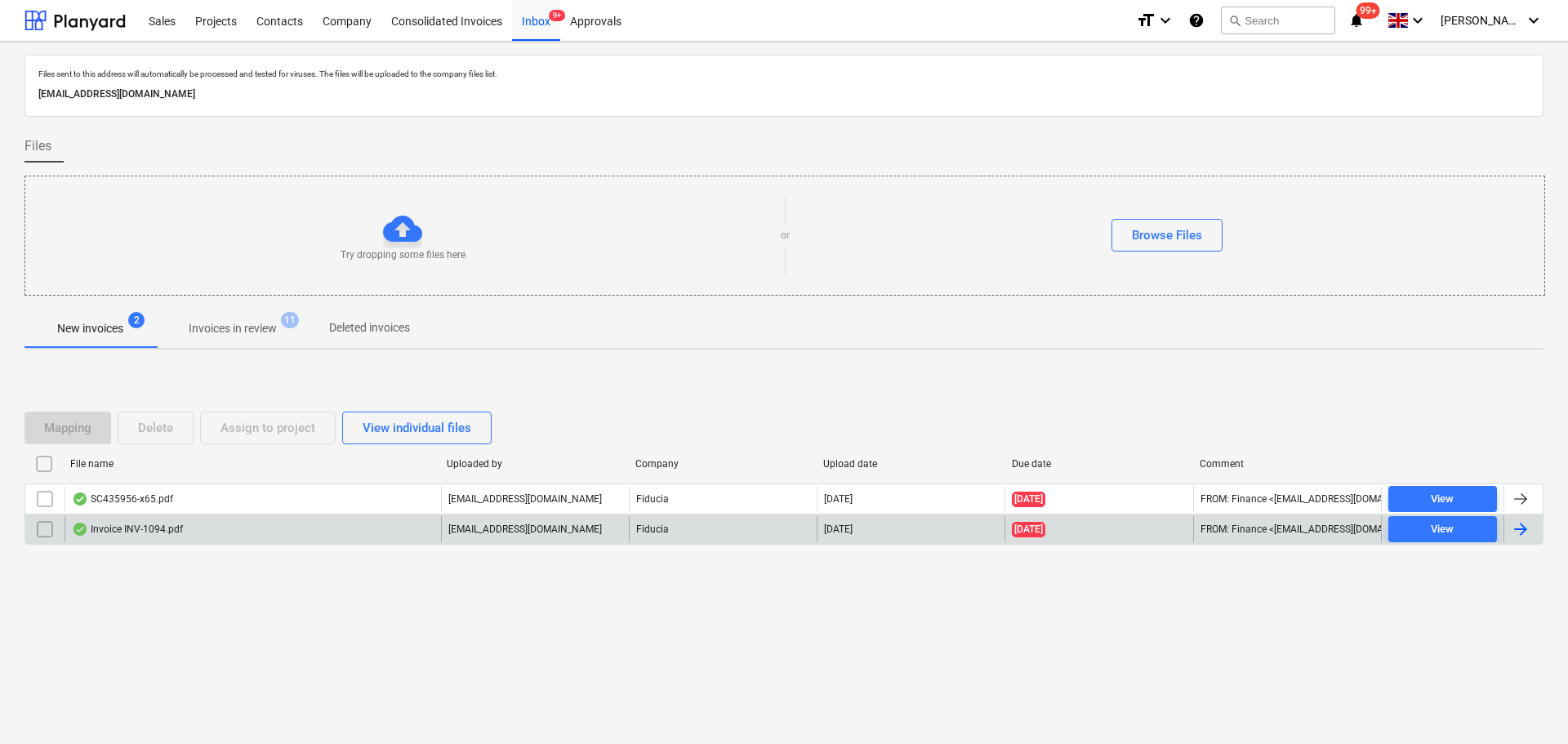
click at [162, 527] on div "Invoice INV-1094.pdf" at bounding box center [127, 529] width 111 height 13
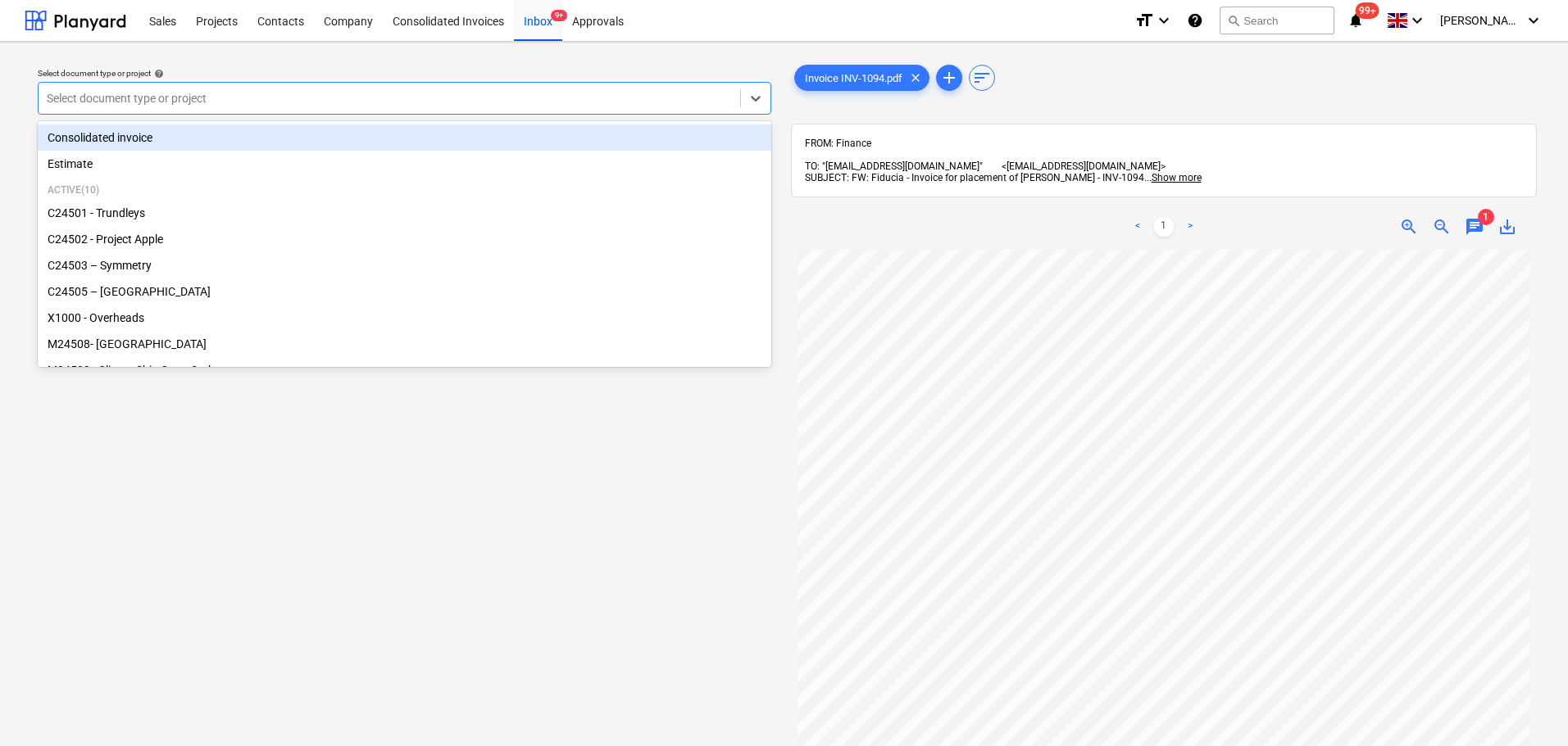
click at [513, 91] on div at bounding box center [389, 98] width 685 height 16
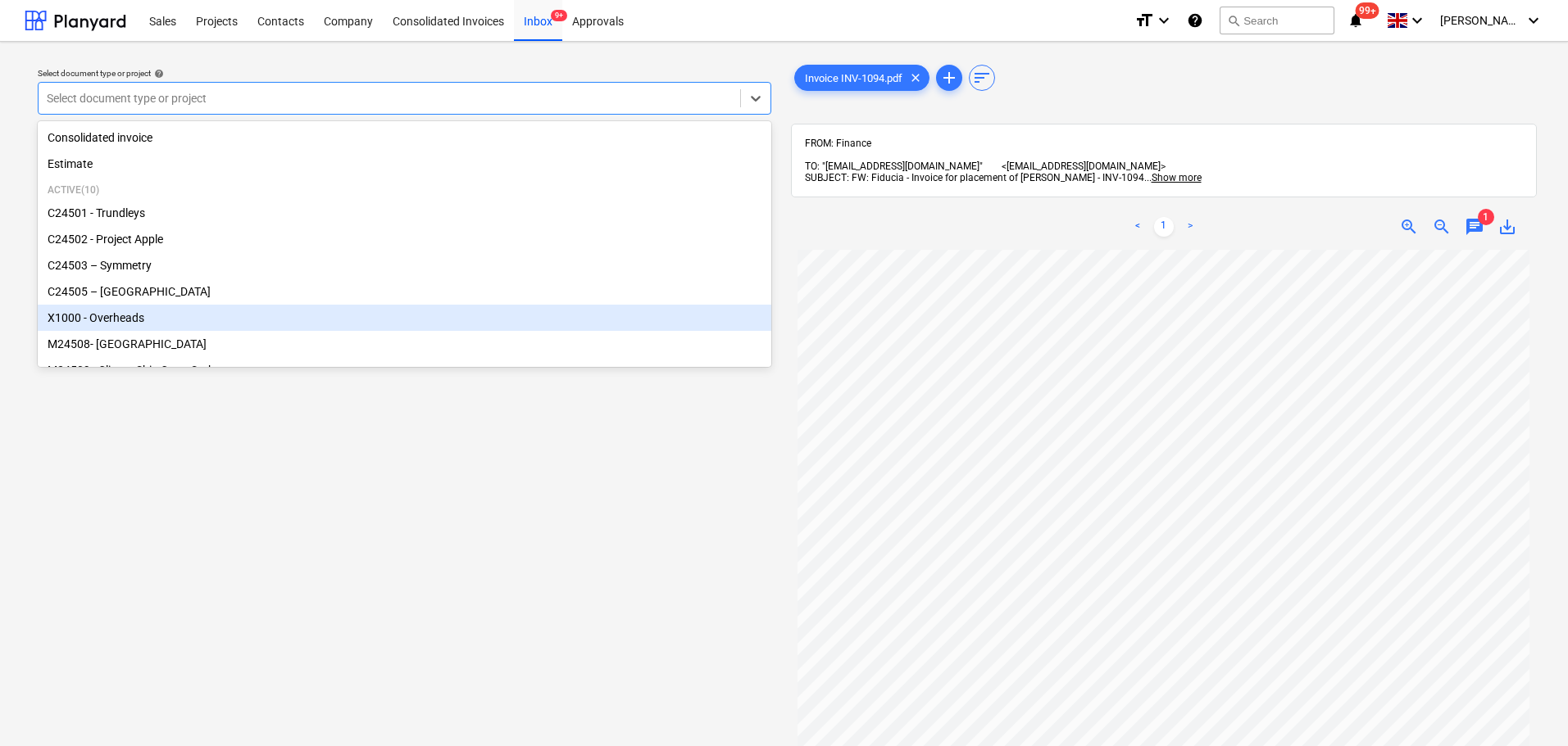
click at [223, 329] on div "X1000 - Overheads" at bounding box center [404, 317] width 734 height 26
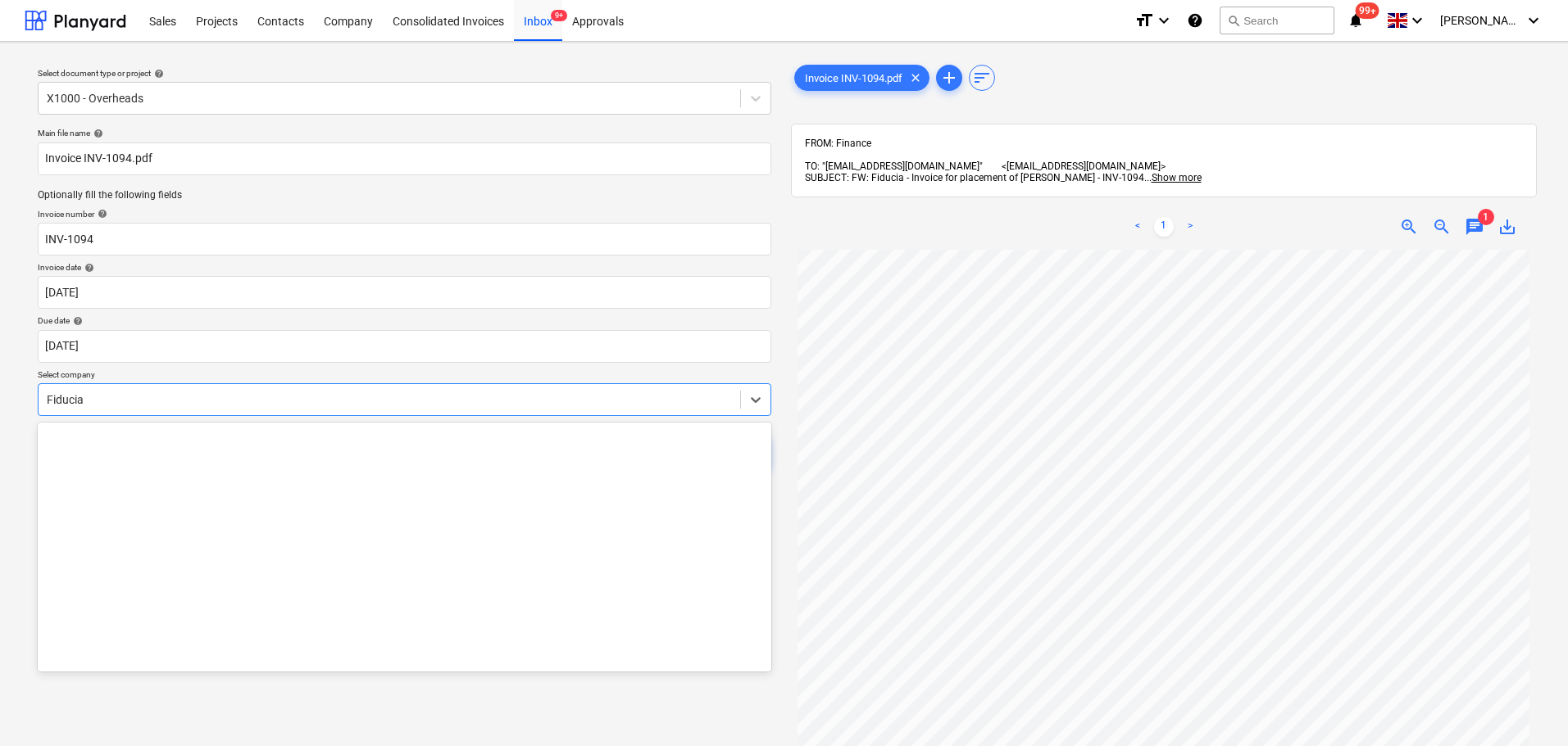
click at [399, 405] on div at bounding box center [389, 399] width 685 height 16
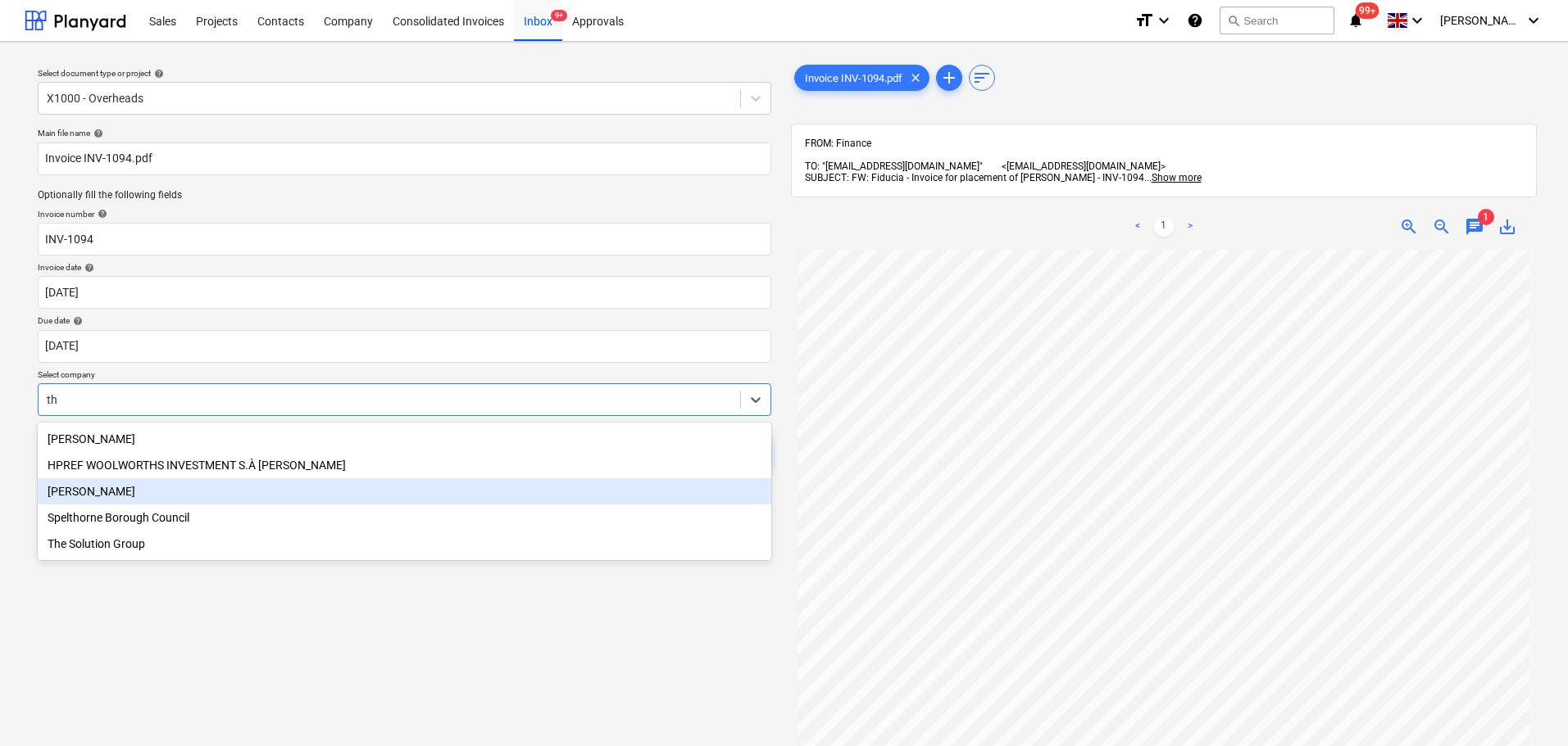
type input "t"
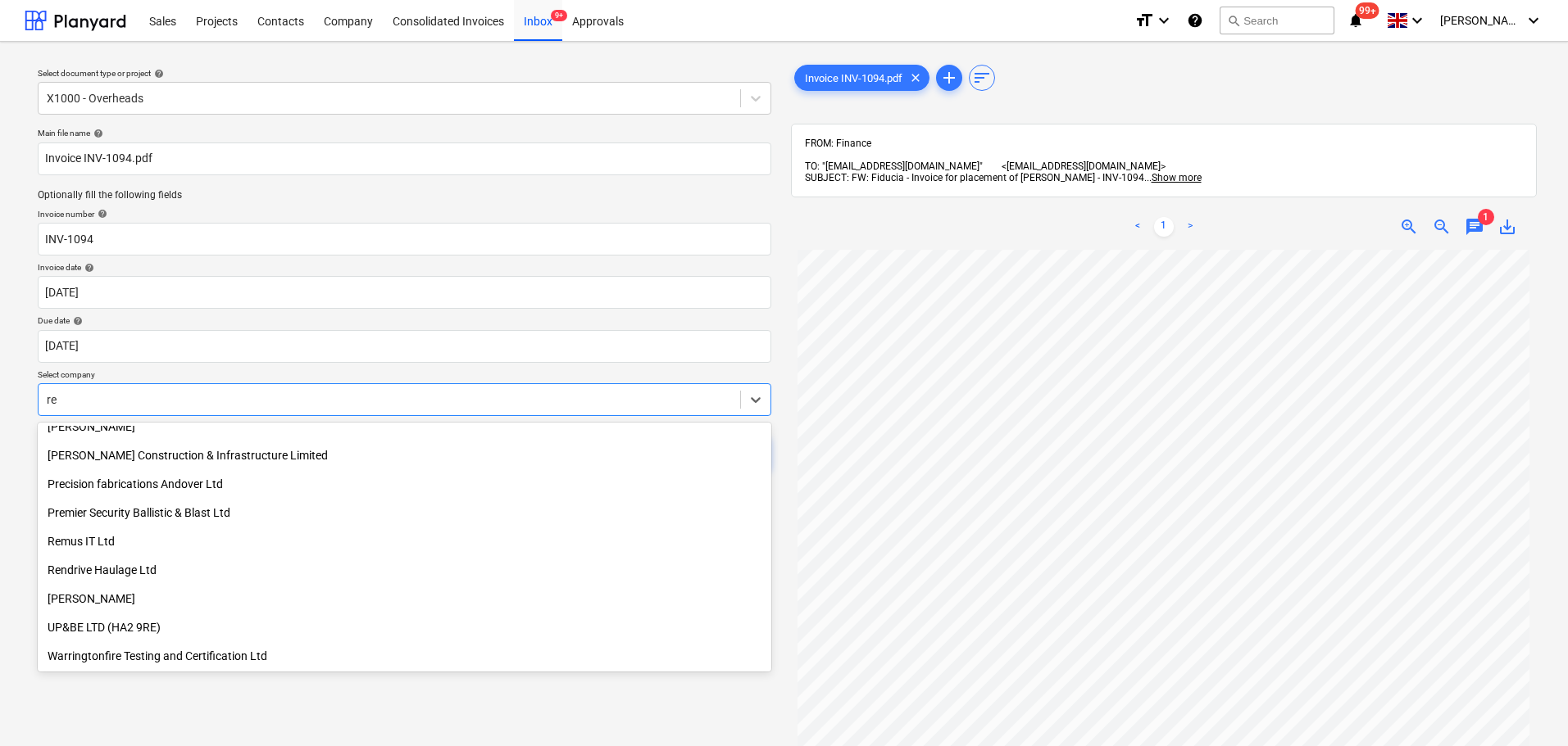
scroll to position [328, 0]
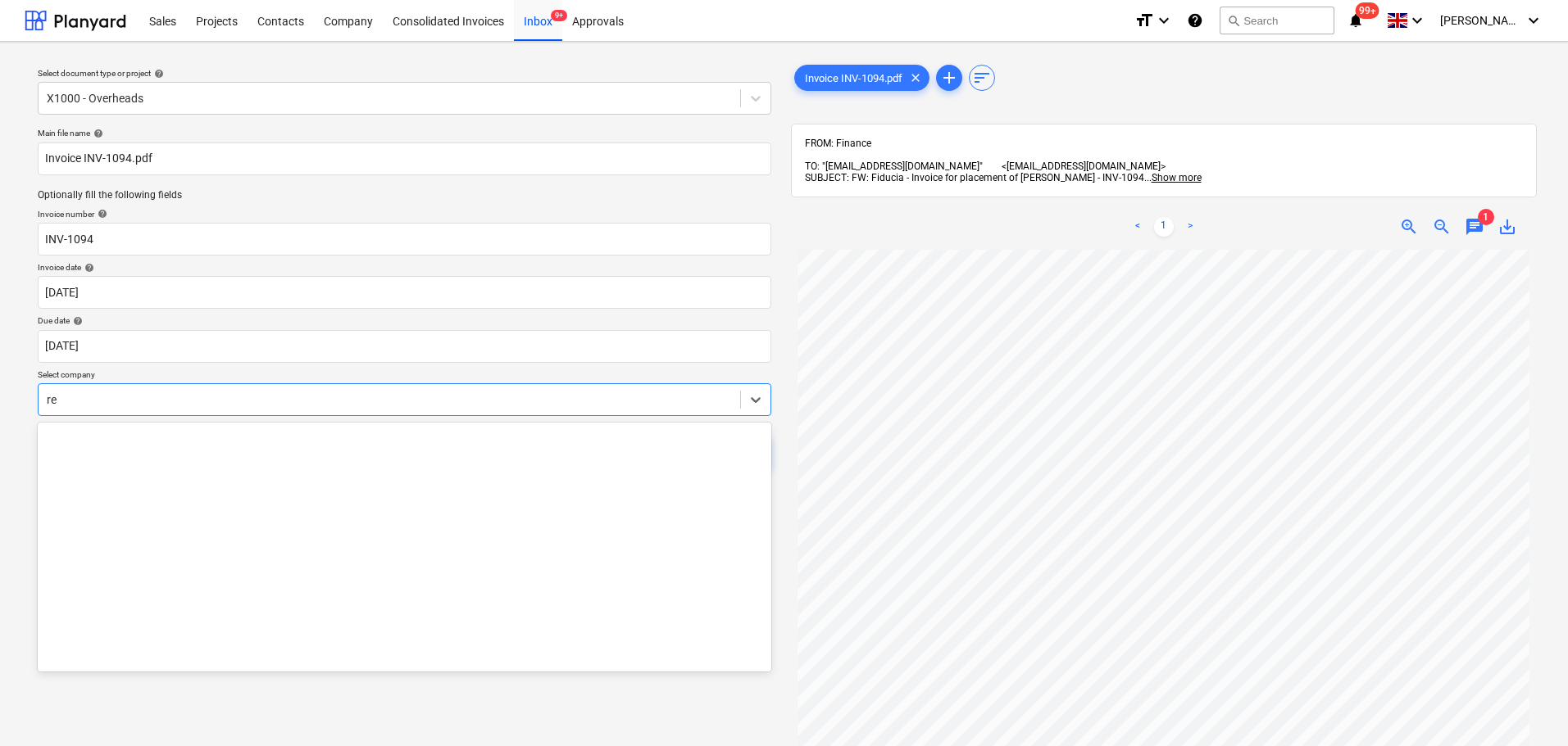
type input "r"
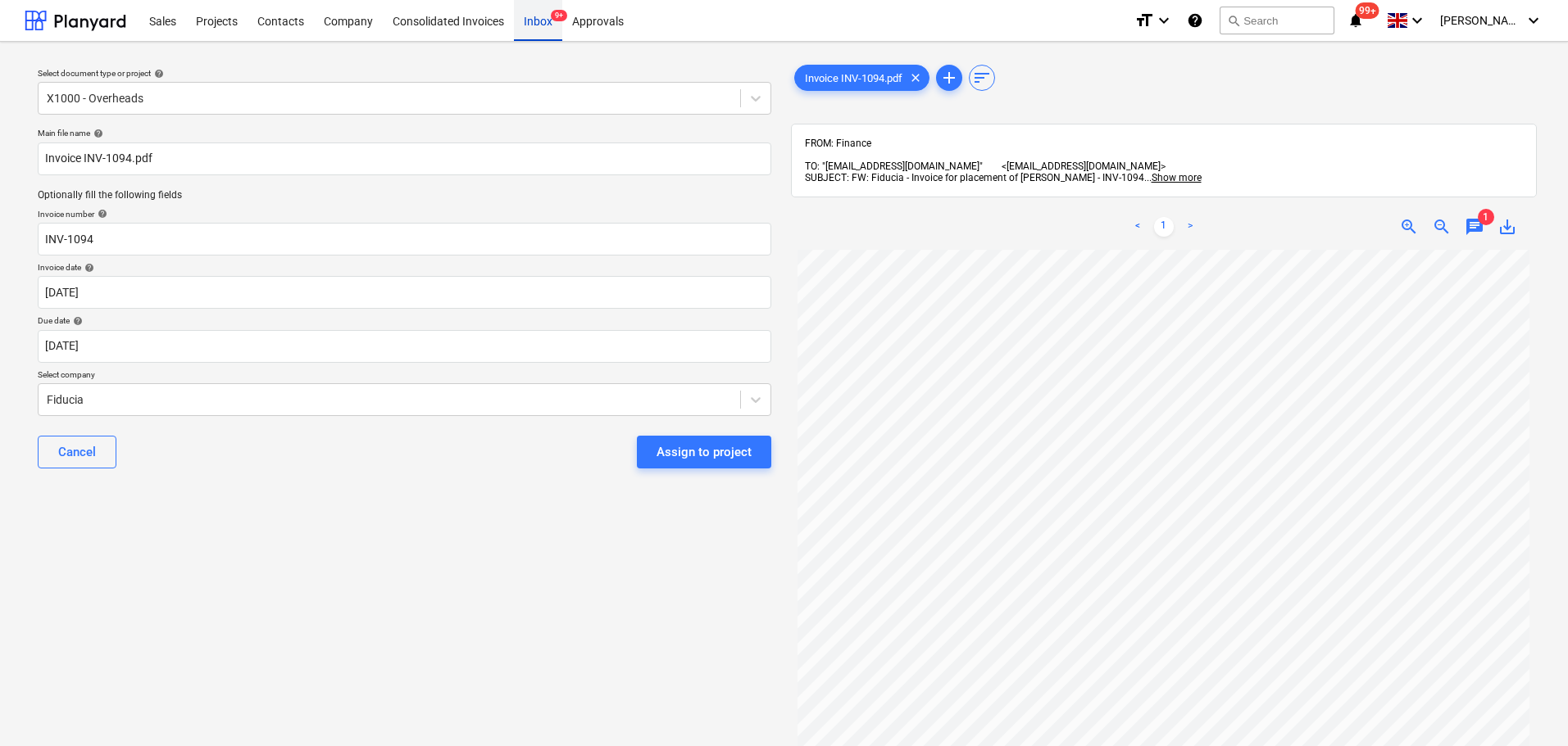
click at [538, 22] on div "Inbox 9+" at bounding box center [538, 20] width 48 height 42
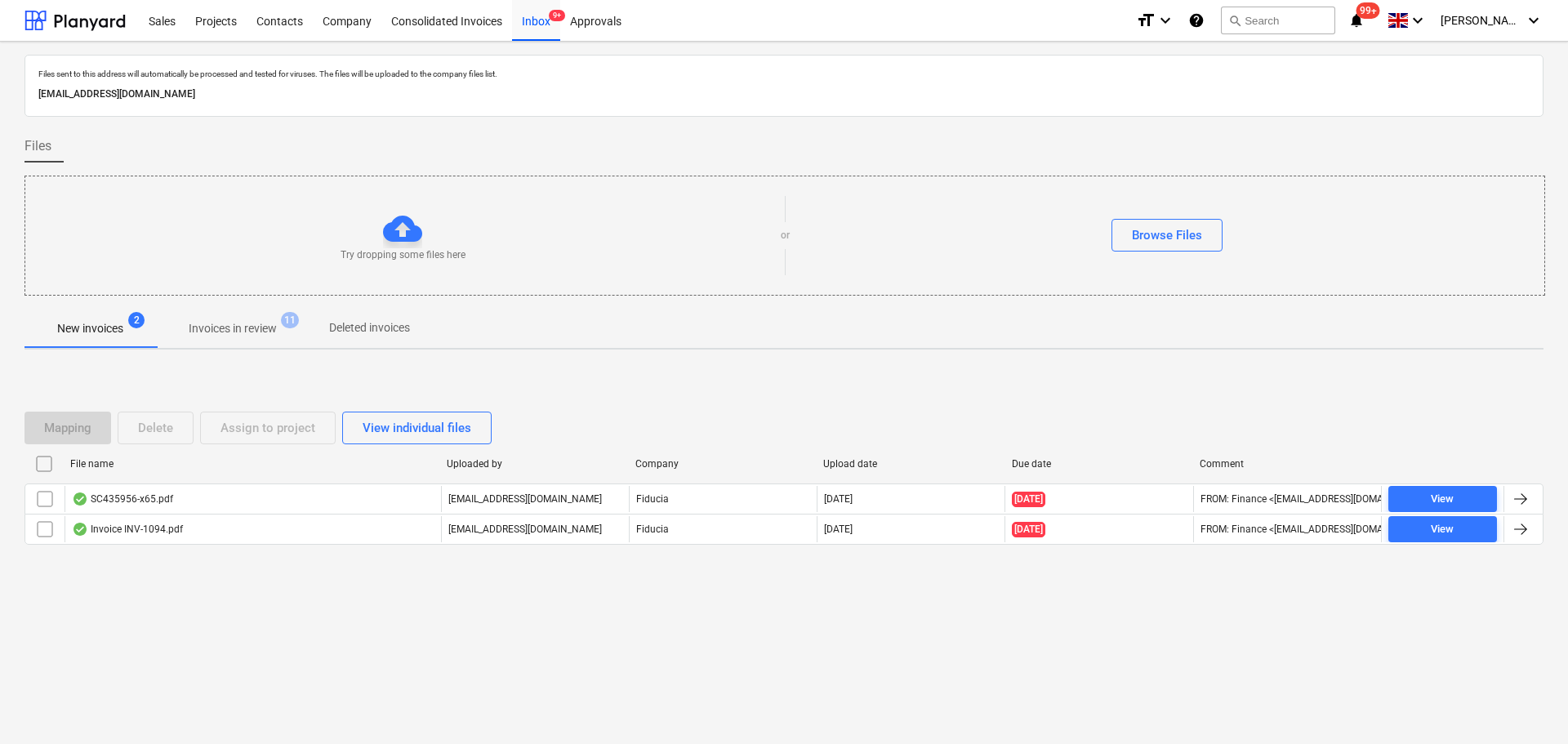
click at [246, 330] on p "Invoices in review" at bounding box center [233, 328] width 88 height 17
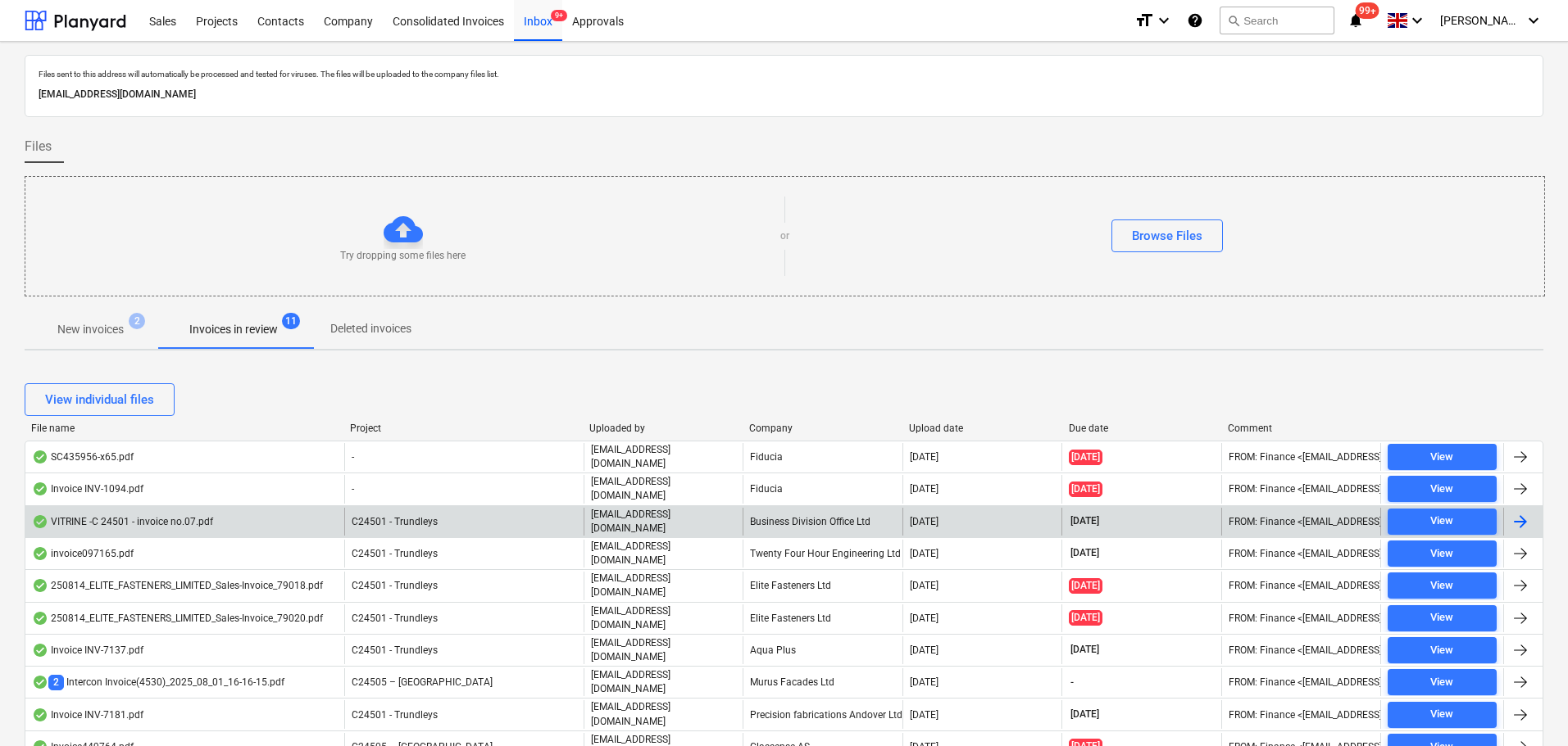
click at [224, 517] on div "VITRINE -C 24501 - invoice no.07.pdf" at bounding box center [184, 521] width 319 height 28
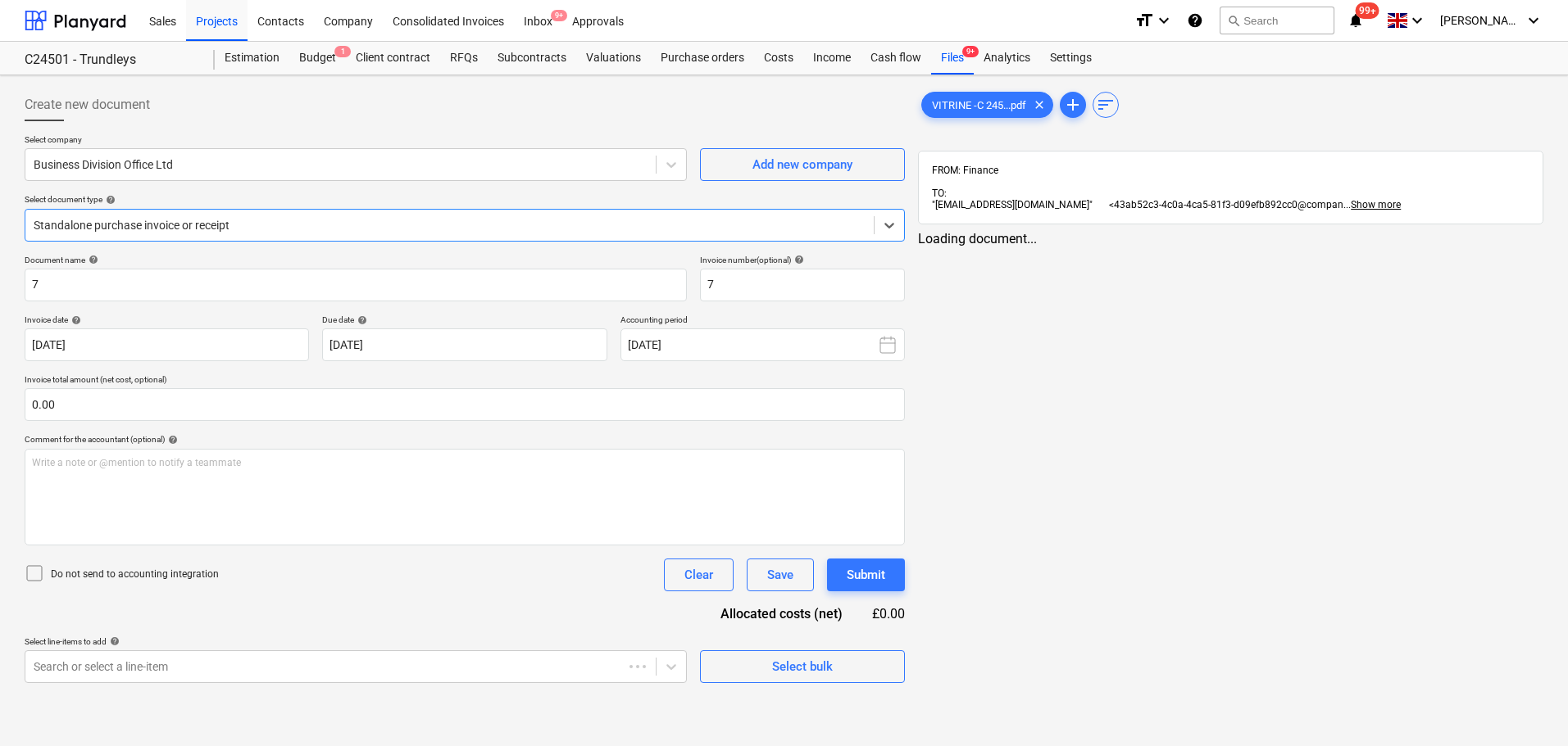
type input "7"
type input "[DATE]"
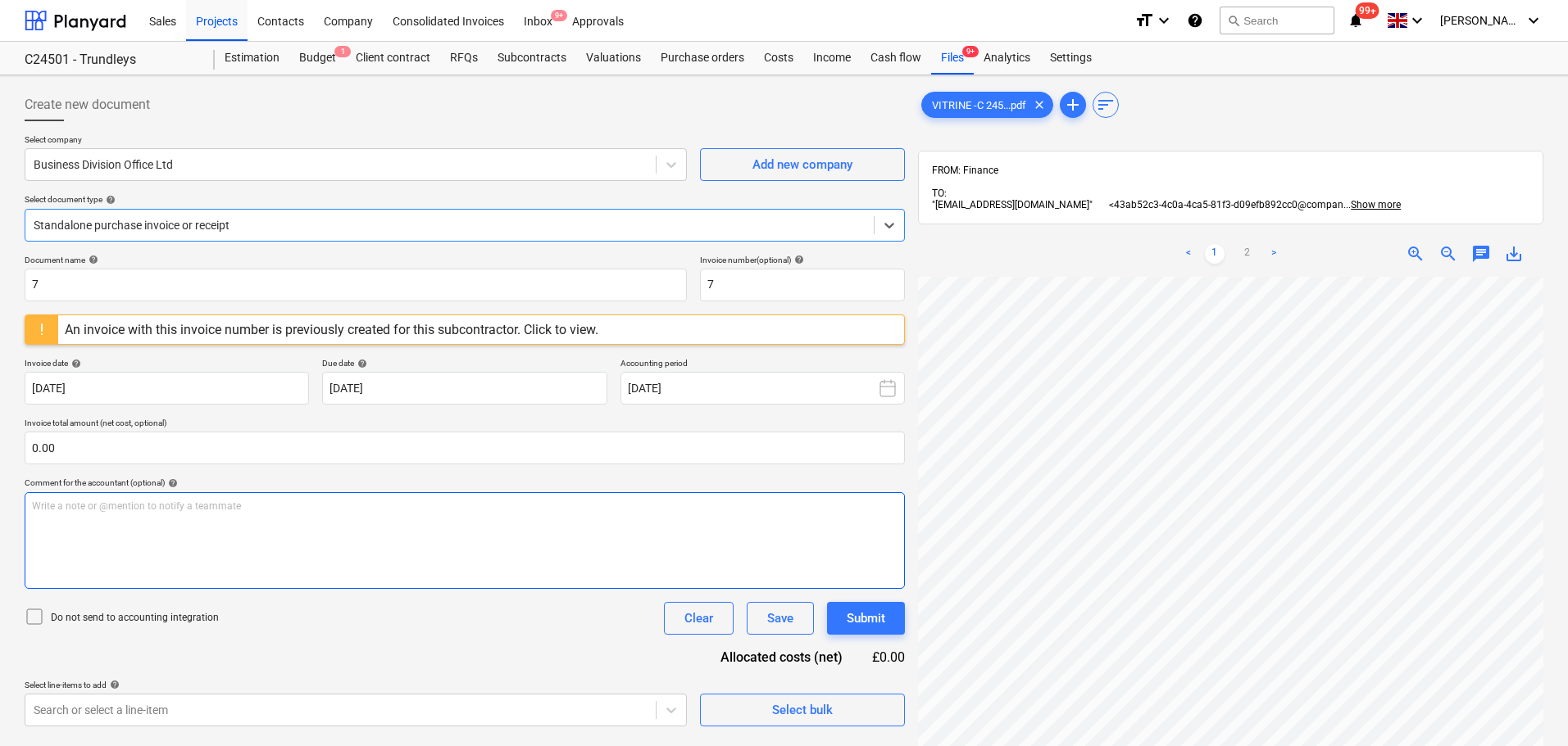
scroll to position [347, 0]
click at [427, 231] on div at bounding box center [450, 225] width 832 height 16
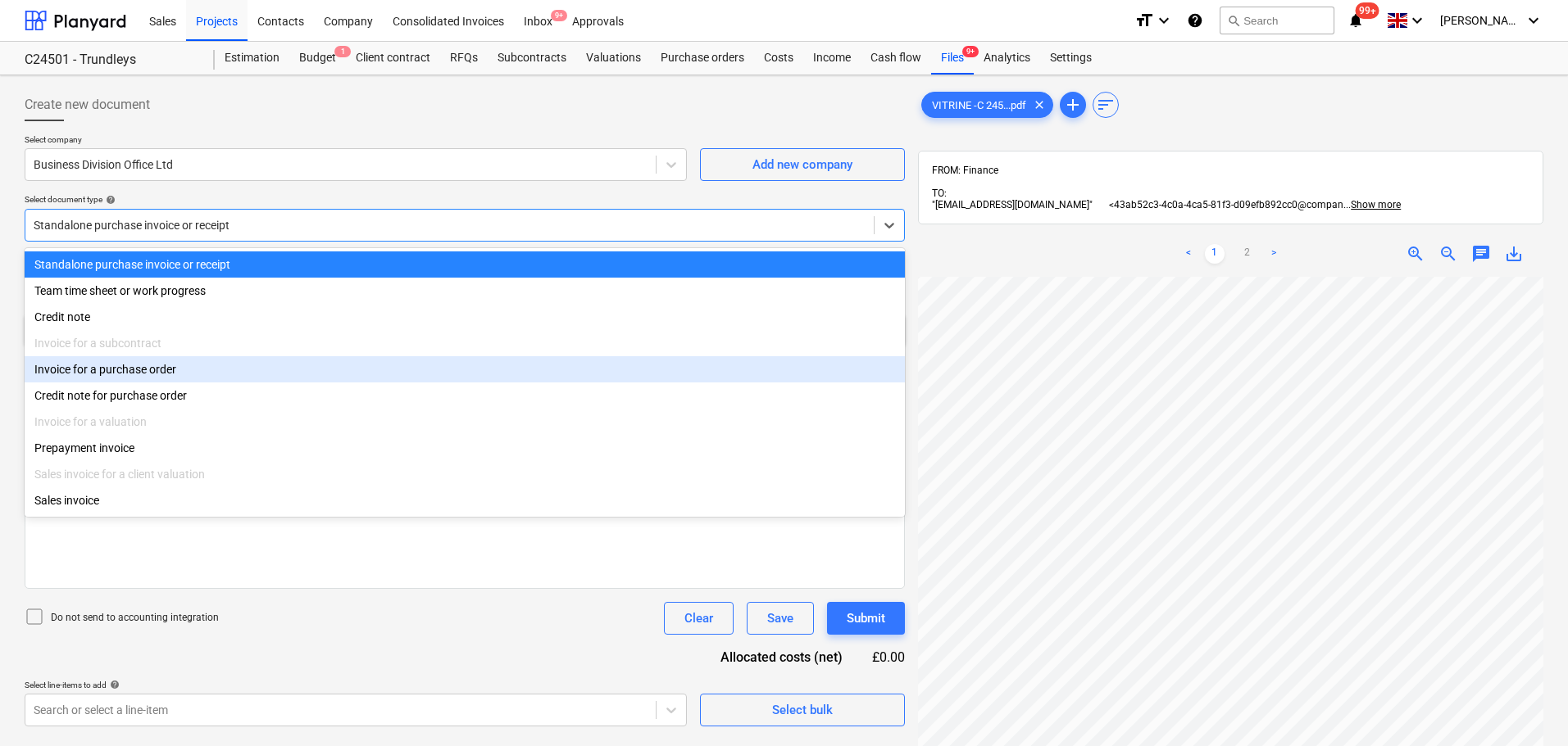
click at [252, 374] on div "Invoice for a purchase order" at bounding box center [465, 369] width 881 height 26
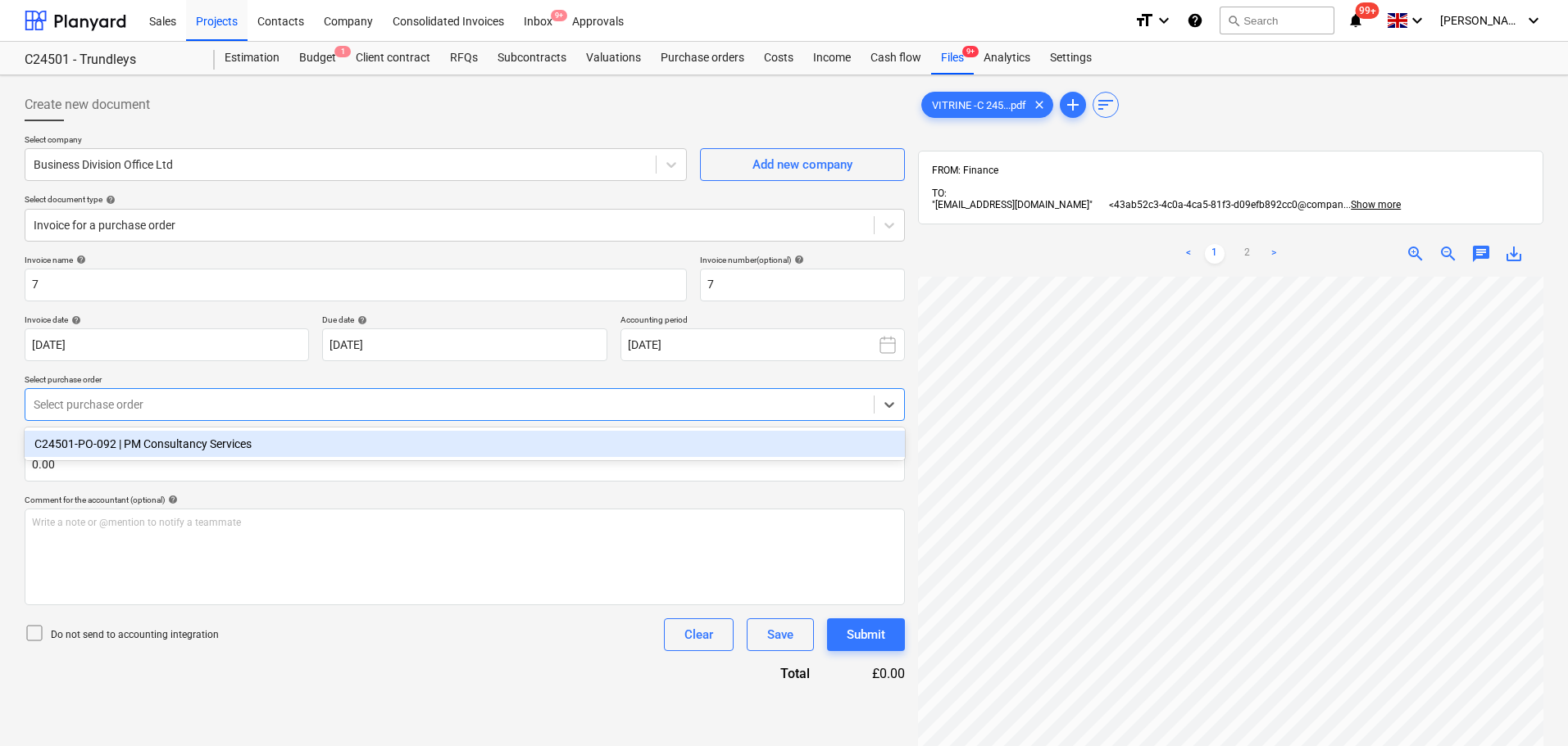
click at [285, 407] on div at bounding box center [450, 405] width 832 height 16
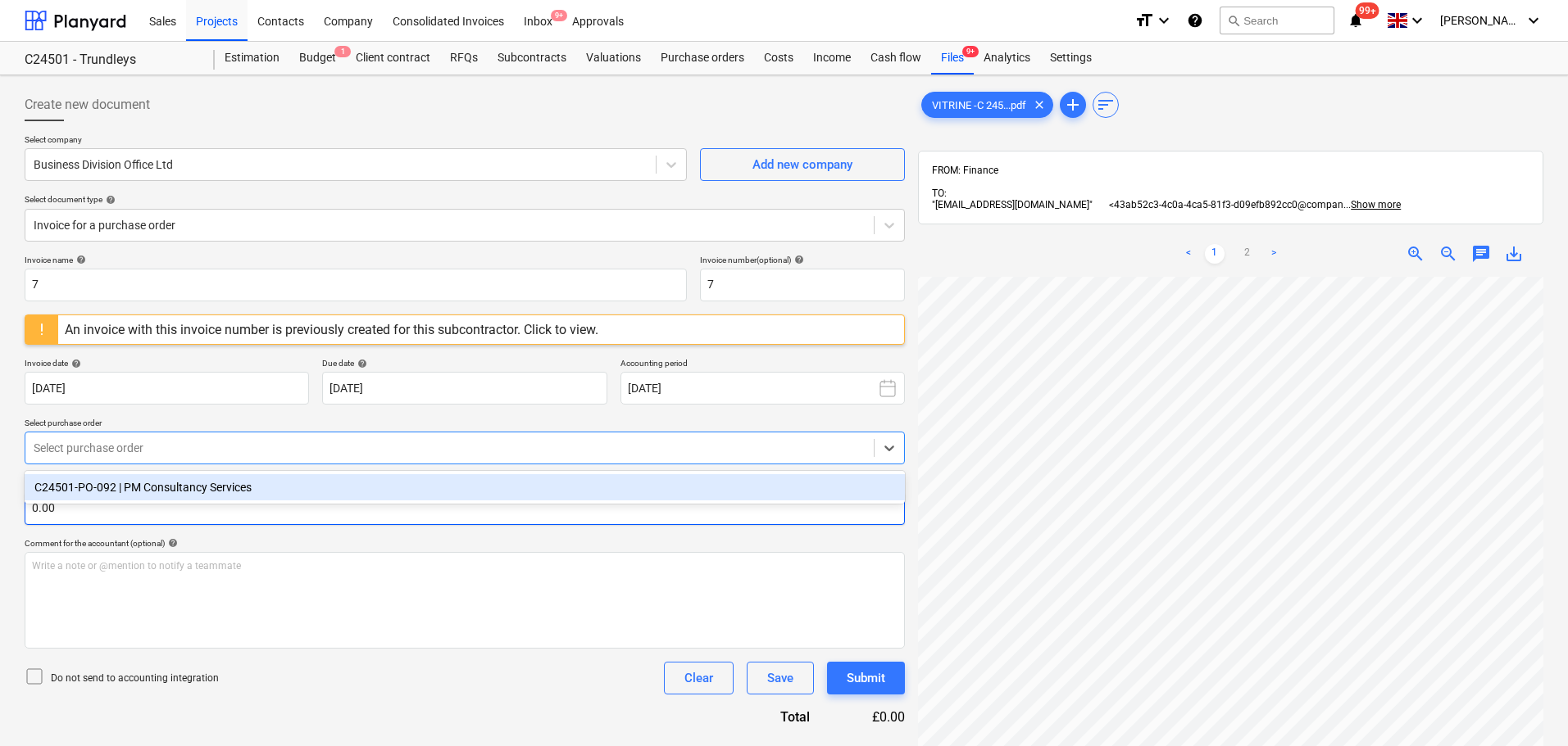
click at [307, 490] on div "C24501-PO-092 | PM Consultancy Services" at bounding box center [465, 487] width 881 height 26
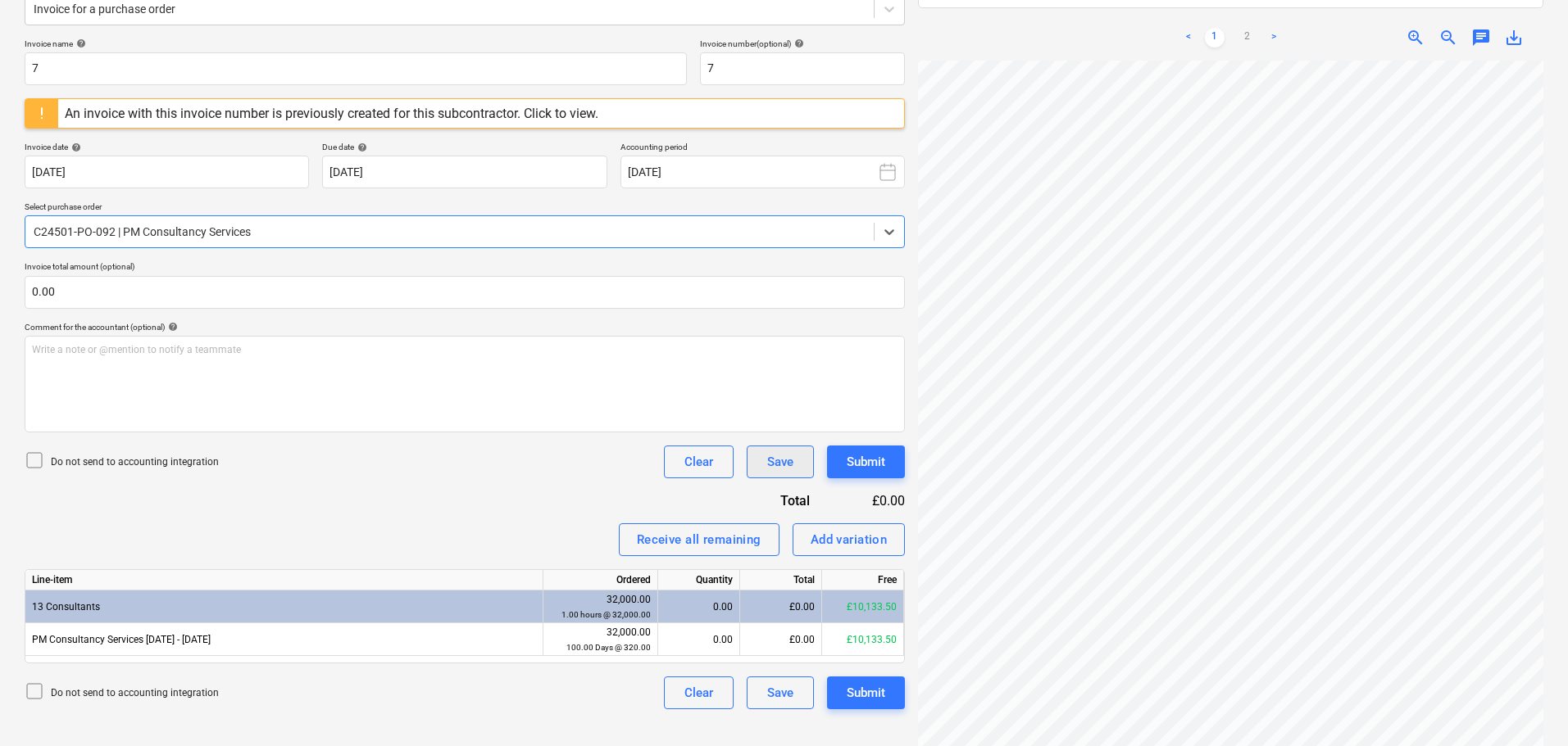
scroll to position [244, 0]
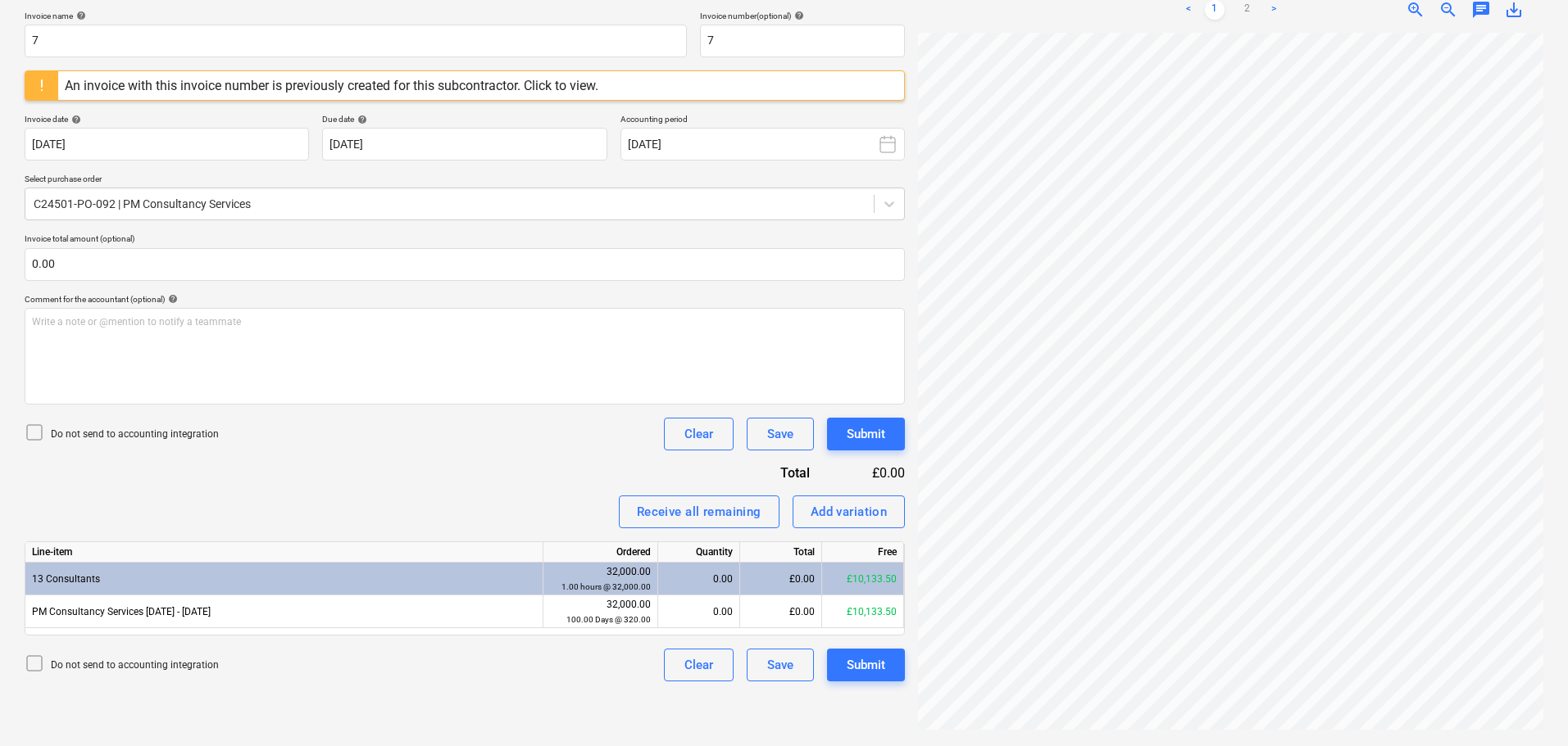
drag, startPoint x: 1221, startPoint y: 733, endPoint x: 1352, endPoint y: 735, distance: 131.0
click at [1253, 568] on div "VITRINE -C 245...pdf clear add sort FROM: Finance TO: "[EMAIL_ADDRESS][DOMAIN_N…" at bounding box center [1231, 288] width 638 height 901
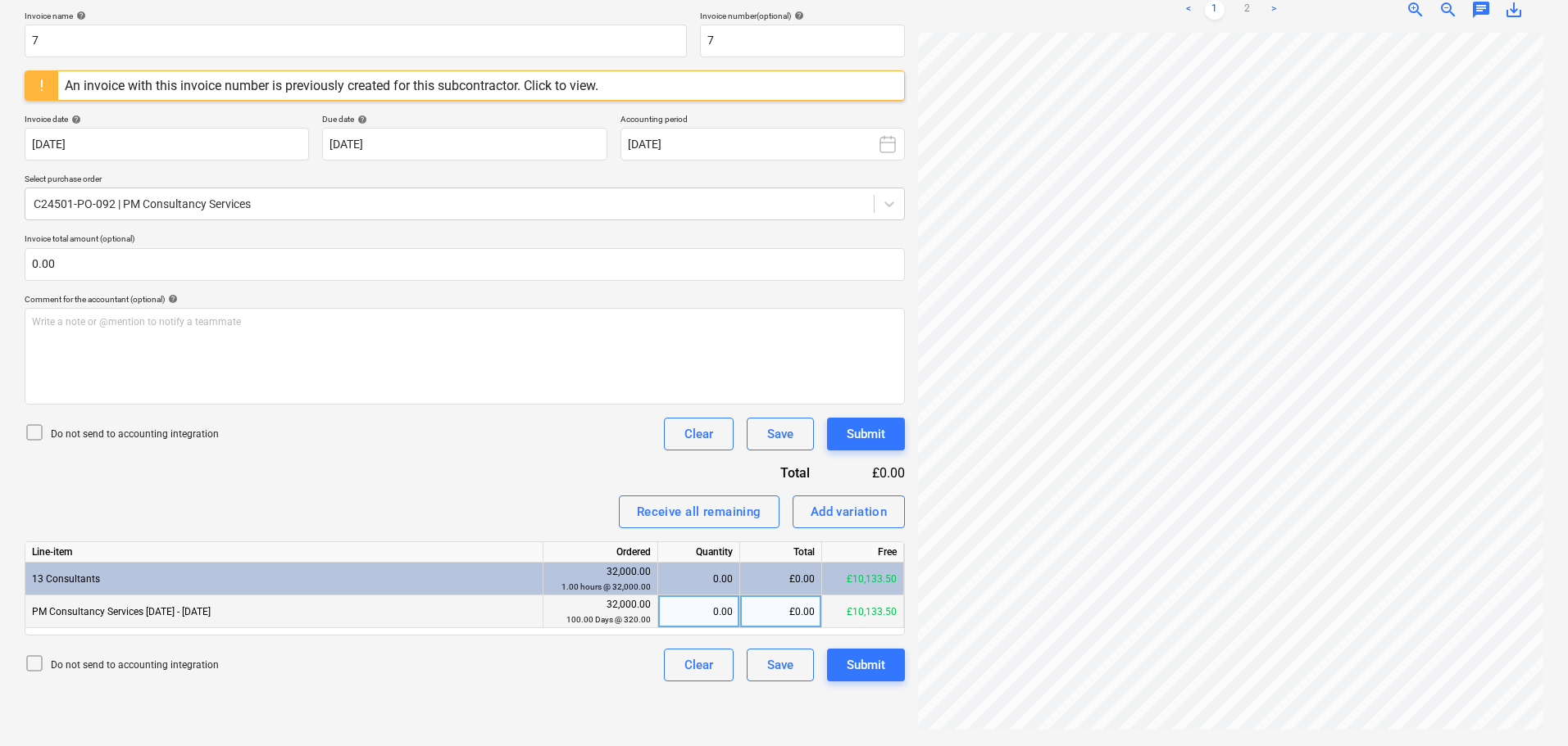
click at [779, 568] on div "£0.00" at bounding box center [781, 612] width 82 height 33
type input "1600"
click at [577, 568] on div "Do not send to accounting integration Clear Save Submit" at bounding box center [465, 665] width 881 height 33
click at [864, 568] on div "Submit" at bounding box center [865, 666] width 38 height 21
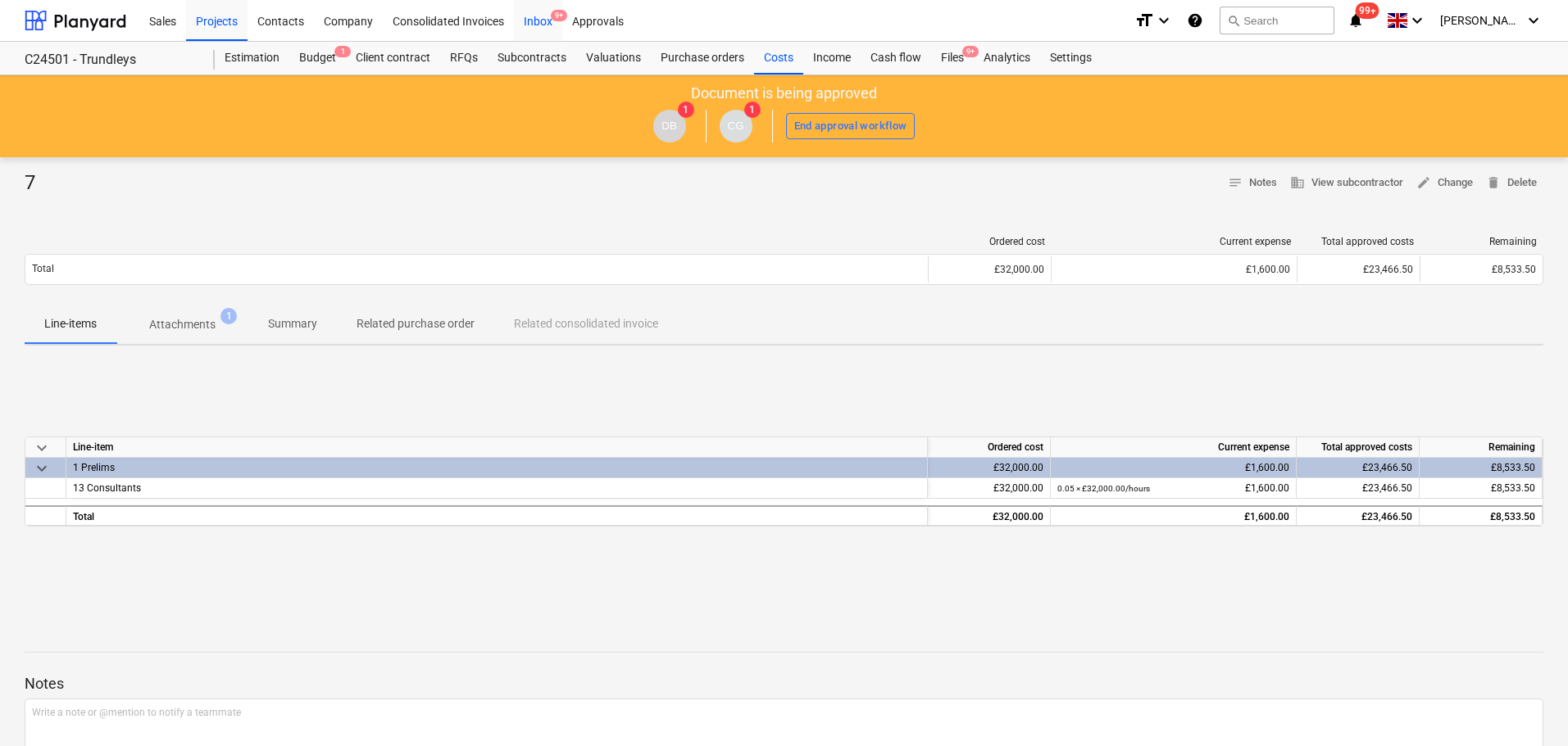
click at [545, 15] on div "Inbox 9+" at bounding box center [538, 20] width 48 height 42
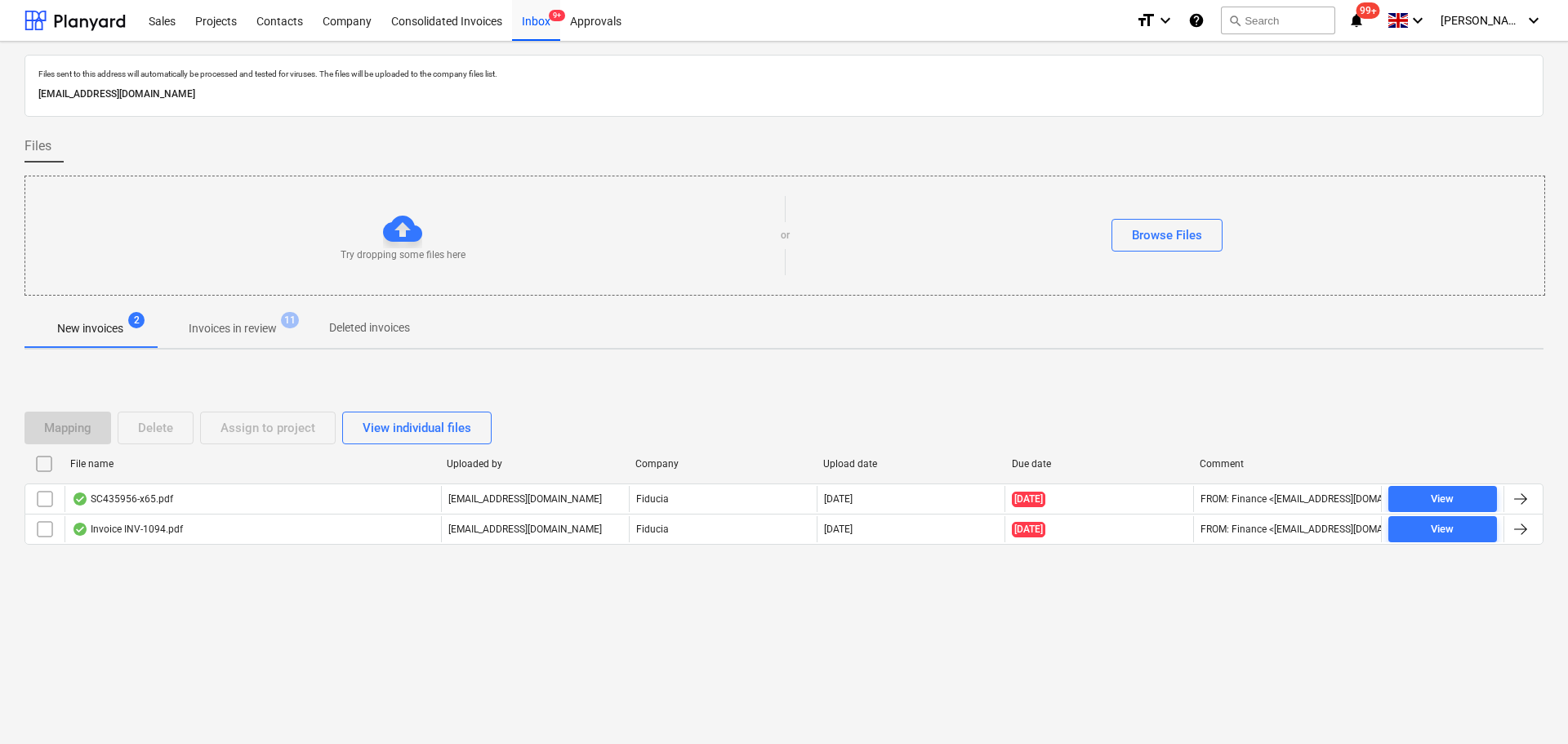
click at [231, 328] on p "Invoices in review" at bounding box center [233, 328] width 88 height 17
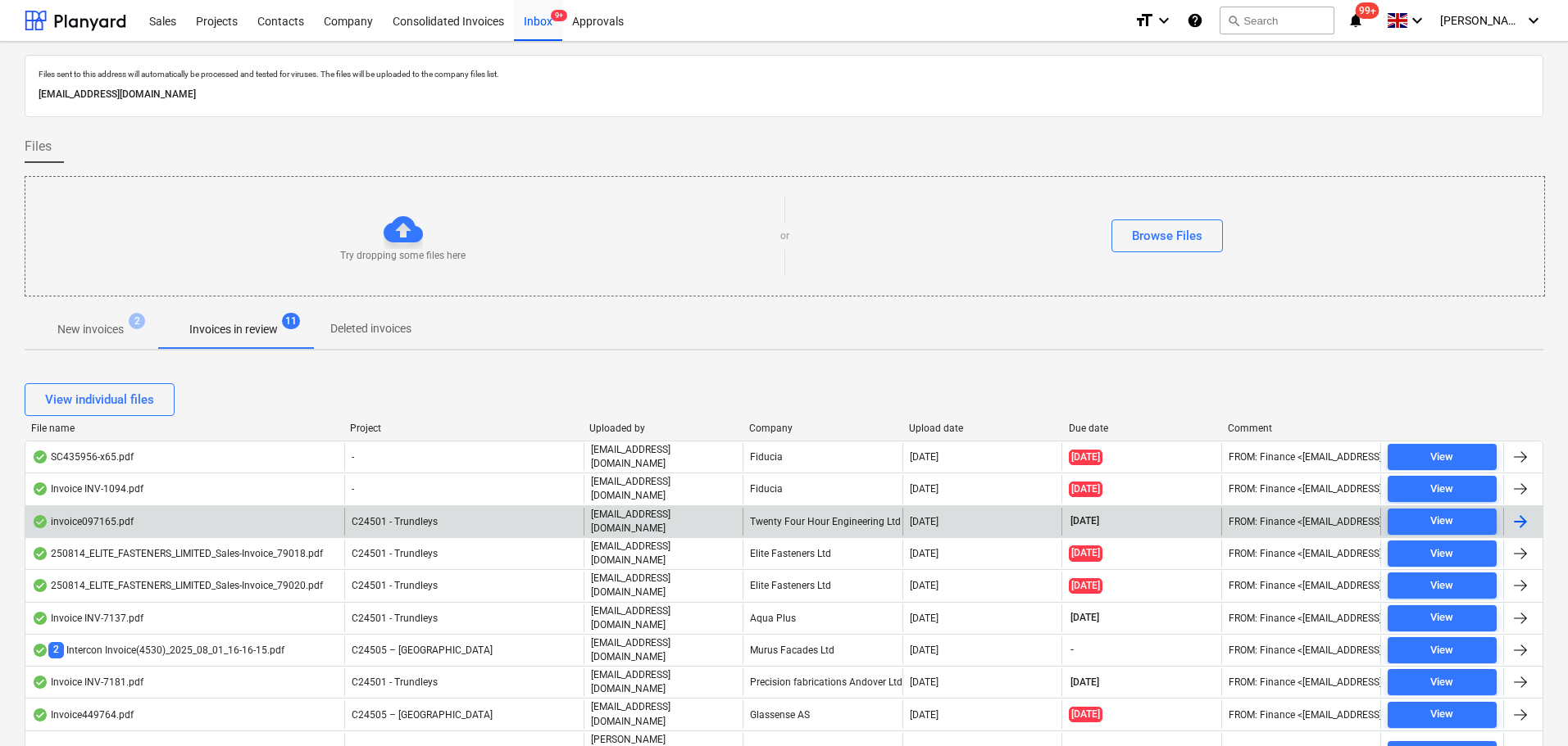
click at [410, 521] on span "C24501 - Trundleys" at bounding box center [394, 522] width 86 height 12
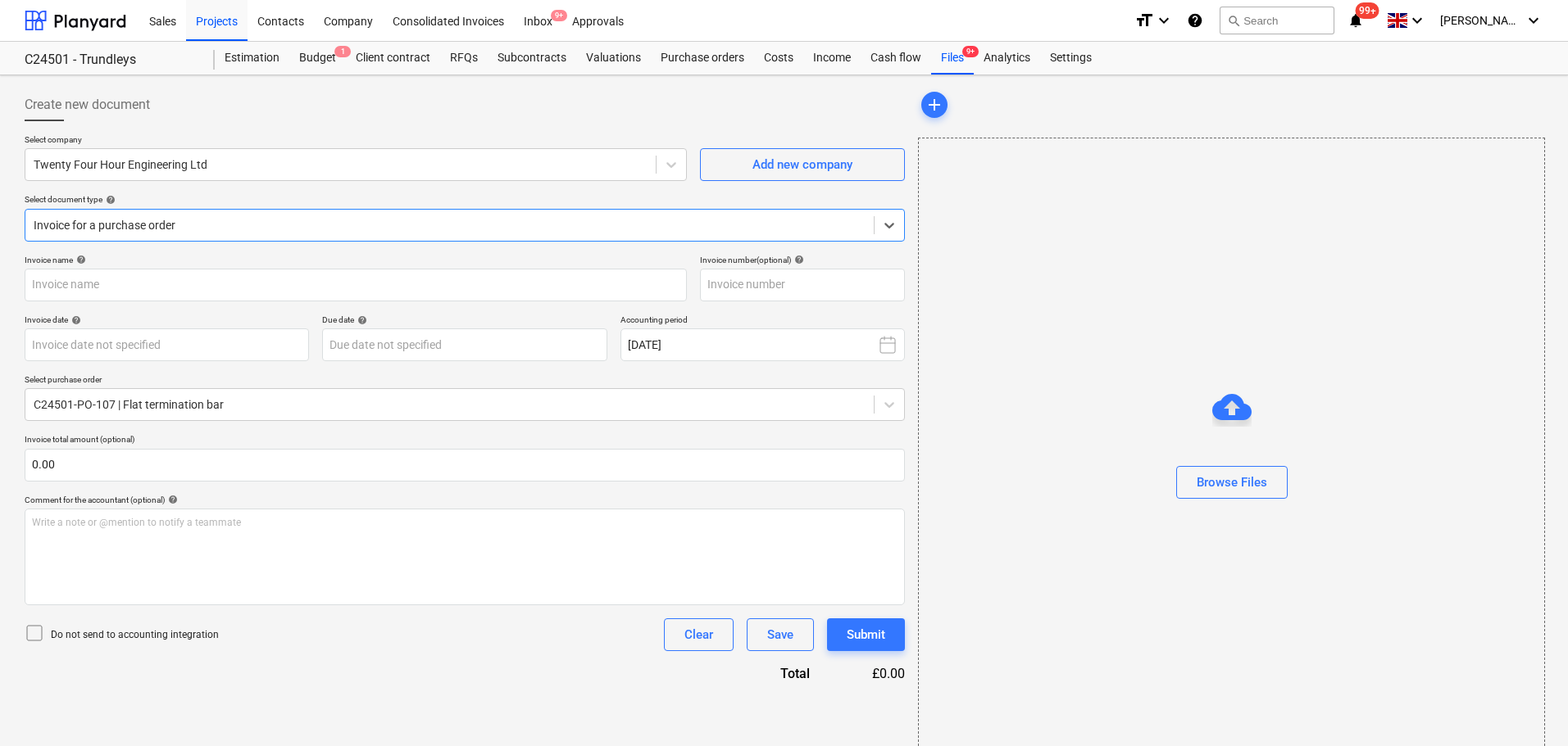
type input "097165"
type input "[DATE]"
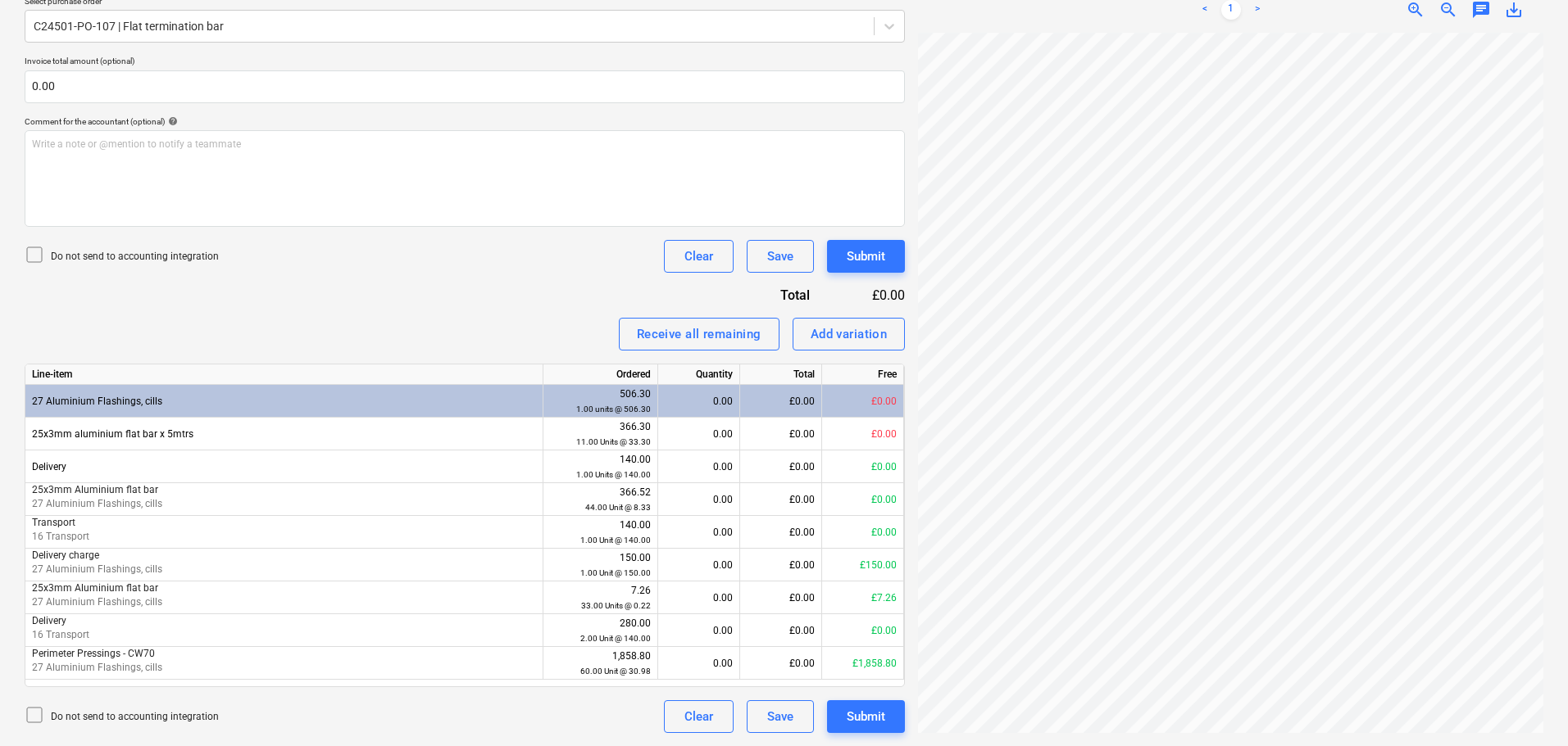
drag, startPoint x: 1151, startPoint y: 739, endPoint x: 1334, endPoint y: 738, distance: 183.0
click at [1253, 568] on div "invoice097165.pdf clear add sort FROM: Finance TO: "[EMAIL_ADDRESS][DOMAIN_NAME…" at bounding box center [1231, 222] width 638 height 1036
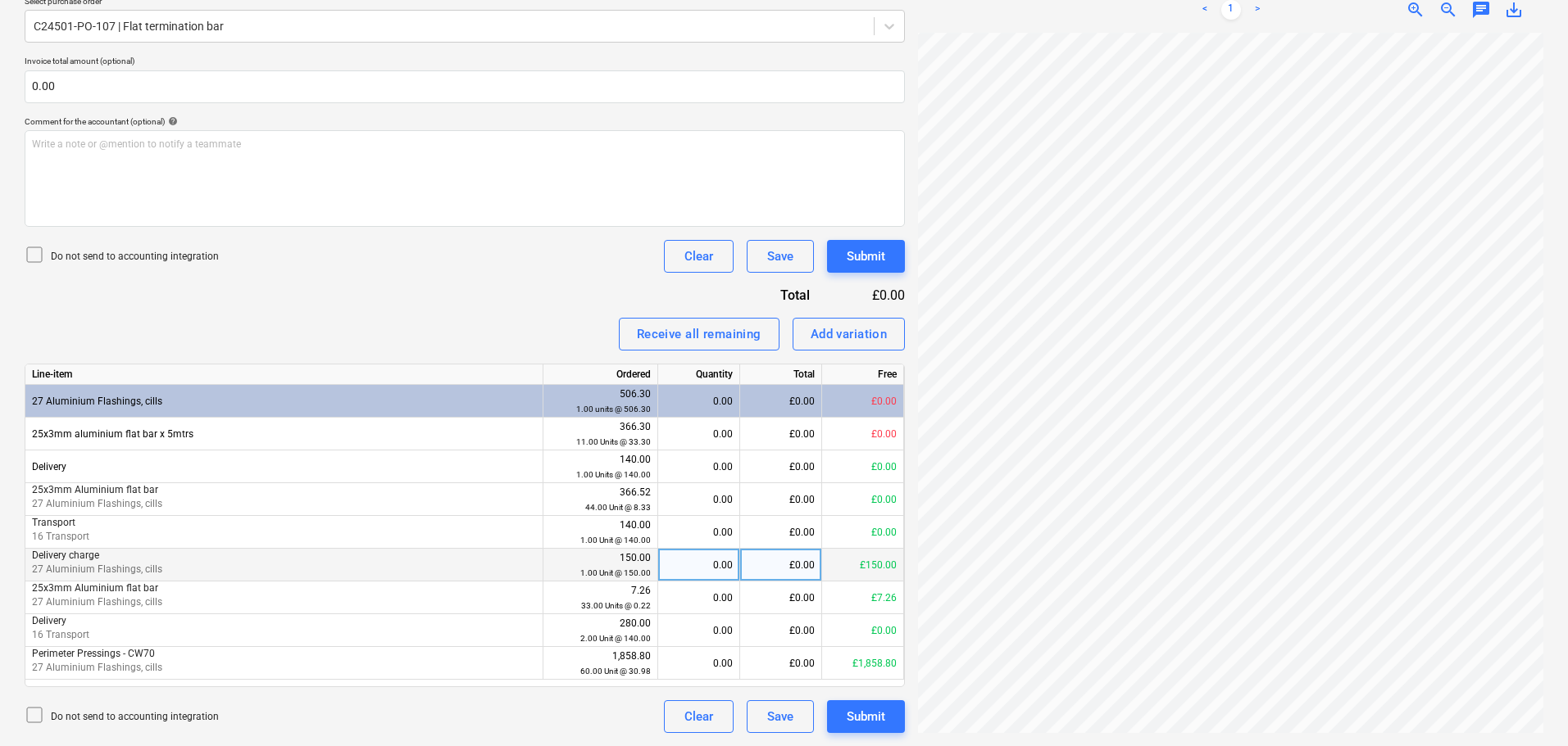
click at [794, 568] on div "£0.00" at bounding box center [781, 565] width 82 height 33
type input "150"
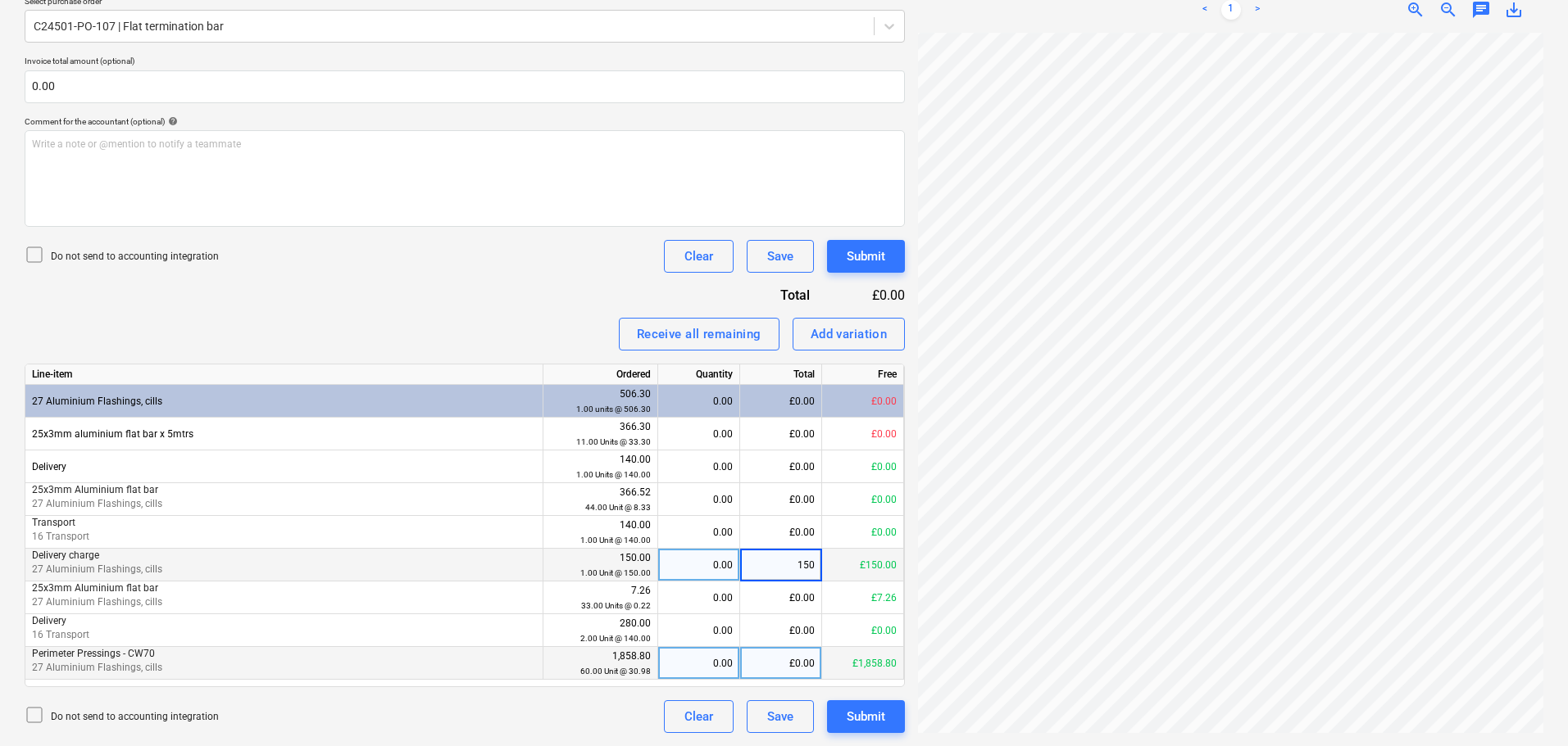
click at [804, 568] on div "£0.00" at bounding box center [781, 663] width 82 height 33
type input "1858.80"
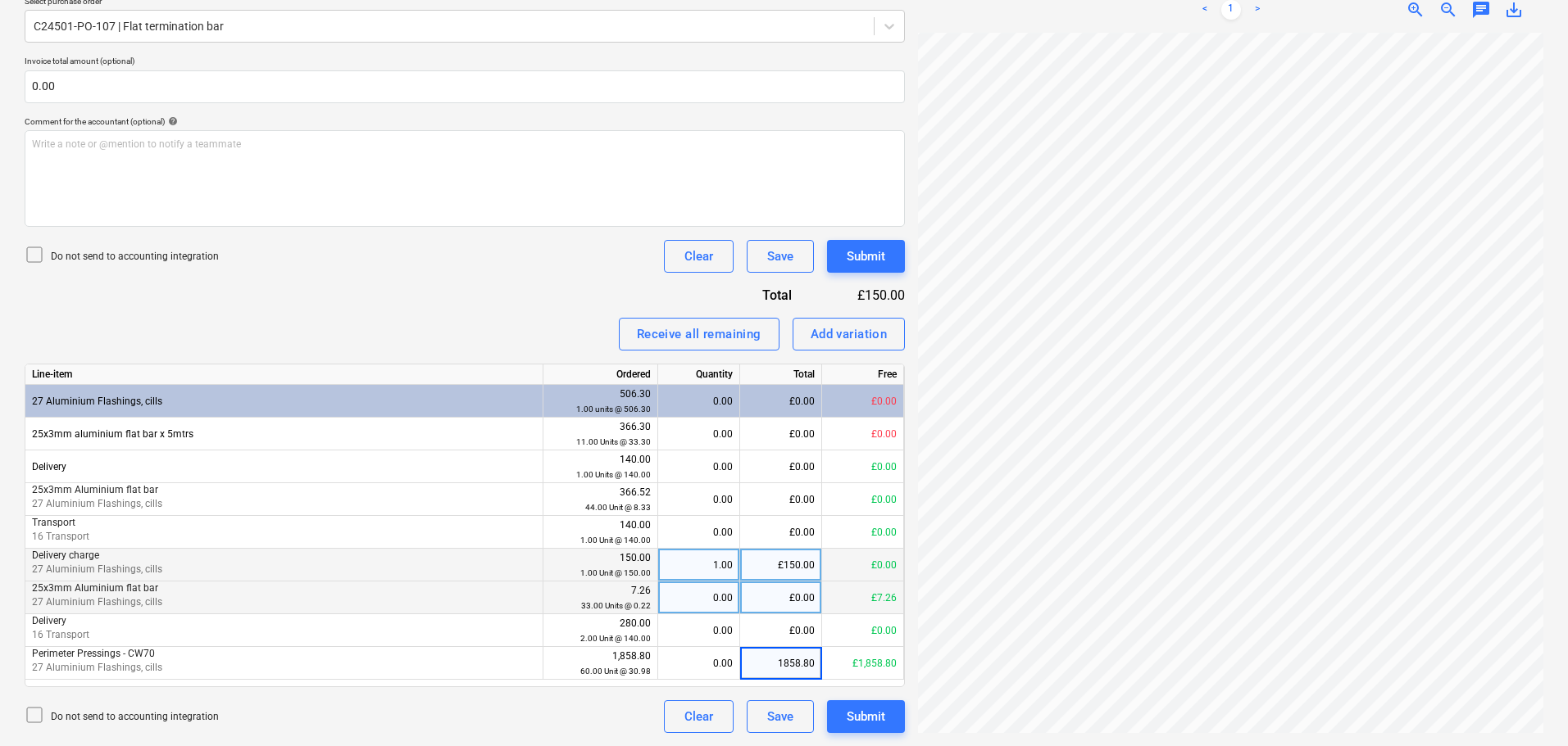
click at [804, 568] on div "£0.00" at bounding box center [781, 598] width 82 height 33
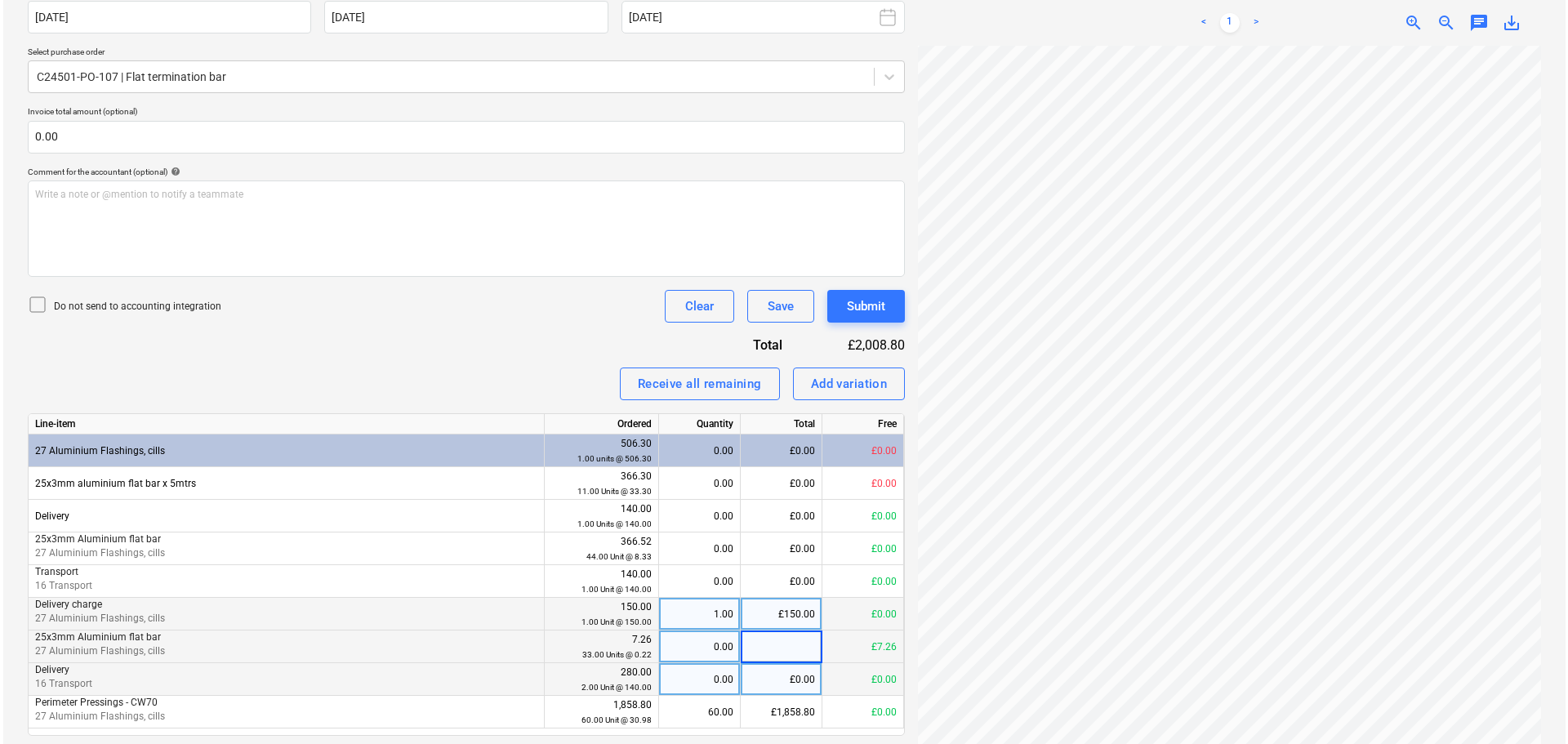
scroll to position [378, 0]
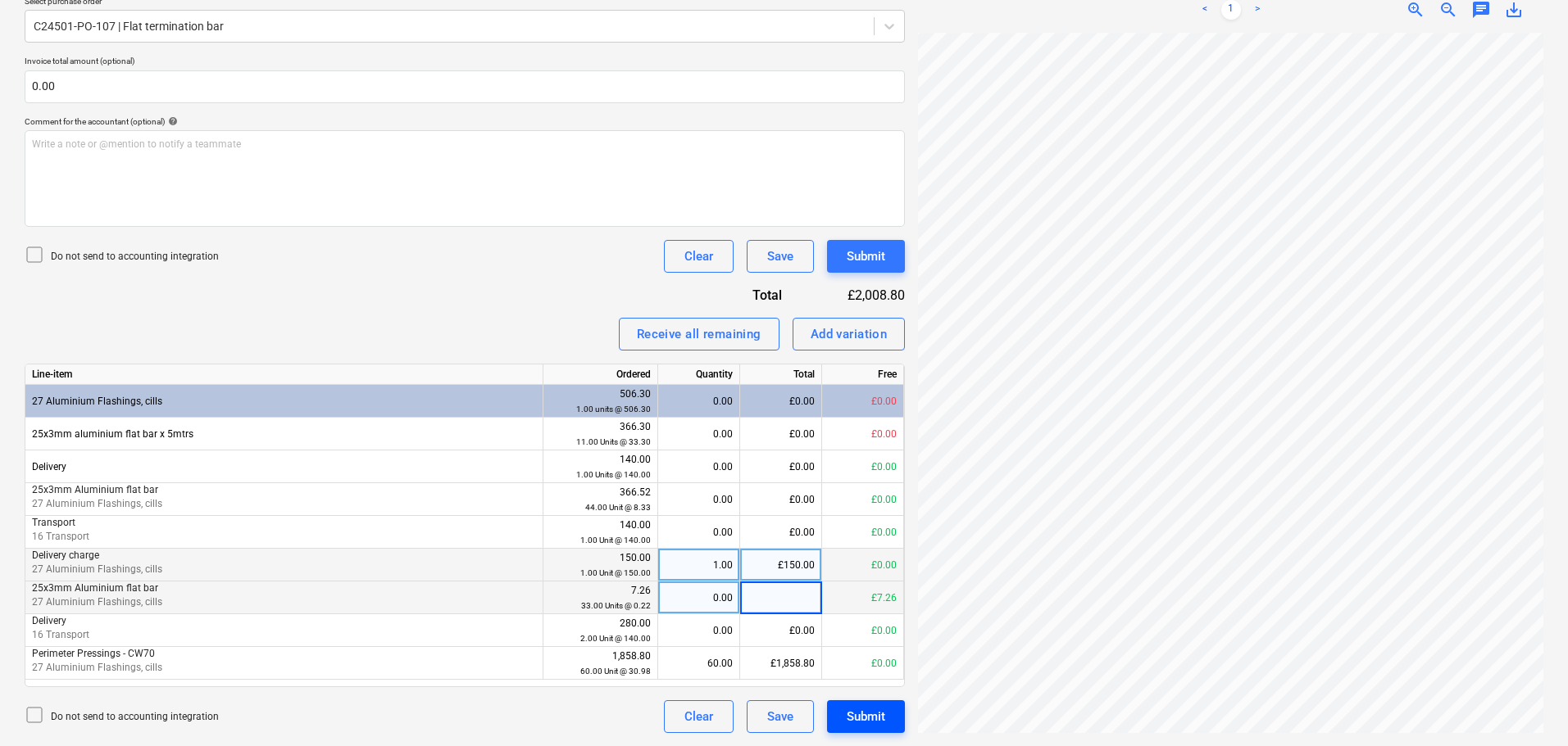
click at [891, 568] on button "Submit" at bounding box center [865, 717] width 78 height 33
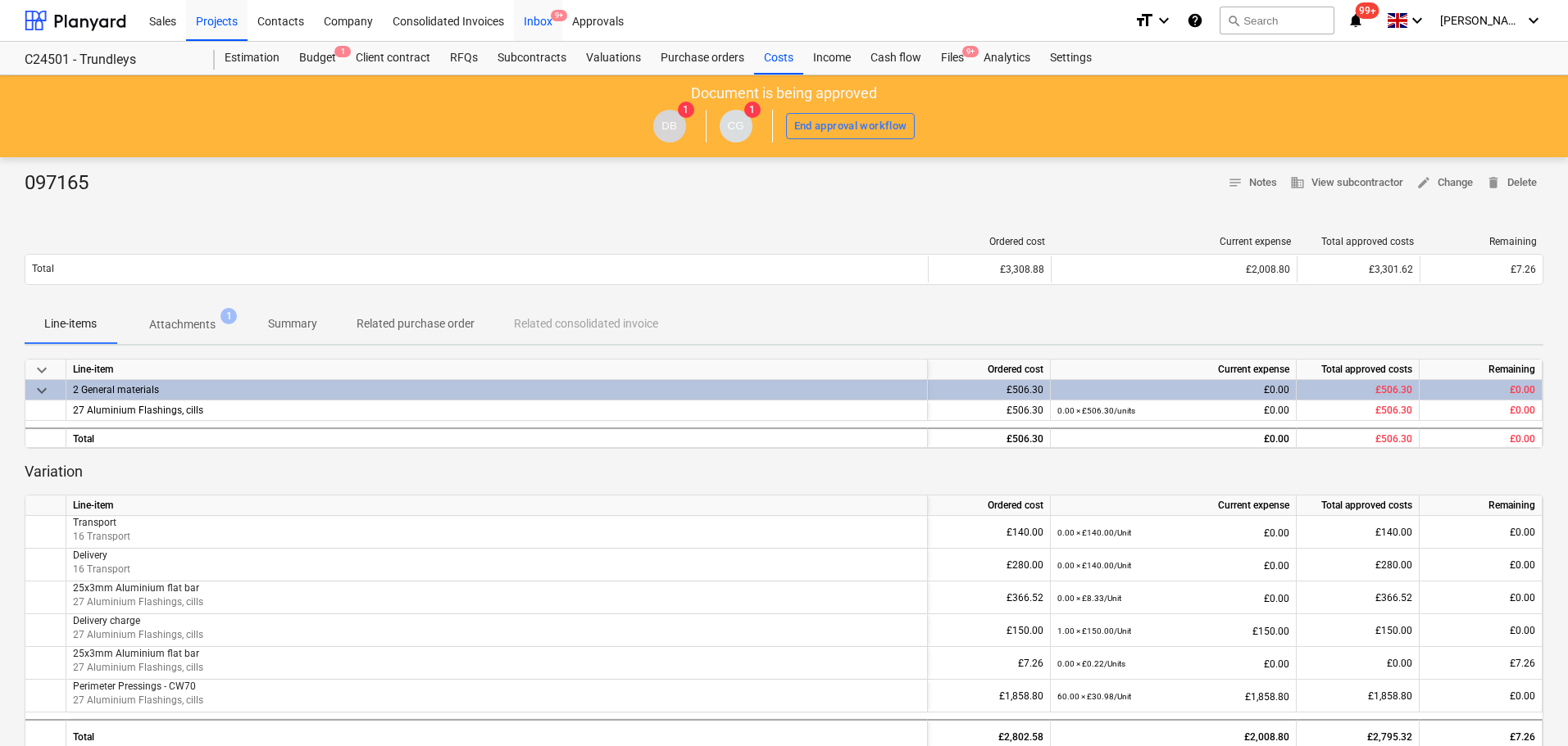
click at [540, 10] on div "Inbox 9+" at bounding box center [538, 20] width 48 height 42
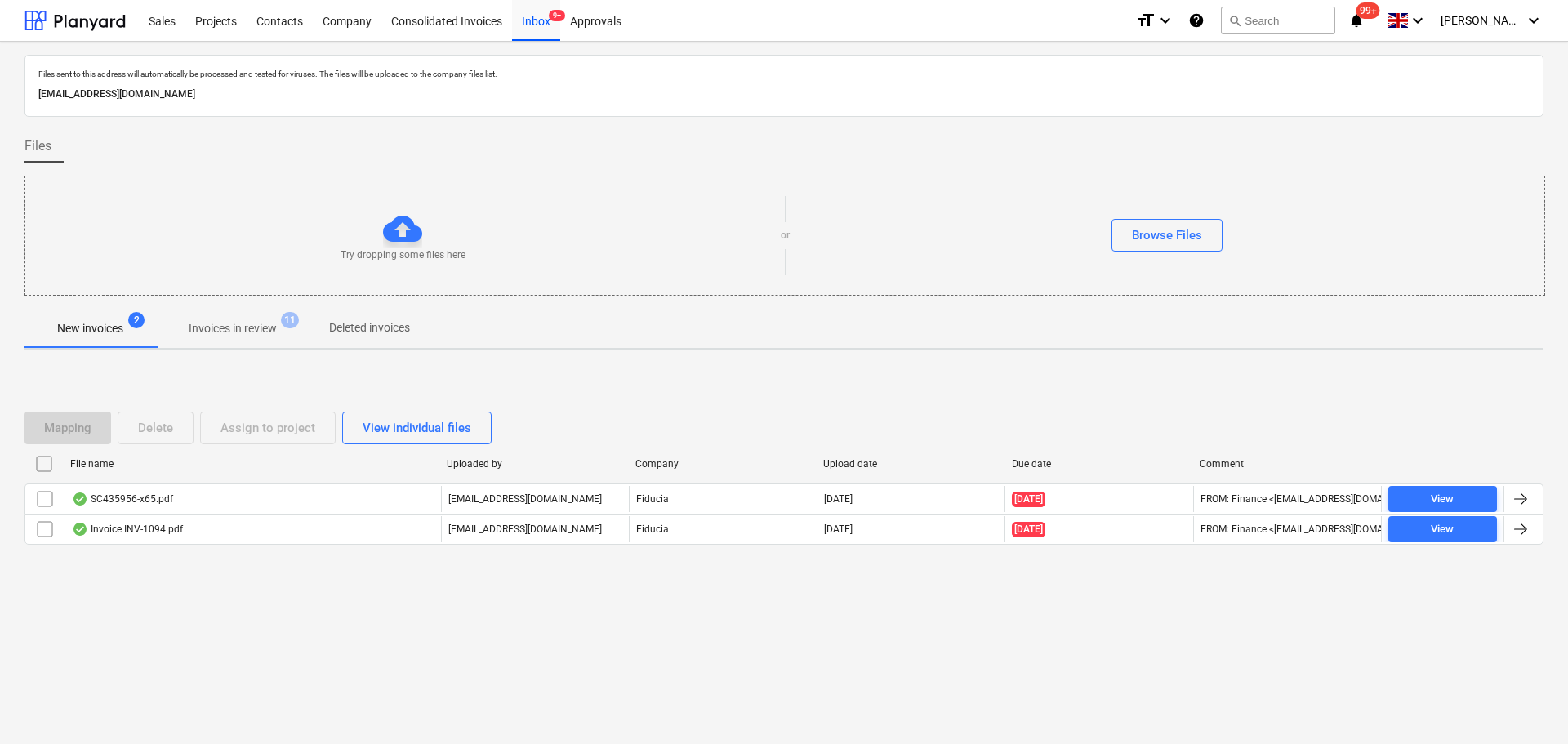
click at [265, 331] on p "Invoices in review" at bounding box center [233, 328] width 88 height 17
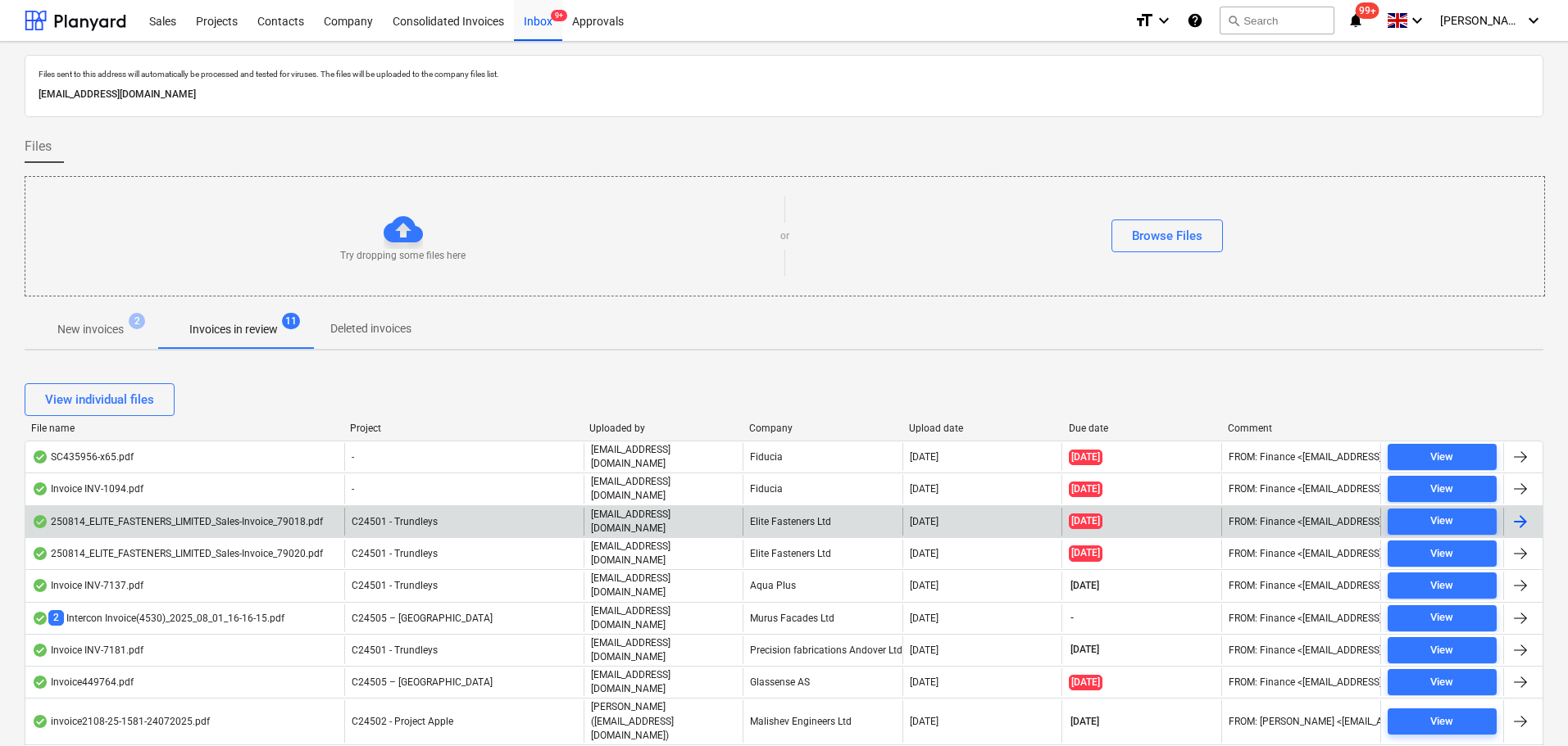
click at [307, 520] on div "250814_ELITE_FASTENERS_LIMITED_Sales-Invoice_79018.pdf" at bounding box center [177, 522] width 291 height 13
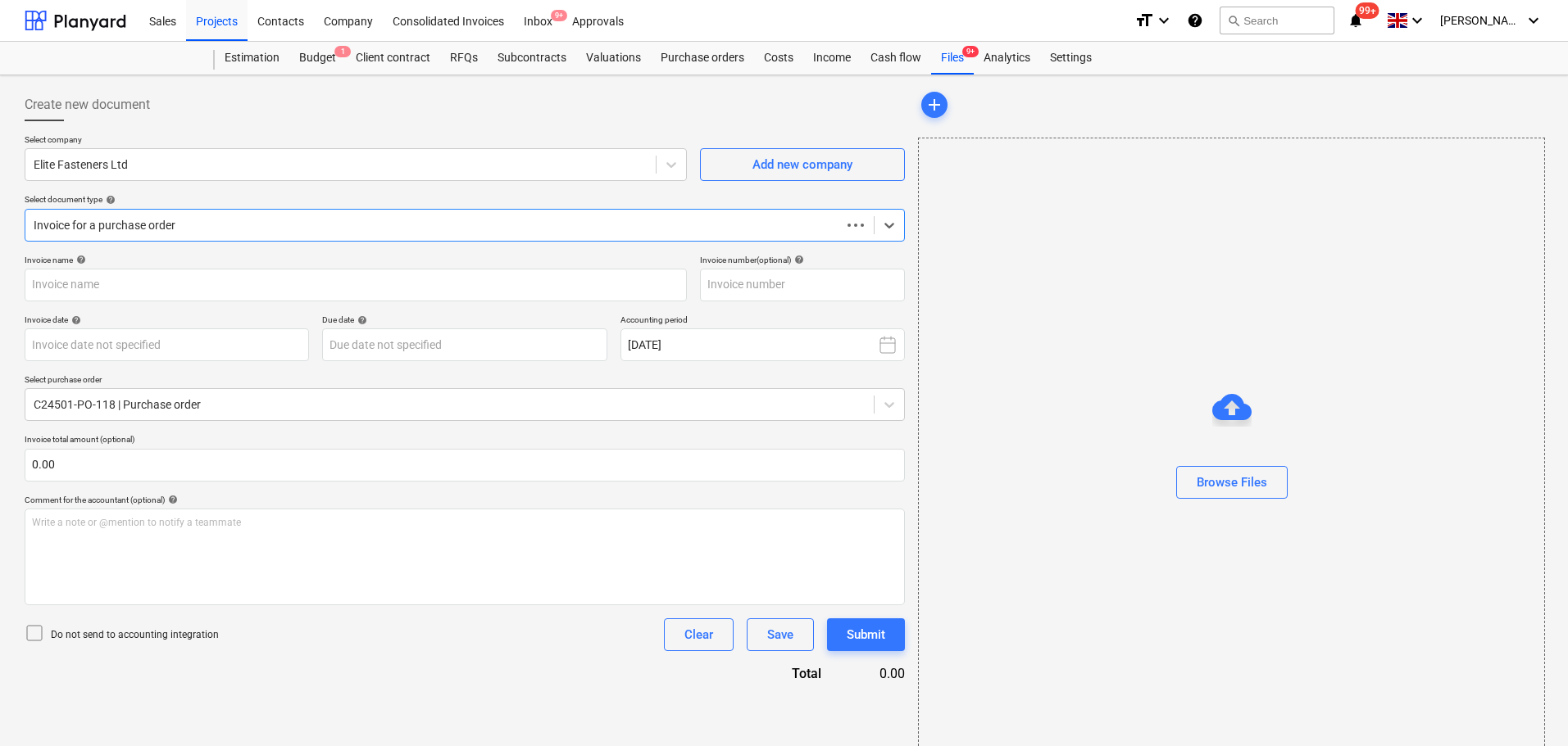
type input "79018"
type input "[DATE]"
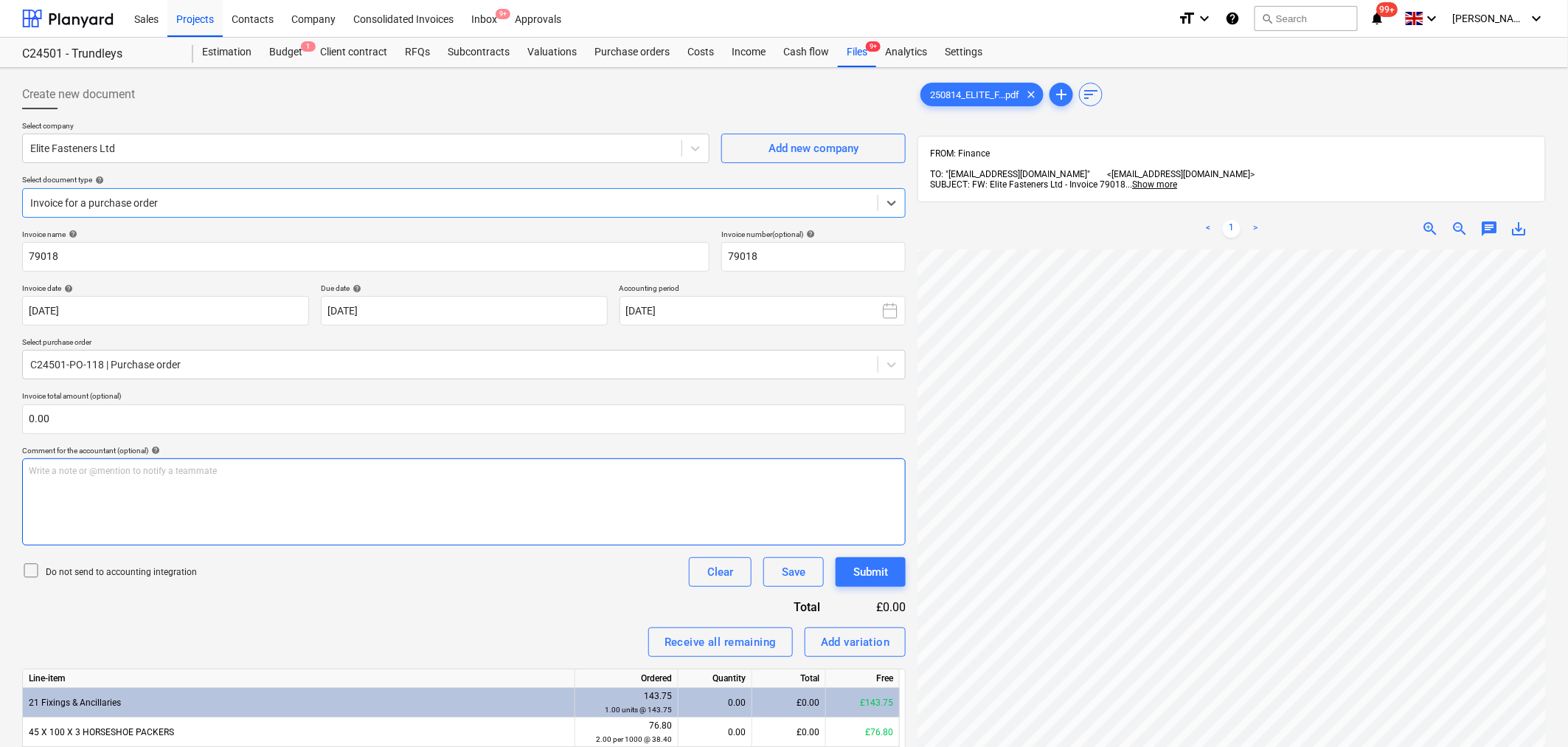
scroll to position [155, 0]
click at [1128, 220] on span "zoom_out" at bounding box center [1460, 229] width 18 height 18
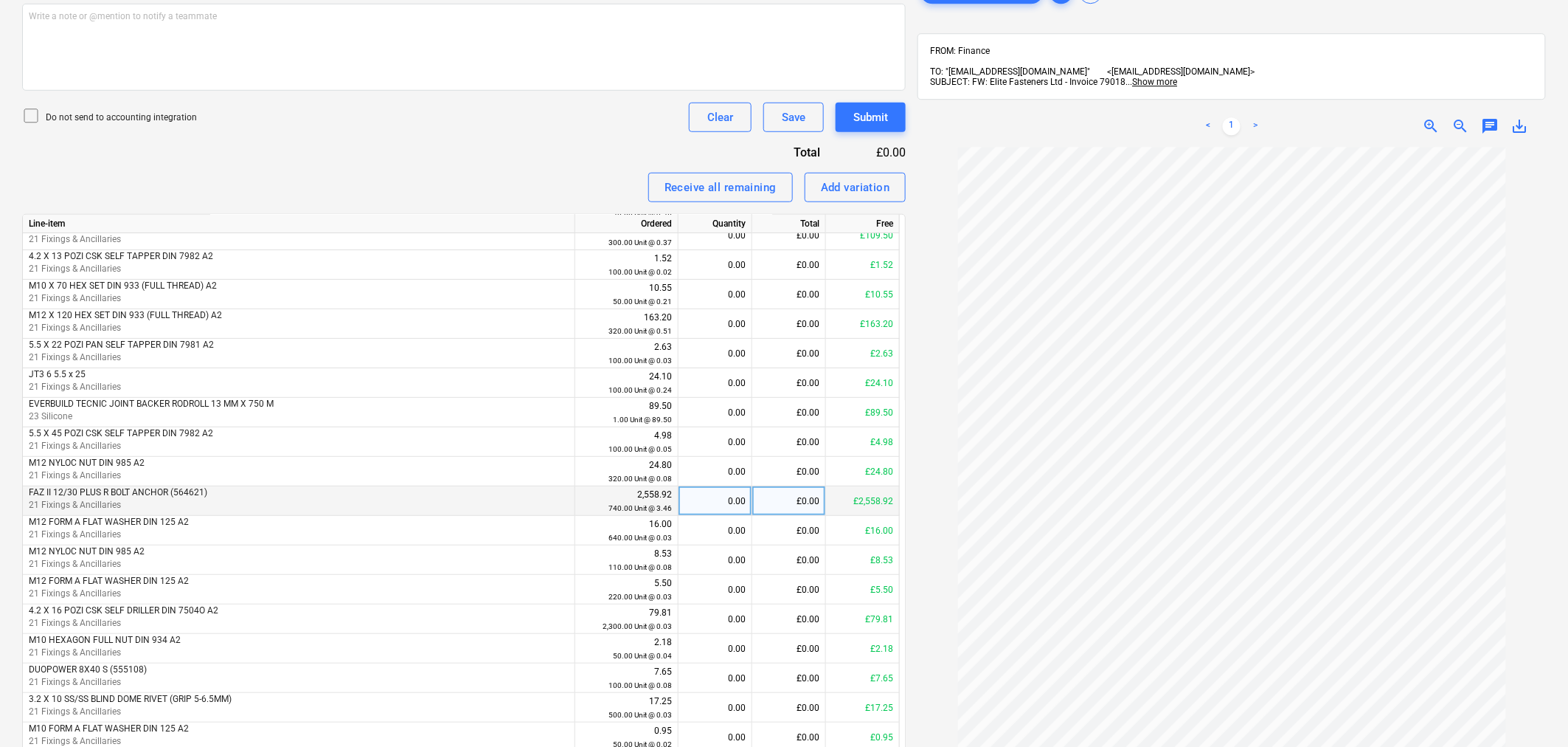
scroll to position [492, 0]
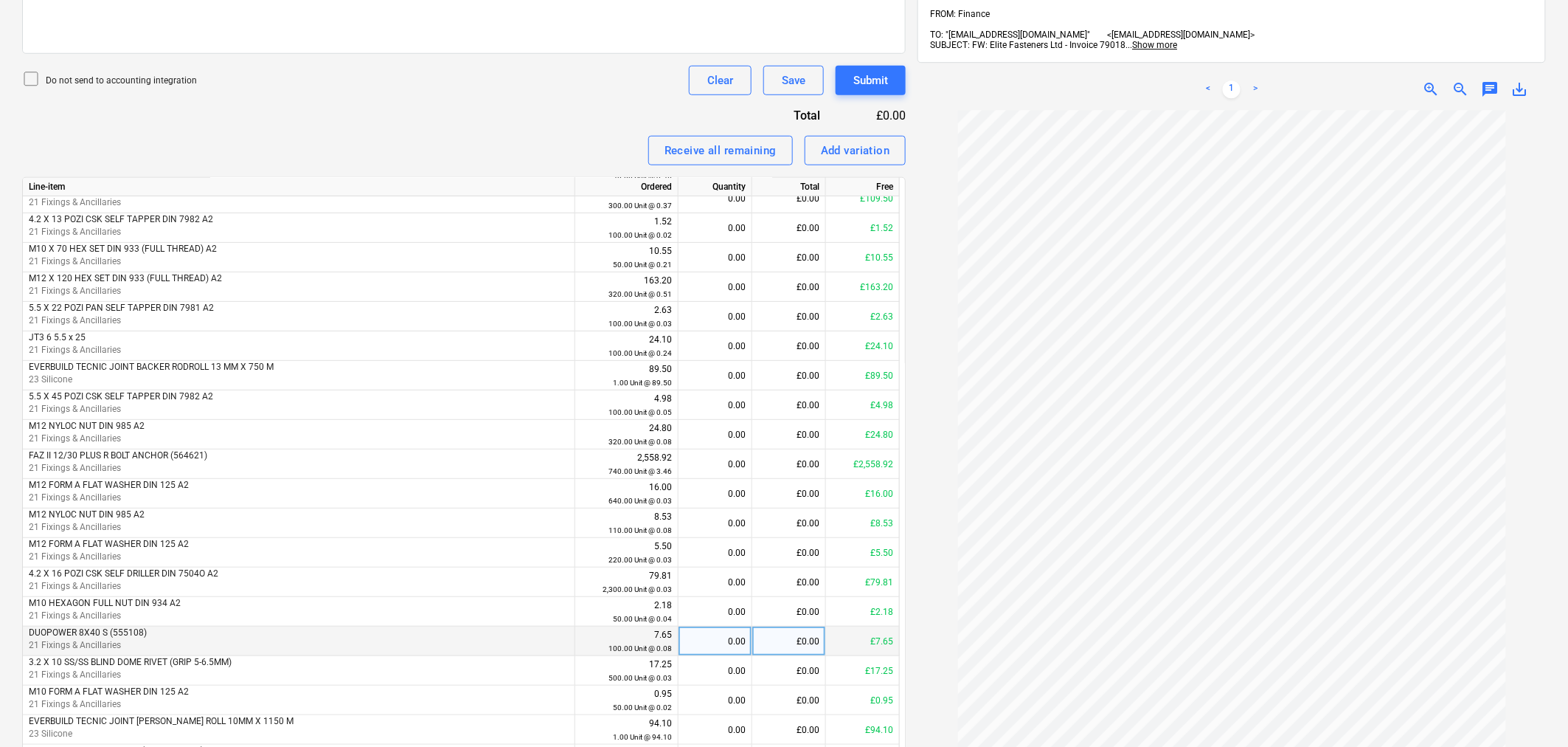
click at [780, 512] on div "£0.00" at bounding box center [789, 641] width 74 height 30
type input "7.65"
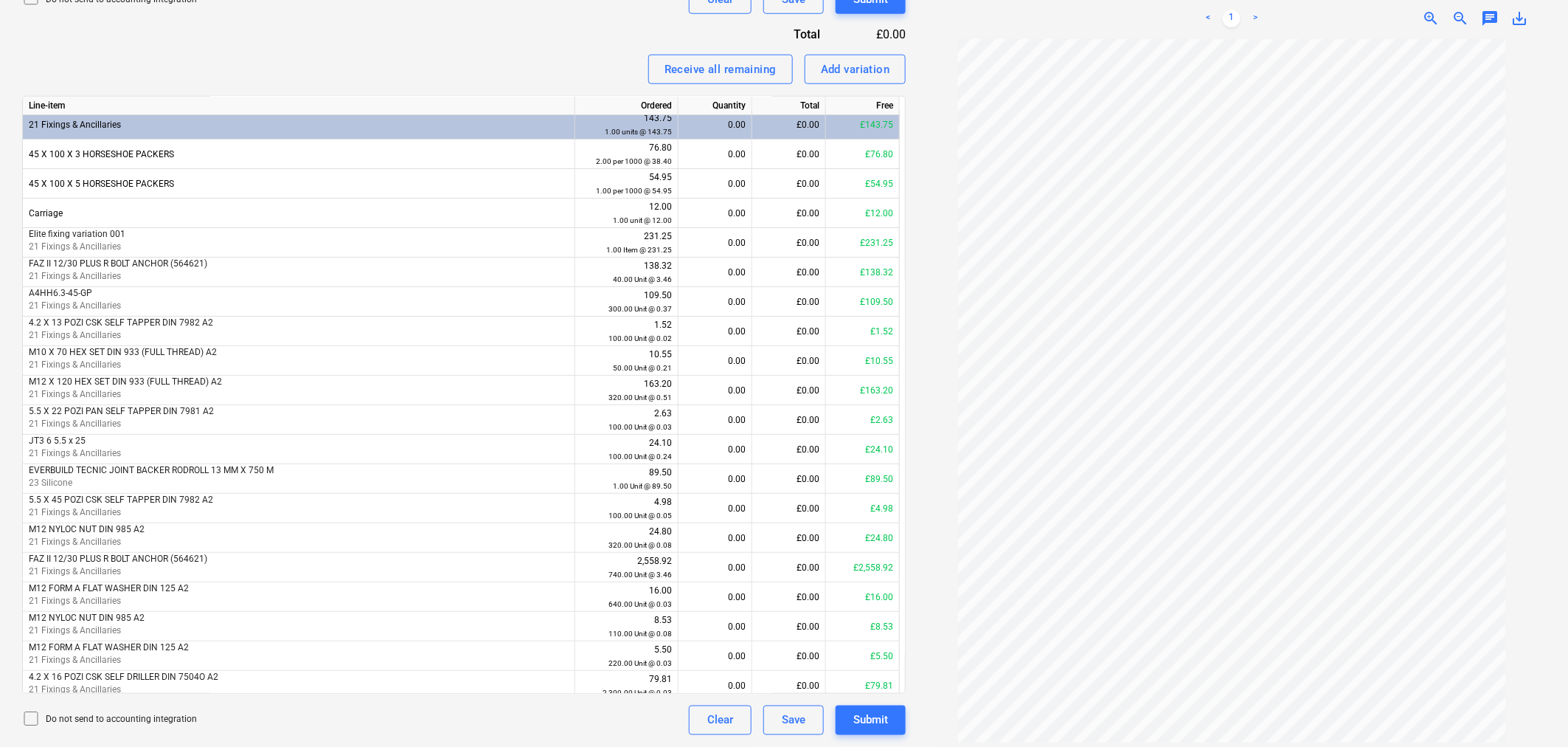
scroll to position [0, 0]
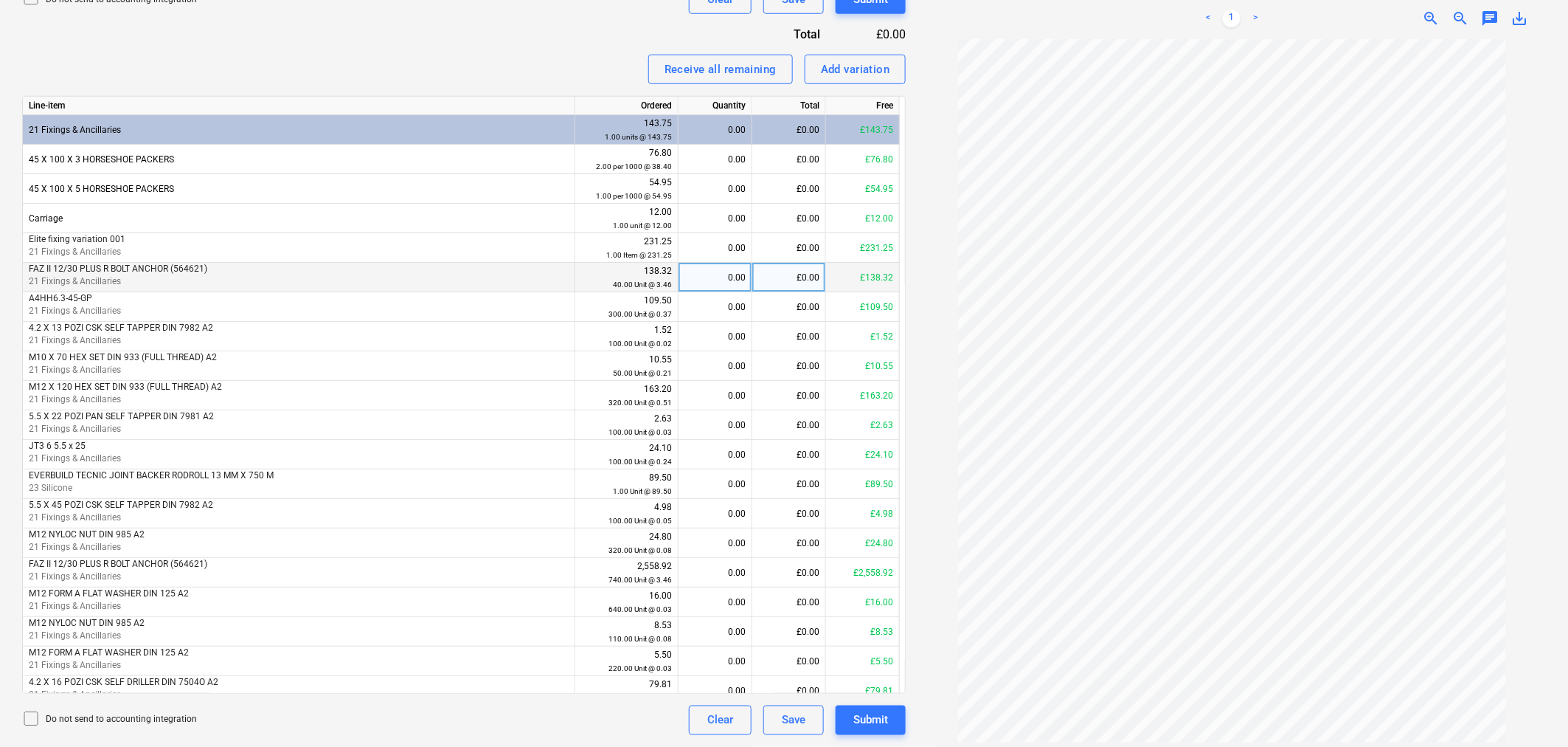
click at [814, 270] on div "£0.00" at bounding box center [789, 277] width 74 height 30
type input "138.32"
click at [792, 454] on div "£0.00" at bounding box center [789, 454] width 74 height 30
type input "24.10"
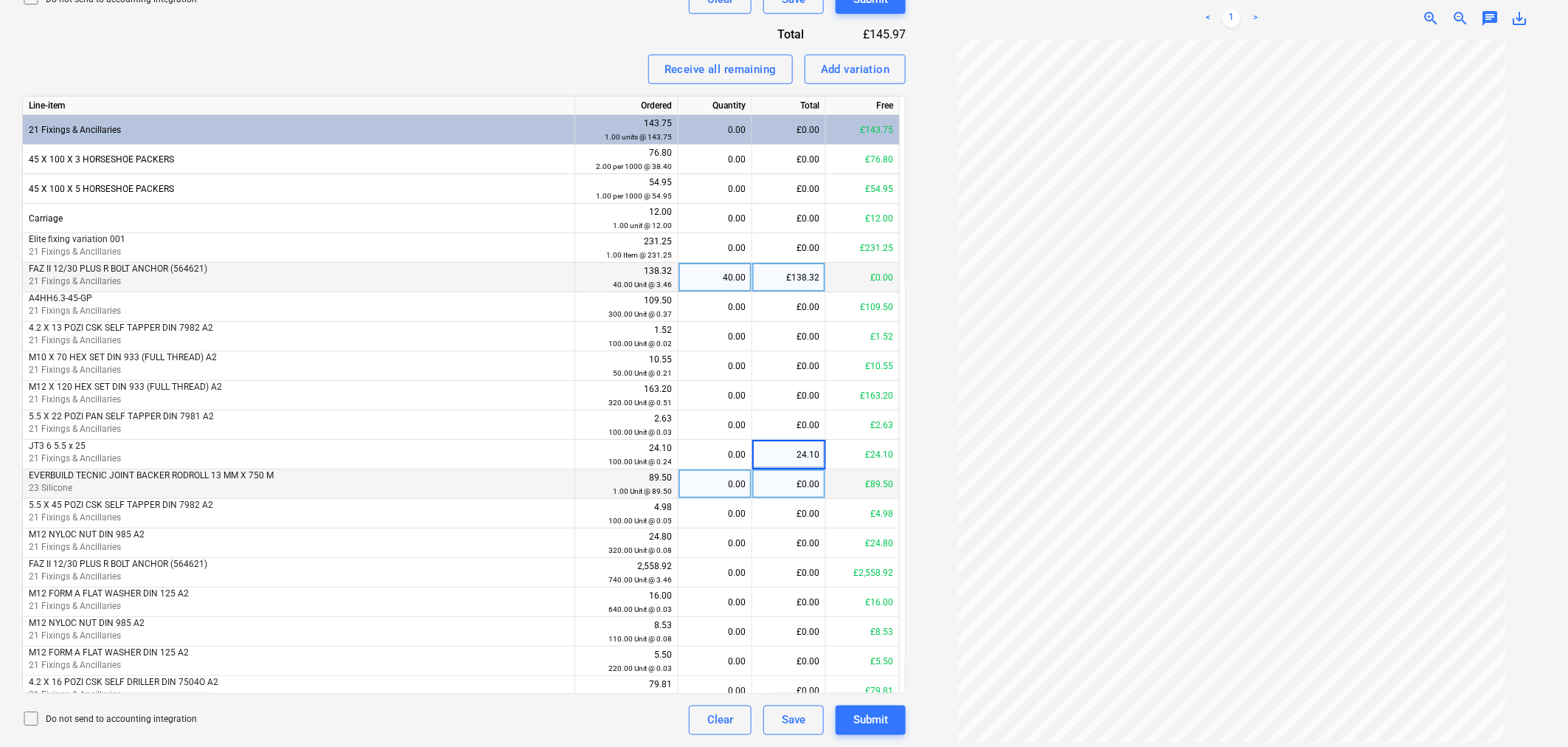
click at [803, 485] on div "£0.00" at bounding box center [789, 484] width 74 height 30
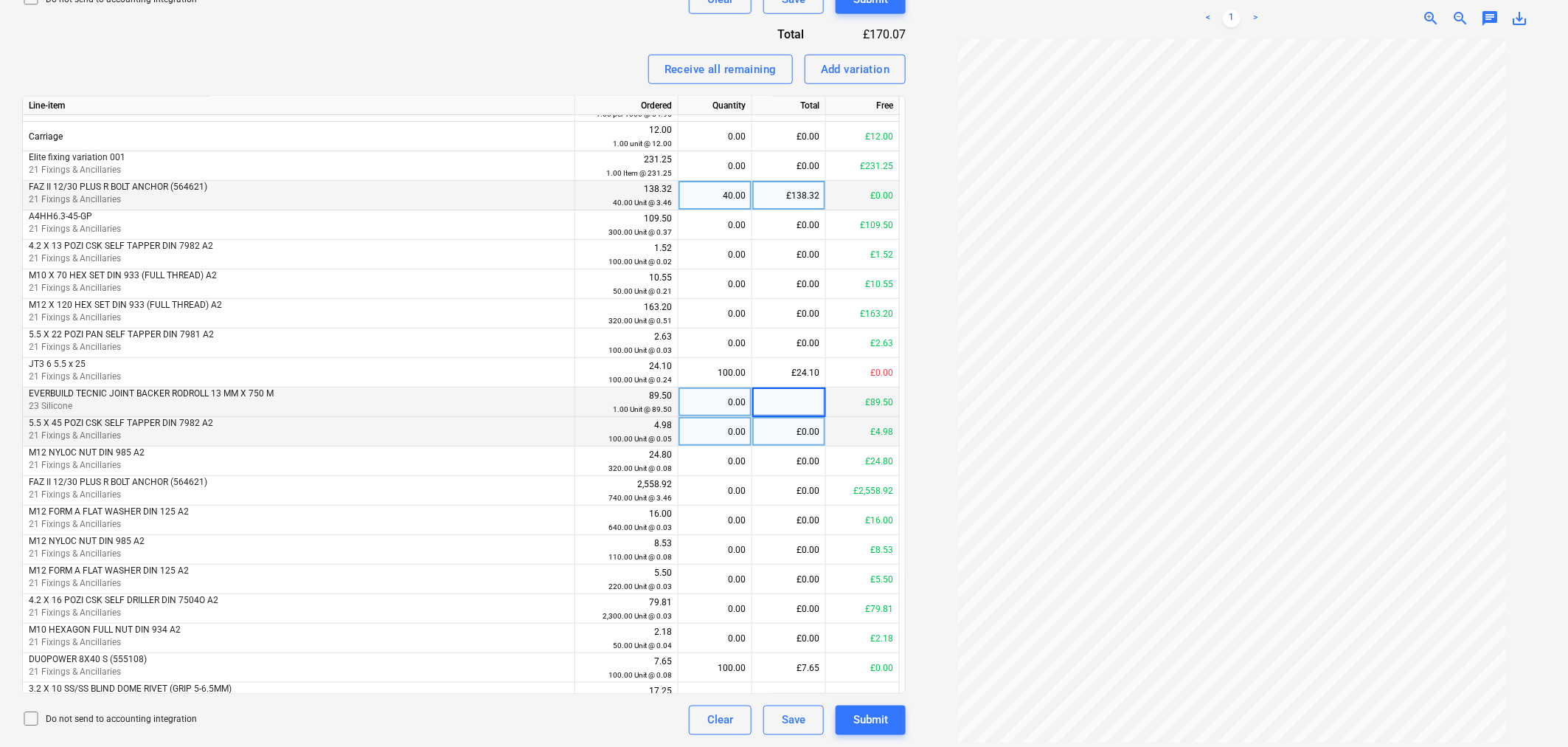
scroll to position [164, 0]
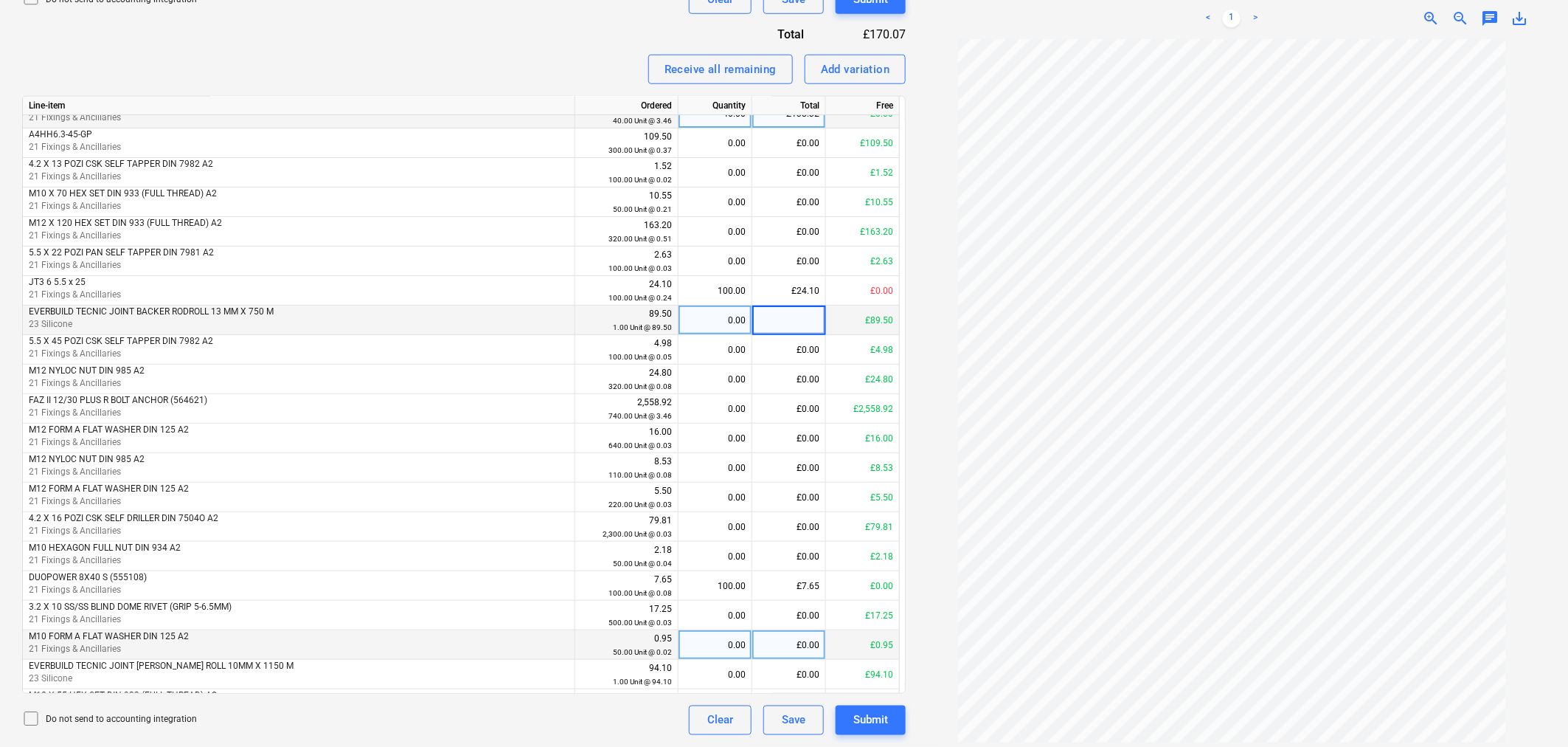
click at [813, 512] on div "£0.00" at bounding box center [789, 645] width 74 height 30
type input "0.95"
click at [788, 512] on div "£0.00" at bounding box center [789, 615] width 74 height 30
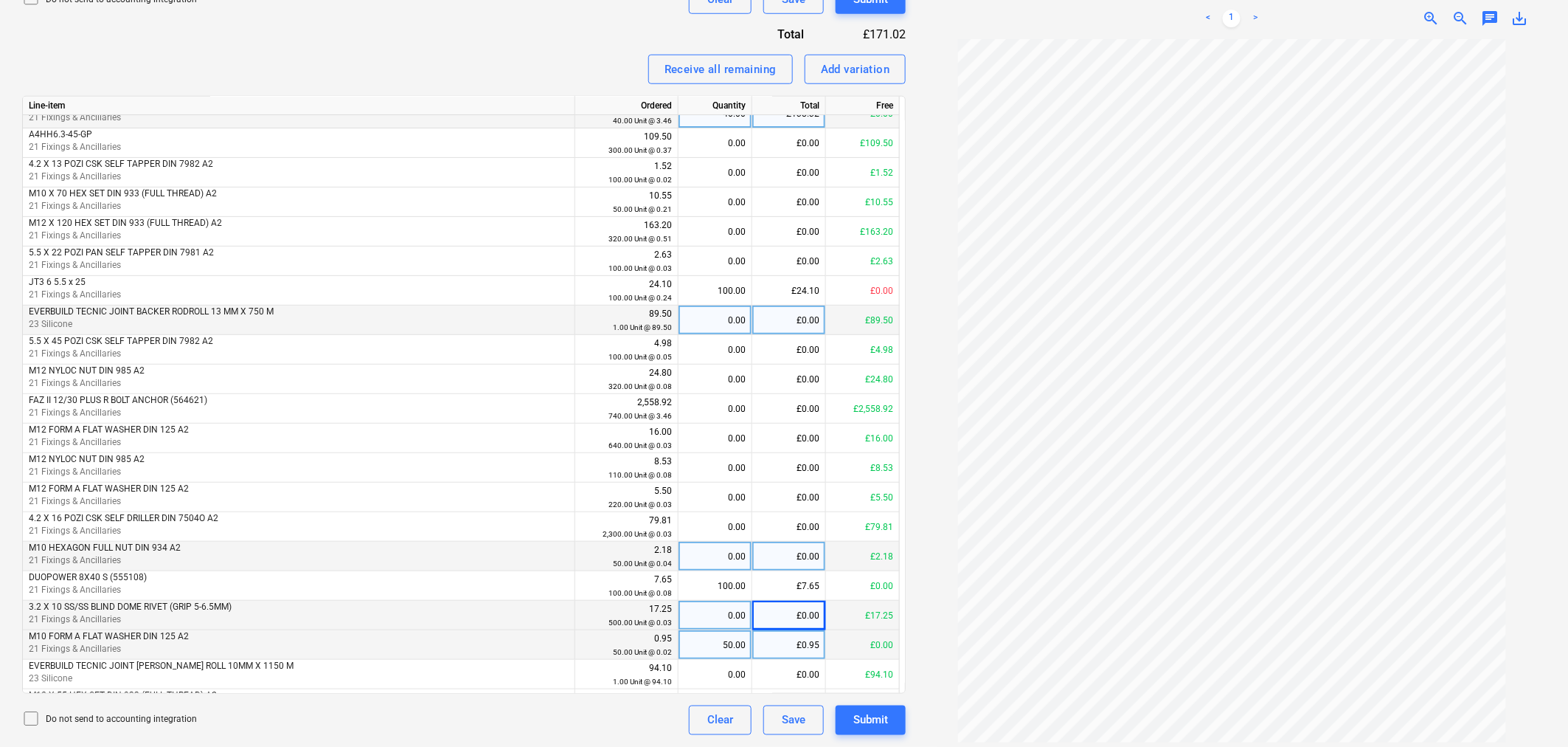
click at [805, 512] on div "£0.00" at bounding box center [789, 556] width 74 height 30
type input "2.18"
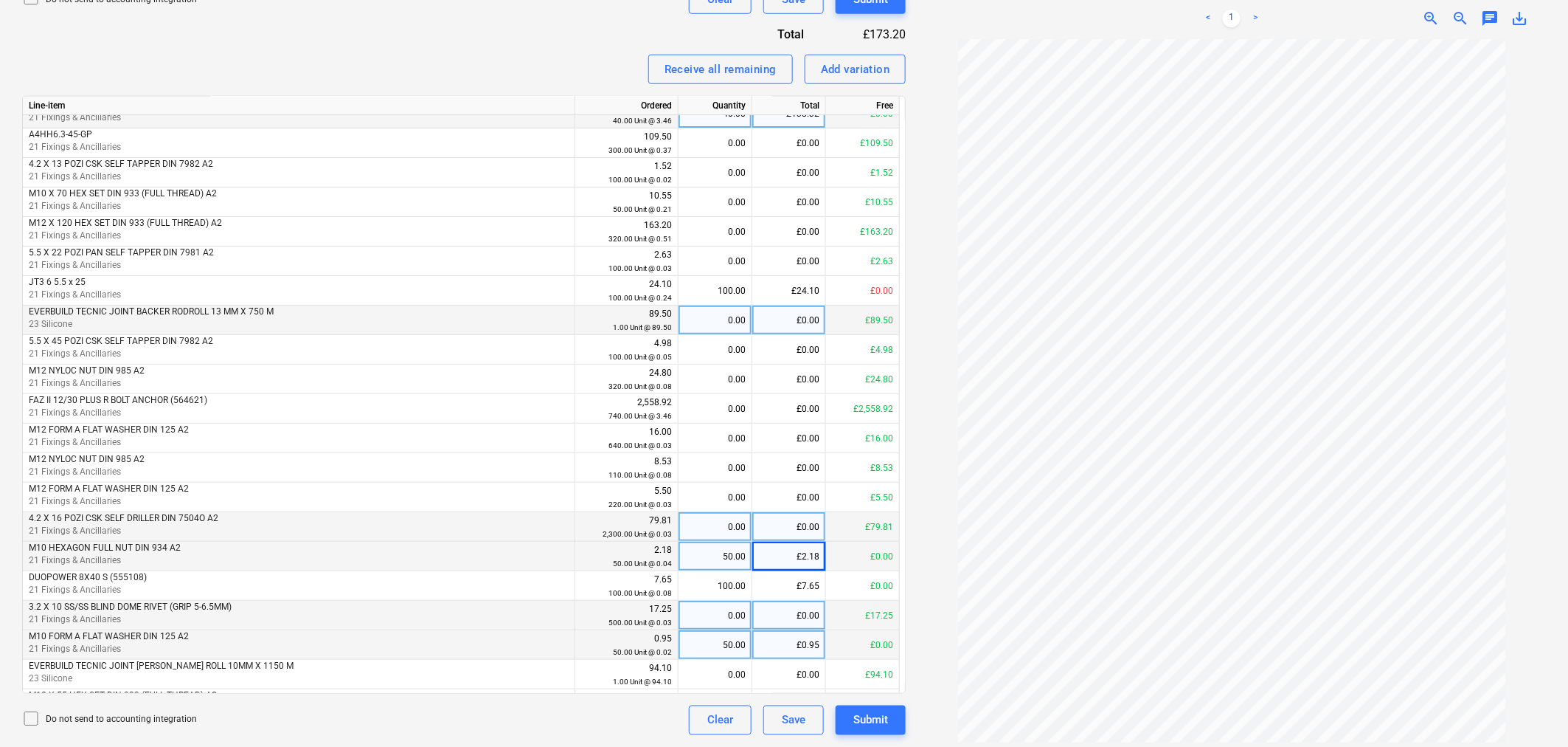
click at [817, 512] on div "£0.00" at bounding box center [789, 526] width 74 height 30
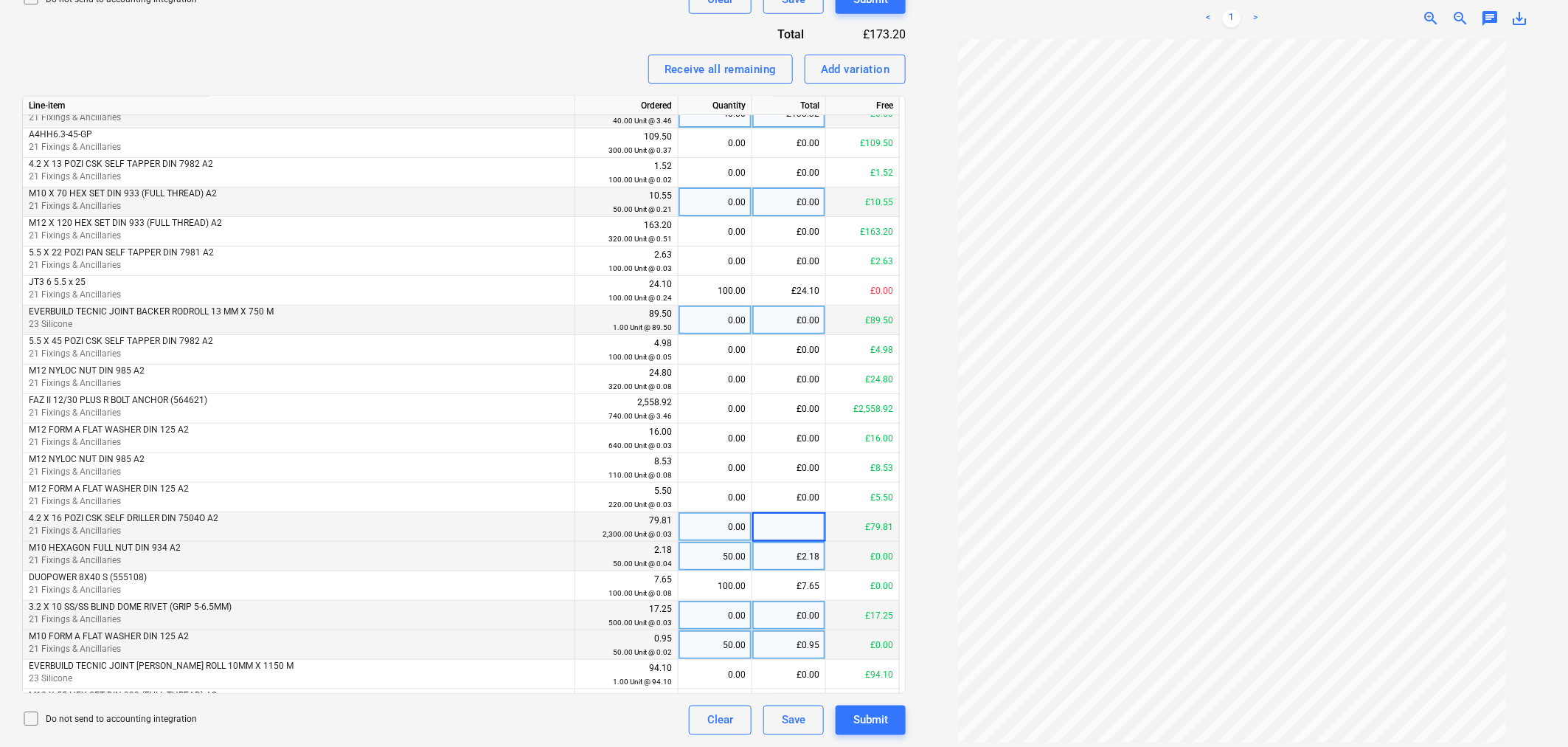
click at [800, 208] on div "£0.00" at bounding box center [789, 202] width 74 height 30
type input "10.55"
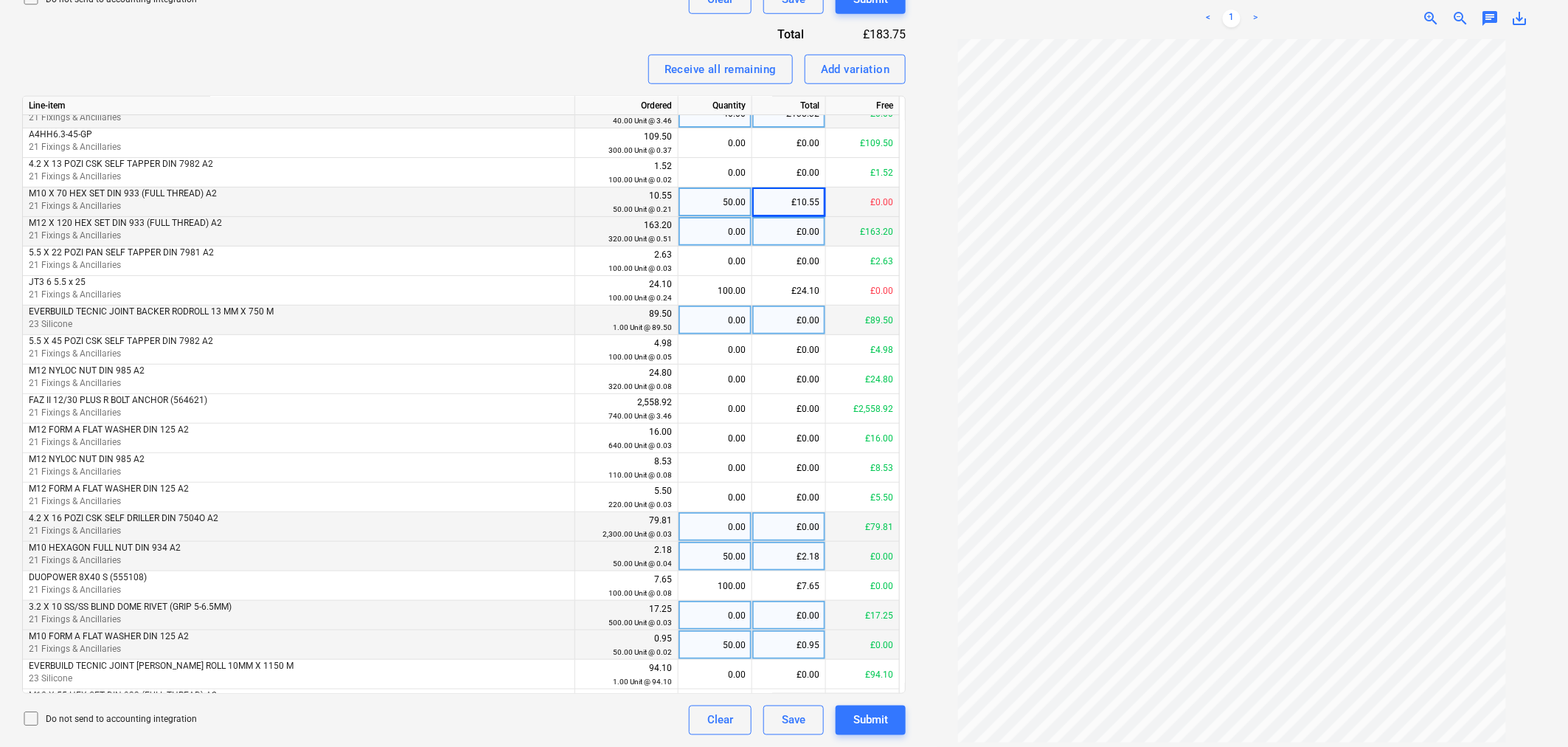
click at [807, 222] on div "£0.00" at bounding box center [789, 232] width 74 height 30
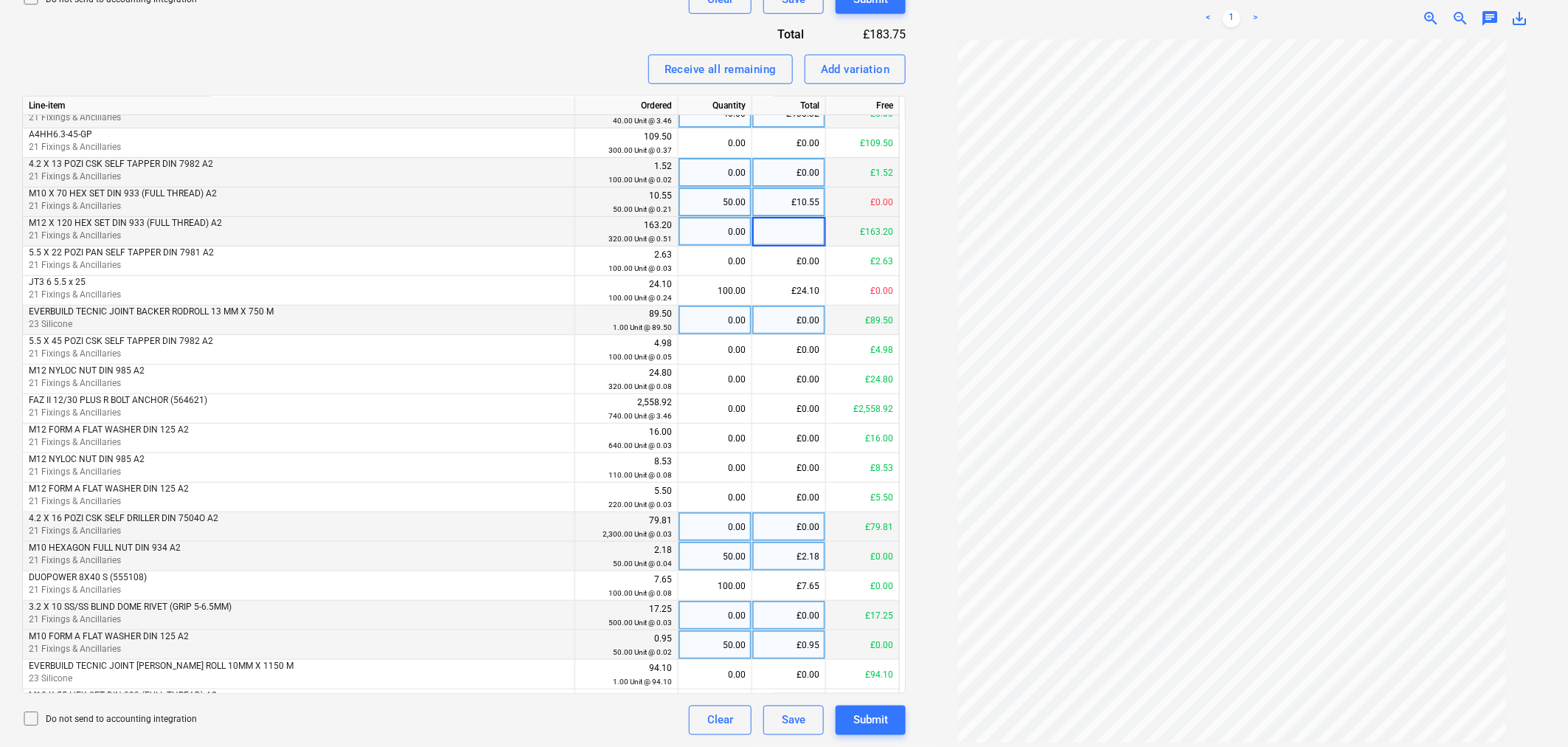
click at [807, 172] on div "£0.00" at bounding box center [789, 172] width 74 height 30
type input "1.52"
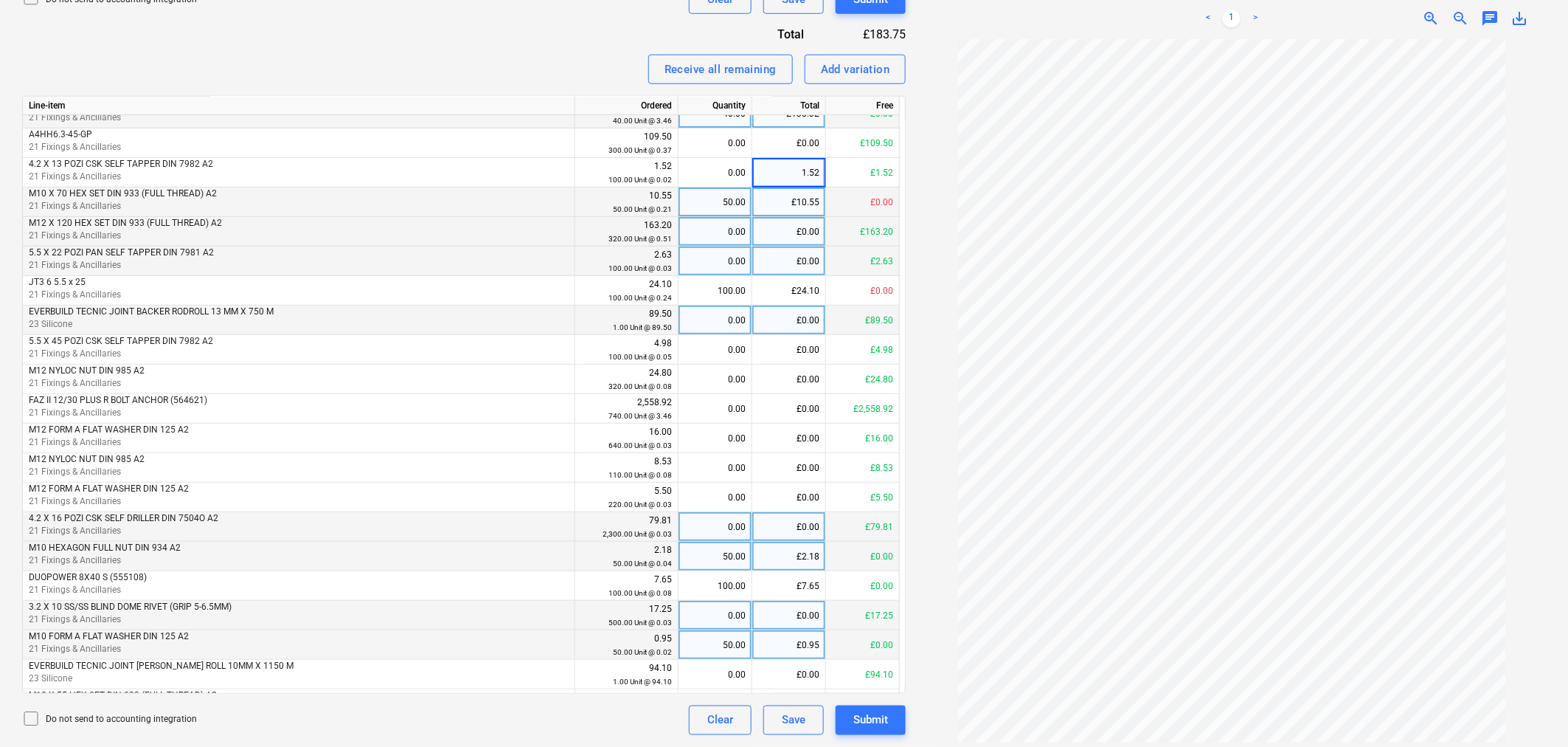
click at [775, 257] on div "£0.00" at bounding box center [789, 261] width 74 height 30
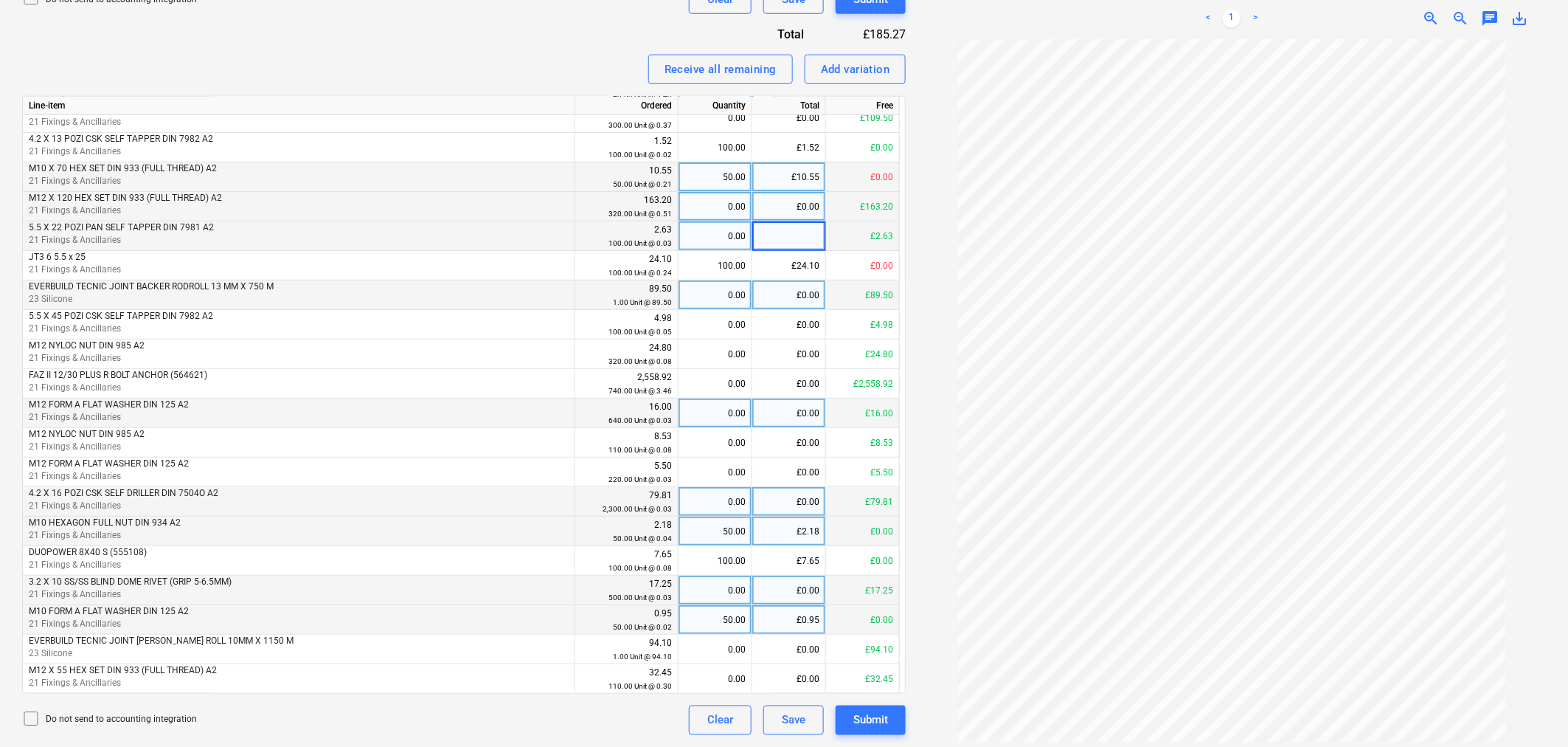
scroll to position [190, 0]
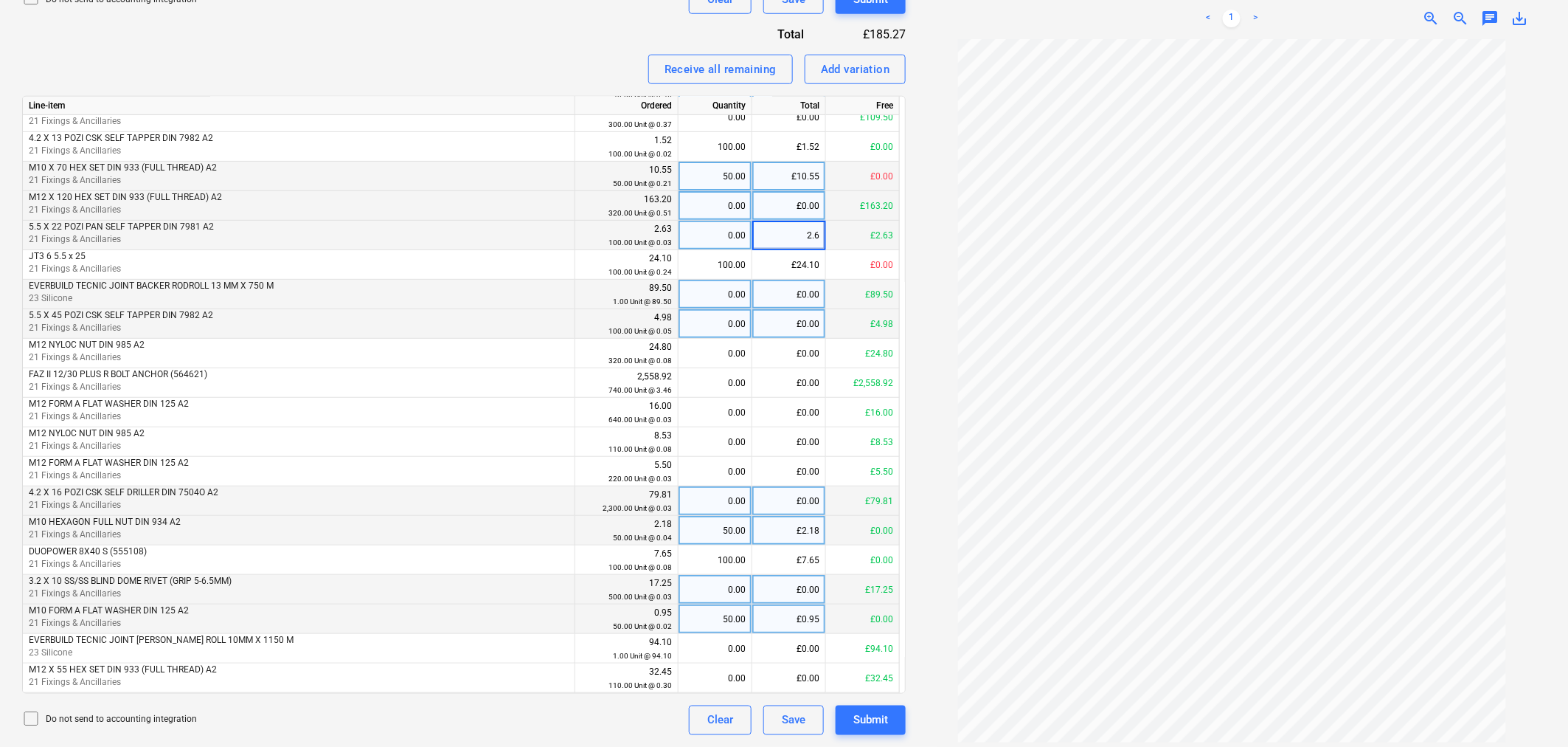
type input "2.63"
click at [783, 341] on div "£0.00" at bounding box center [789, 353] width 74 height 30
click at [806, 512] on div "£0.00" at bounding box center [789, 589] width 74 height 30
type input "17.25"
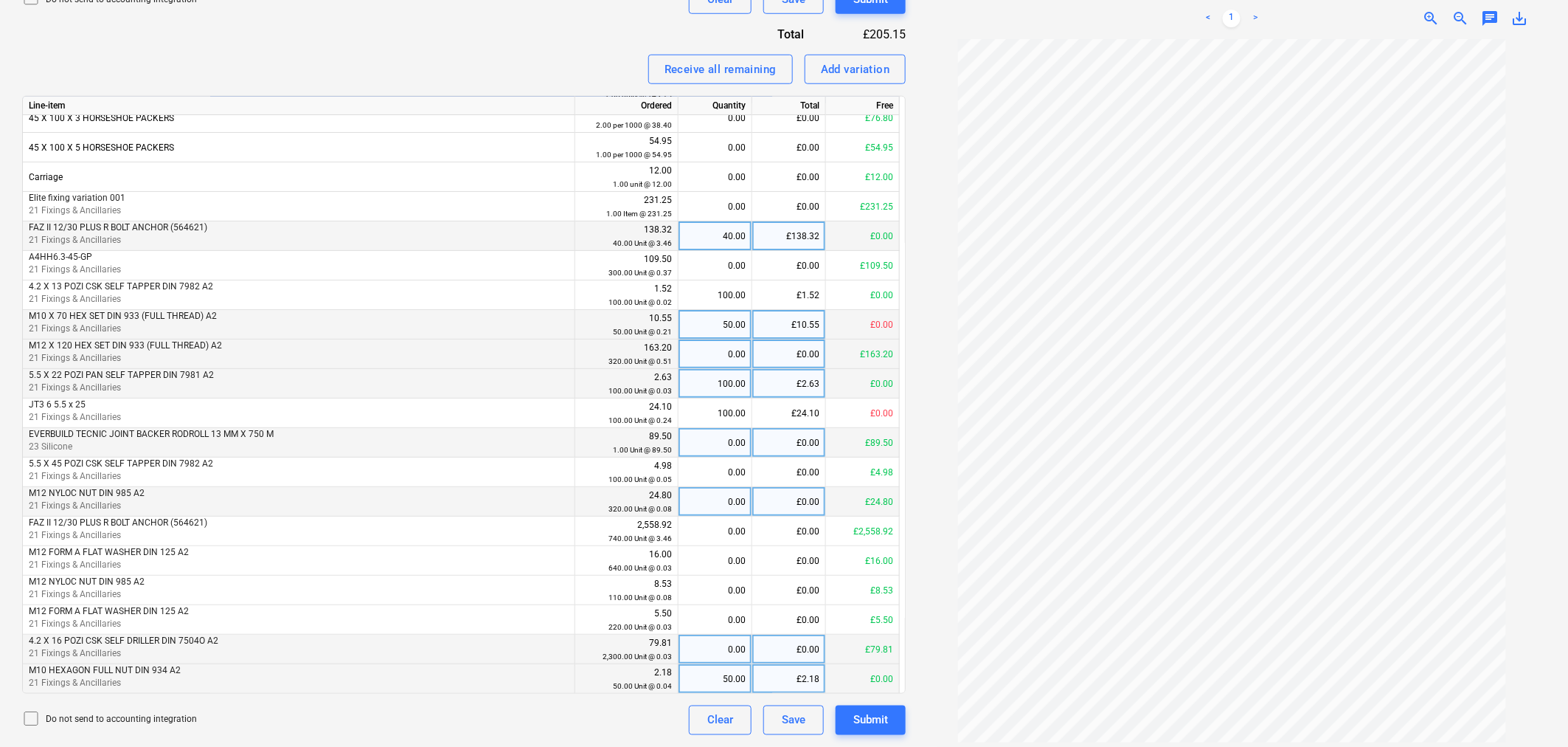
scroll to position [0, 0]
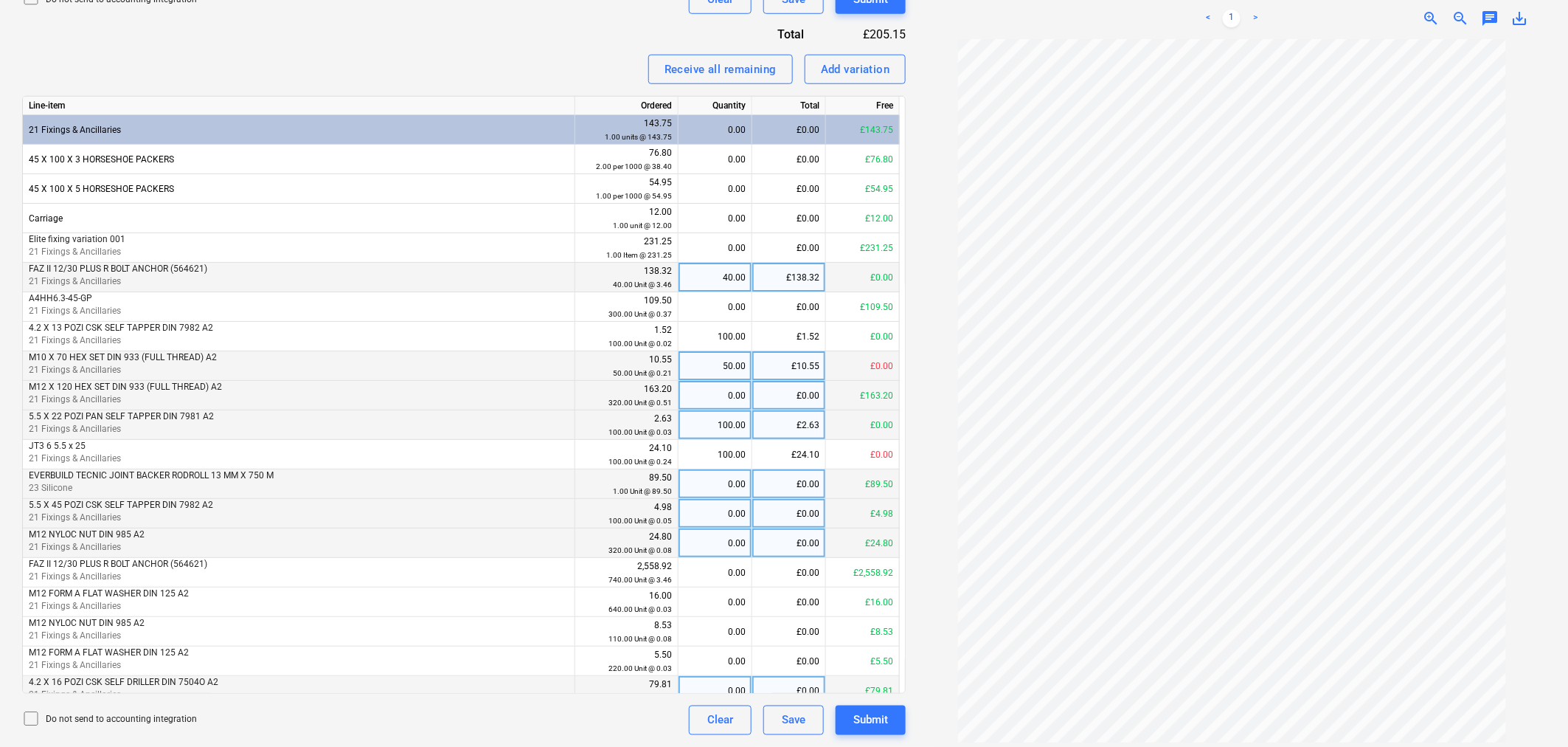
click at [801, 512] on div "£0.00" at bounding box center [789, 514] width 74 height 30
type input "4.98"
click at [529, 86] on div "Invoice name help 79018 Invoice number (optional) help 79018 Invoice date help …" at bounding box center [464, 196] width 883 height 1078
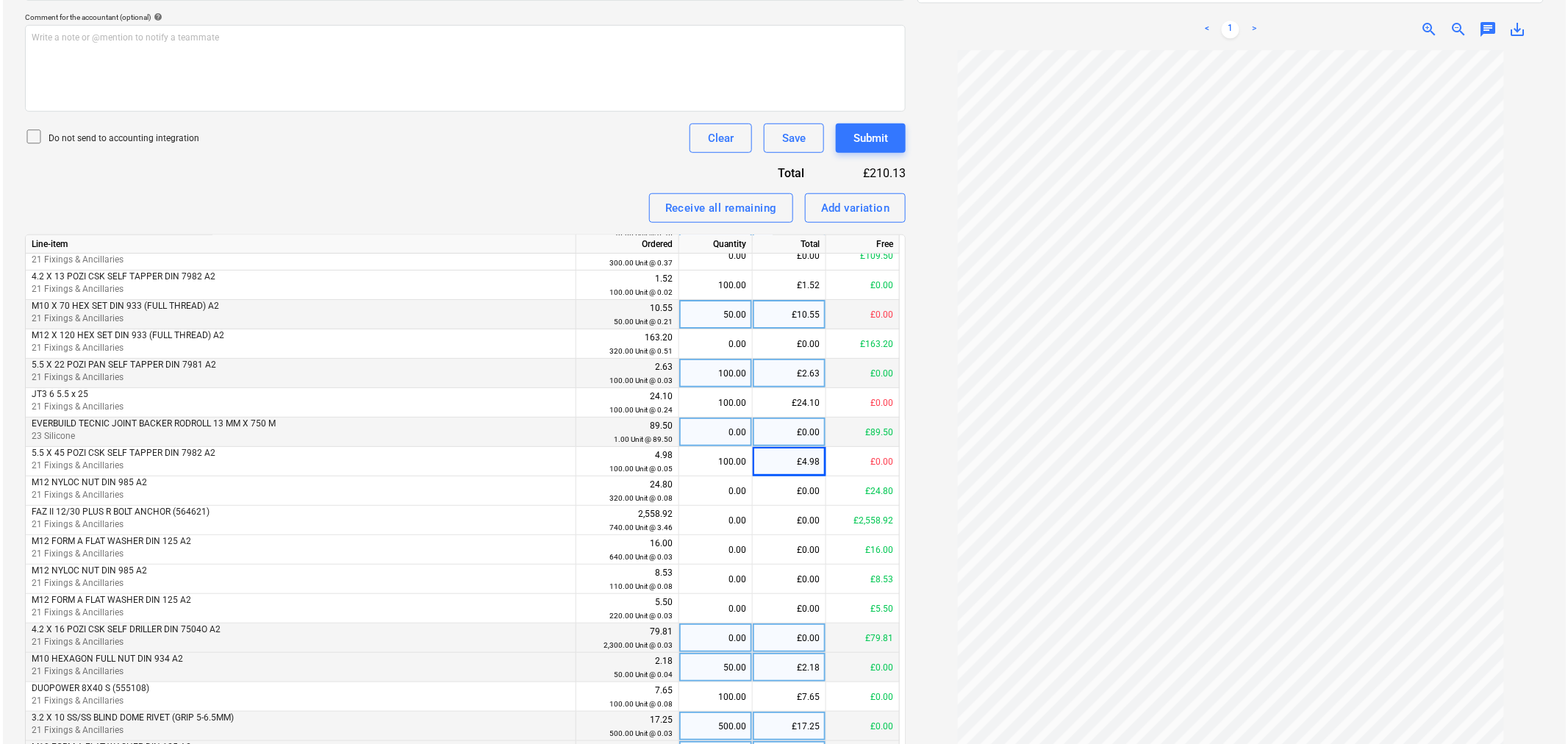
scroll to position [570, 0]
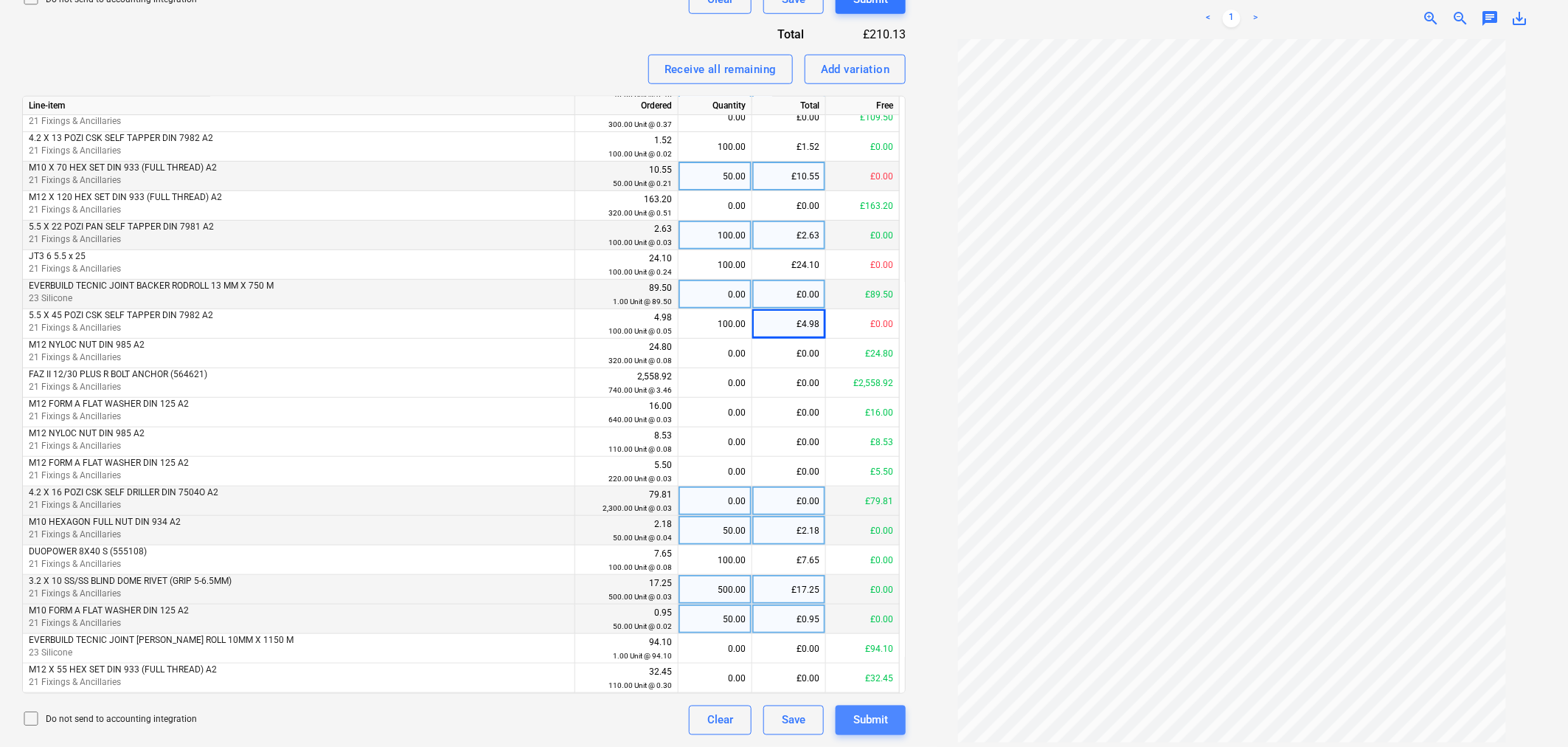
click at [873, 512] on div "Submit" at bounding box center [870, 720] width 35 height 19
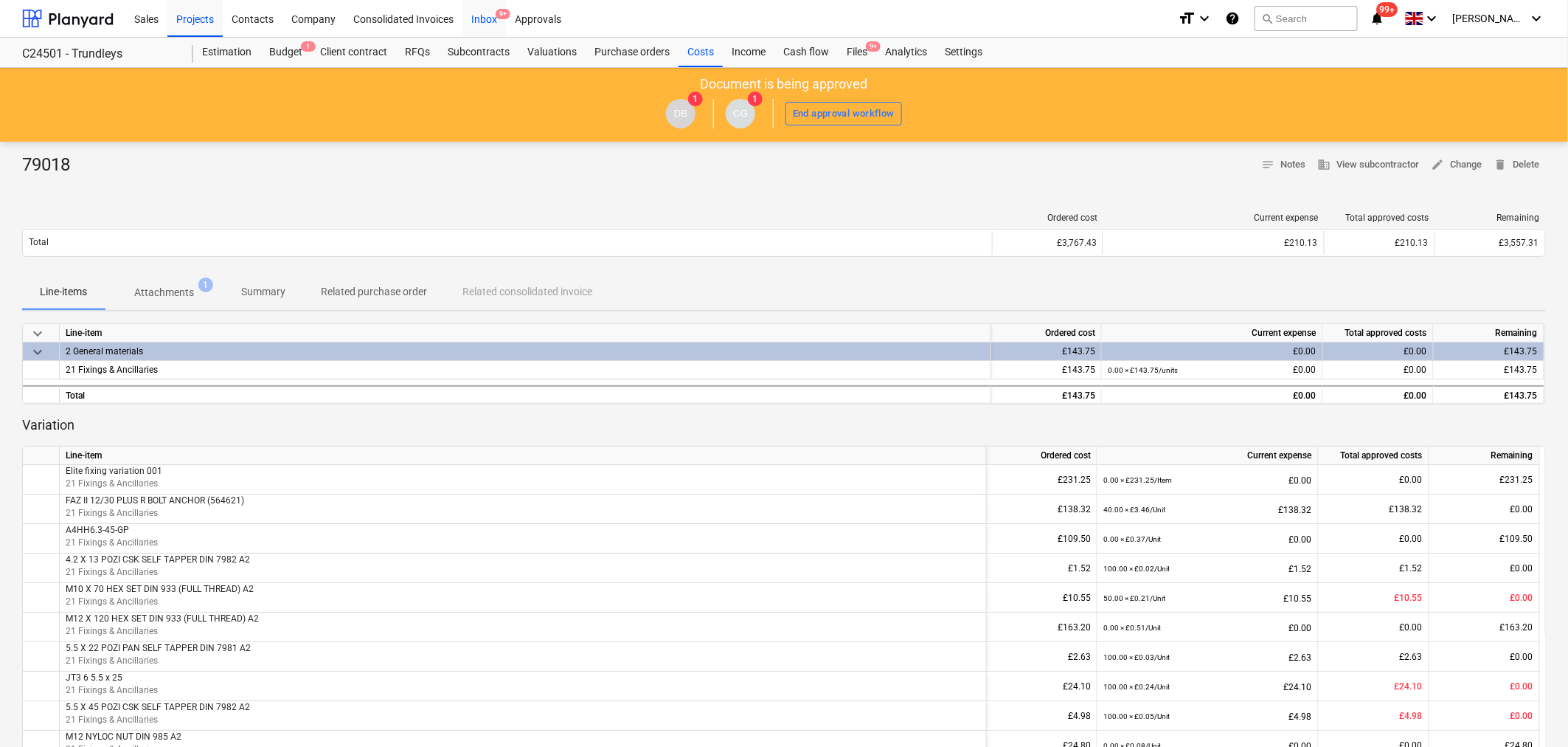
click at [491, 14] on div "Inbox 9+" at bounding box center [484, 18] width 43 height 38
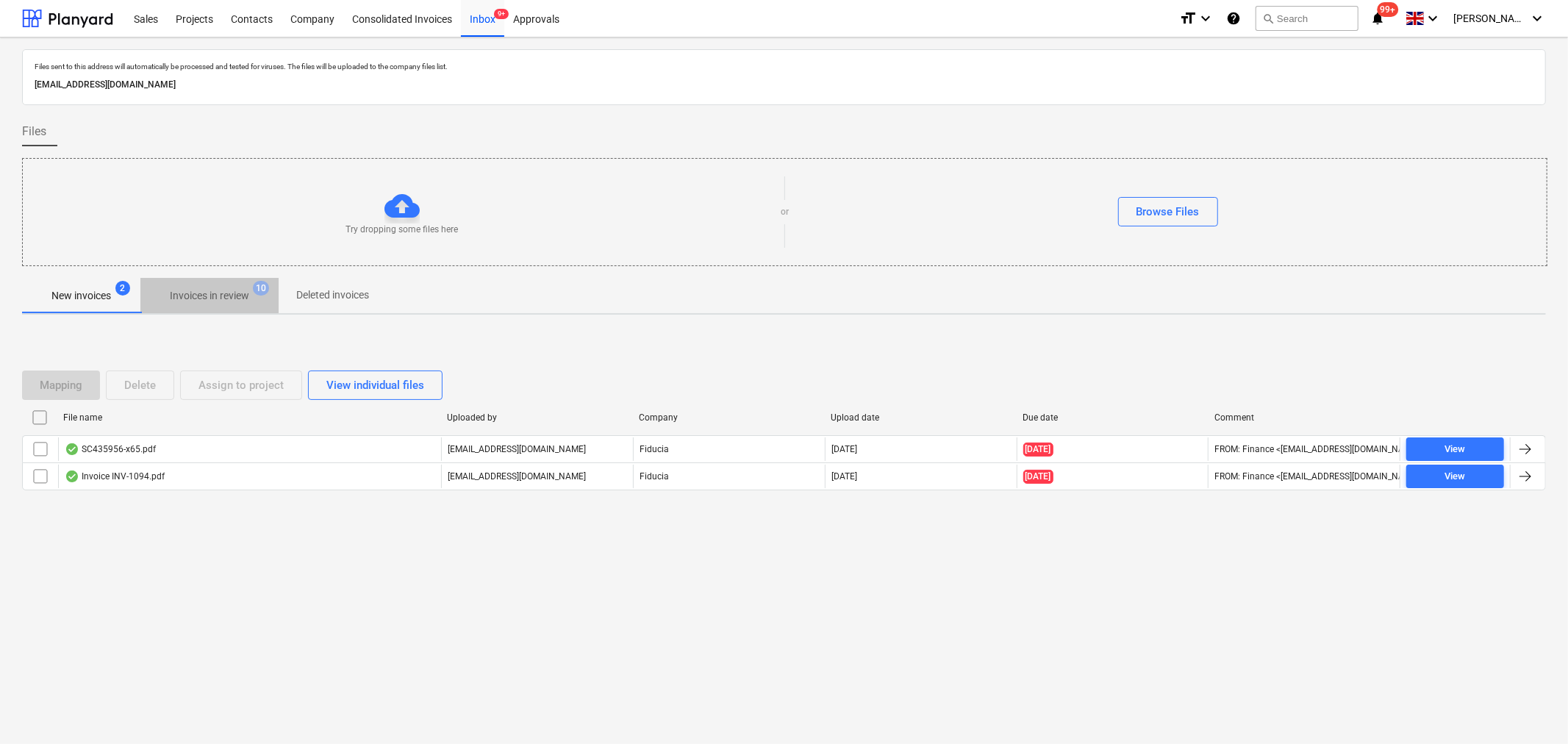
click at [259, 290] on span "10" at bounding box center [261, 288] width 16 height 14
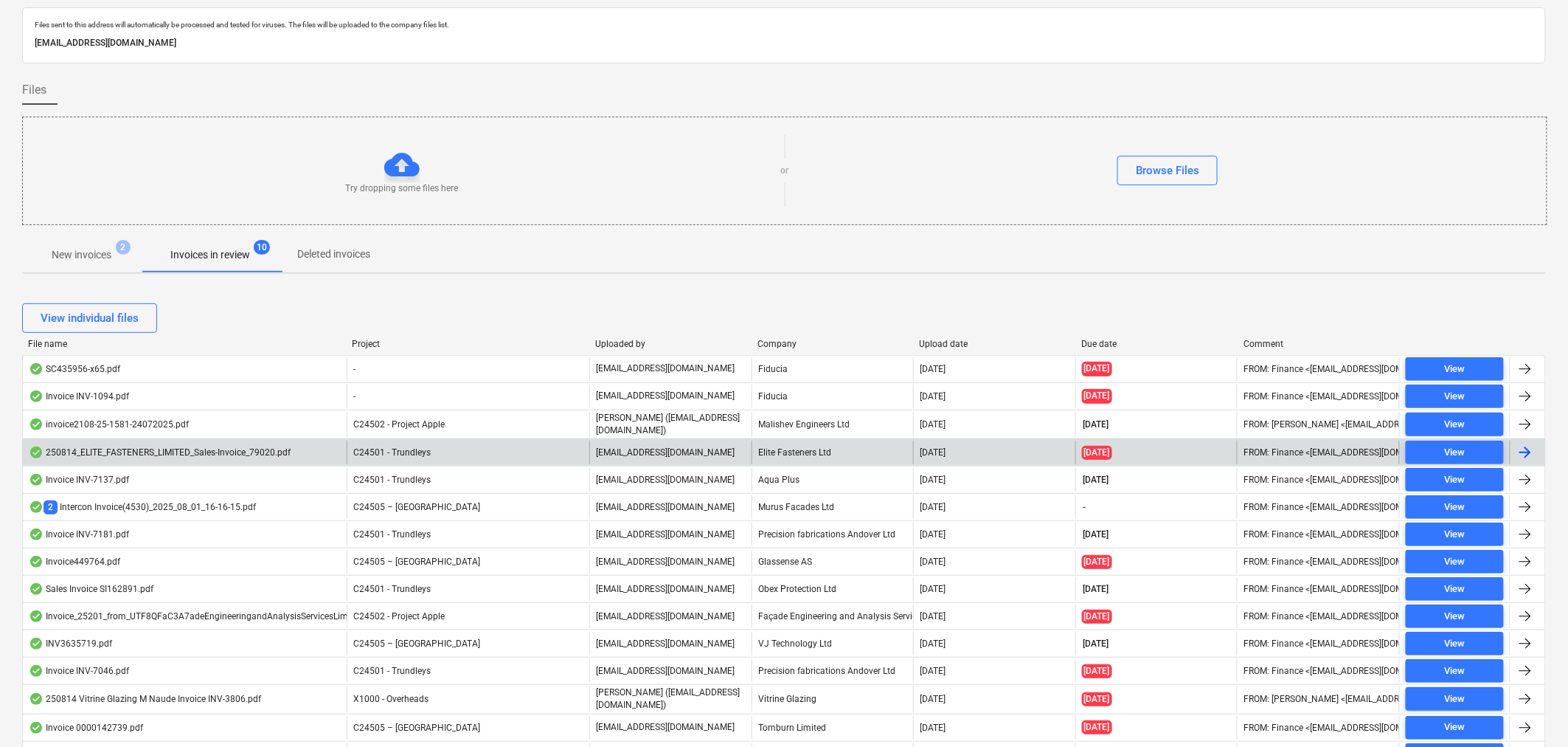
scroll to position [82, 0]
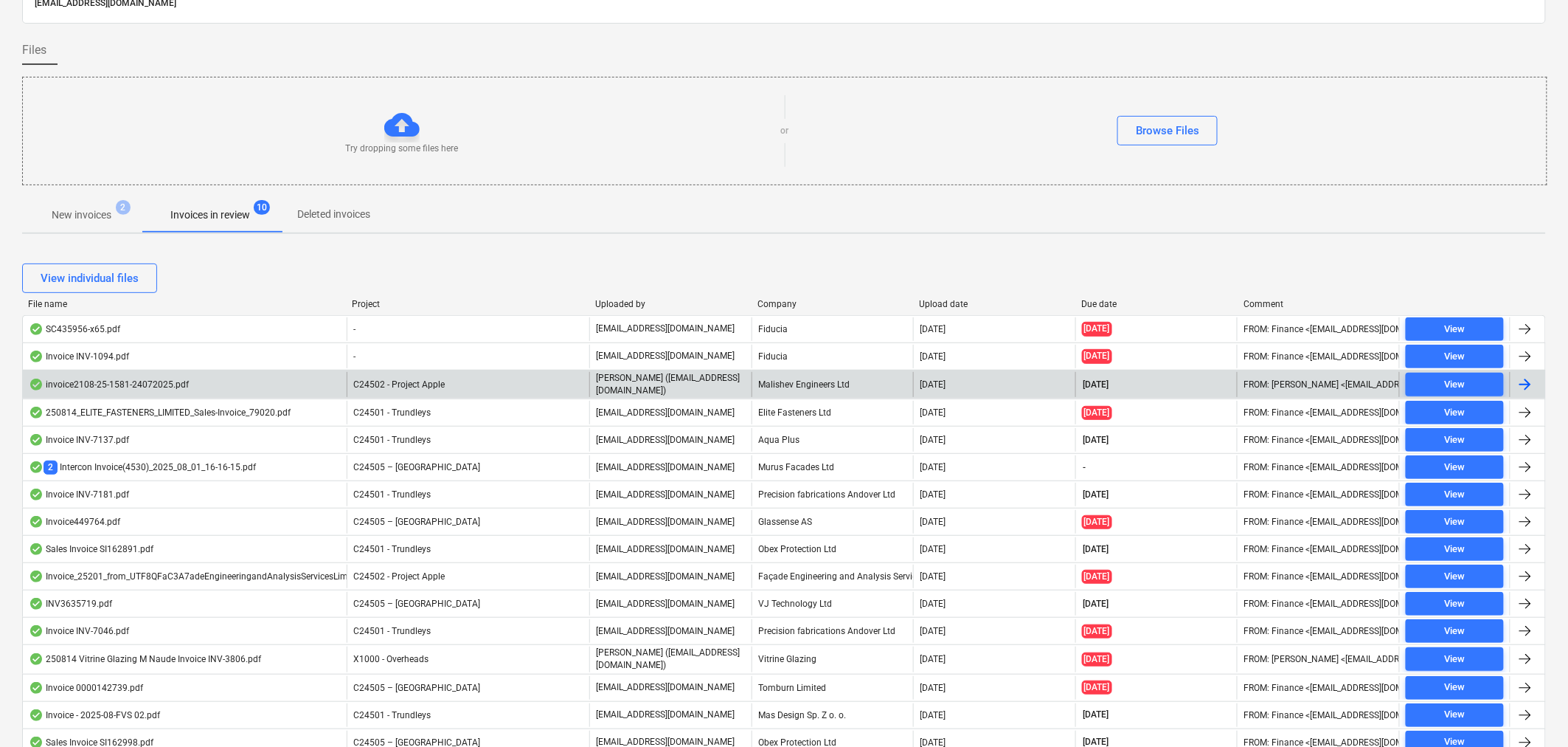
click at [435, 386] on span "C24502 - Project Apple" at bounding box center [399, 384] width 92 height 10
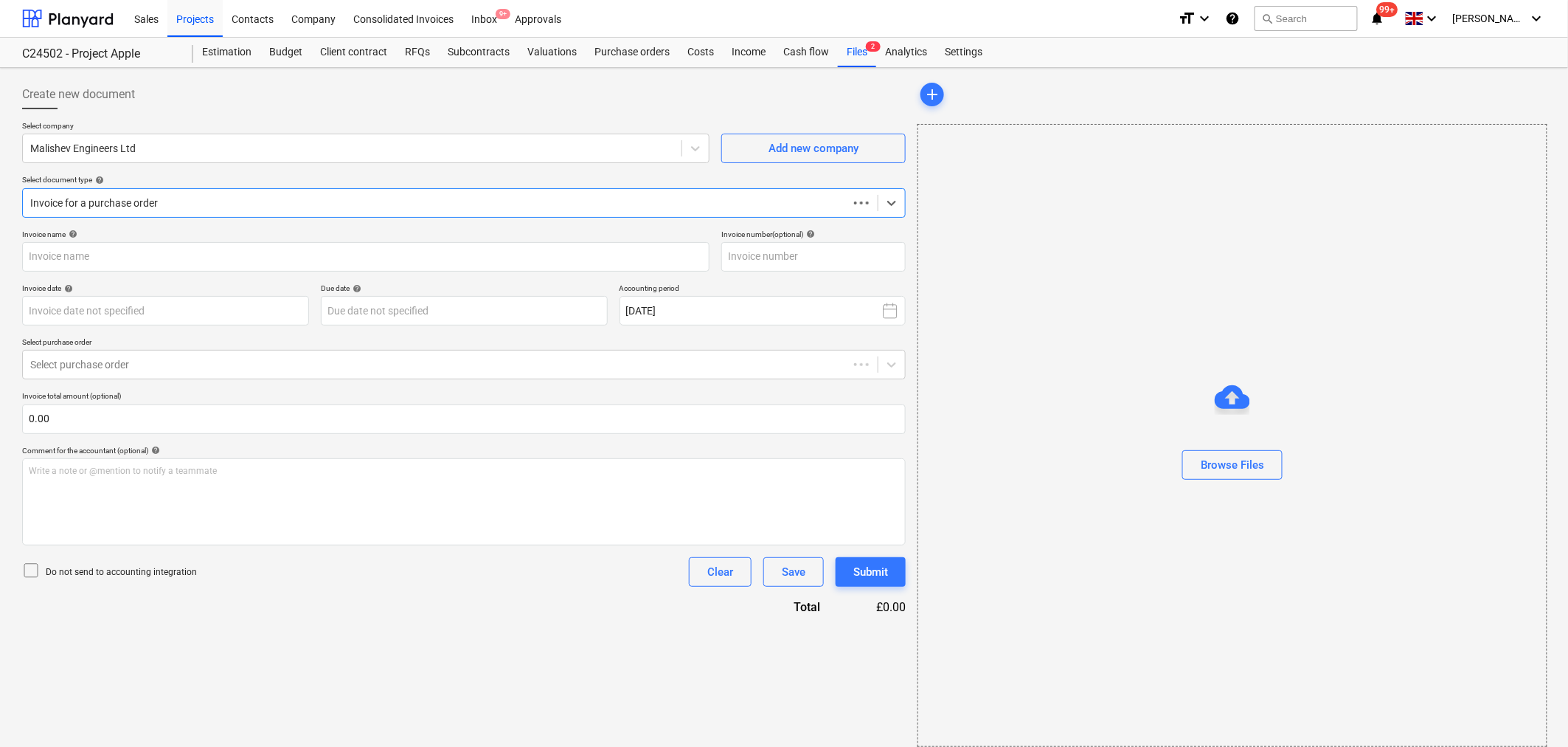
type input "[DATE]"
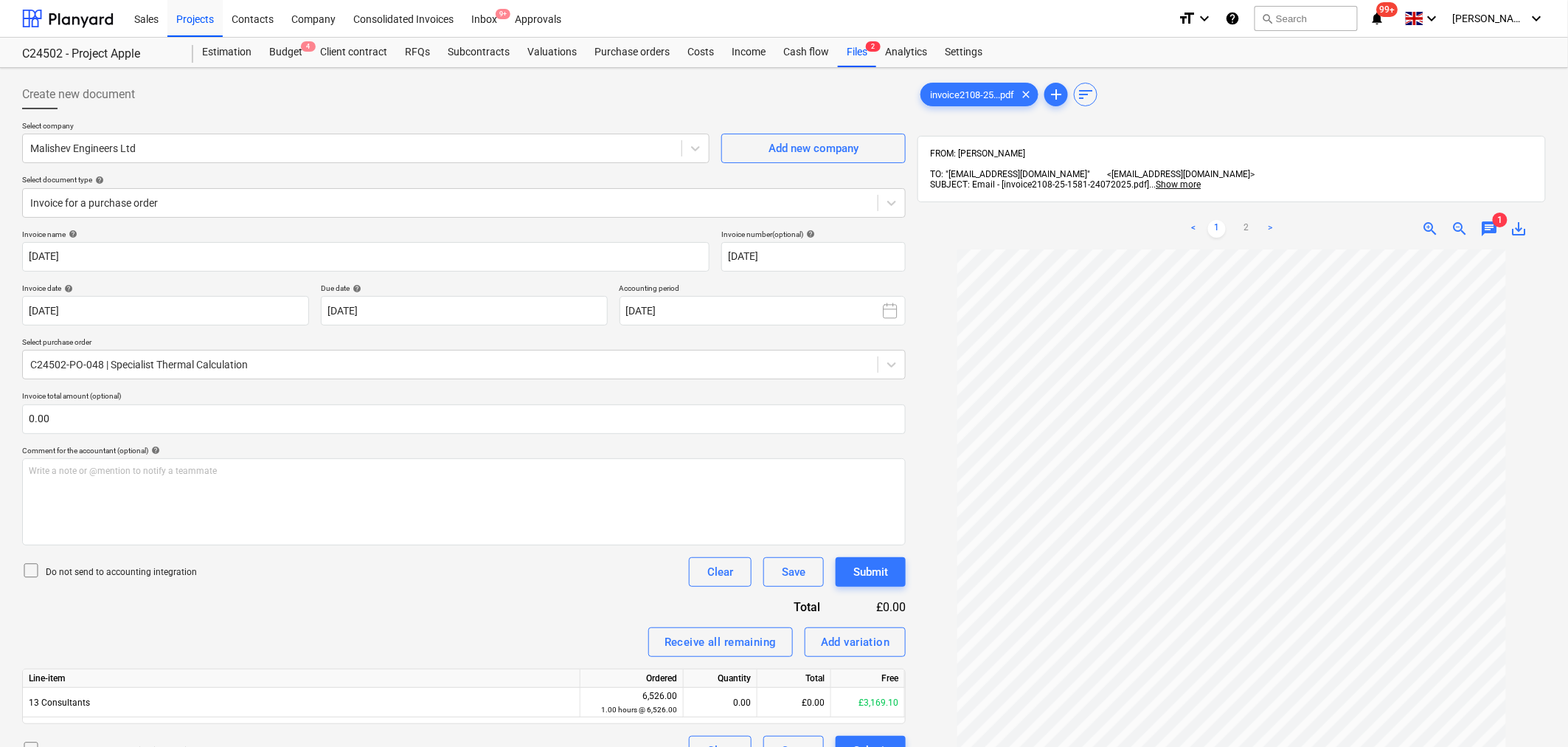
click at [1128, 213] on span "1" at bounding box center [1500, 220] width 14 height 14
click at [1128, 222] on span "chat" at bounding box center [1490, 229] width 18 height 18
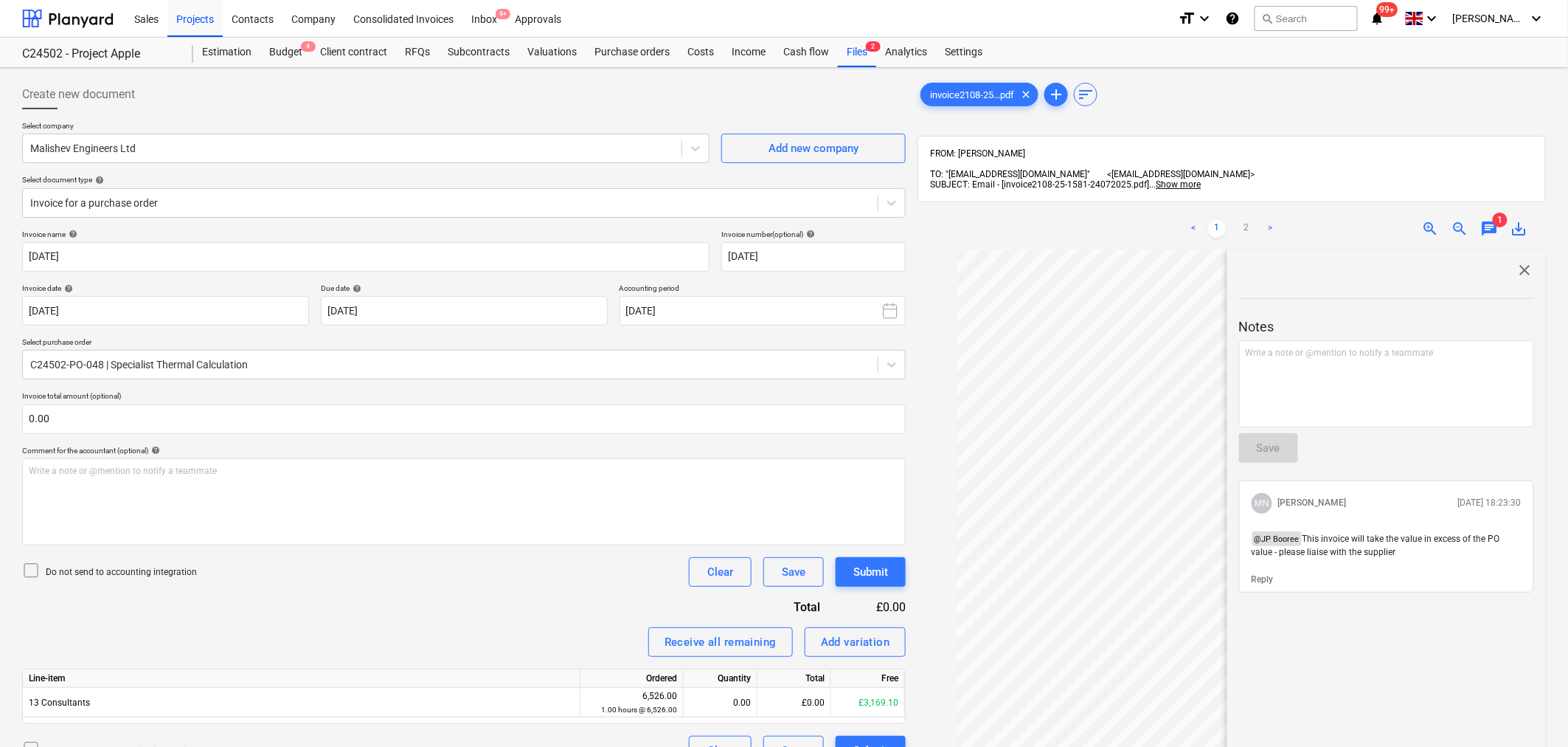
drag, startPoint x: 1395, startPoint y: 545, endPoint x: 1304, endPoint y: 526, distance: 93.0
click at [1128, 512] on span "This invoice will take the value in excess of the PO value - please liaise with…" at bounding box center [1377, 545] width 251 height 23
copy span "This invoice will take the value in excess of the PO value - please liaise with…"
click at [1128, 262] on span "close" at bounding box center [1525, 270] width 18 height 18
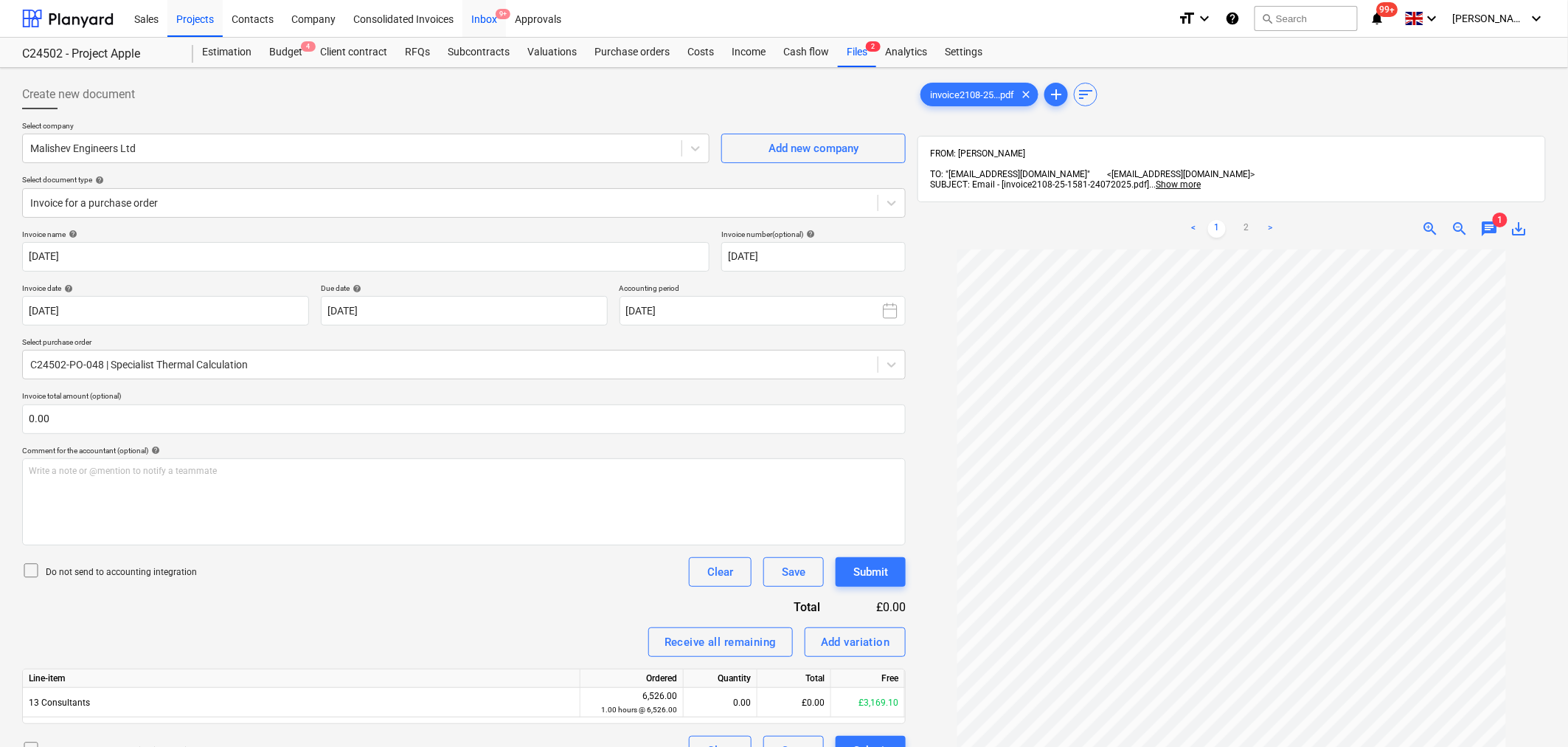
click at [488, 19] on div "Inbox 9+" at bounding box center [484, 18] width 43 height 38
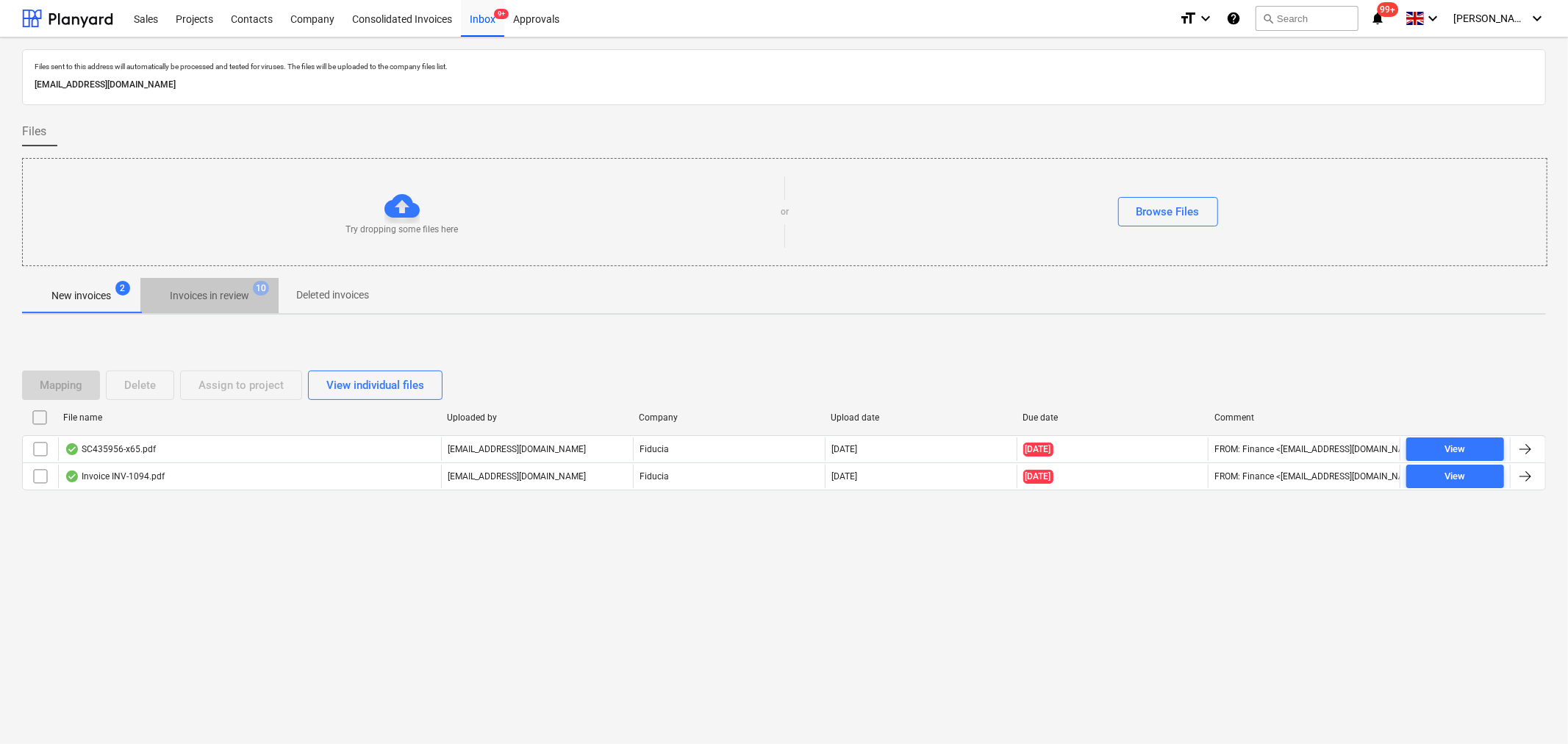
click at [240, 297] on p "Invoices in review" at bounding box center [209, 295] width 79 height 15
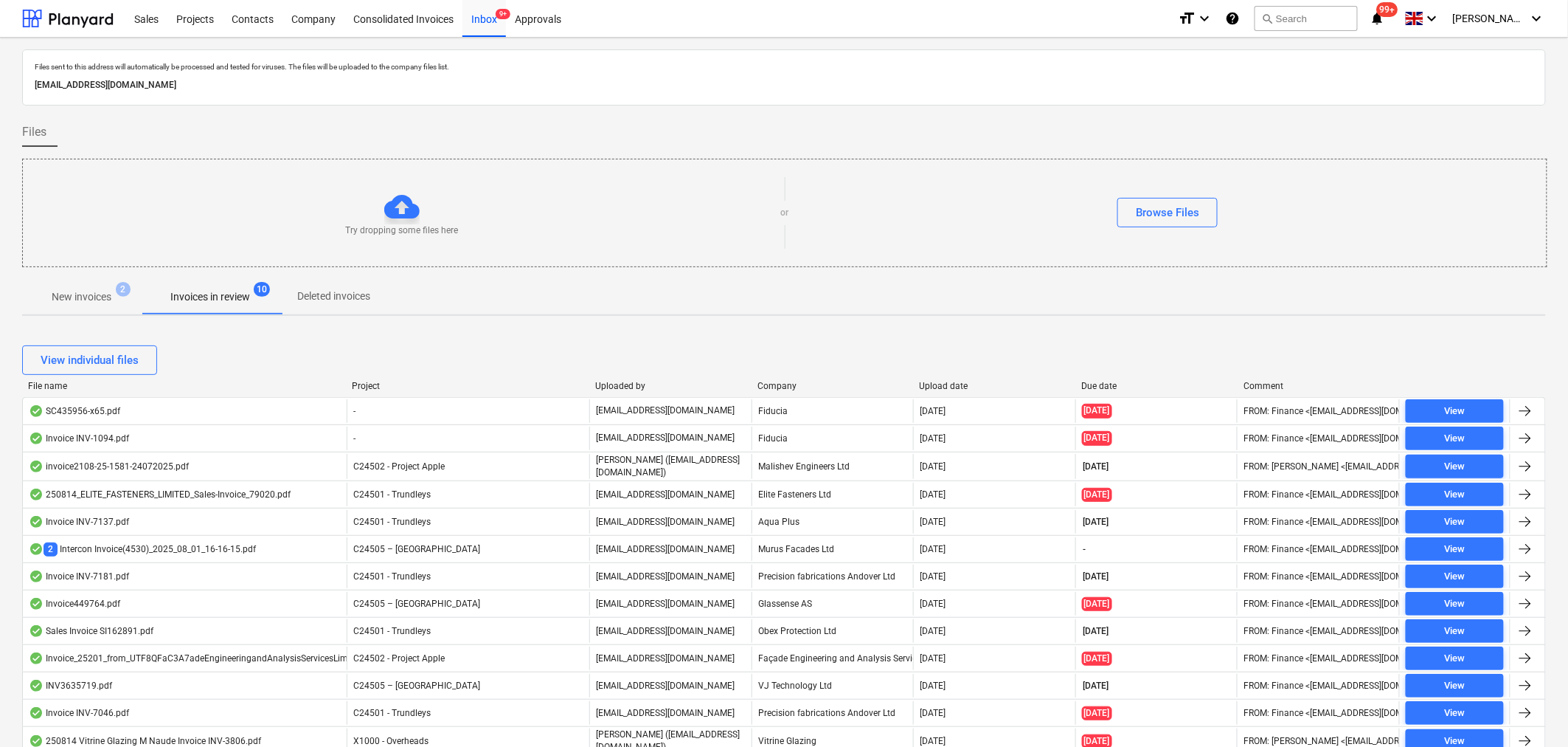
click at [612, 262] on div "Try dropping some files here or Browse Files" at bounding box center [785, 213] width 1525 height 109
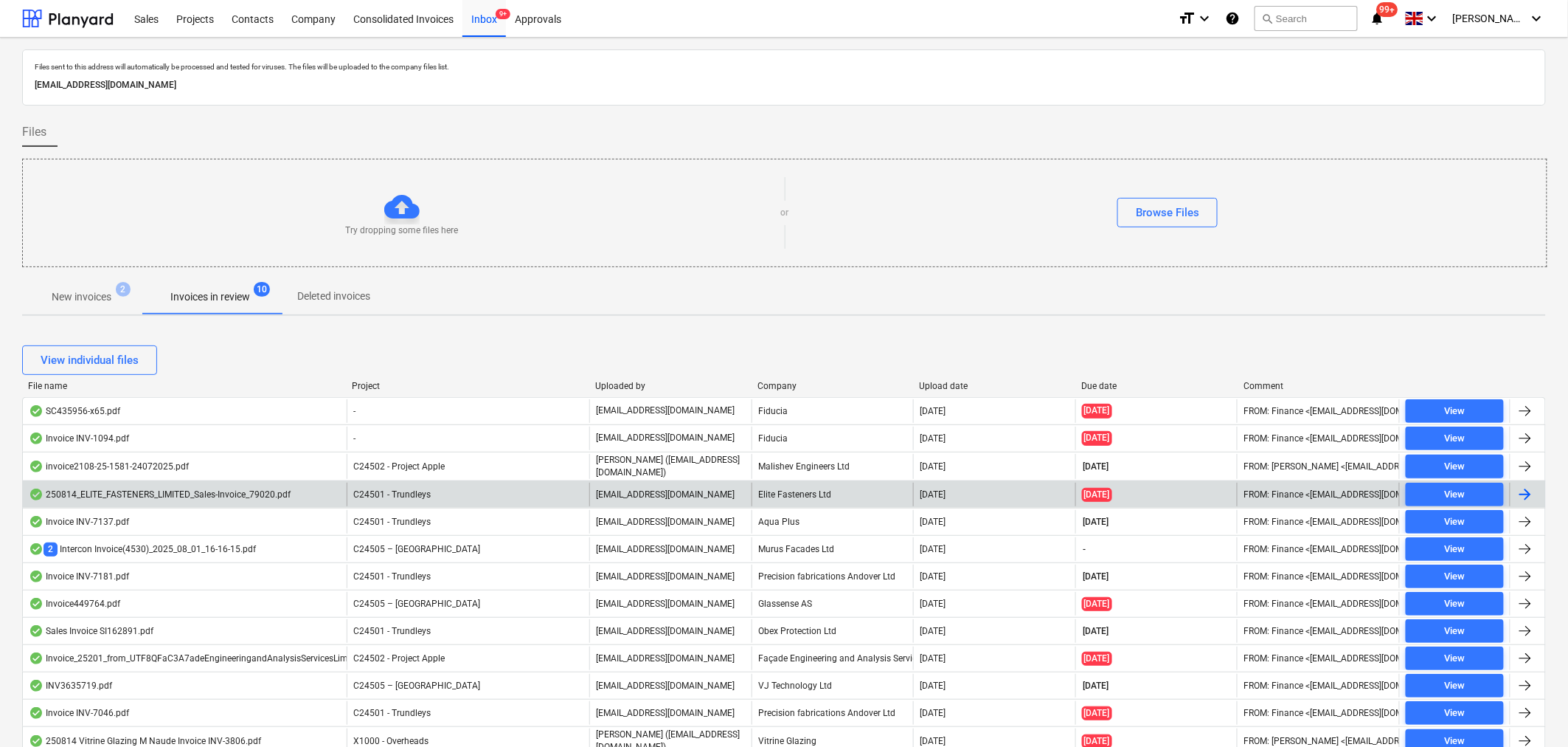
click at [180, 493] on div "250814_ELITE_FASTENERS_LIMITED_Sales-Invoice_79020.pdf" at bounding box center [159, 494] width 261 height 12
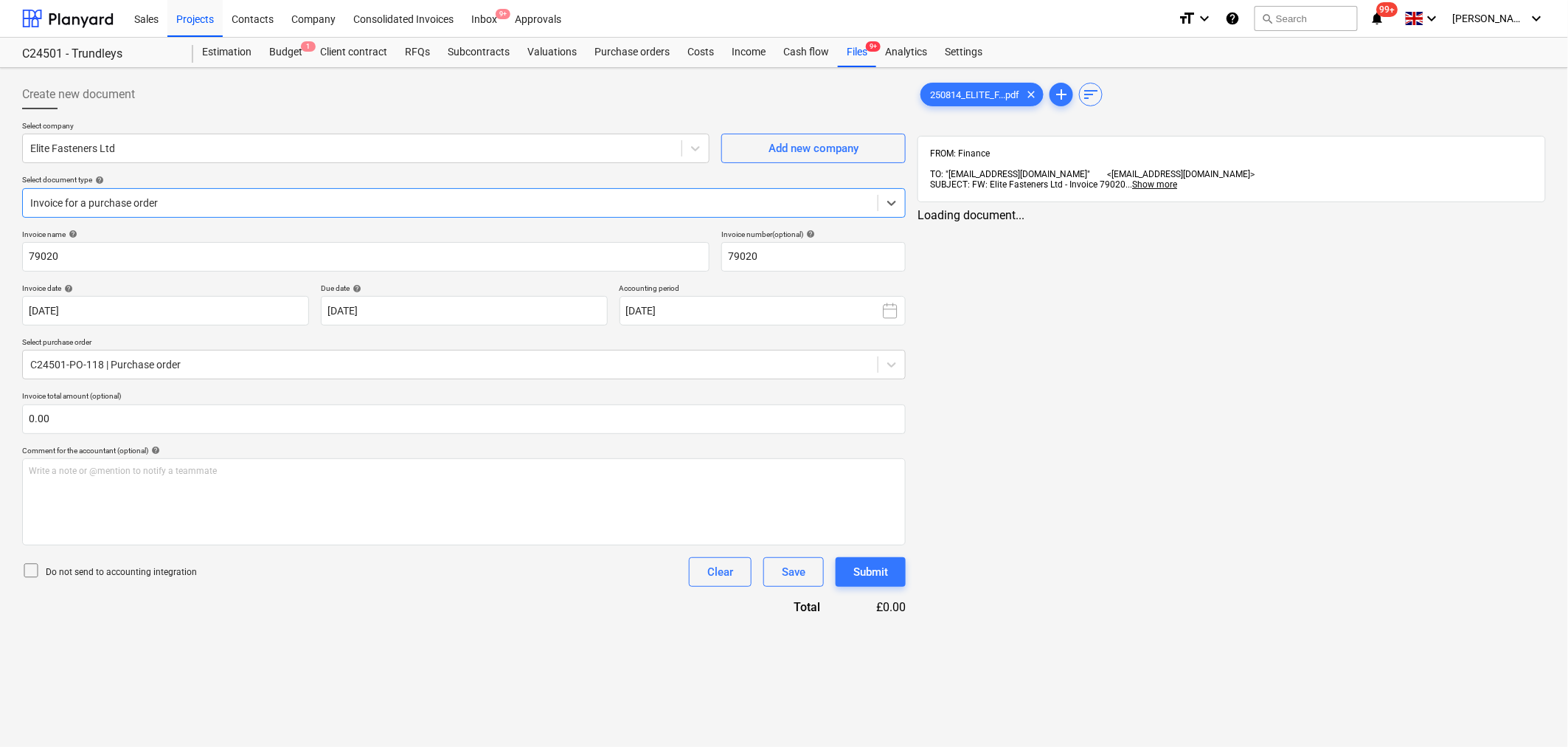
type input "79020"
type input "[DATE]"
